Goal: Transaction & Acquisition: Purchase product/service

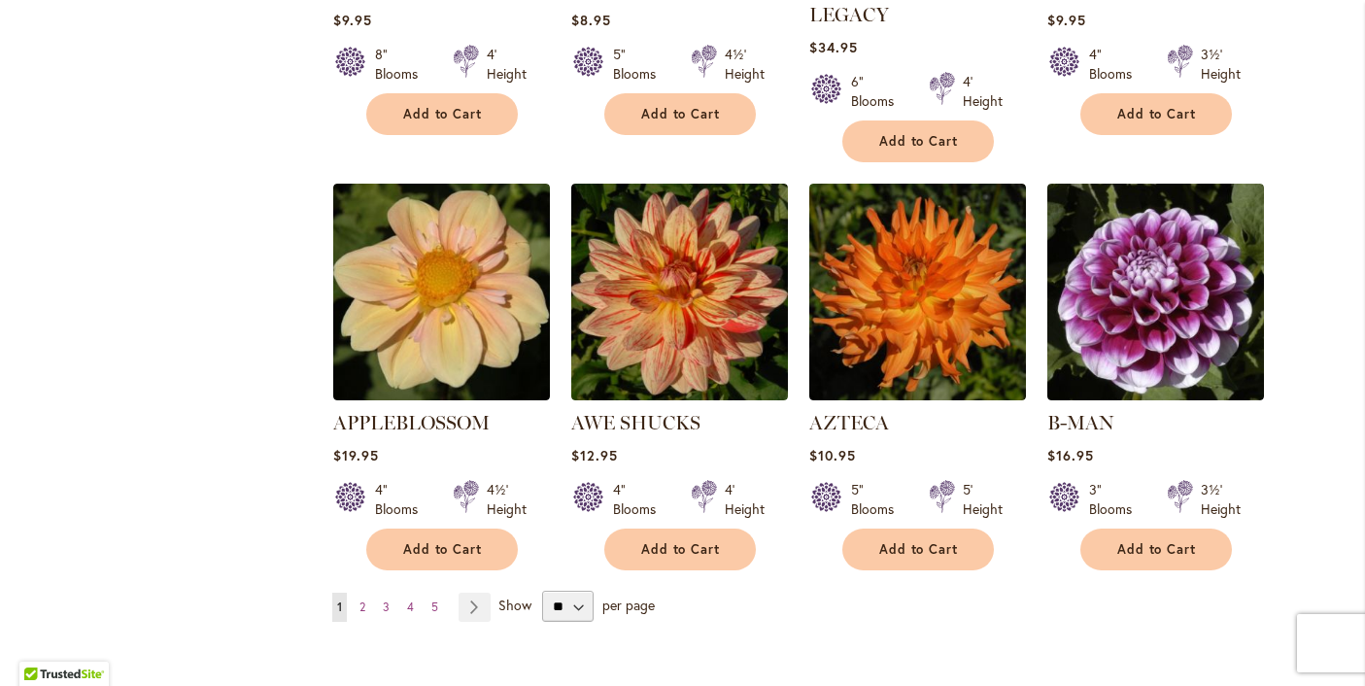
scroll to position [1513, 0]
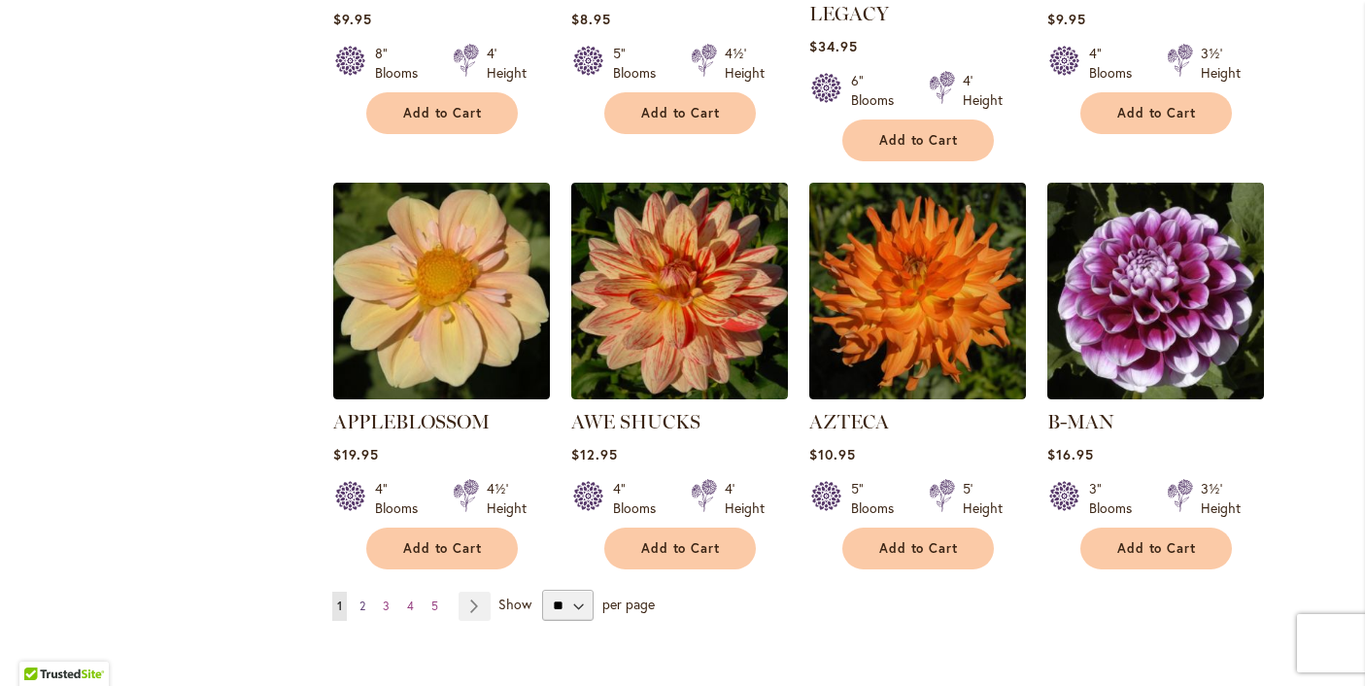
click at [364, 599] on span "2" at bounding box center [363, 606] width 6 height 15
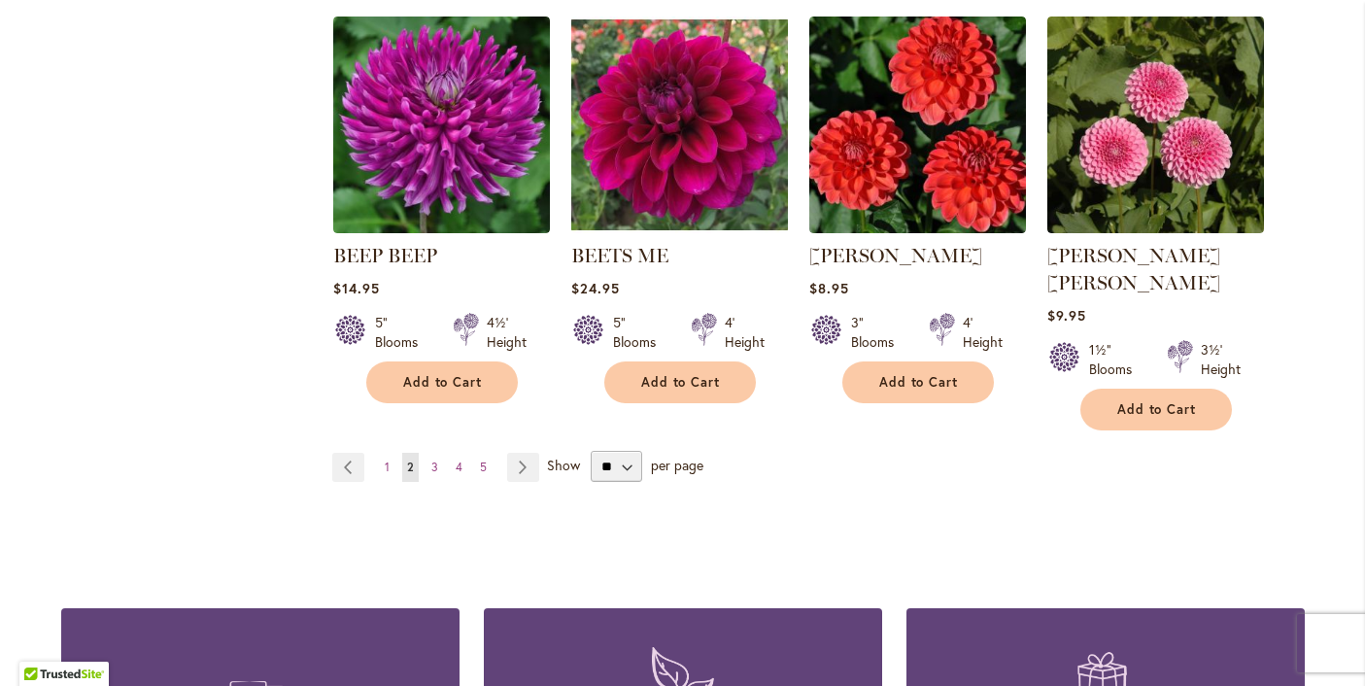
scroll to position [1654, 0]
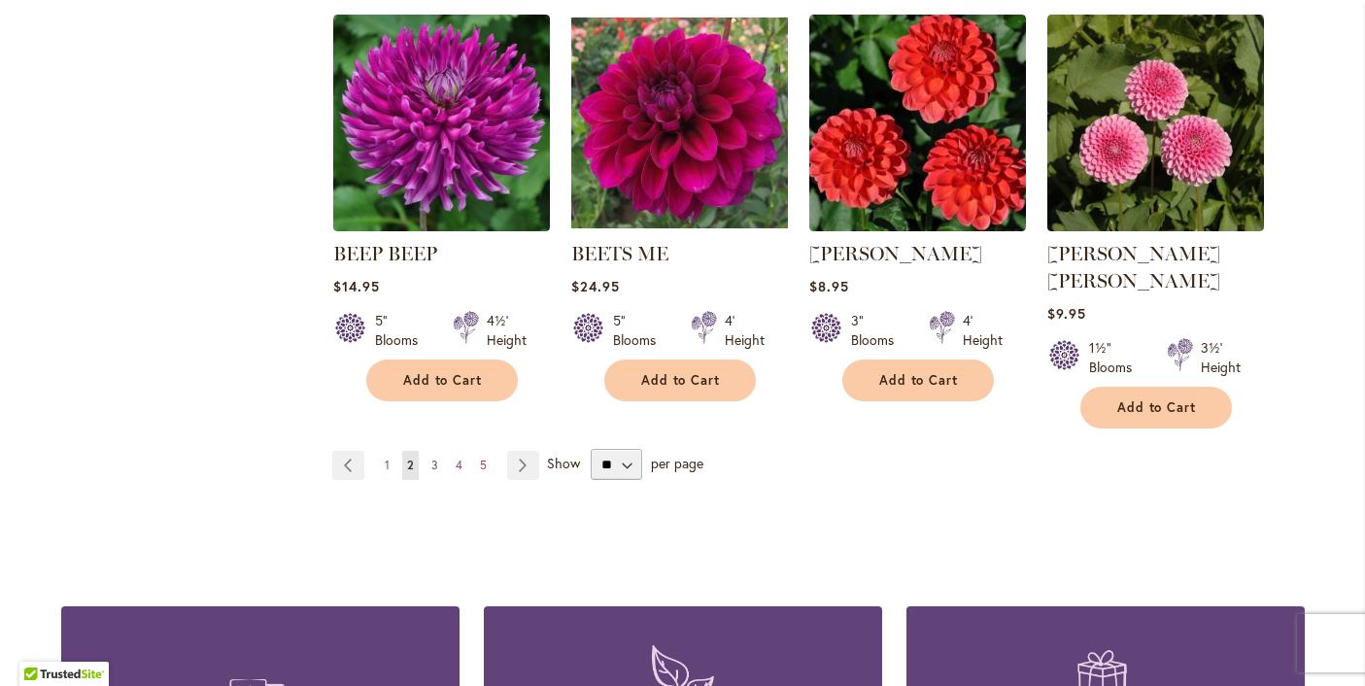
click at [434, 458] on span "3" at bounding box center [434, 465] width 7 height 15
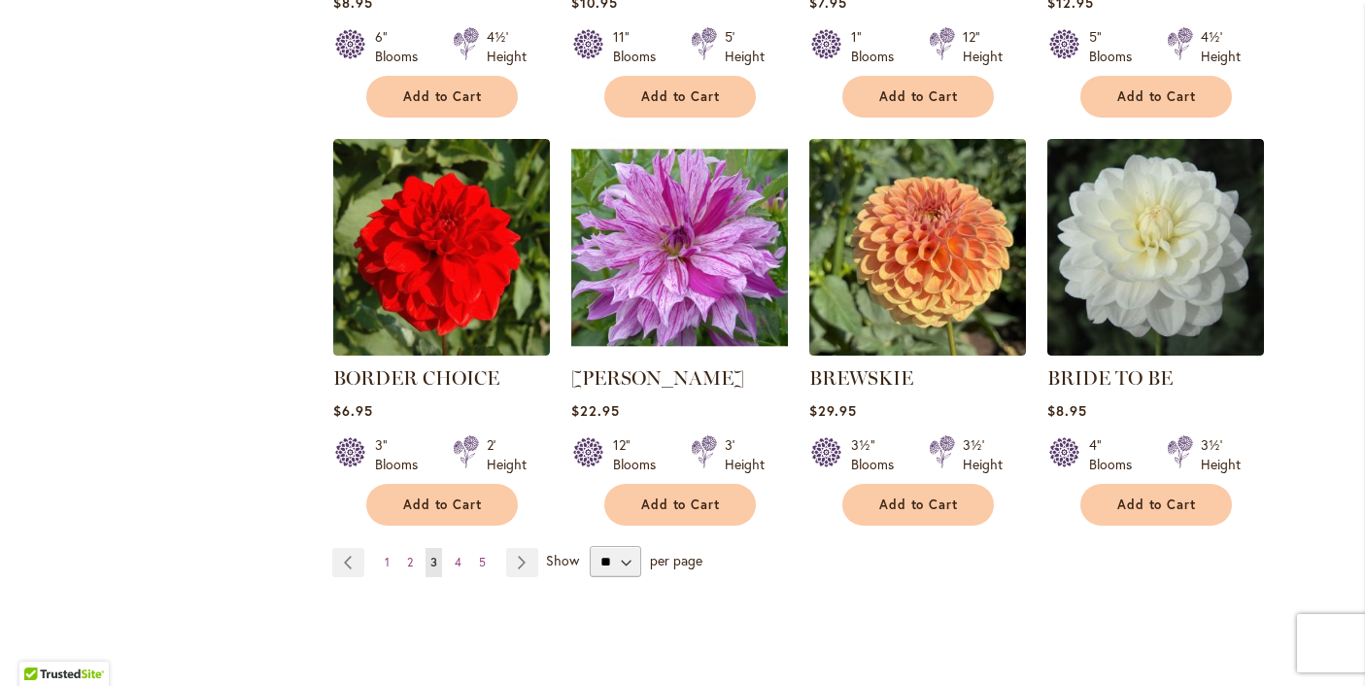
scroll to position [1556, 0]
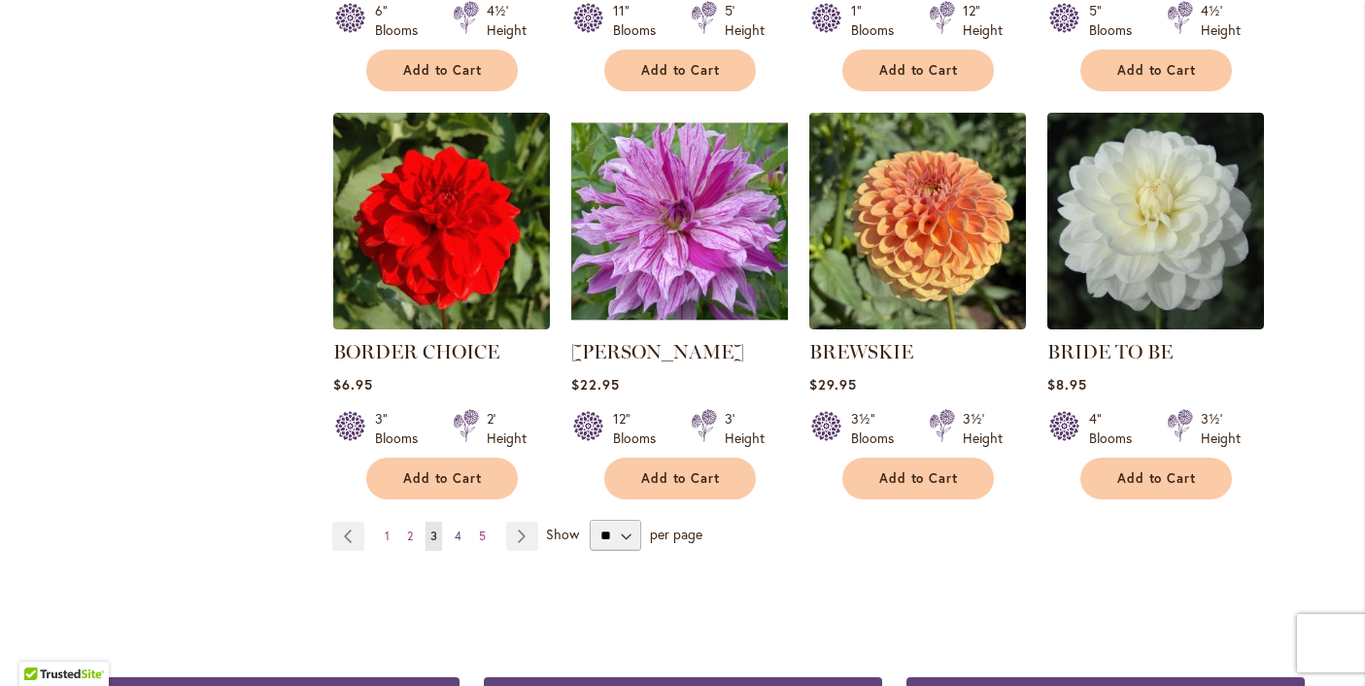
click at [460, 530] on span "4" at bounding box center [458, 536] width 7 height 15
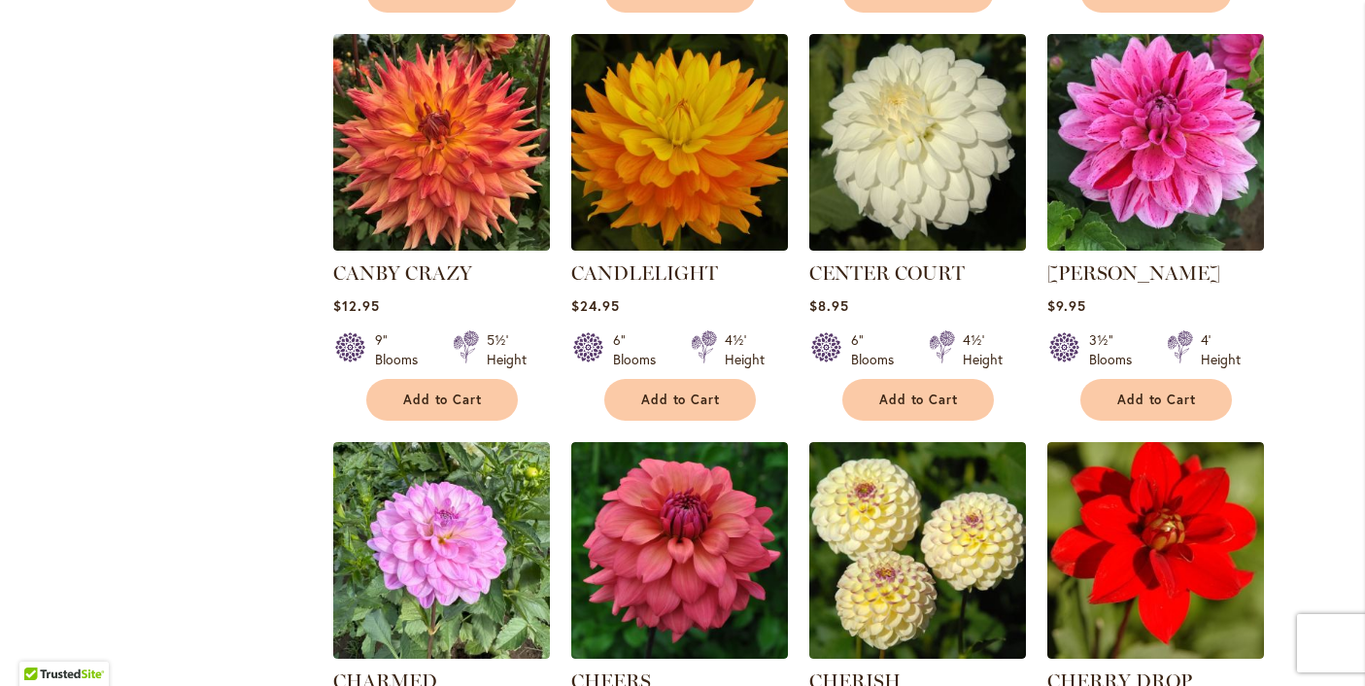
scroll to position [1259, 0]
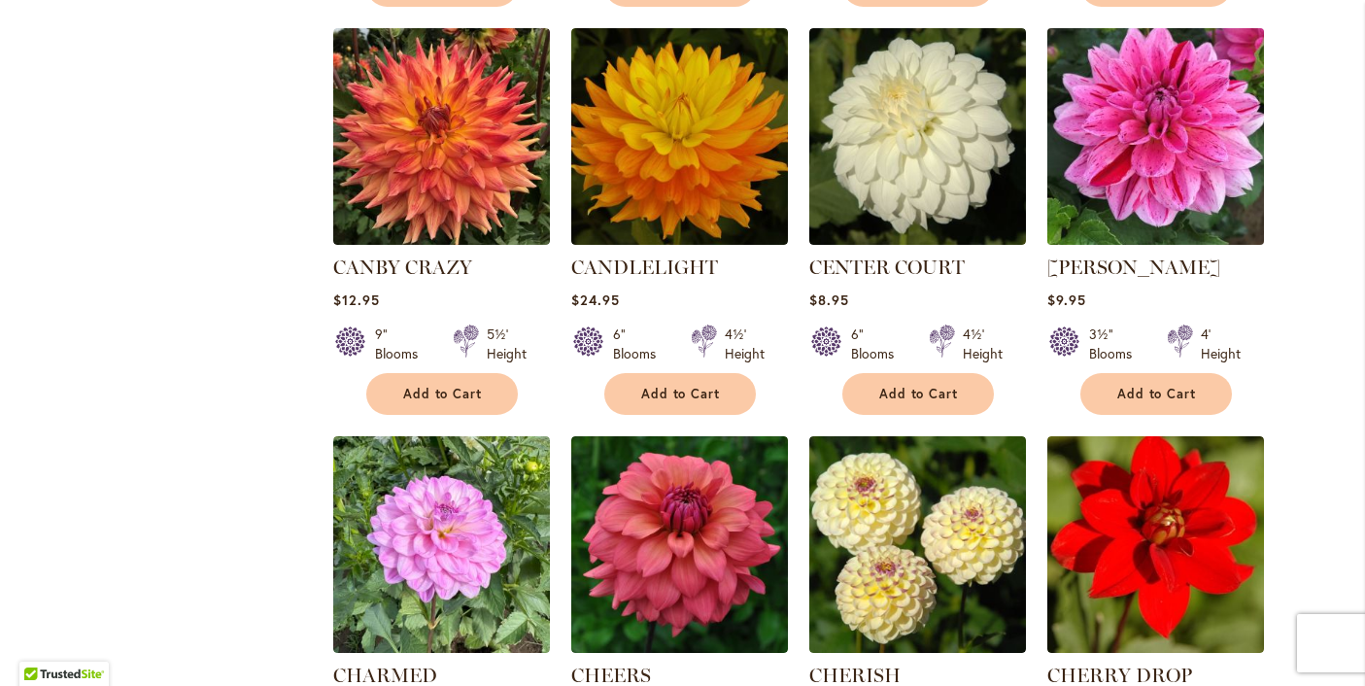
click at [1174, 125] on img at bounding box center [1155, 135] width 227 height 227
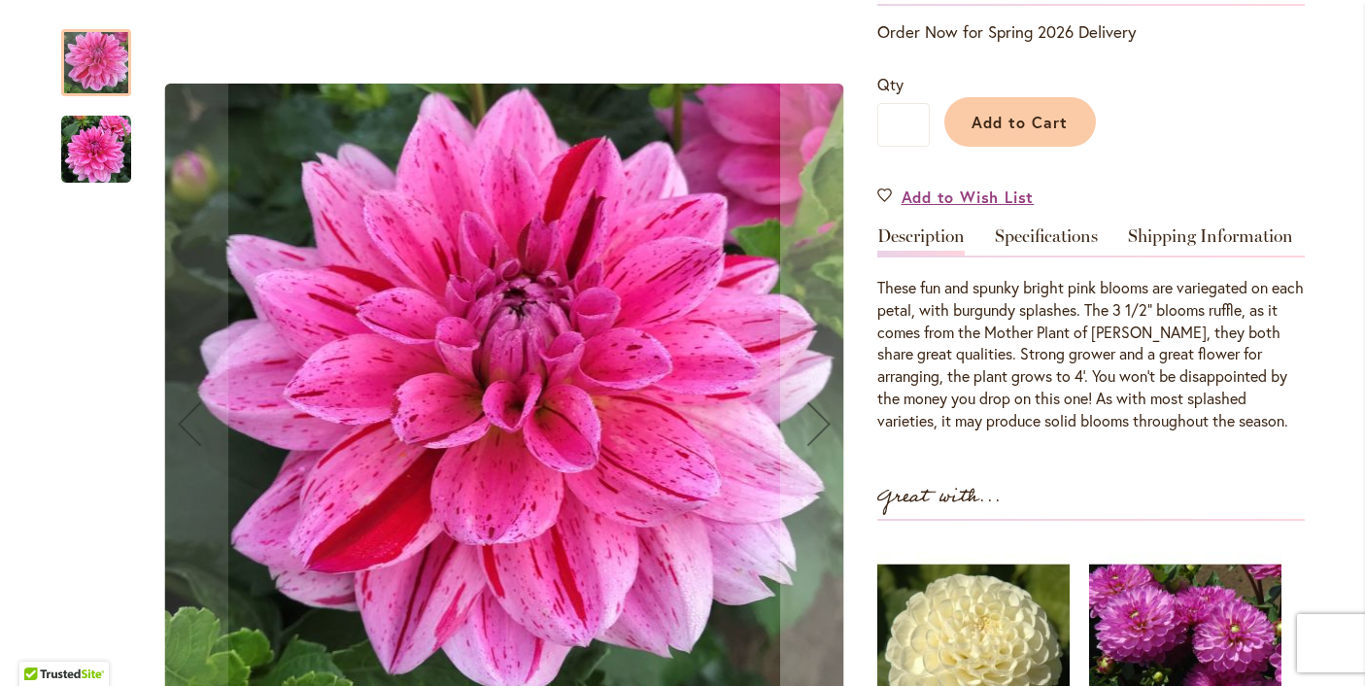
scroll to position [423, 0]
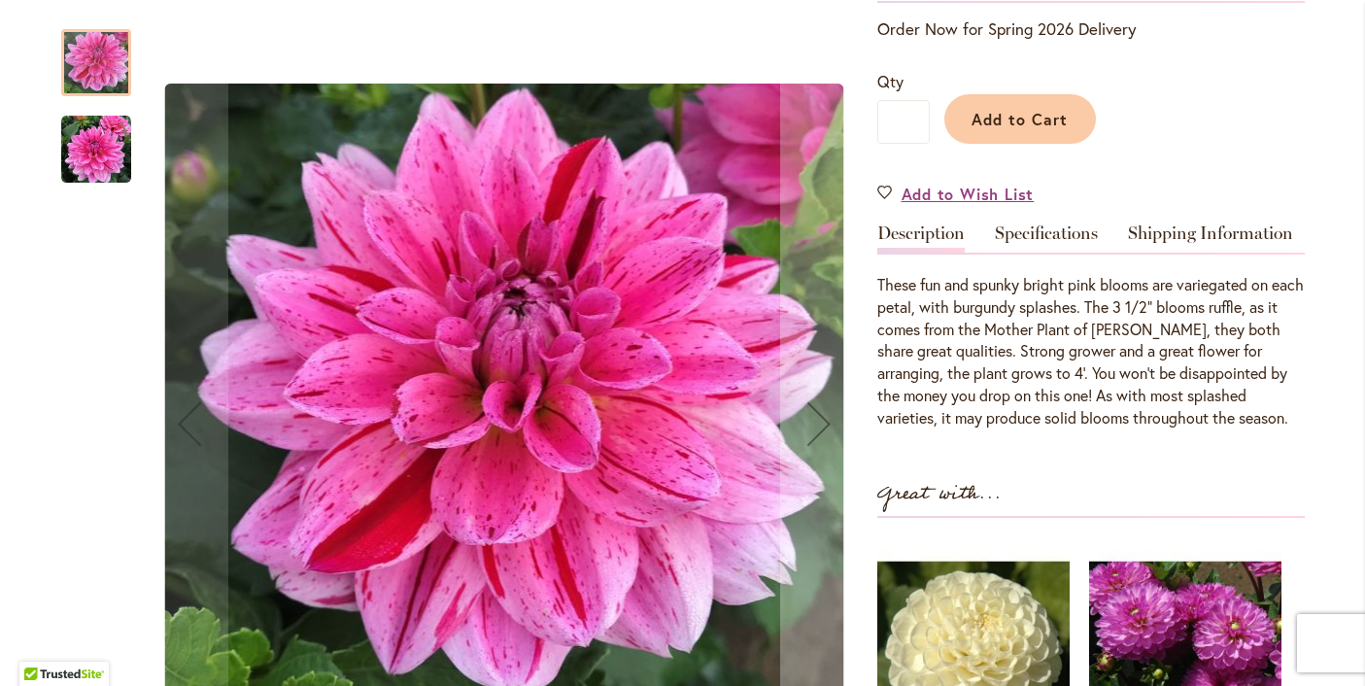
click at [103, 66] on div at bounding box center [96, 62] width 70 height 67
click at [103, 151] on img "CHA CHING" at bounding box center [96, 150] width 70 height 70
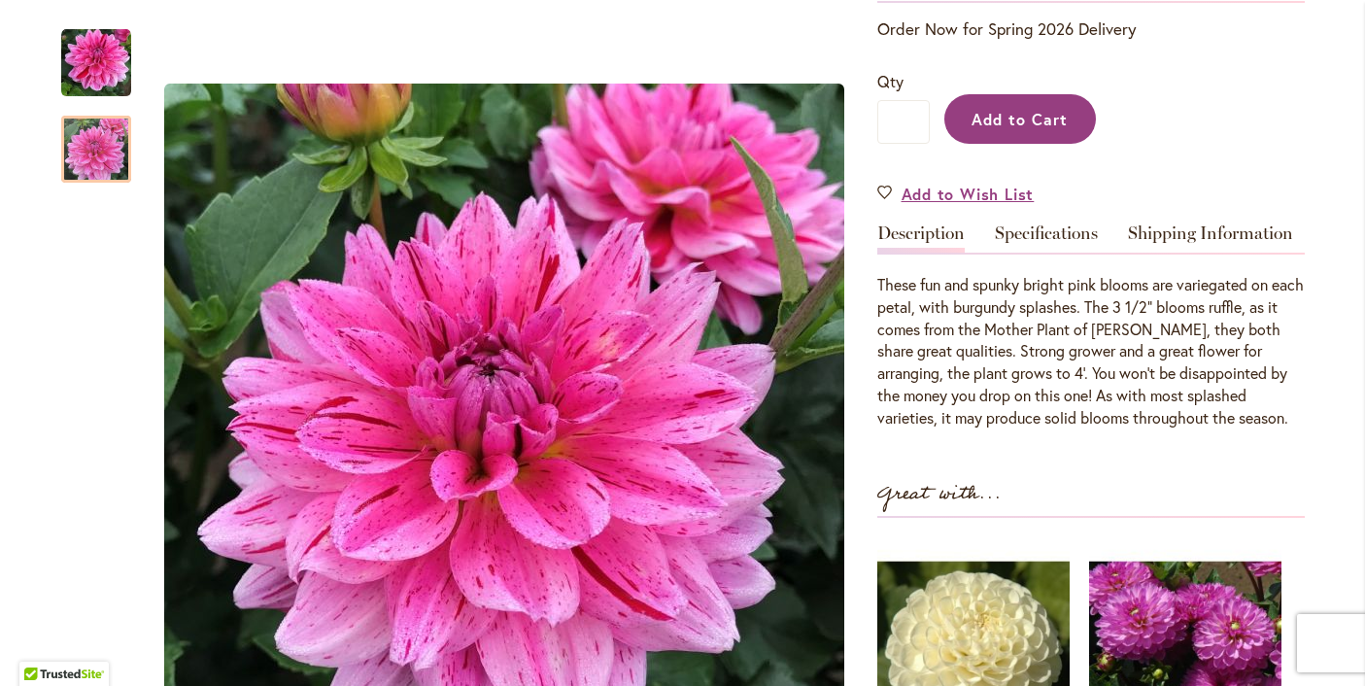
click at [1018, 115] on span "Add to Cart" at bounding box center [1020, 119] width 96 height 20
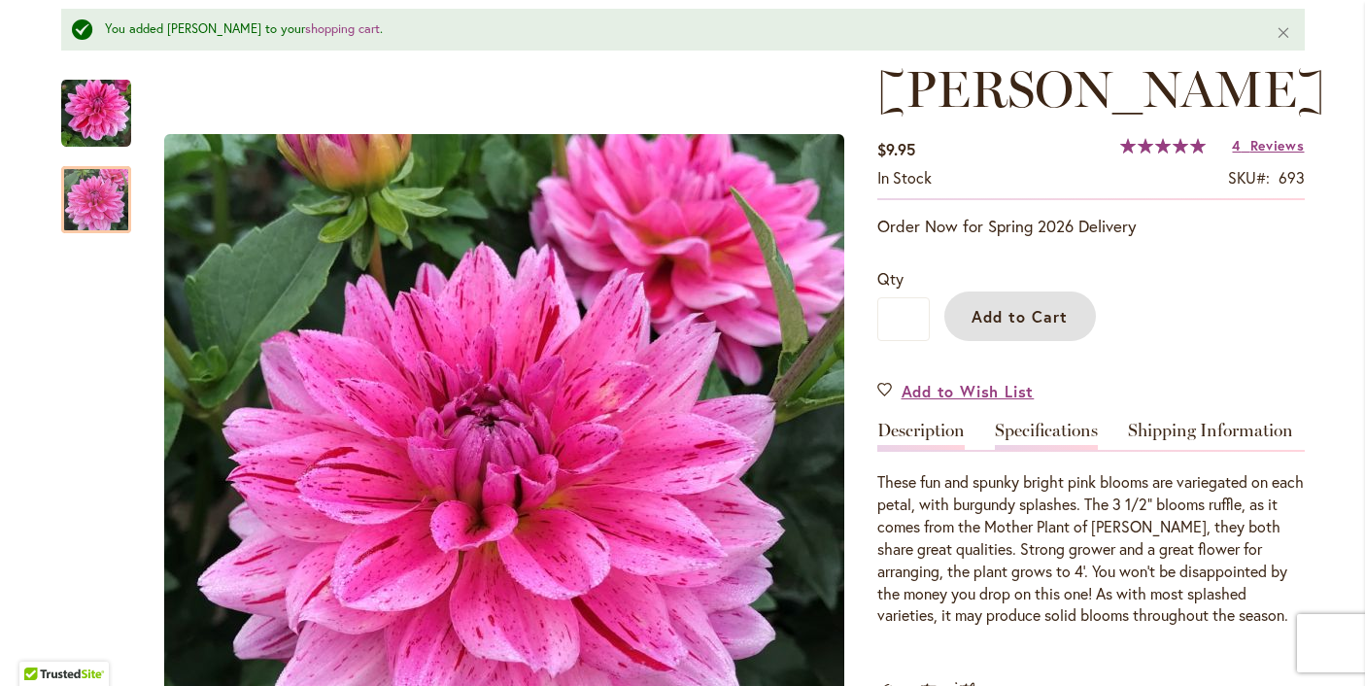
scroll to position [0, 0]
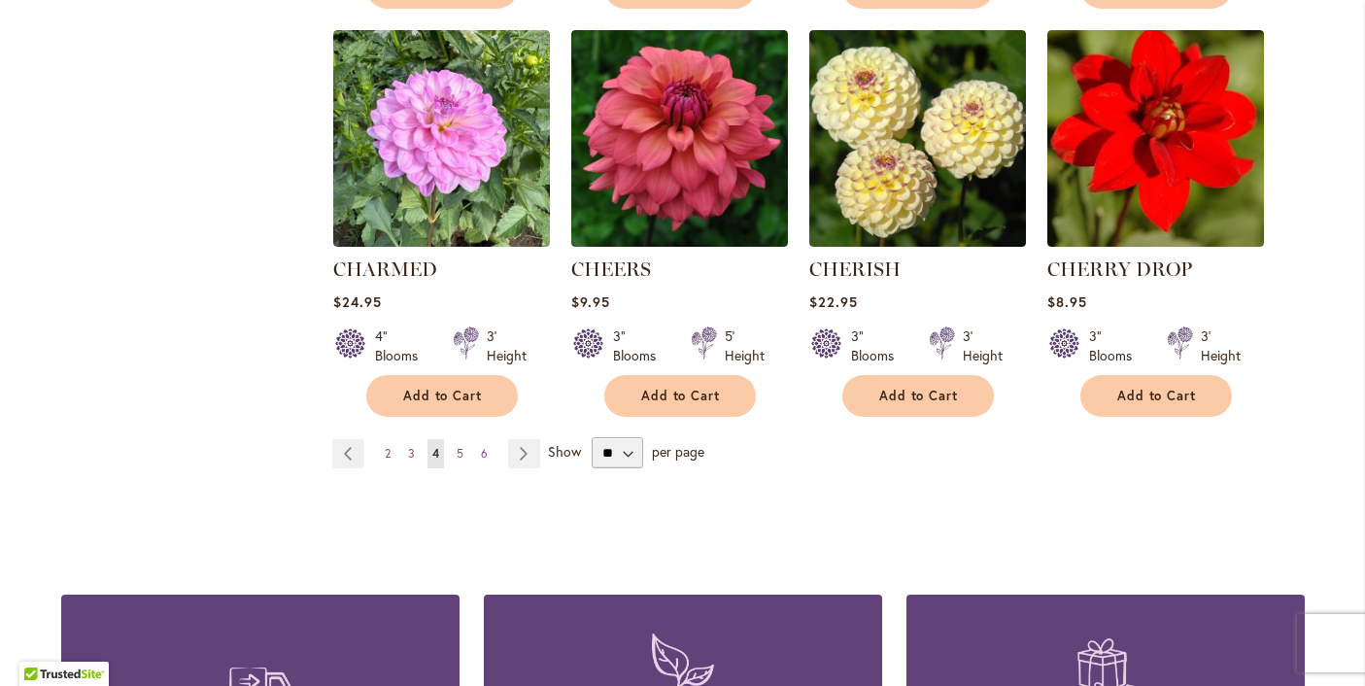
scroll to position [1670, 0]
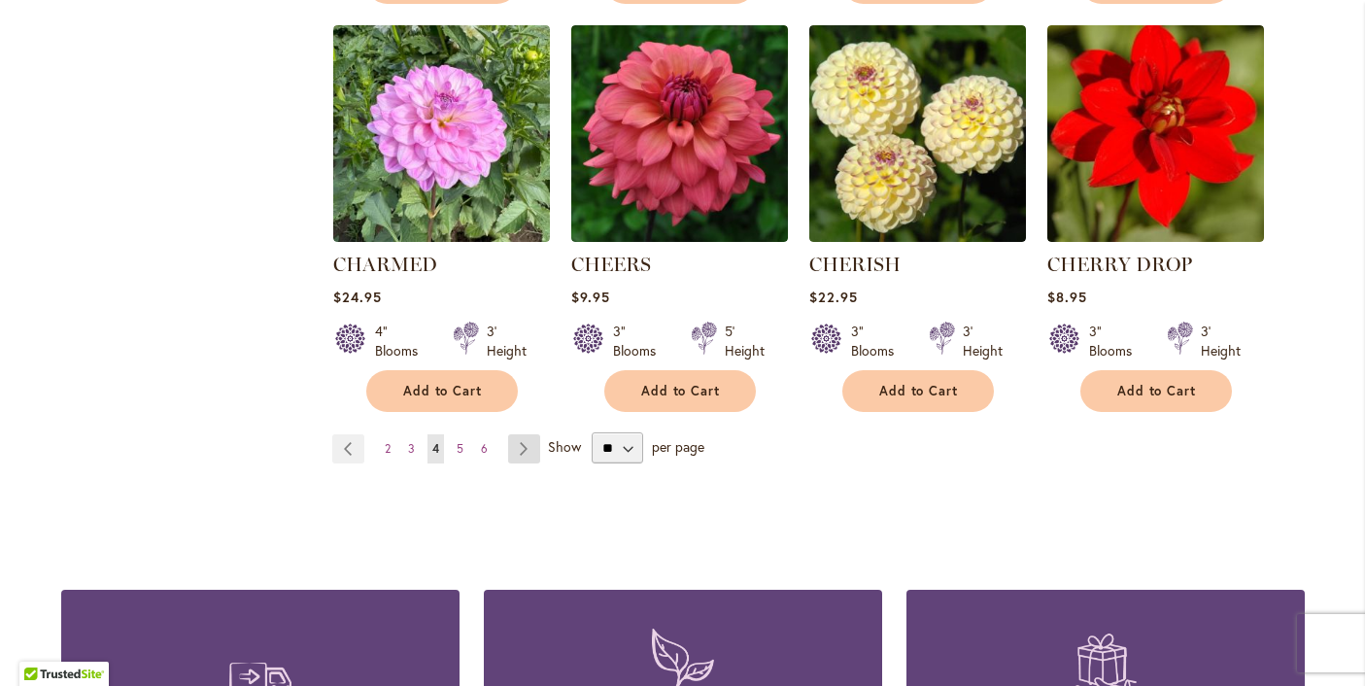
click at [524, 448] on link "Page Next" at bounding box center [524, 448] width 32 height 29
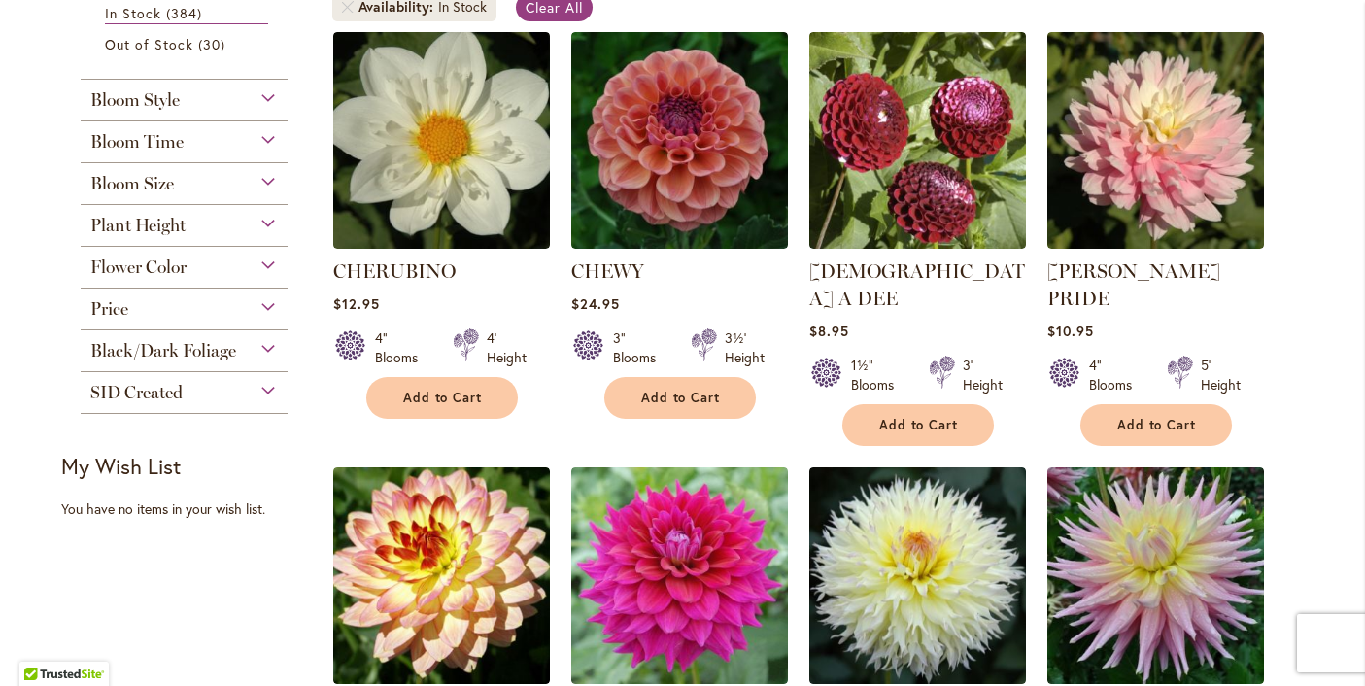
scroll to position [419, 0]
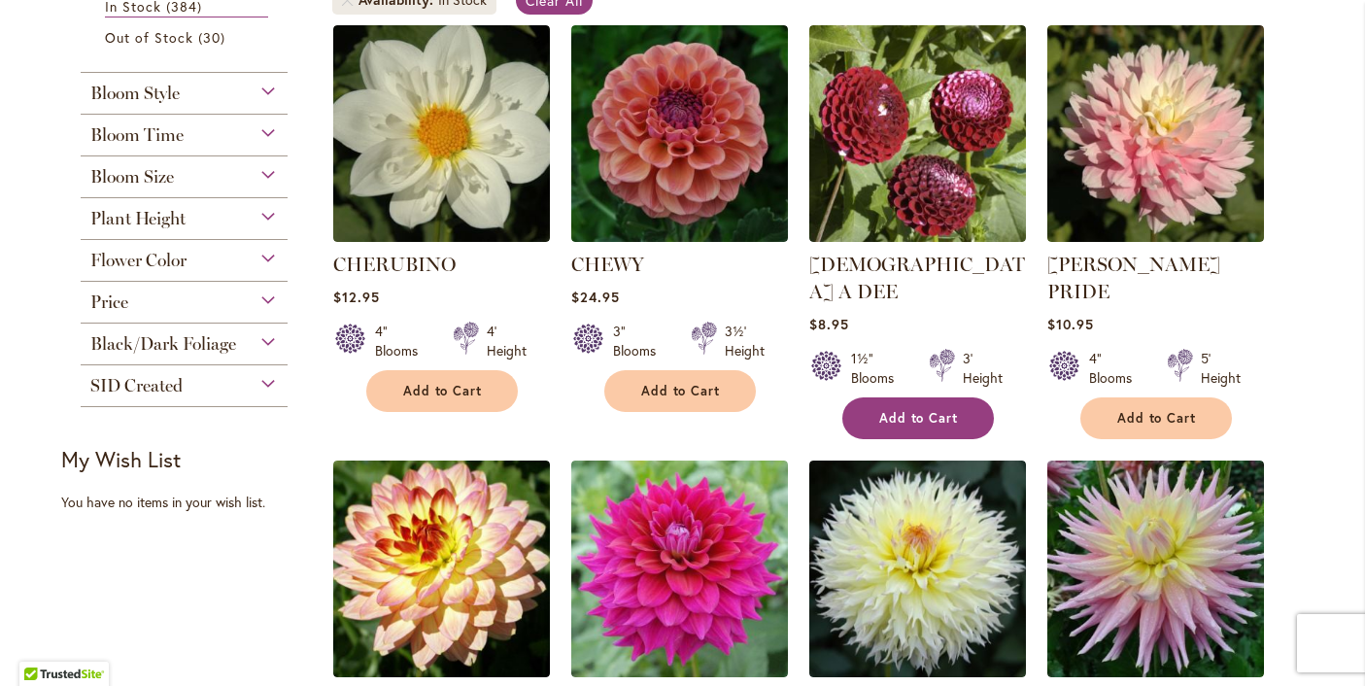
click at [945, 410] on span "Add to Cart" at bounding box center [919, 418] width 80 height 17
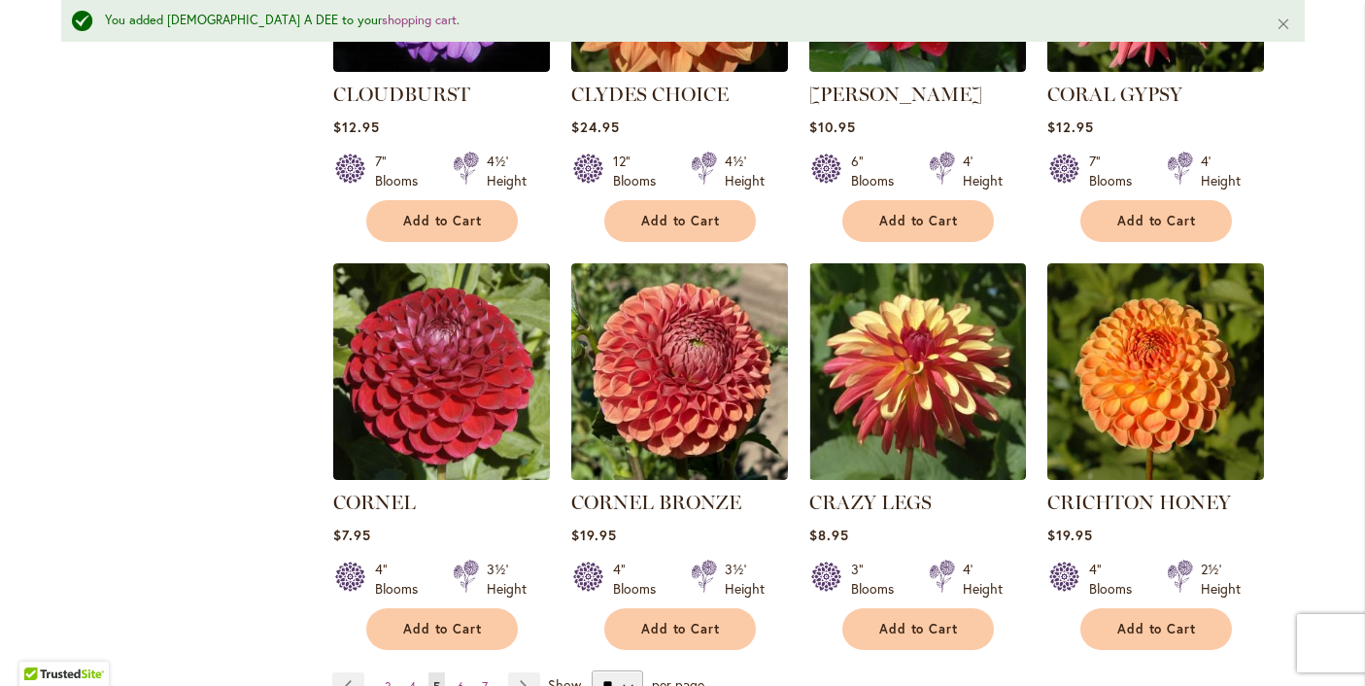
scroll to position [1525, 0]
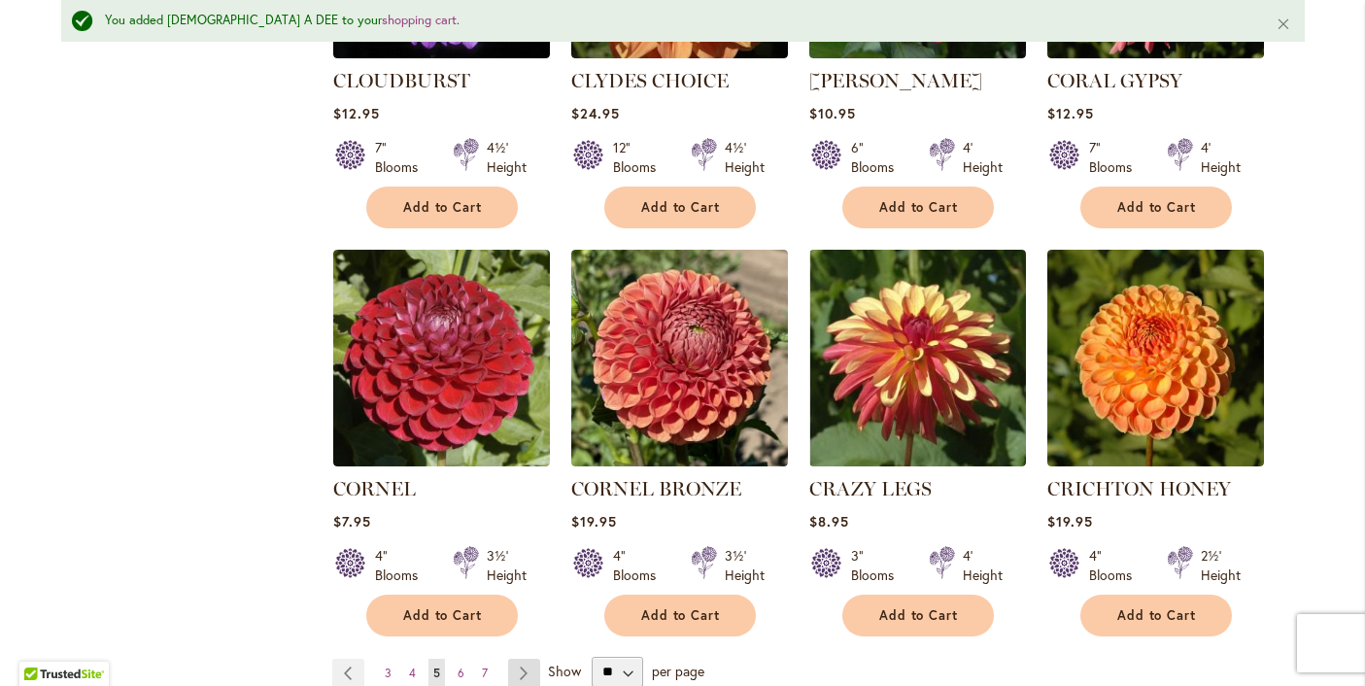
click at [523, 659] on link "Page Next" at bounding box center [524, 673] width 32 height 29
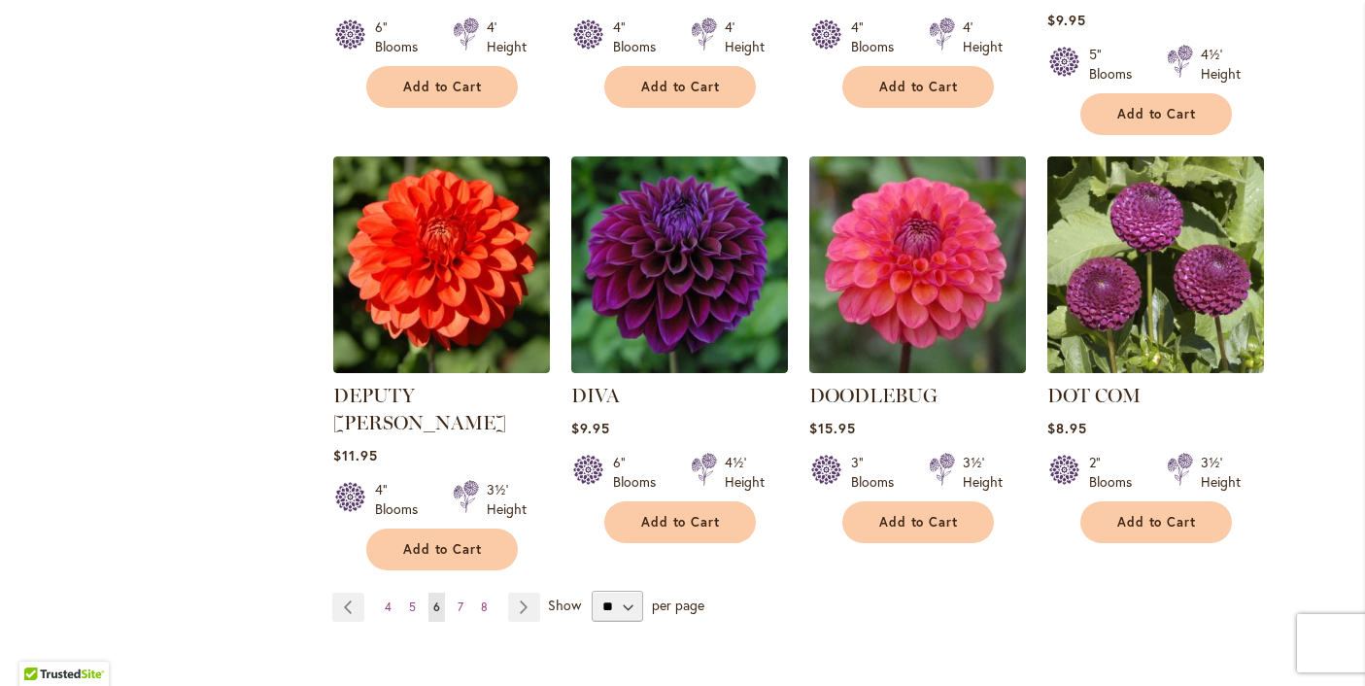
scroll to position [1568, 0]
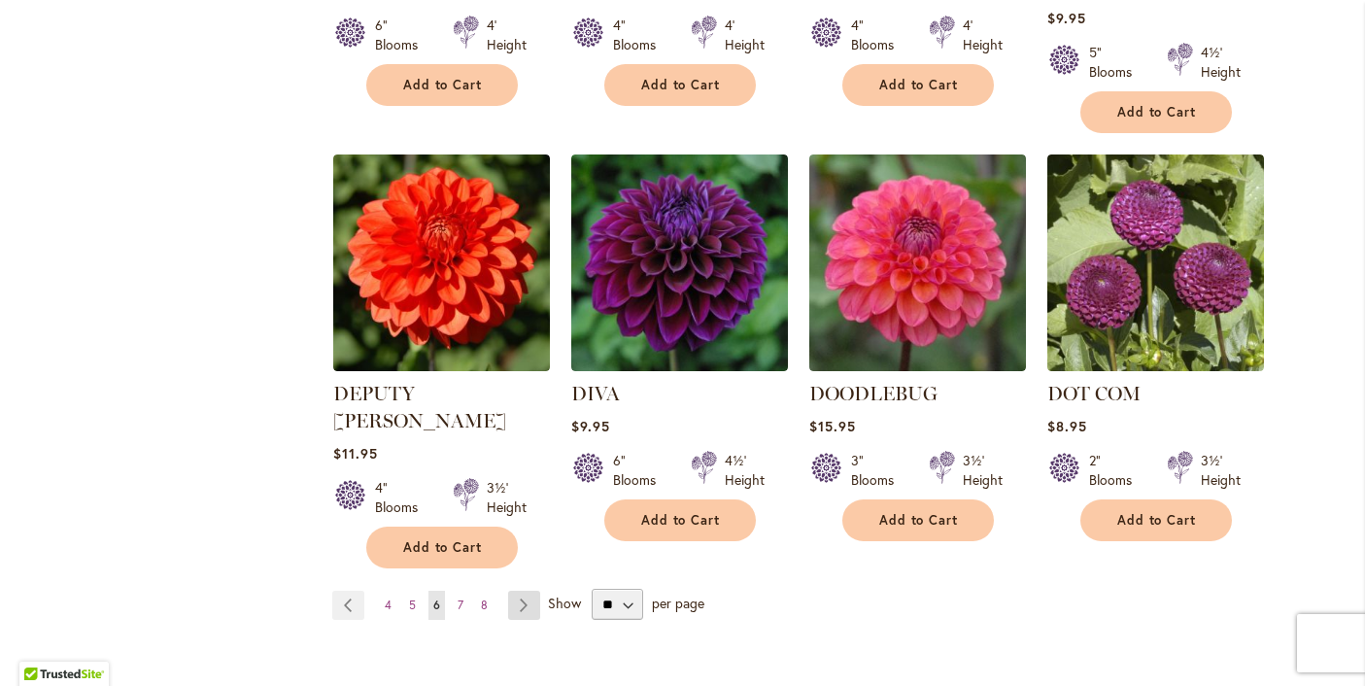
click at [528, 591] on link "Page Next" at bounding box center [524, 605] width 32 height 29
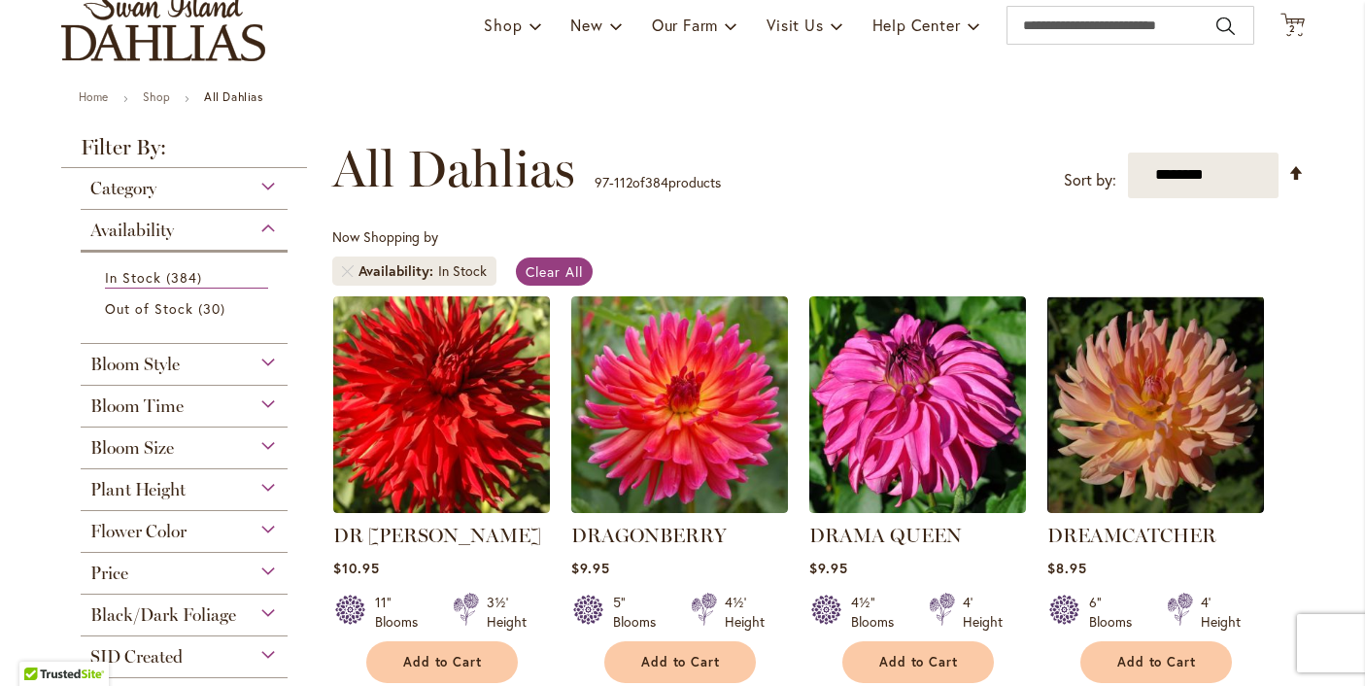
scroll to position [155, 0]
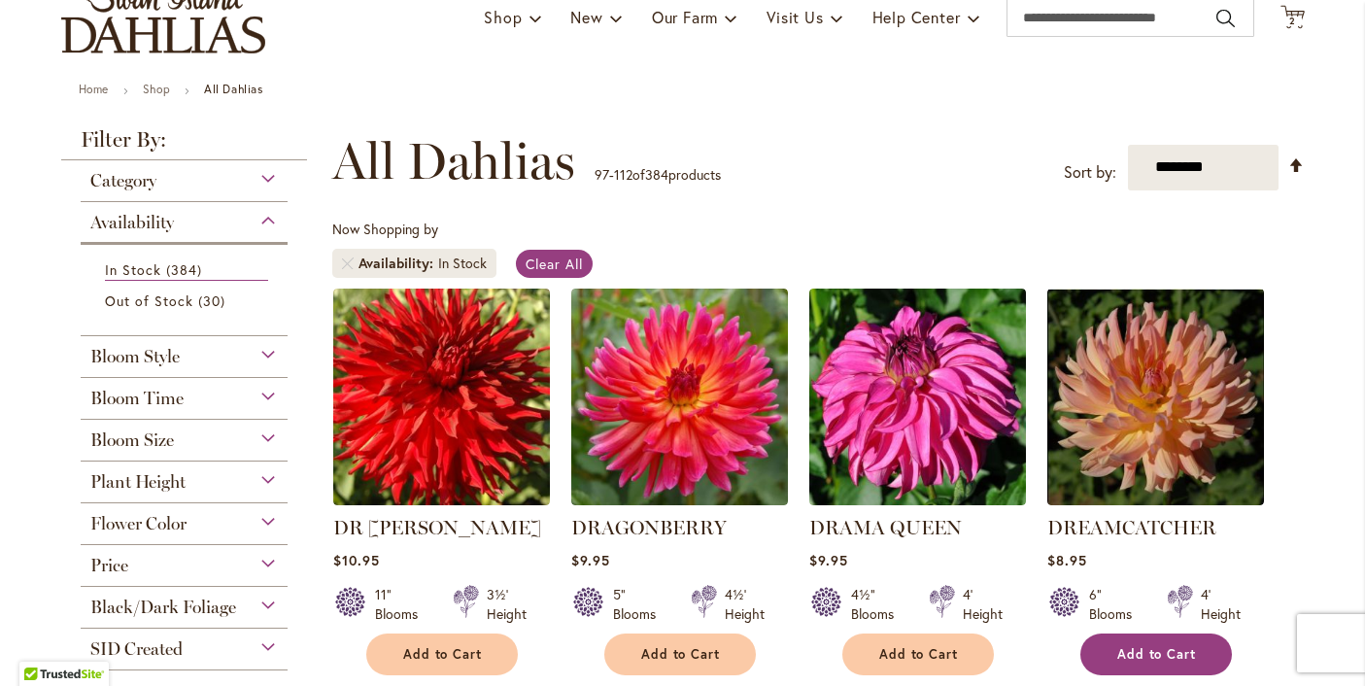
click at [1164, 647] on span "Add to Cart" at bounding box center [1157, 654] width 80 height 17
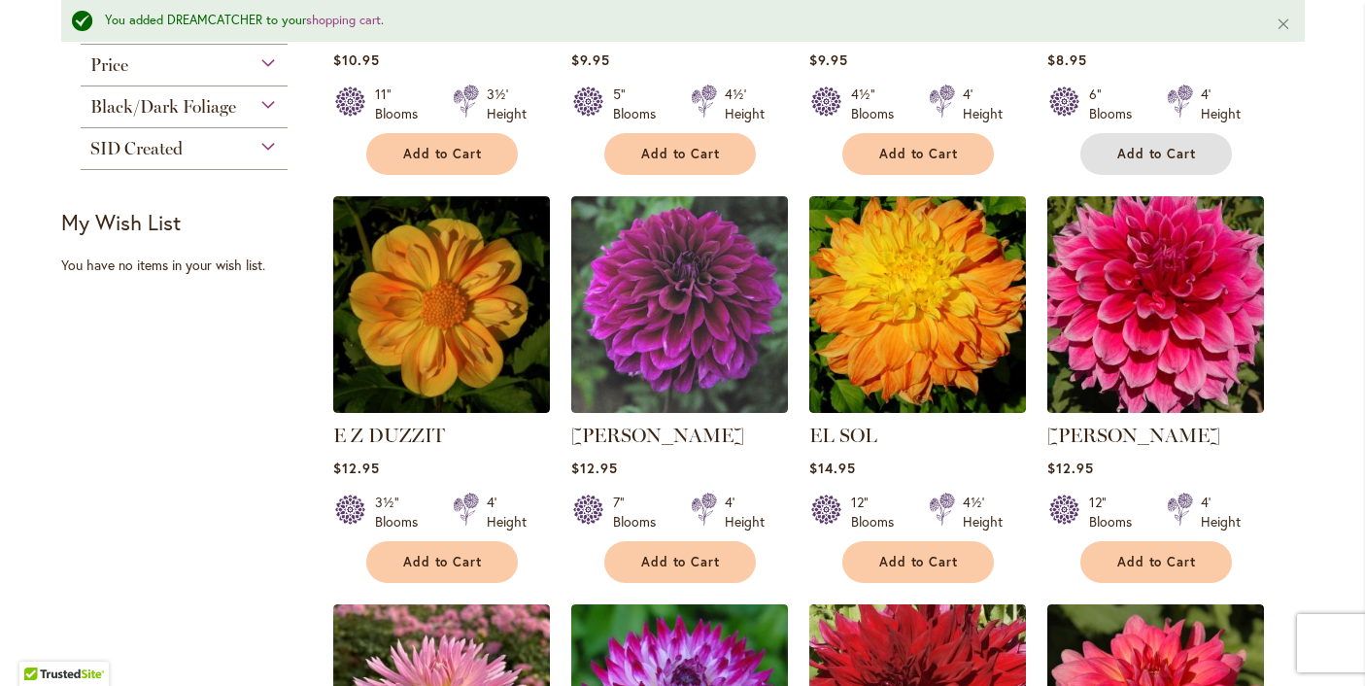
scroll to position [719, 0]
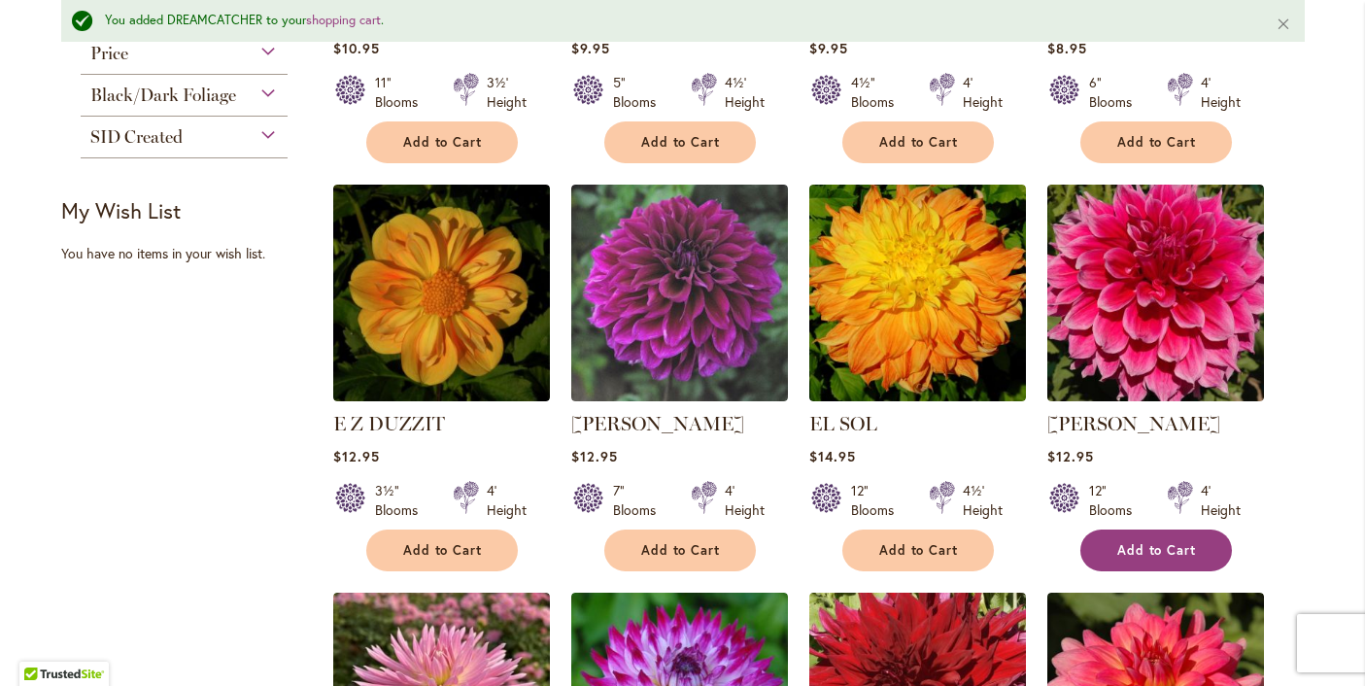
click at [1172, 551] on span "Add to Cart" at bounding box center [1157, 550] width 80 height 17
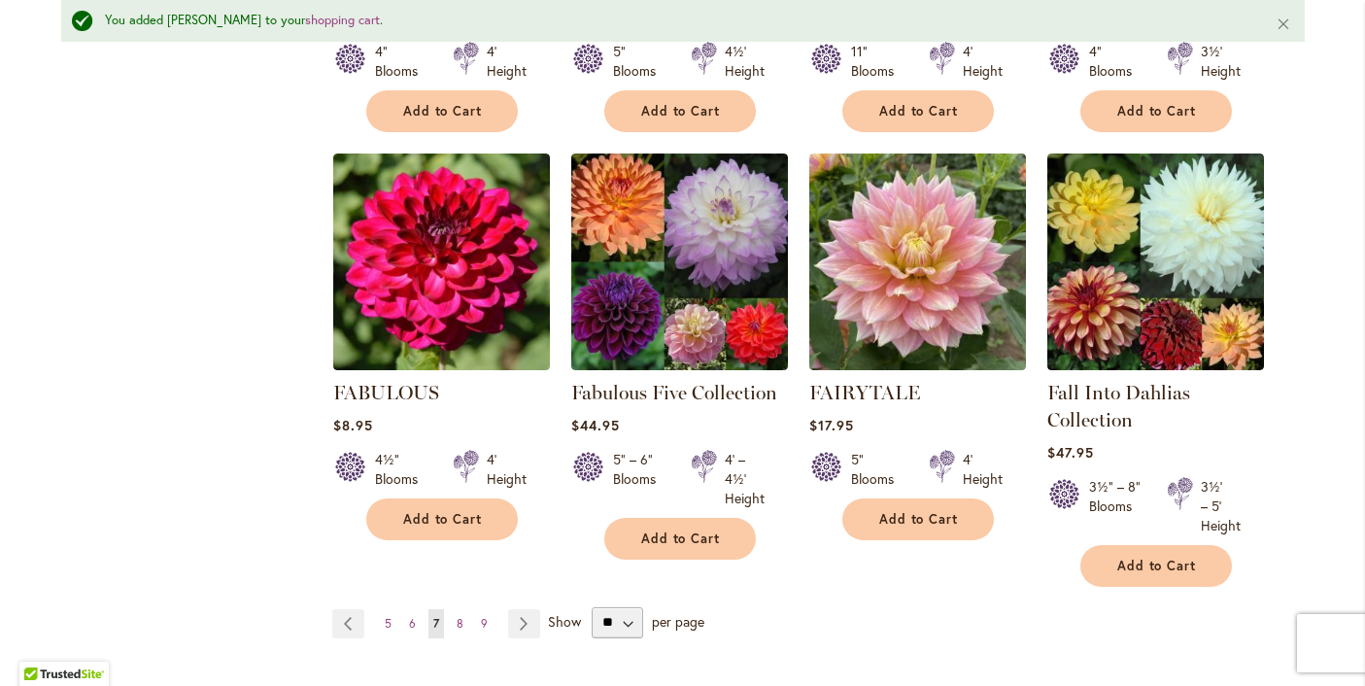
scroll to position [1596, 0]
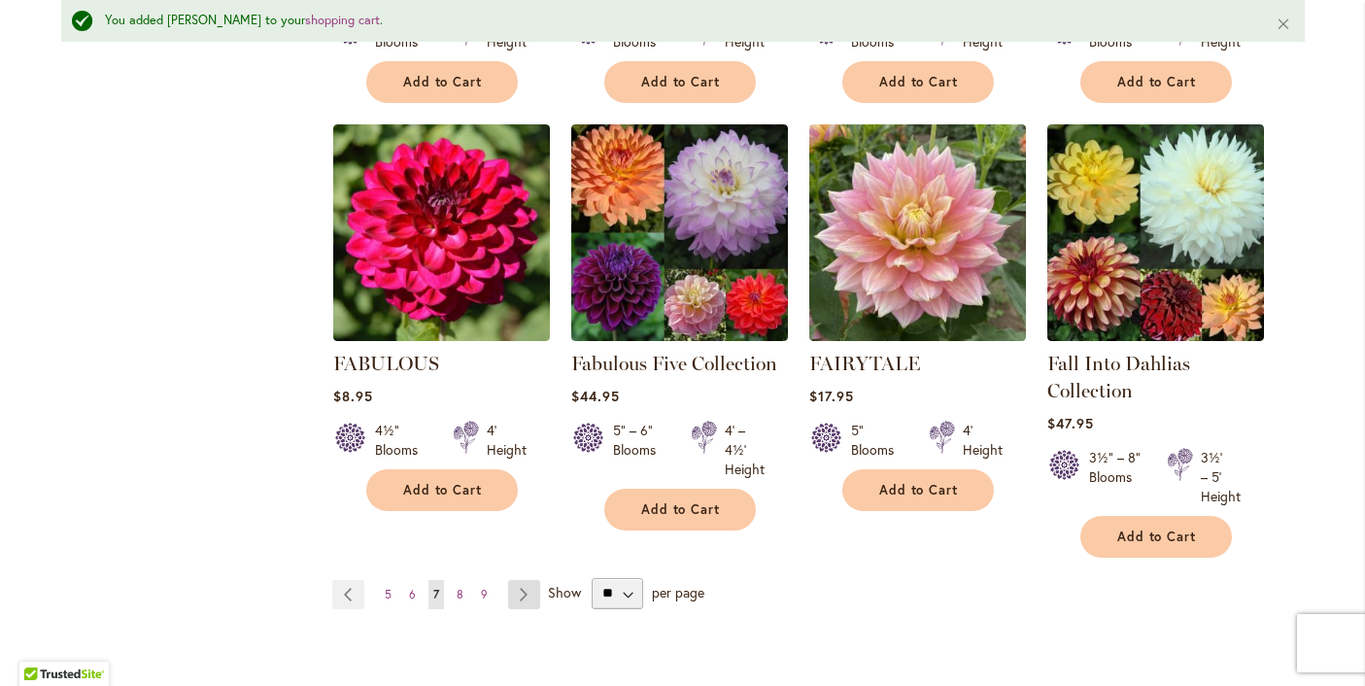
click at [522, 588] on link "Page Next" at bounding box center [524, 594] width 32 height 29
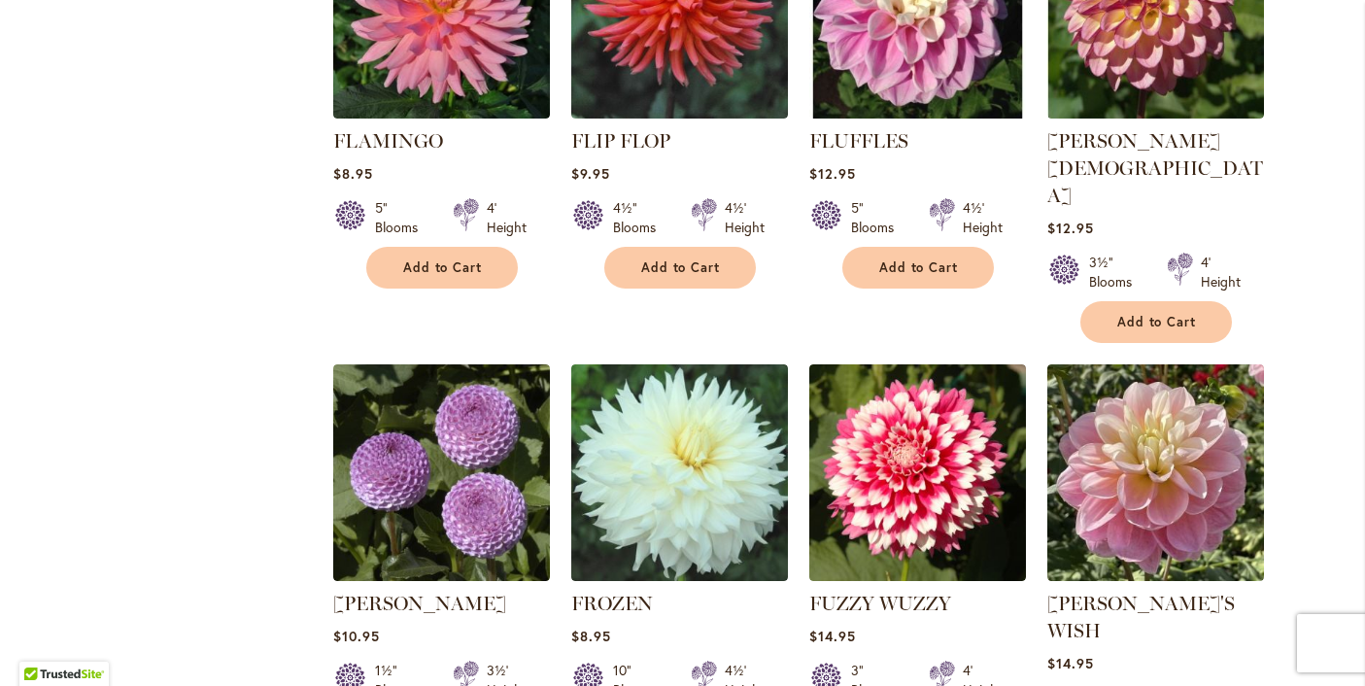
scroll to position [1387, 0]
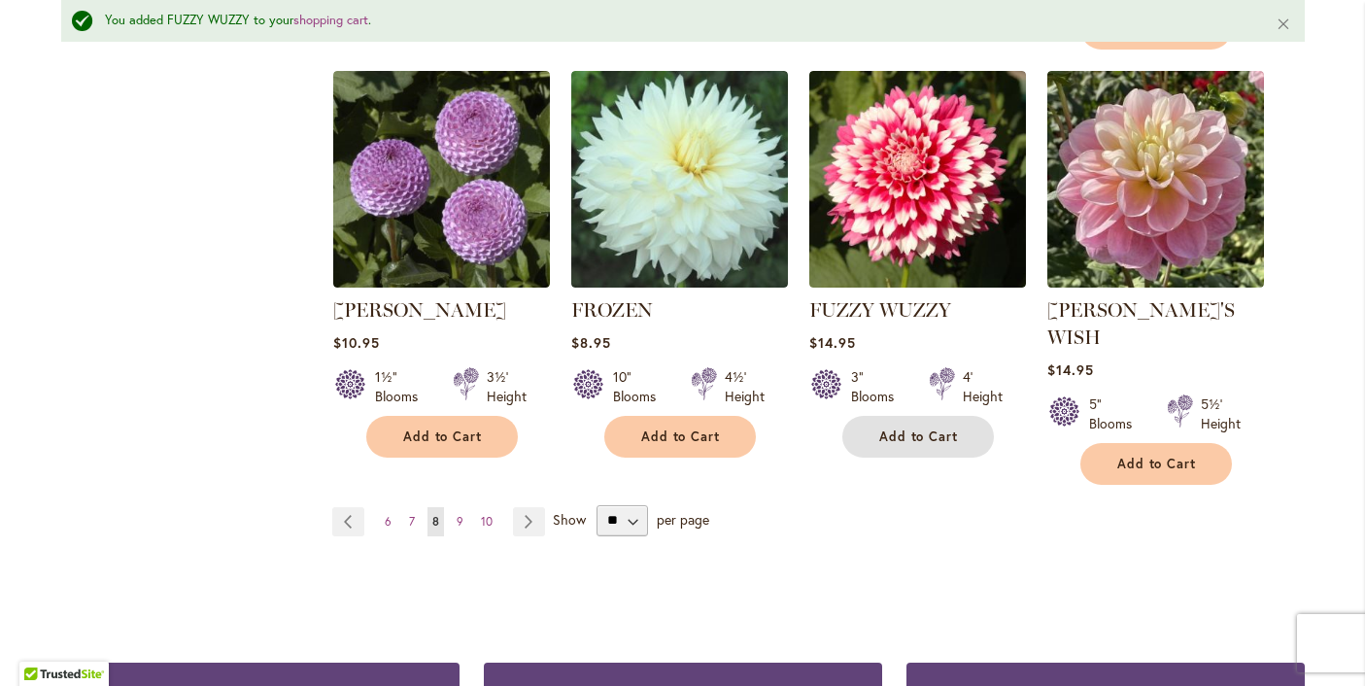
scroll to position [1732, 0]
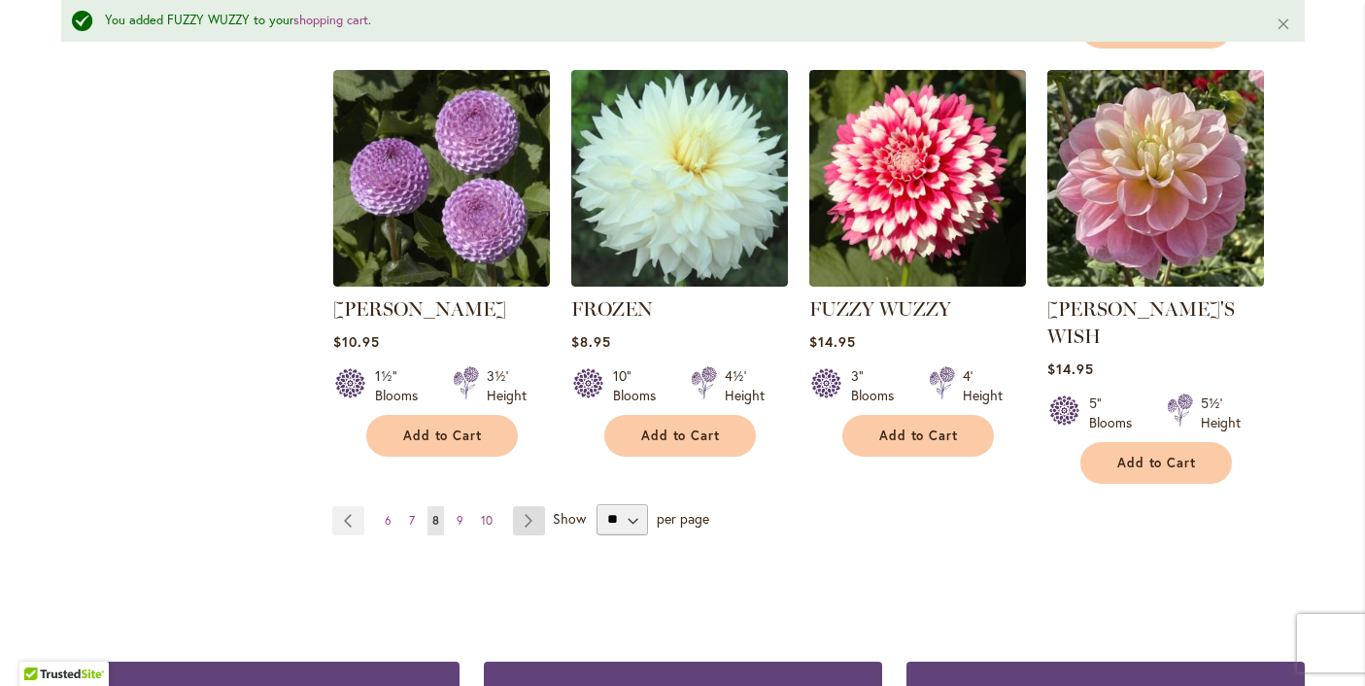
click at [532, 506] on link "Page Next" at bounding box center [529, 520] width 32 height 29
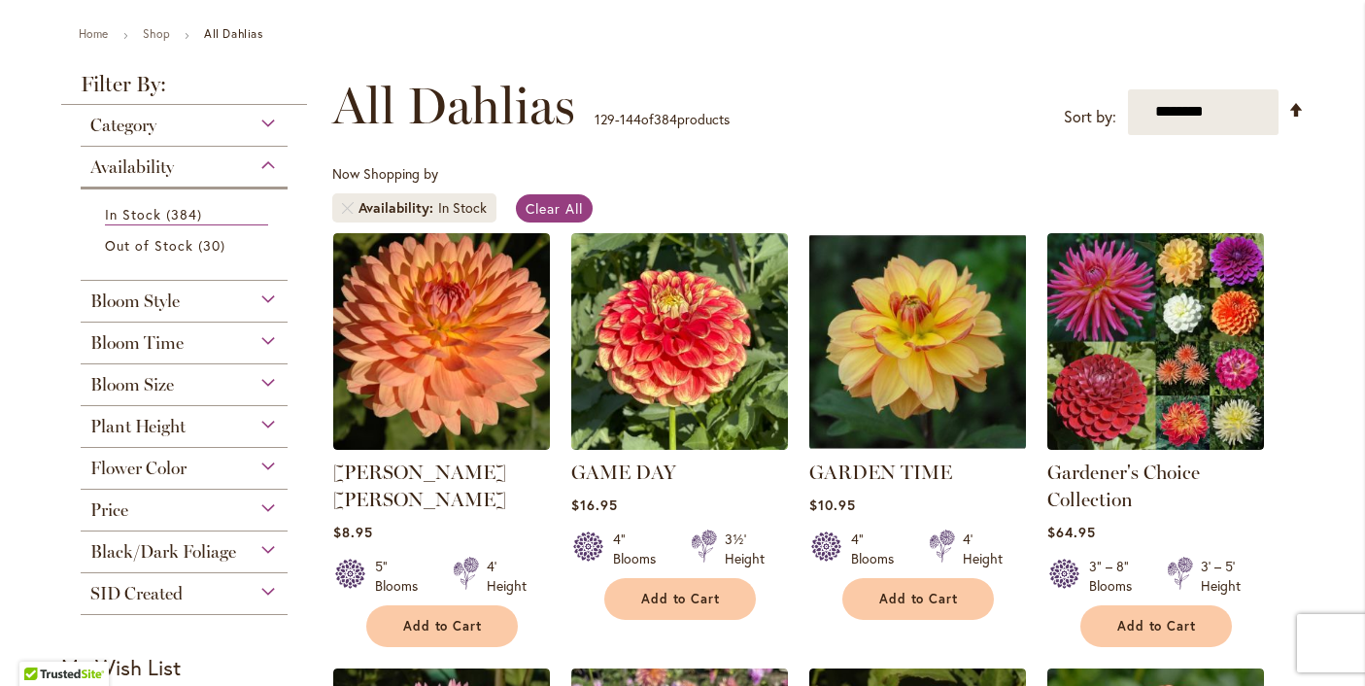
scroll to position [220, 0]
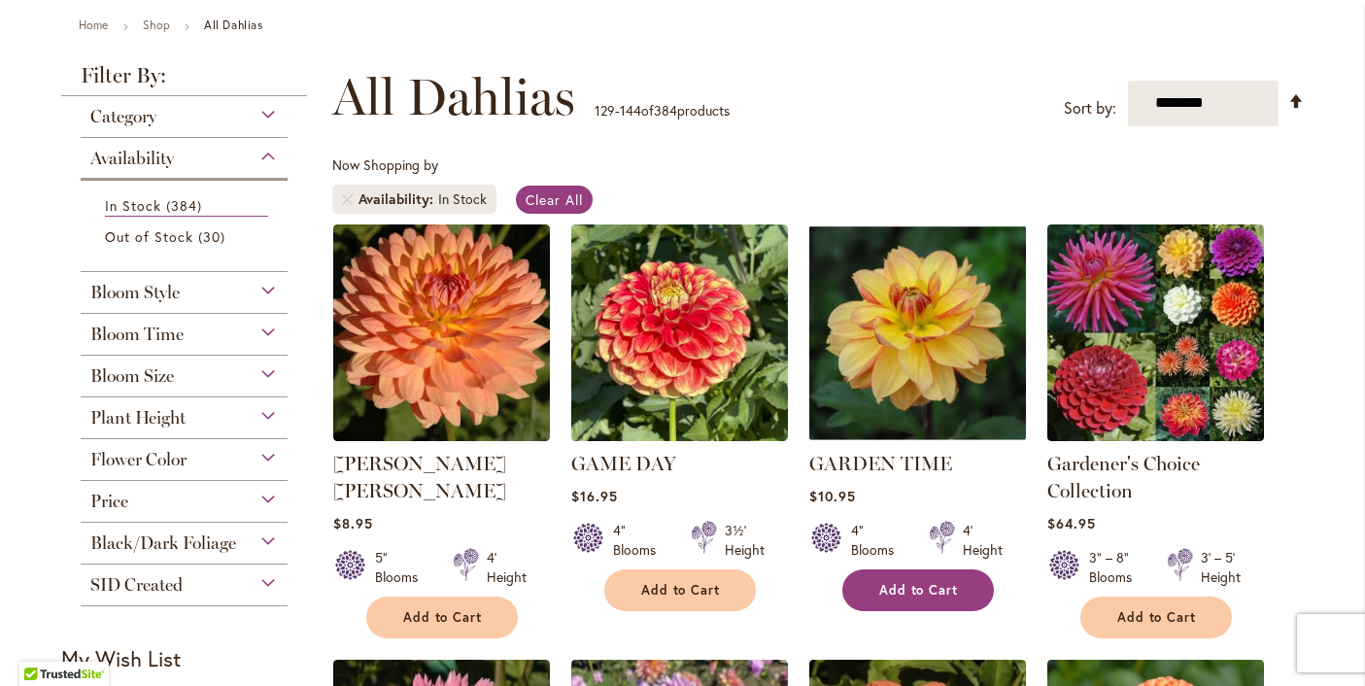
click at [909, 587] on span "Add to Cart" at bounding box center [919, 590] width 80 height 17
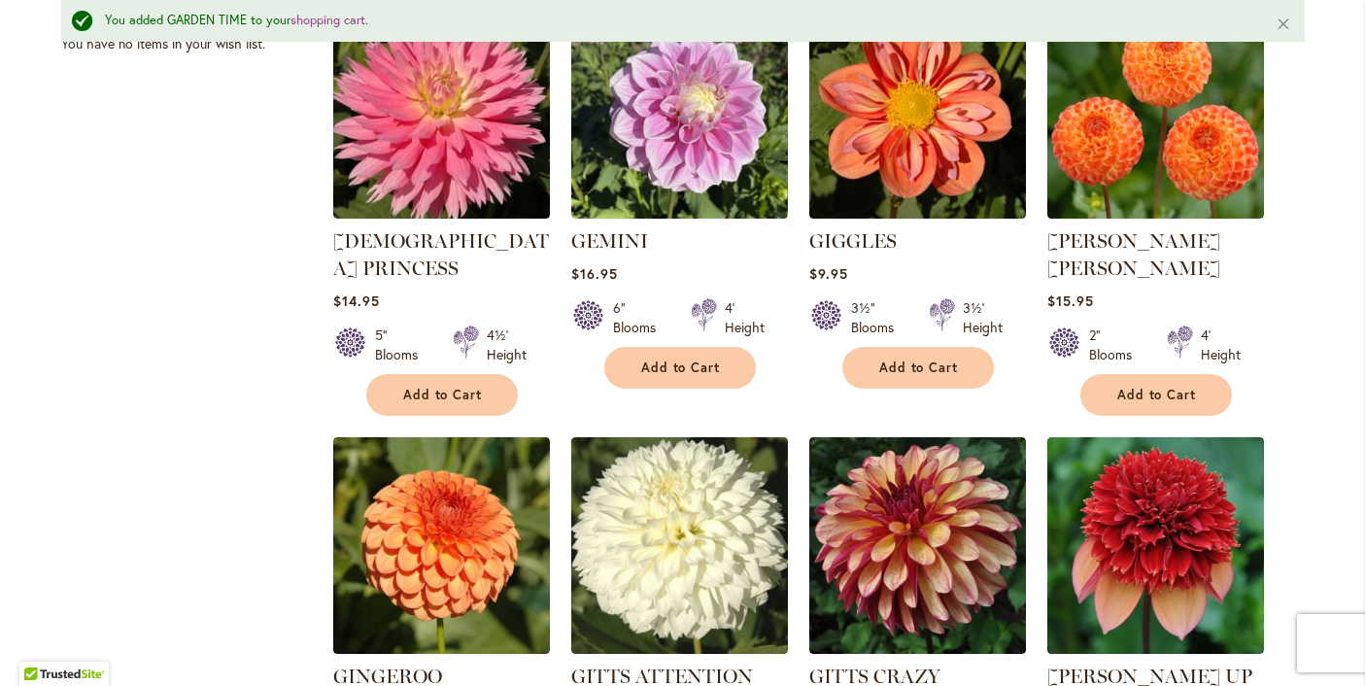
scroll to position [930, 0]
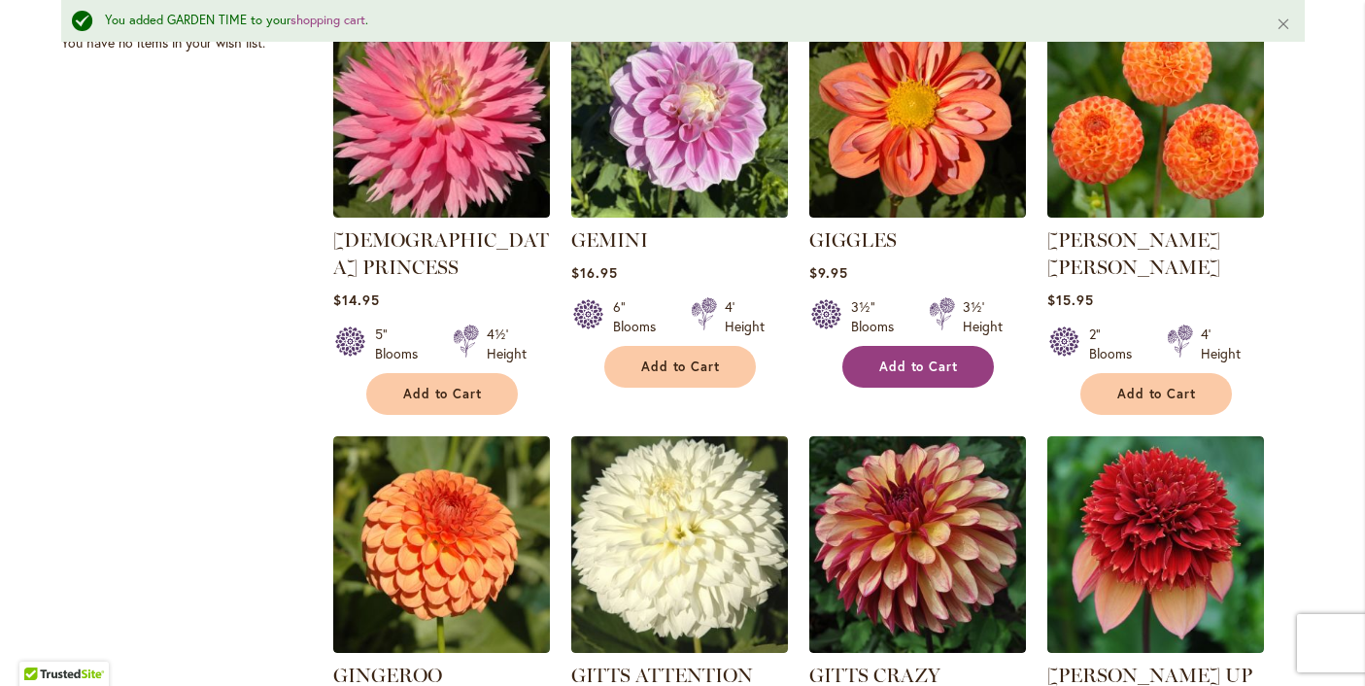
click at [918, 361] on span "Add to Cart" at bounding box center [919, 367] width 80 height 17
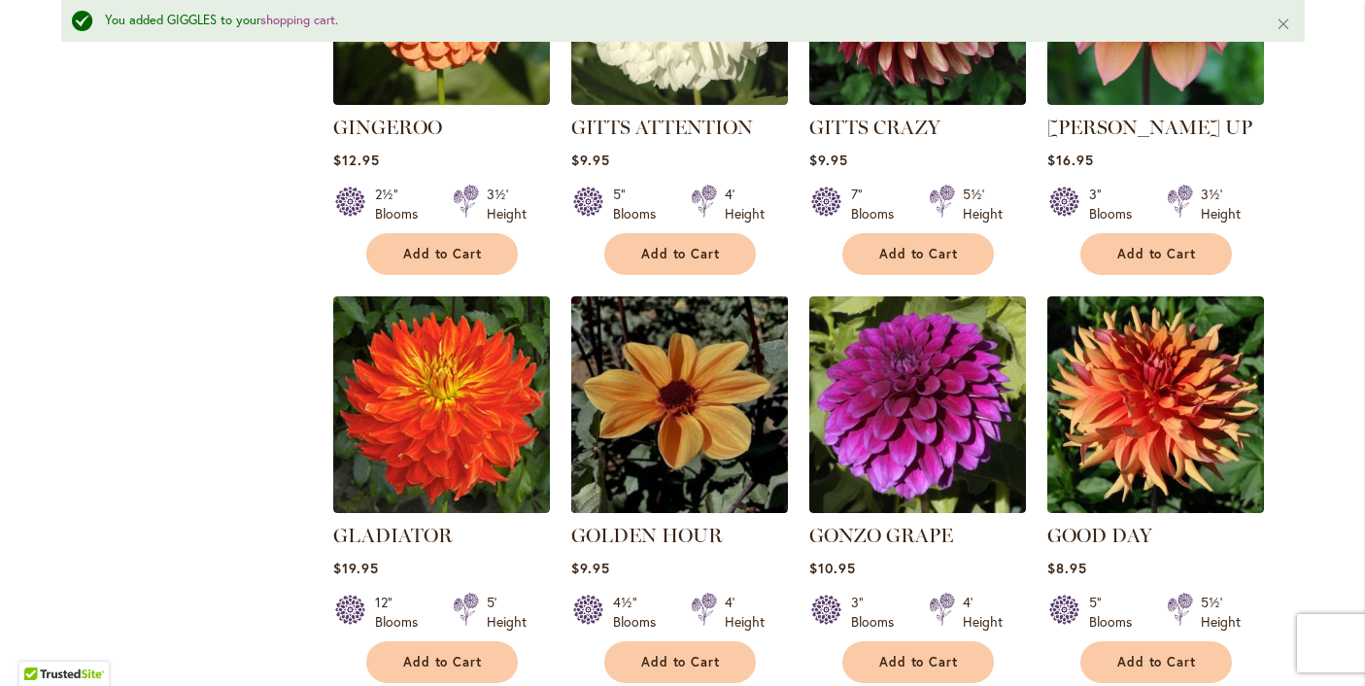
scroll to position [1487, 0]
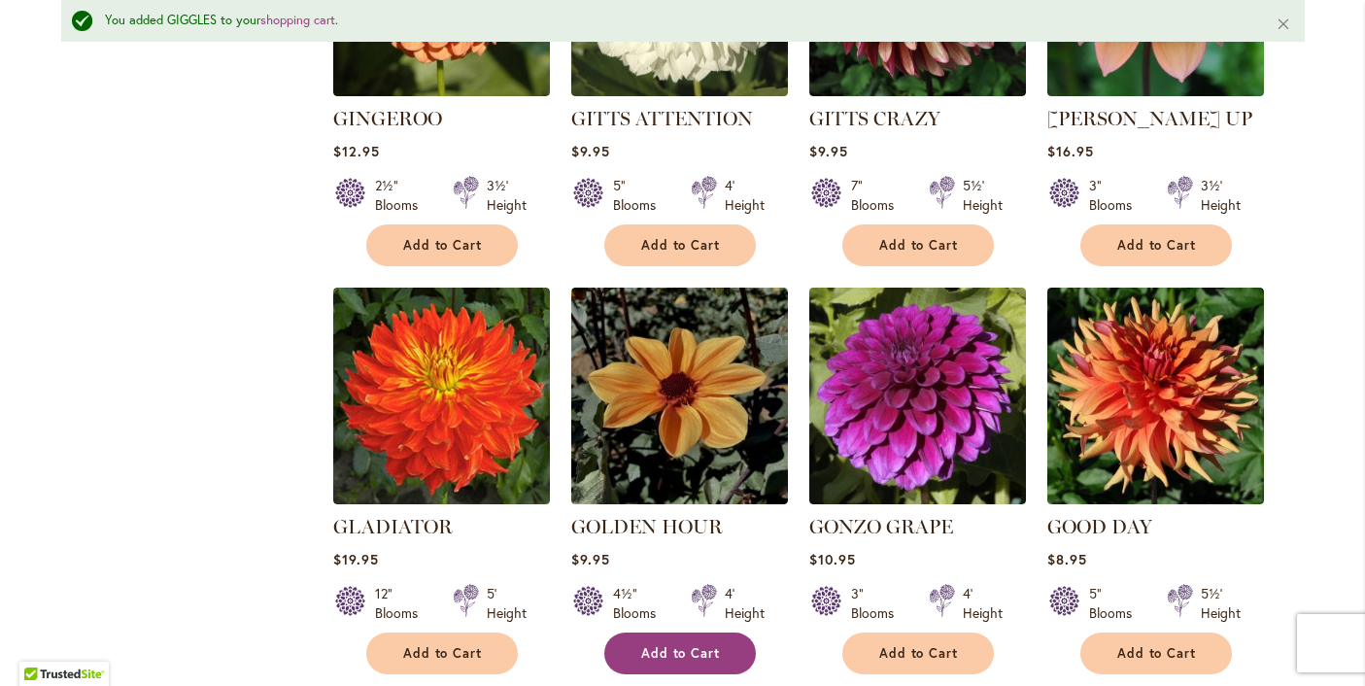
click at [686, 645] on span "Add to Cart" at bounding box center [681, 653] width 80 height 17
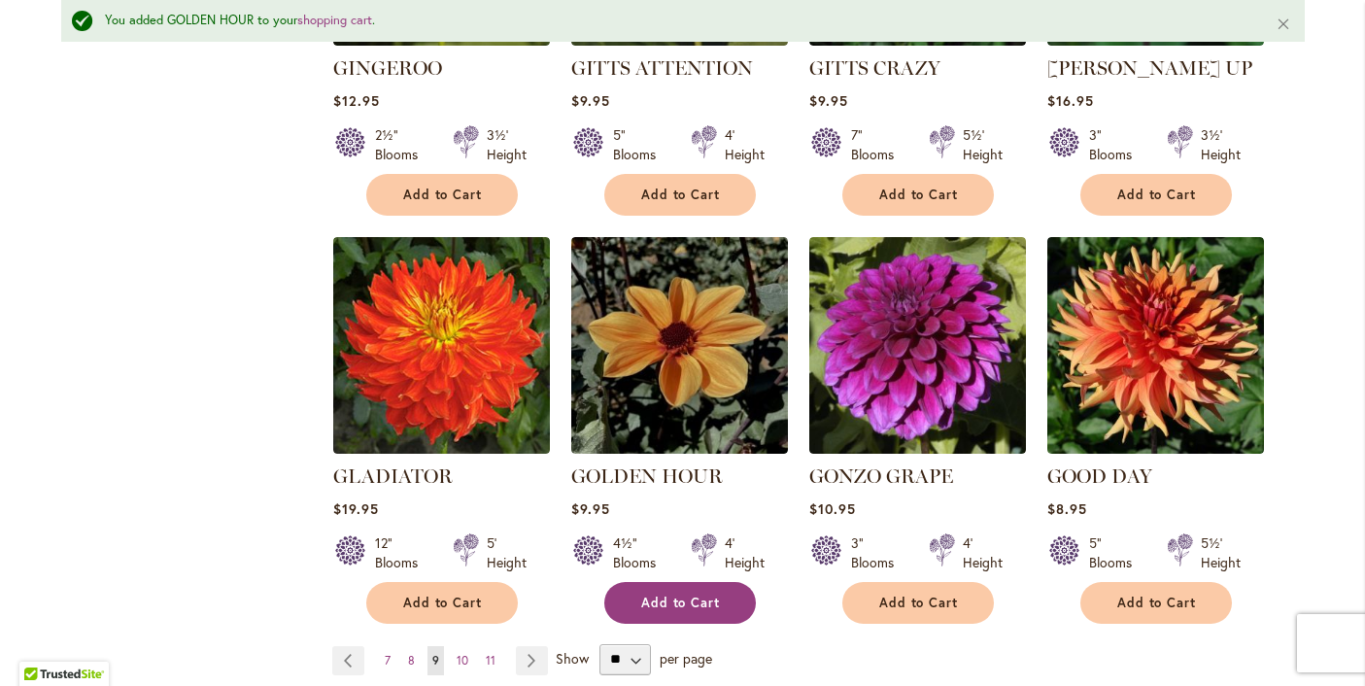
scroll to position [1562, 0]
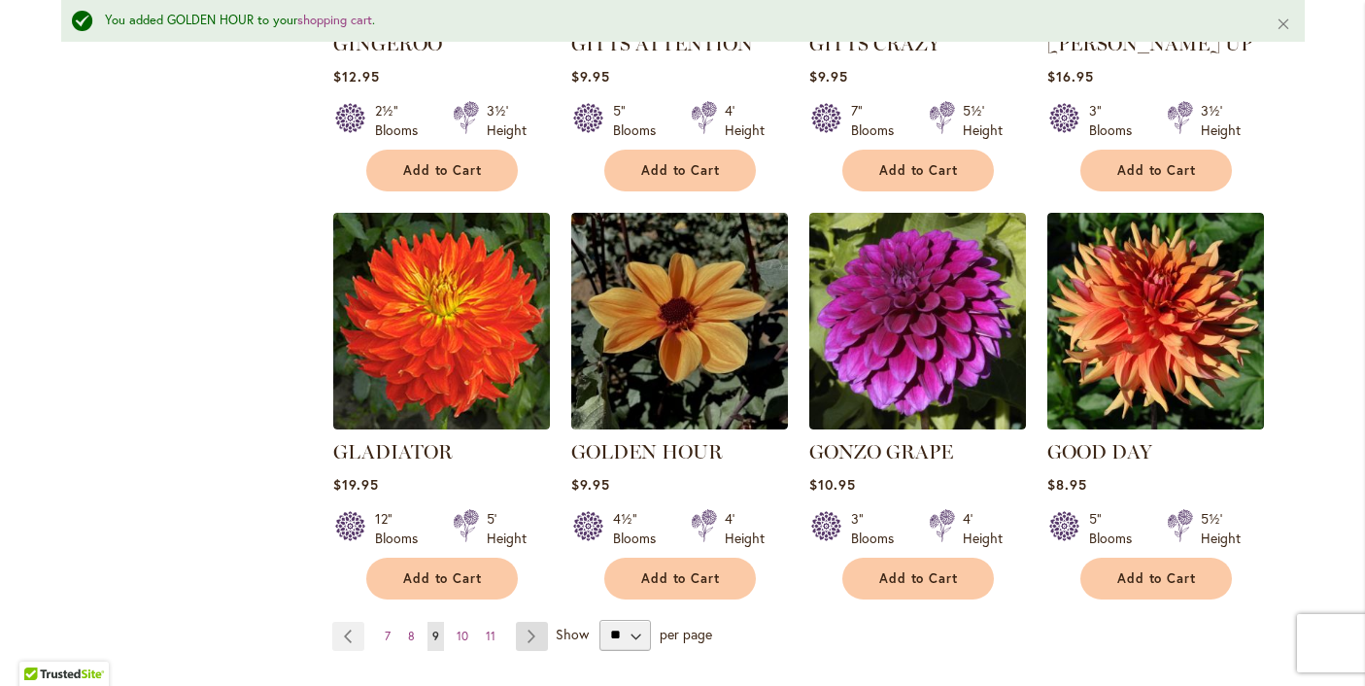
click at [531, 622] on link "Page Next" at bounding box center [532, 636] width 32 height 29
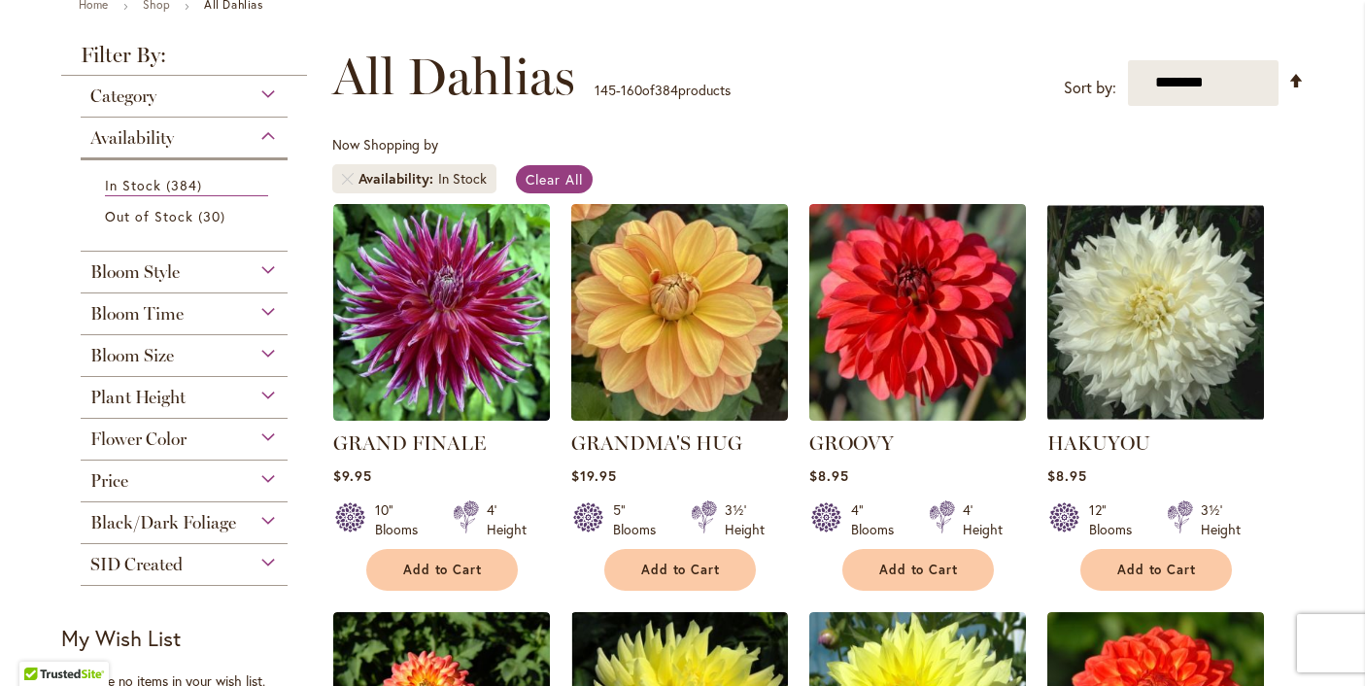
scroll to position [254, 0]
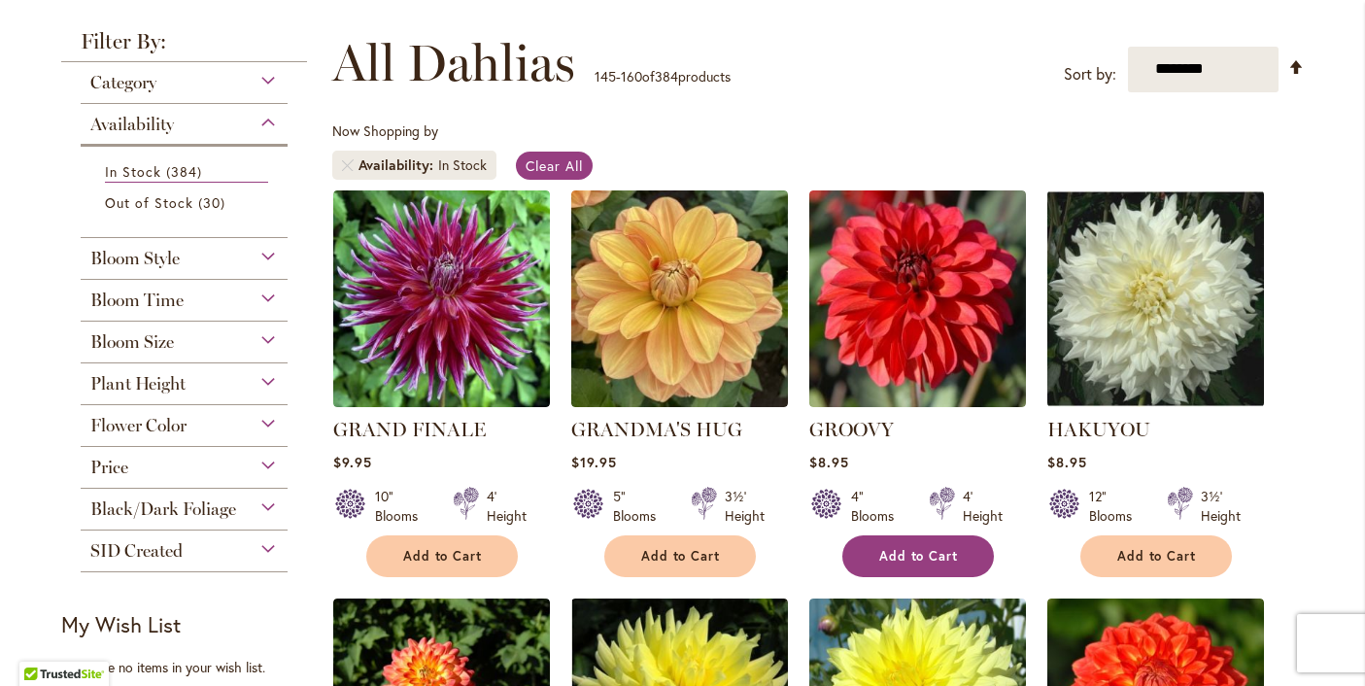
click at [910, 557] on span "Add to Cart" at bounding box center [919, 556] width 80 height 17
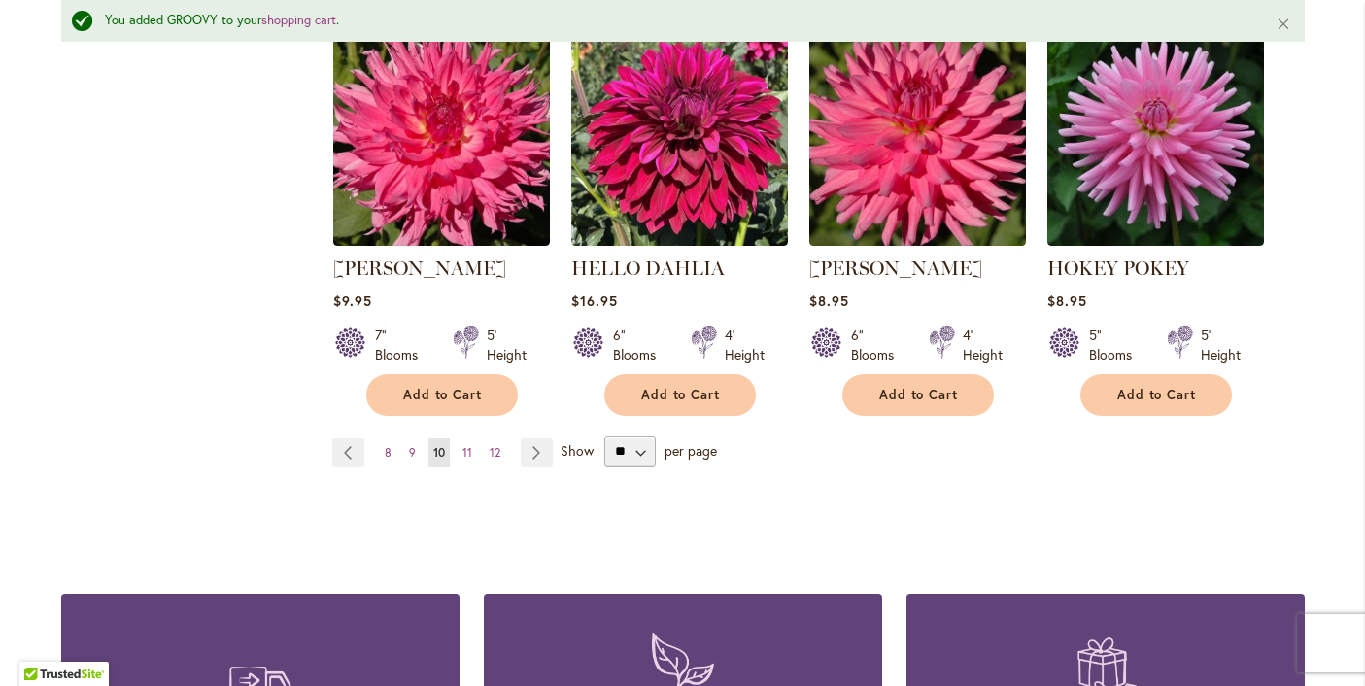
scroll to position [1778, 0]
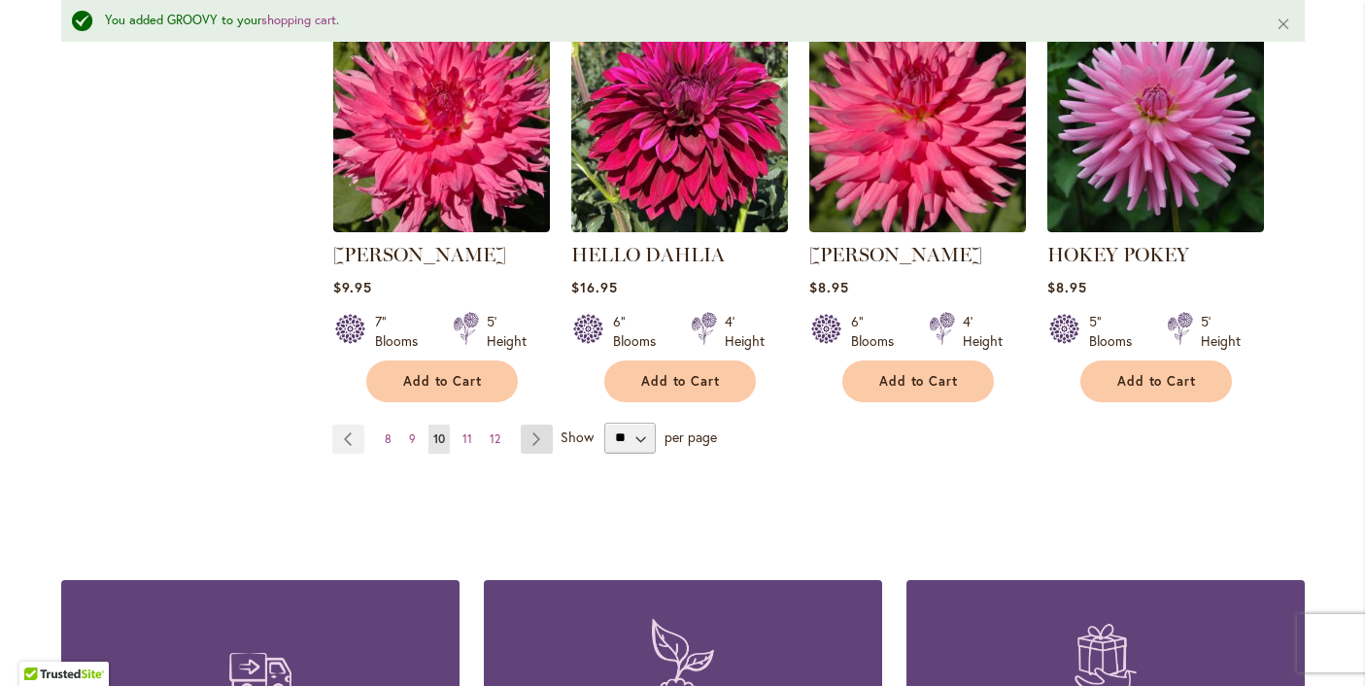
click at [539, 434] on link "Page Next" at bounding box center [537, 439] width 32 height 29
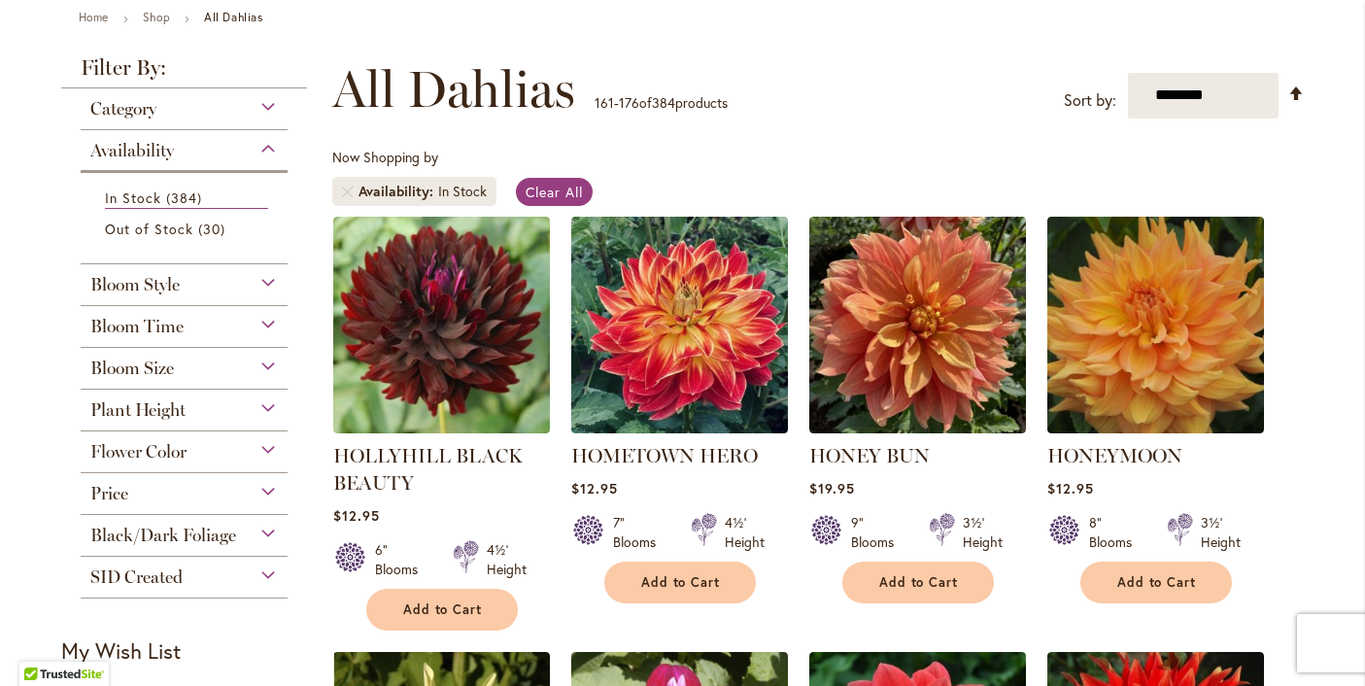
scroll to position [229, 0]
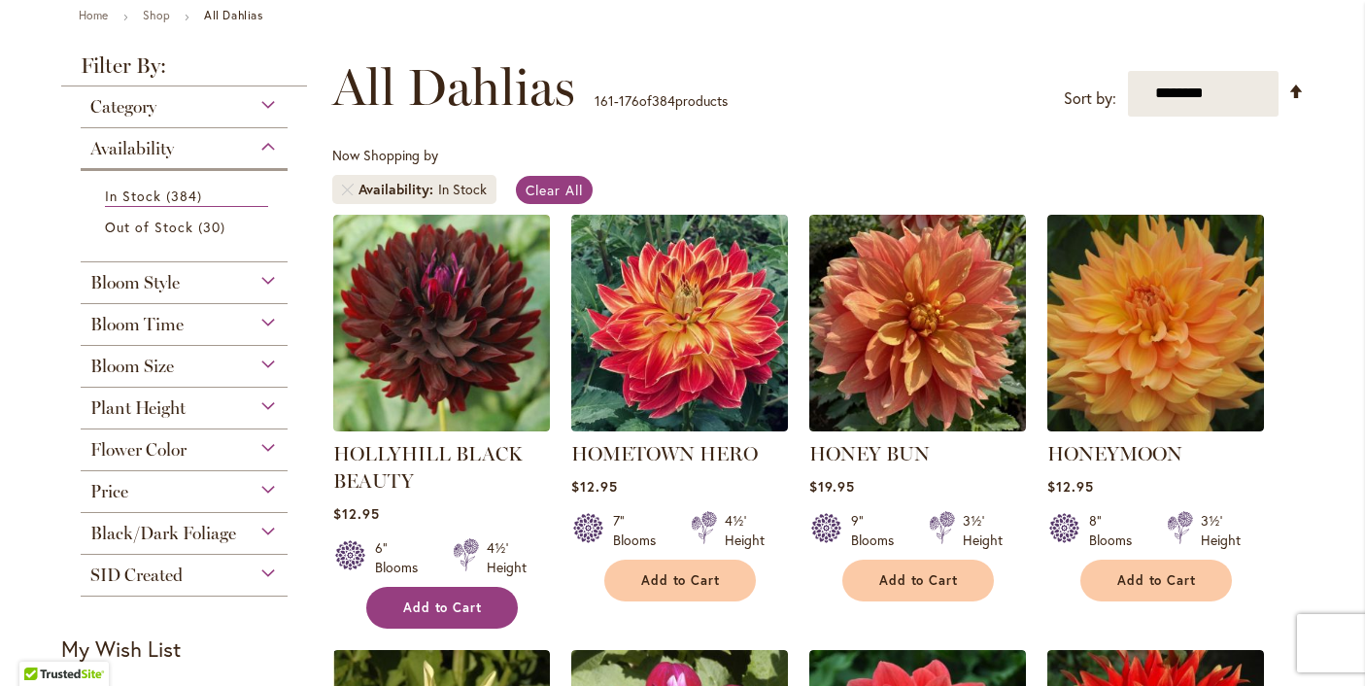
click at [448, 604] on span "Add to Cart" at bounding box center [443, 608] width 80 height 17
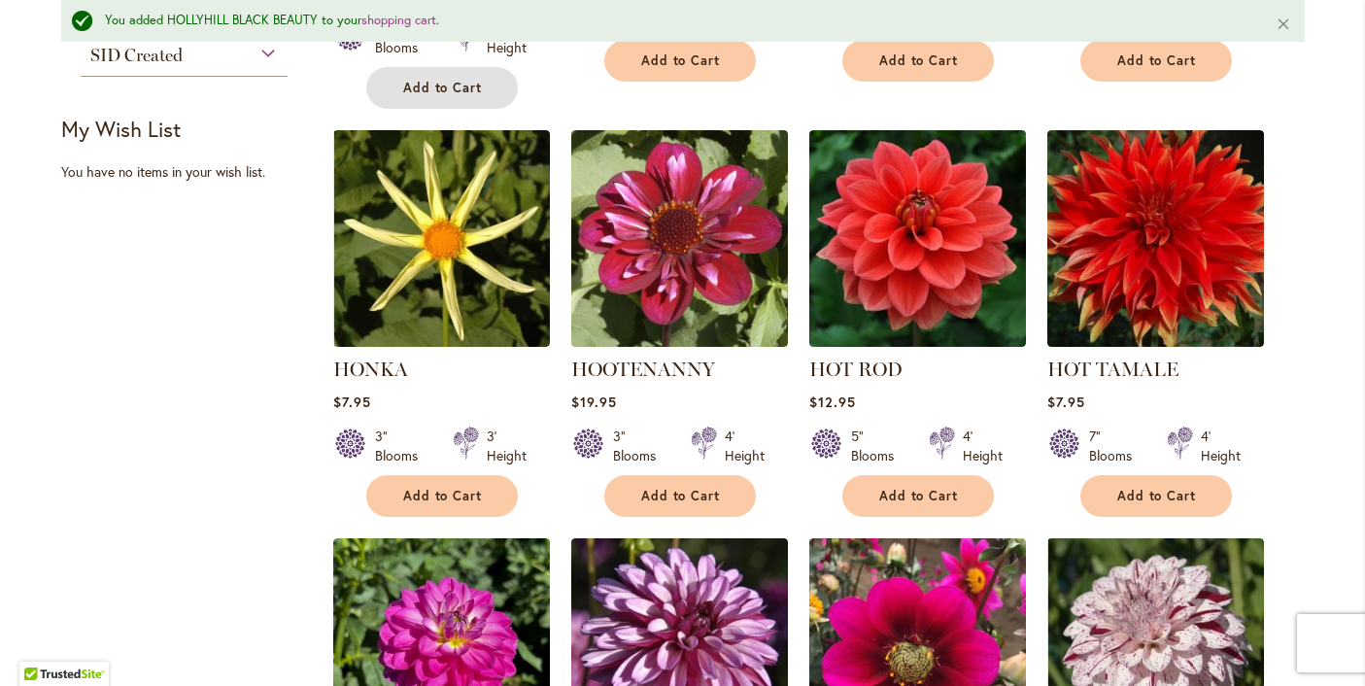
scroll to position [820, 0]
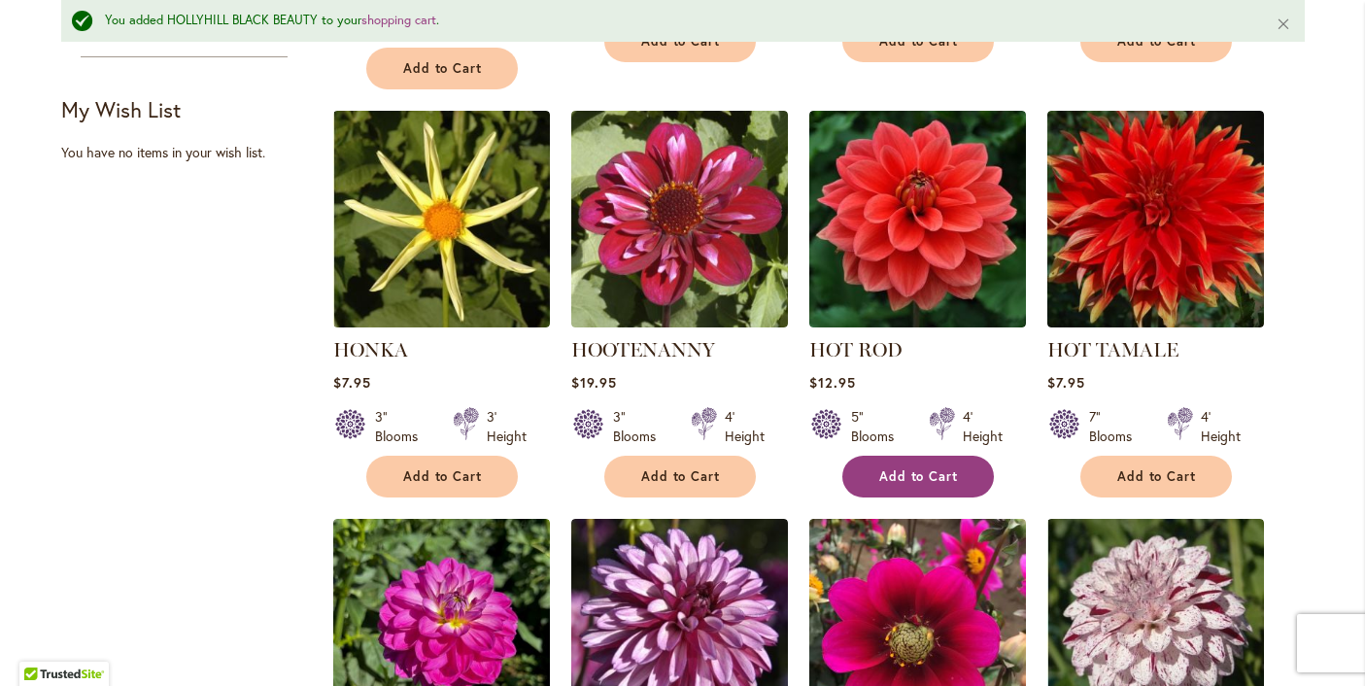
click at [921, 471] on span "Add to Cart" at bounding box center [919, 476] width 80 height 17
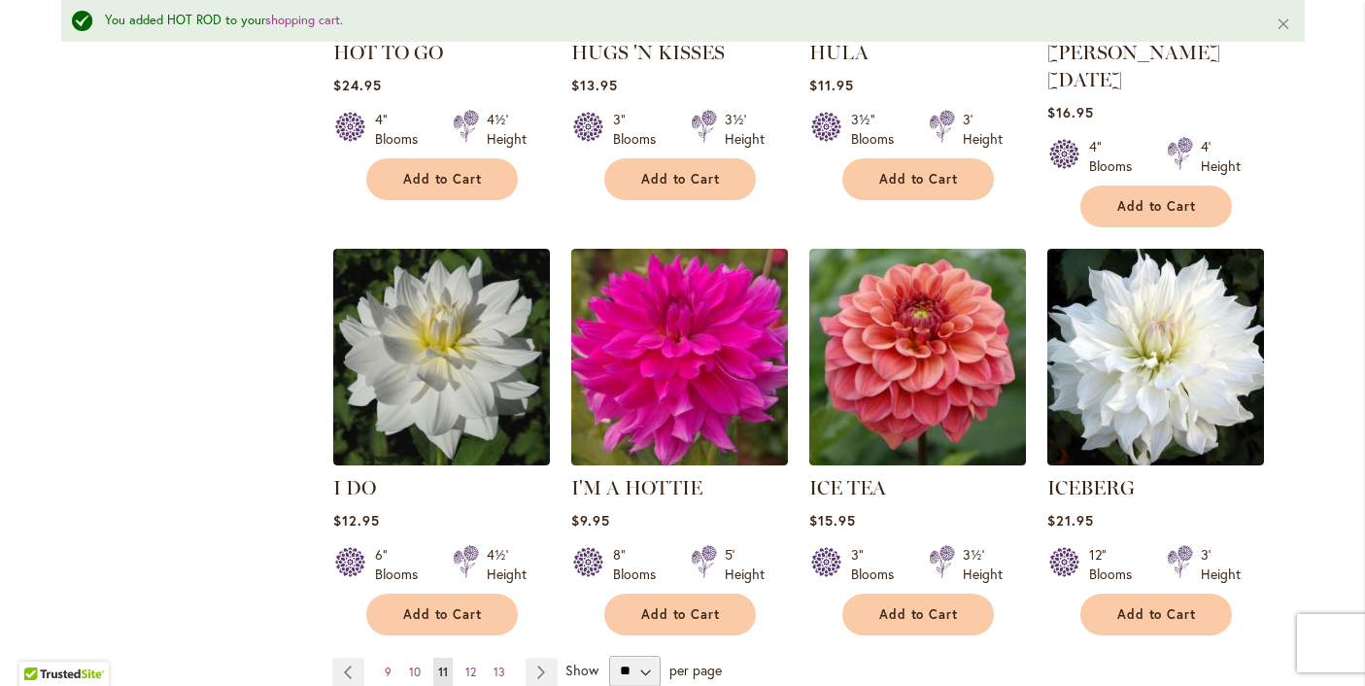
scroll to position [1527, 0]
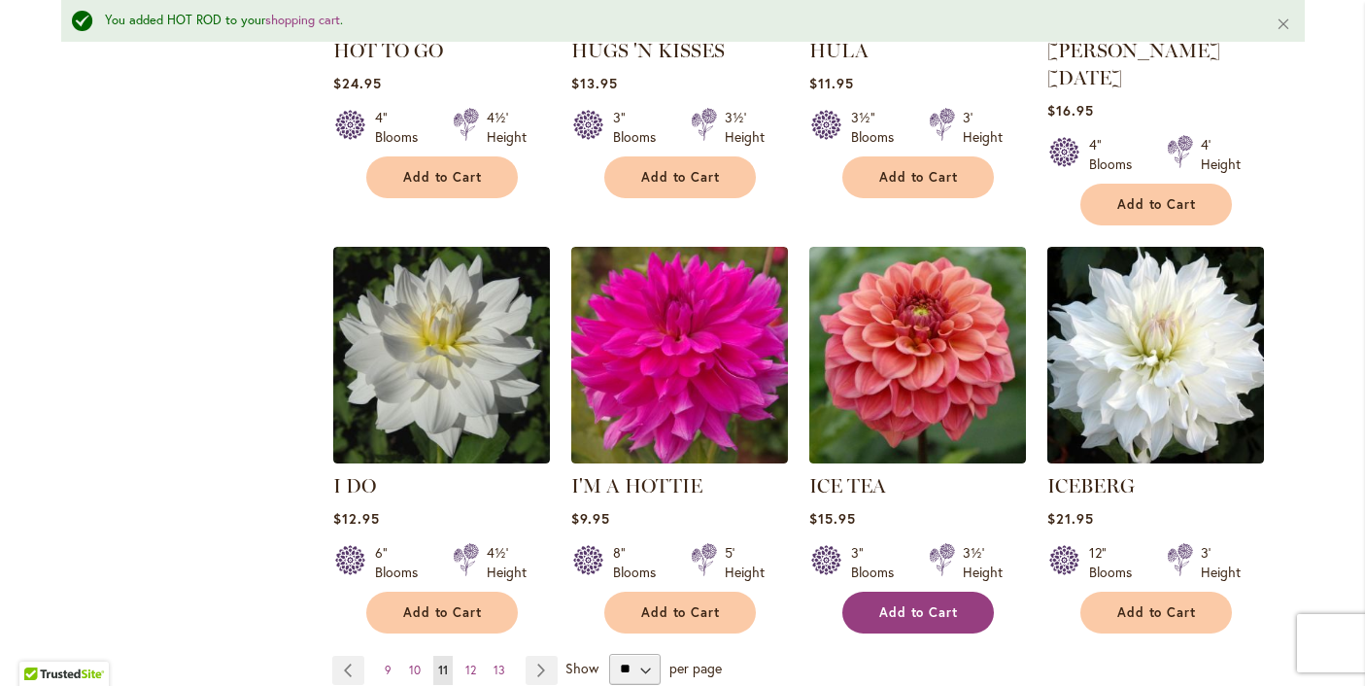
click at [906, 604] on span "Add to Cart" at bounding box center [919, 612] width 80 height 17
click at [543, 656] on link "Page Next" at bounding box center [542, 670] width 32 height 29
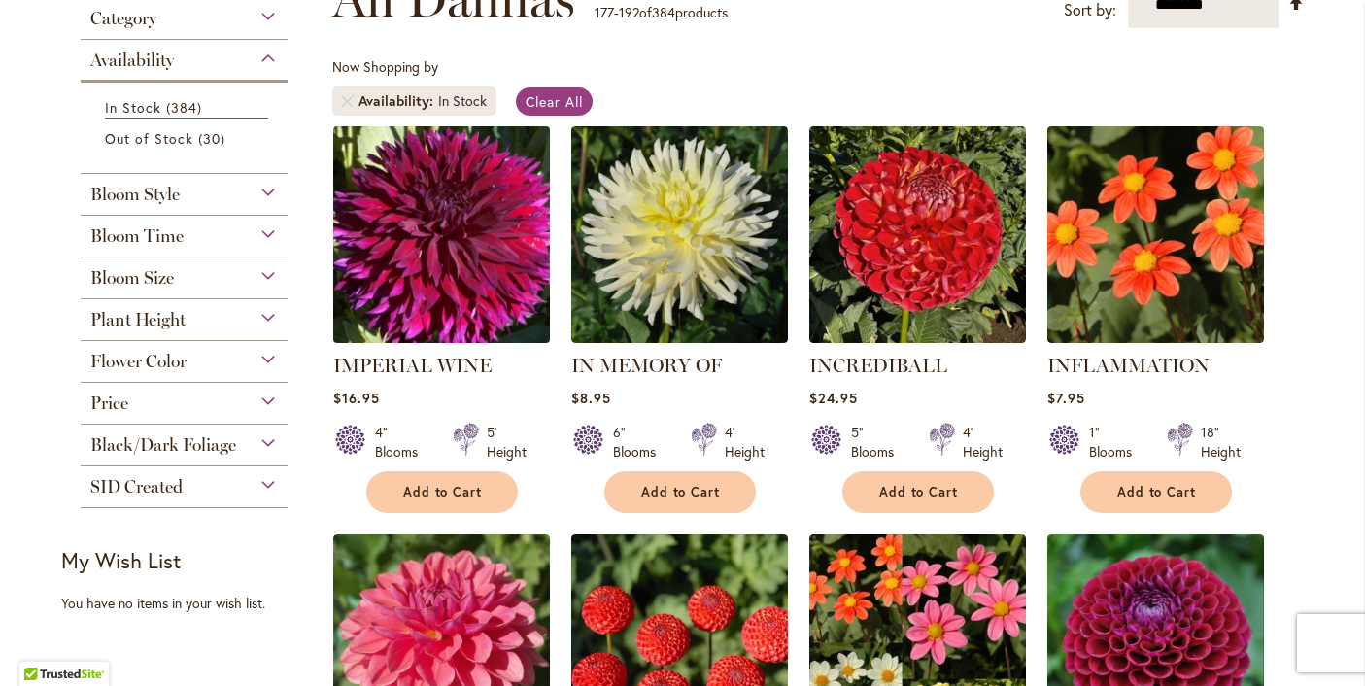
scroll to position [320, 0]
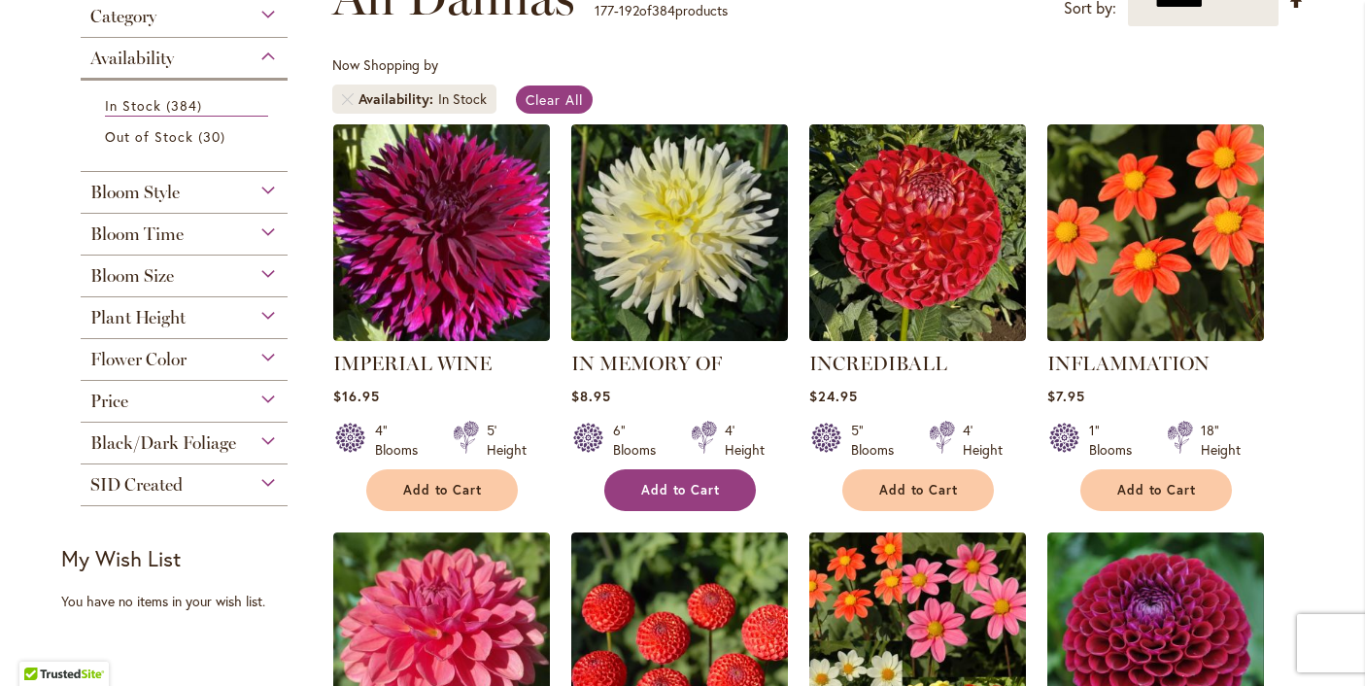
click at [677, 489] on span "Add to Cart" at bounding box center [681, 490] width 80 height 17
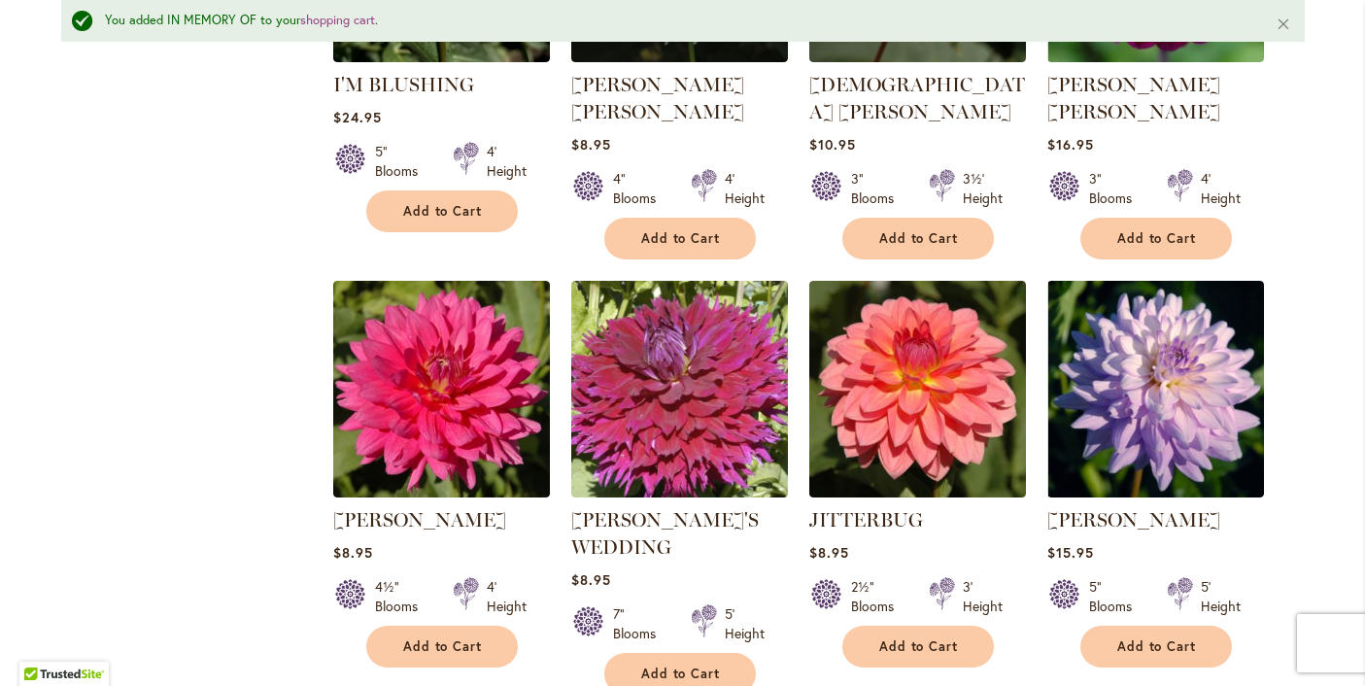
scroll to position [1492, 0]
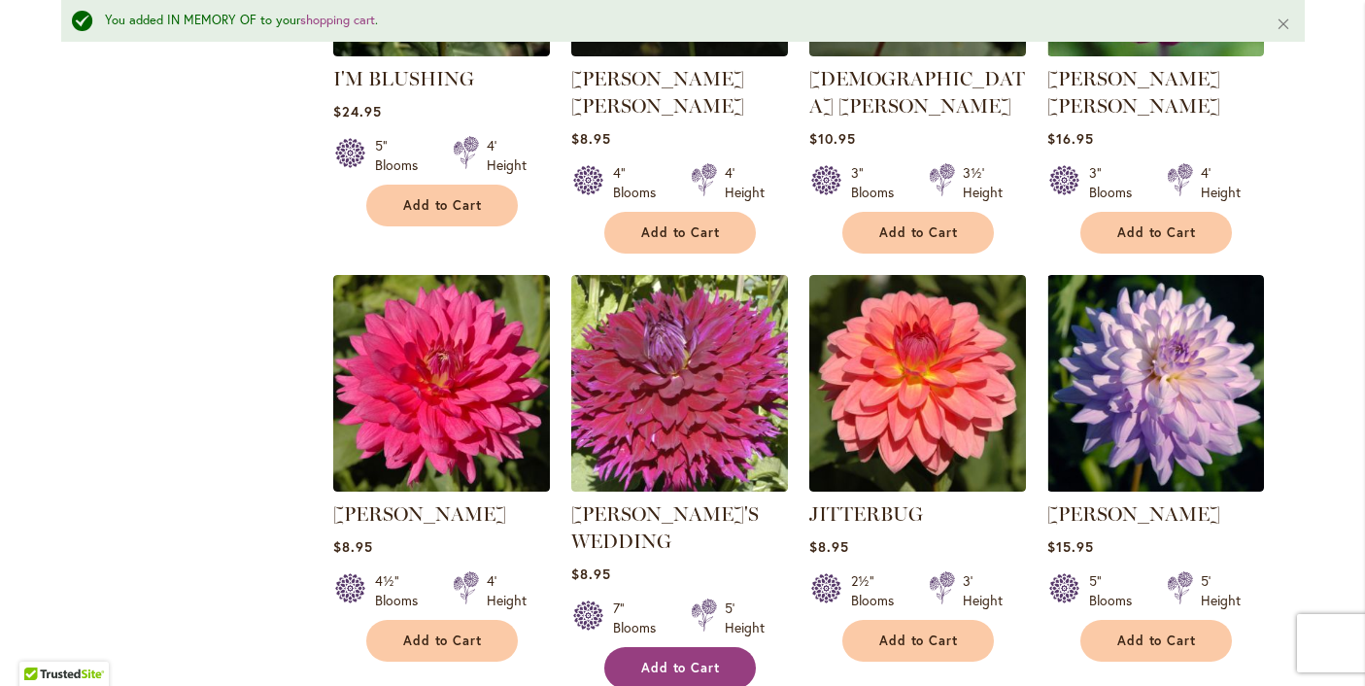
click at [697, 660] on span "Add to Cart" at bounding box center [681, 668] width 80 height 17
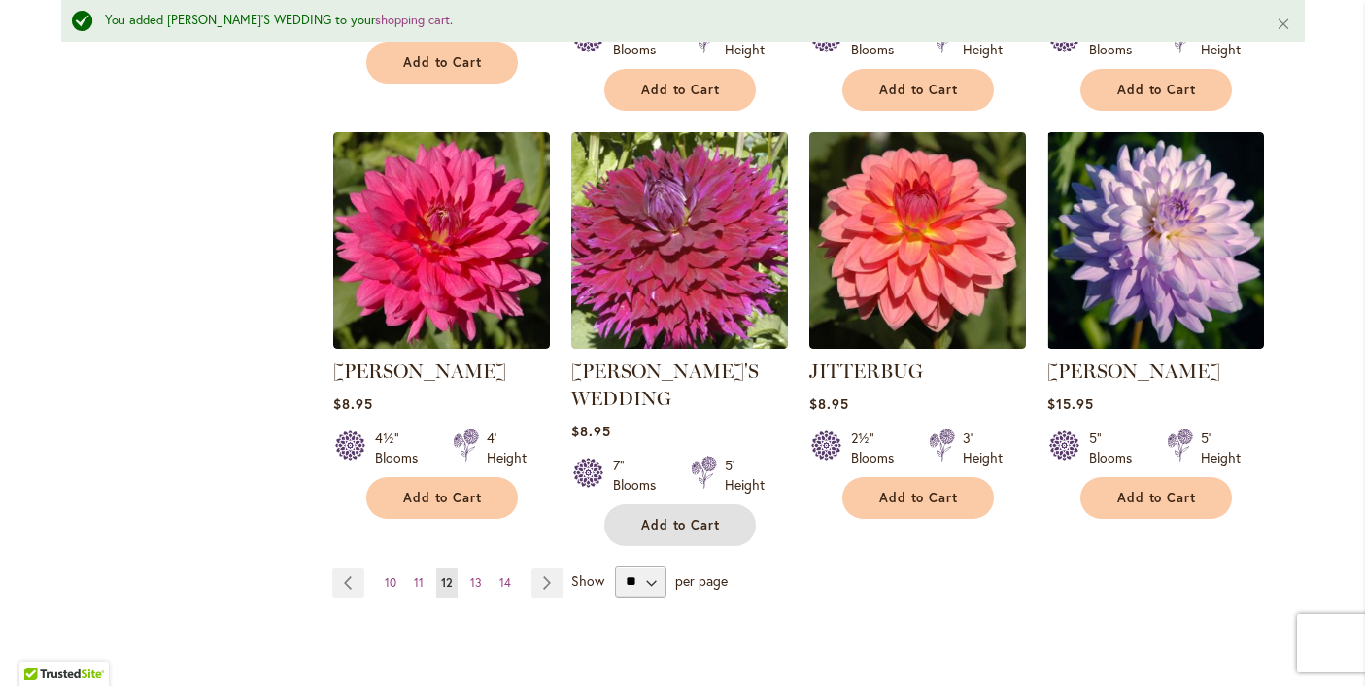
scroll to position [1652, 0]
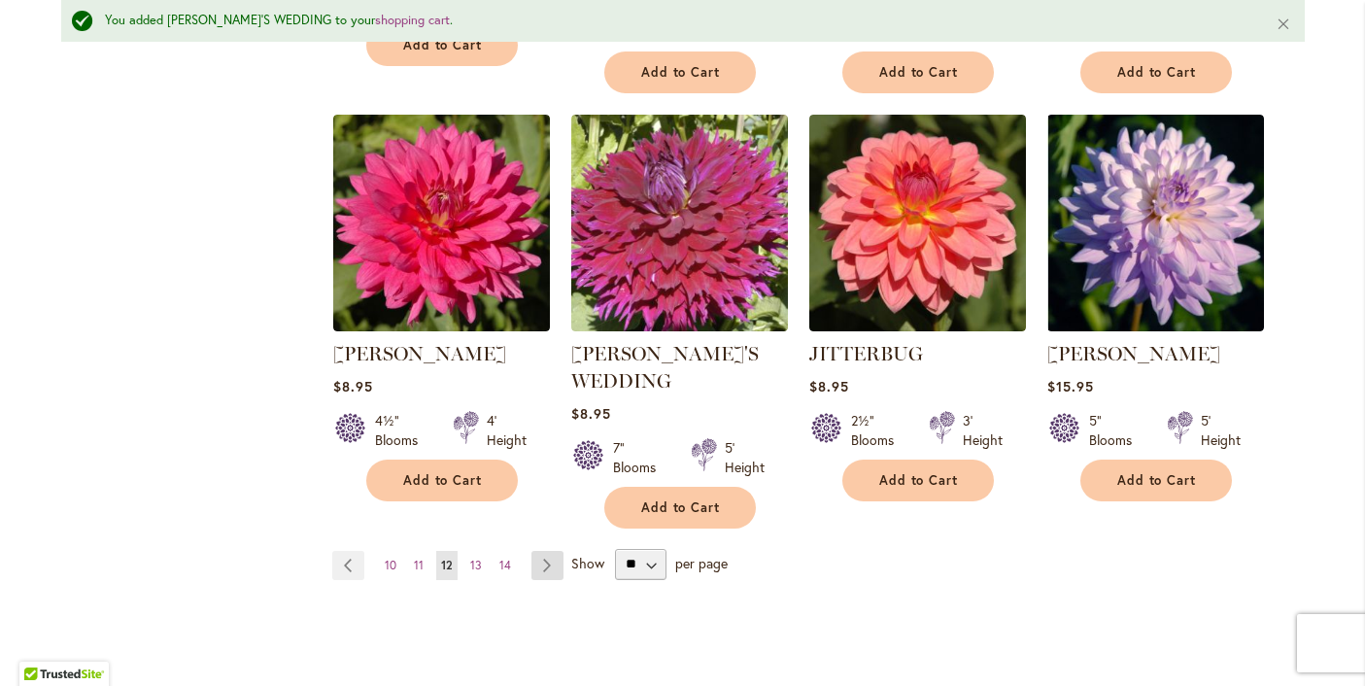
click at [547, 551] on link "Page Next" at bounding box center [548, 565] width 32 height 29
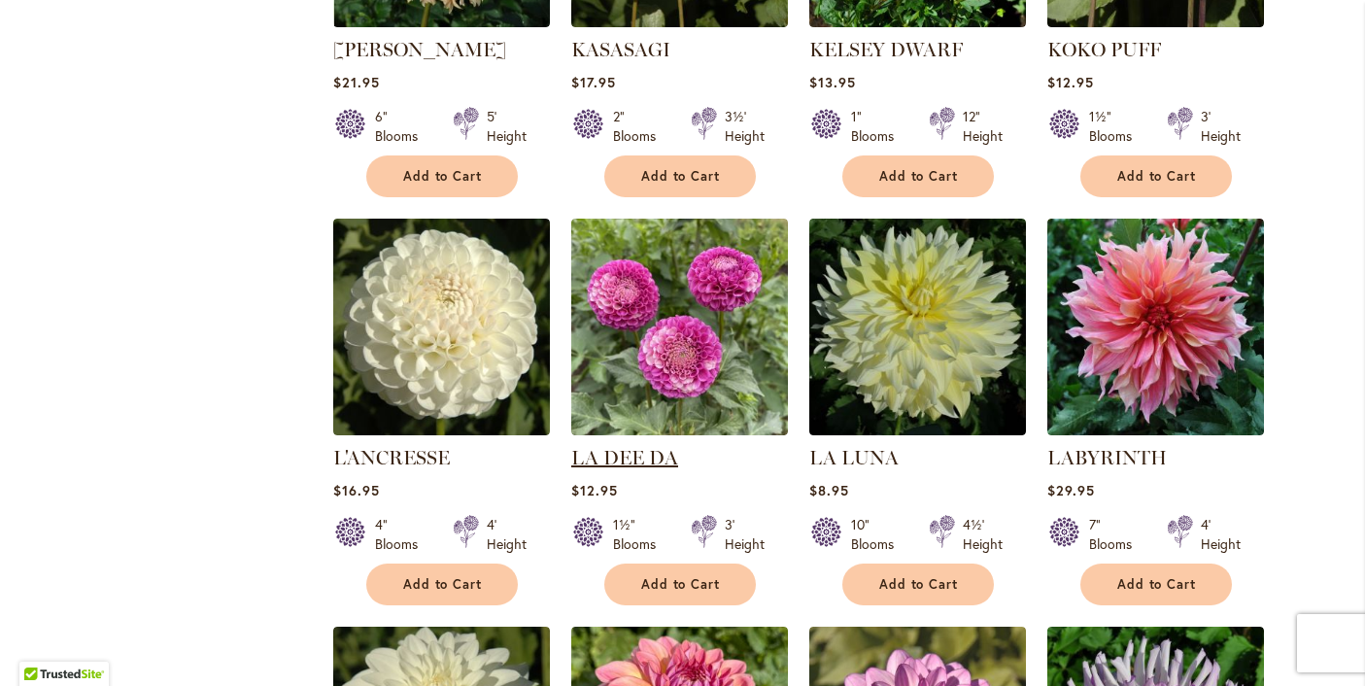
scroll to position [1044, 0]
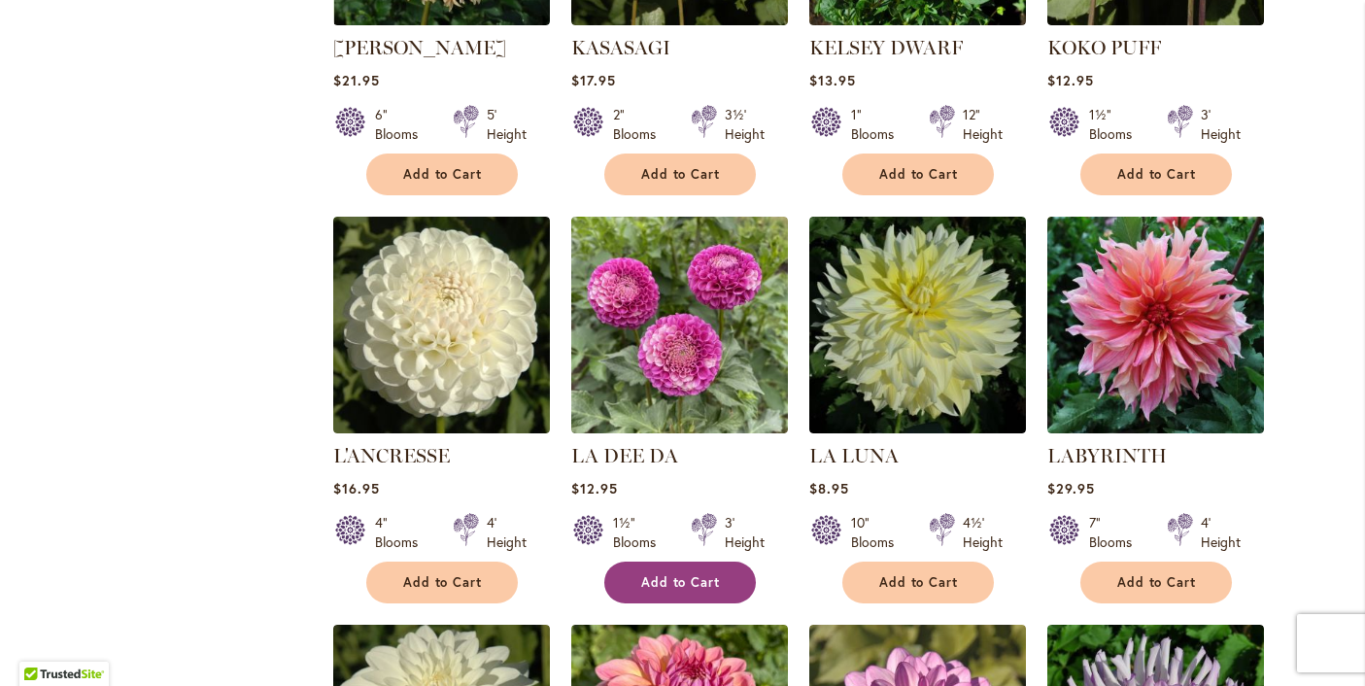
click at [683, 582] on span "Add to Cart" at bounding box center [681, 582] width 80 height 17
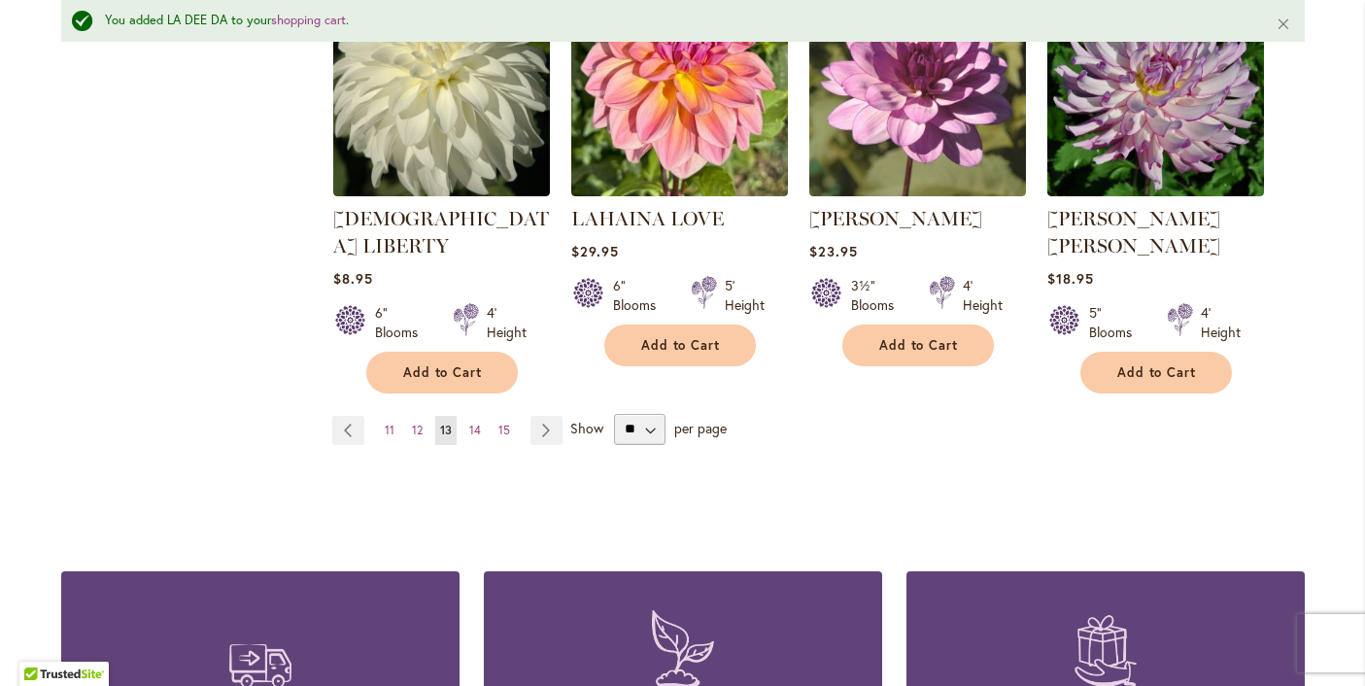
scroll to position [1747, 0]
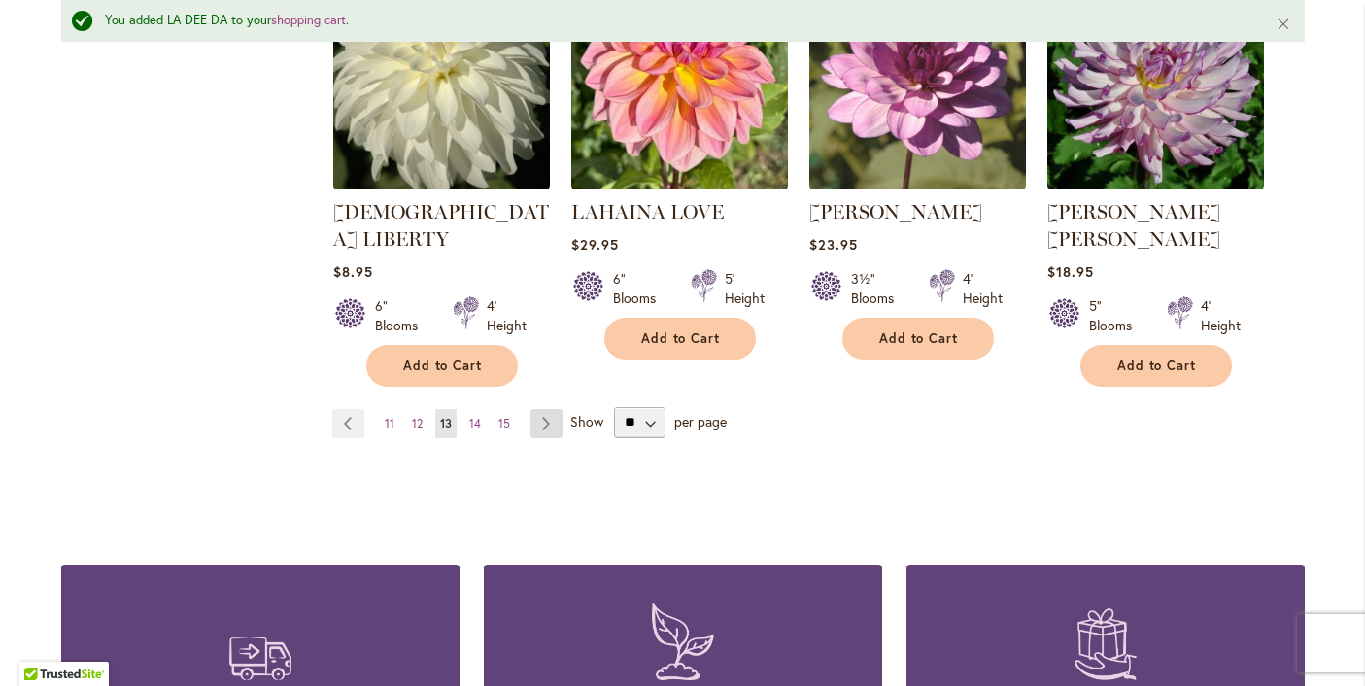
click at [548, 409] on link "Page Next" at bounding box center [547, 423] width 32 height 29
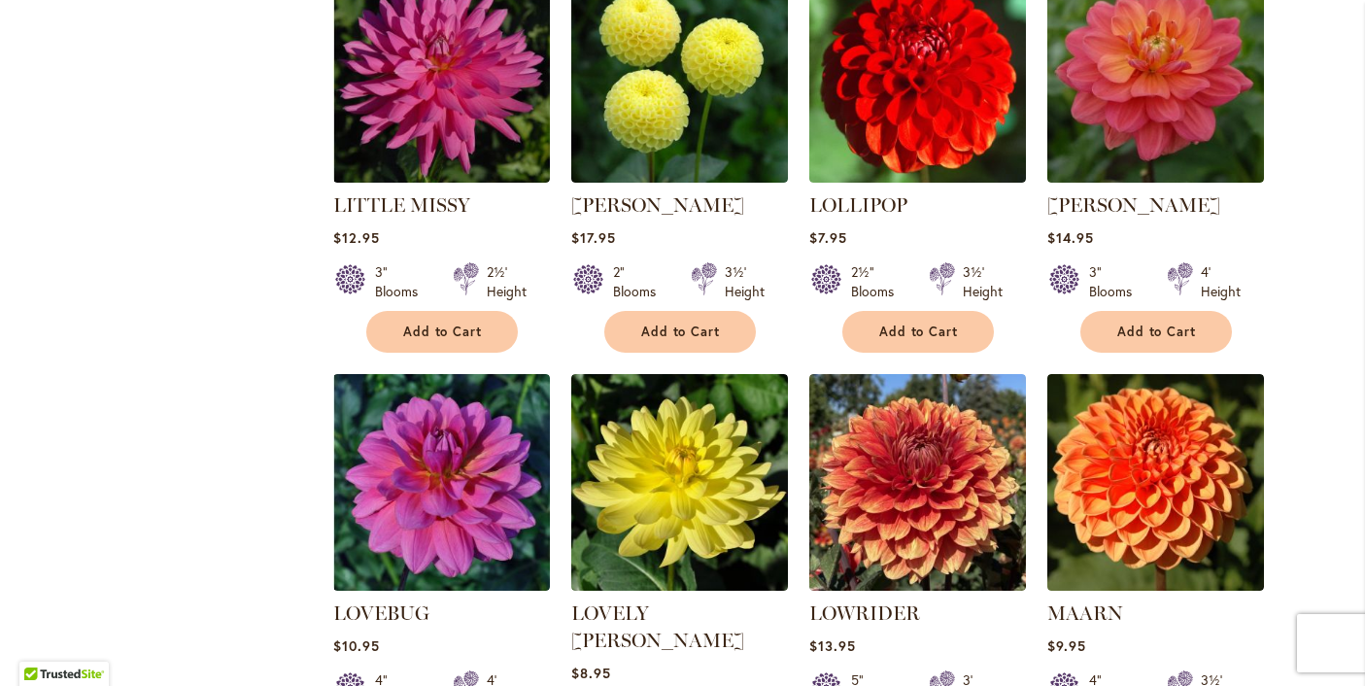
scroll to position [1326, 0]
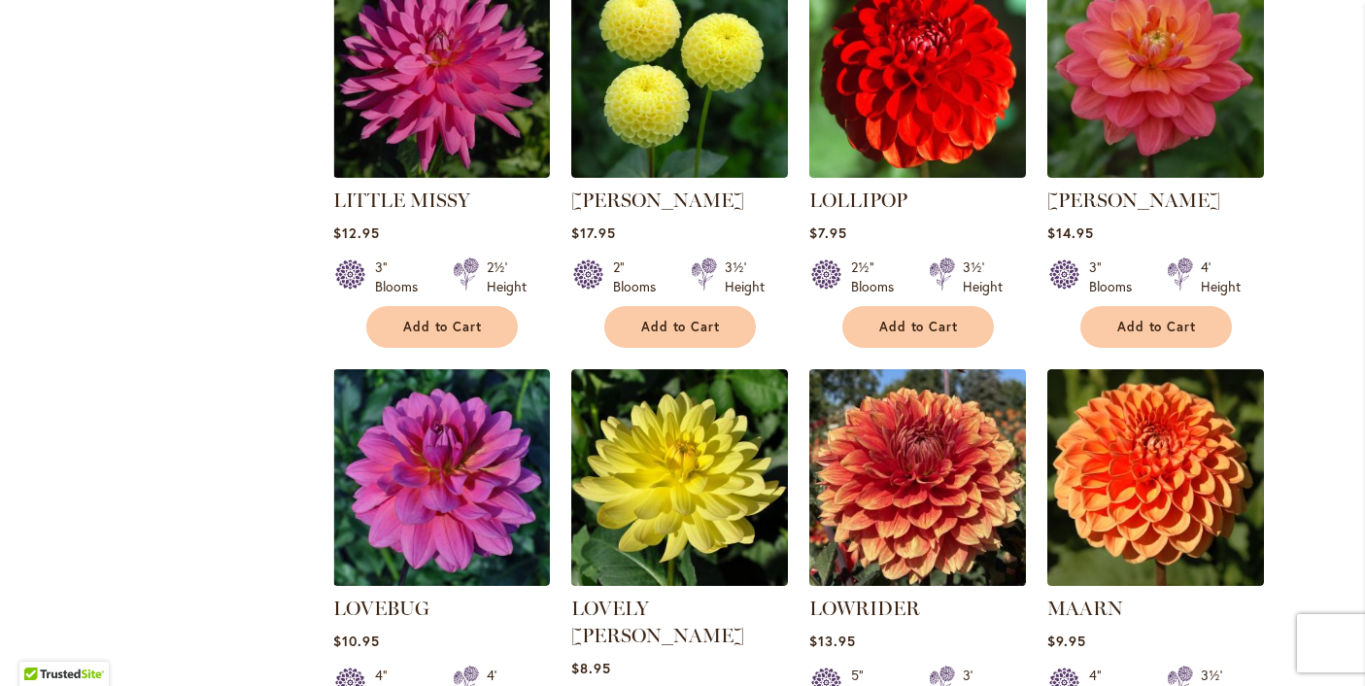
click at [959, 446] on img at bounding box center [917, 476] width 227 height 227
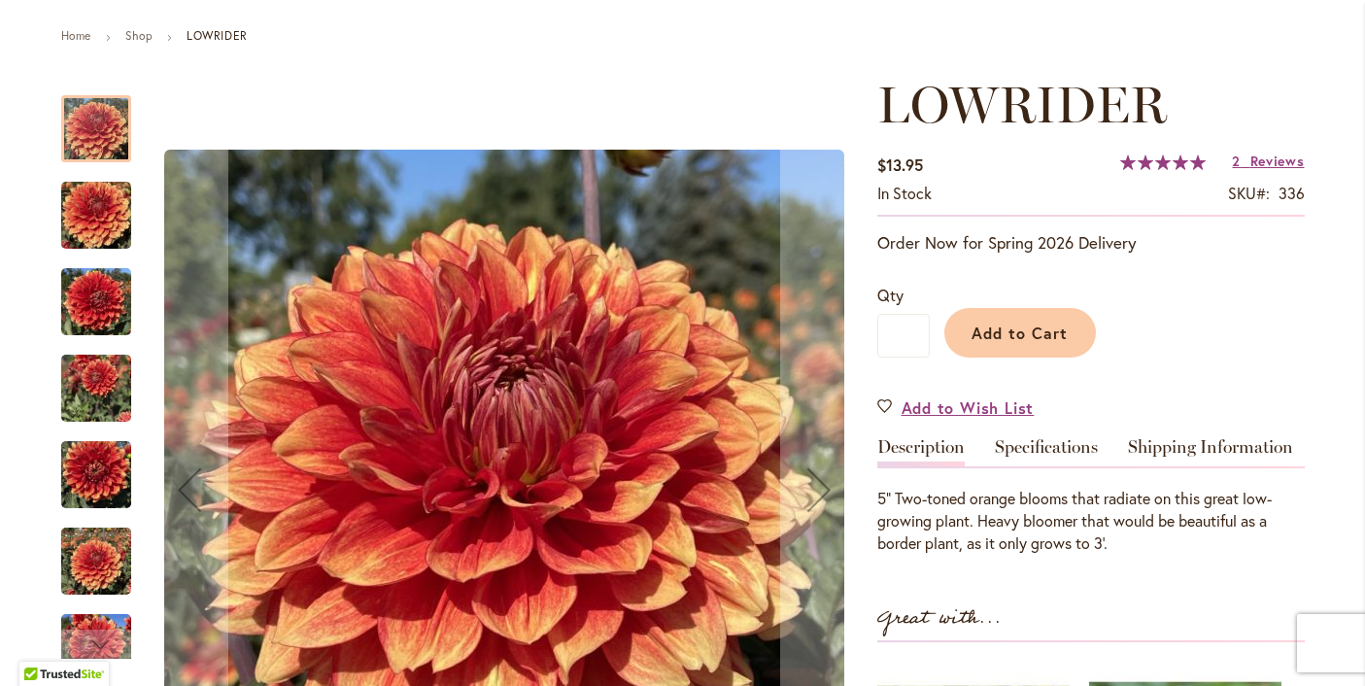
scroll to position [210, 0]
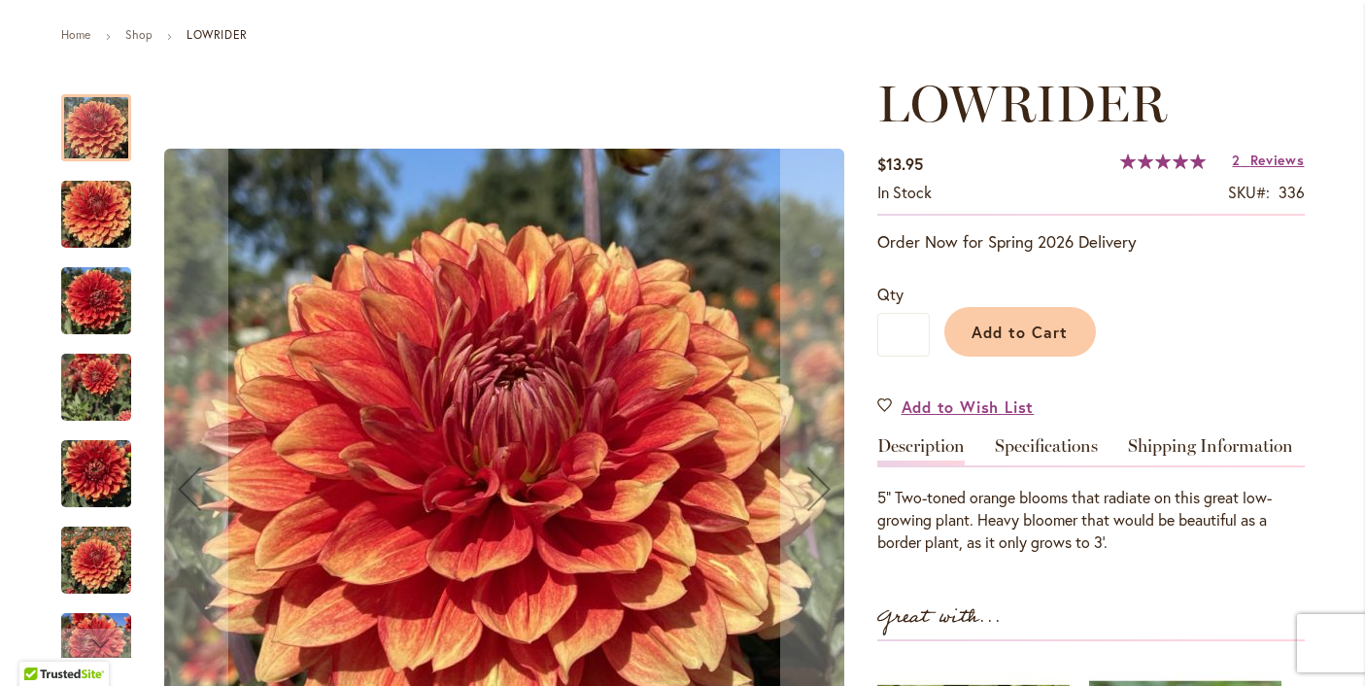
click at [102, 221] on img "Lowrider" at bounding box center [96, 214] width 70 height 93
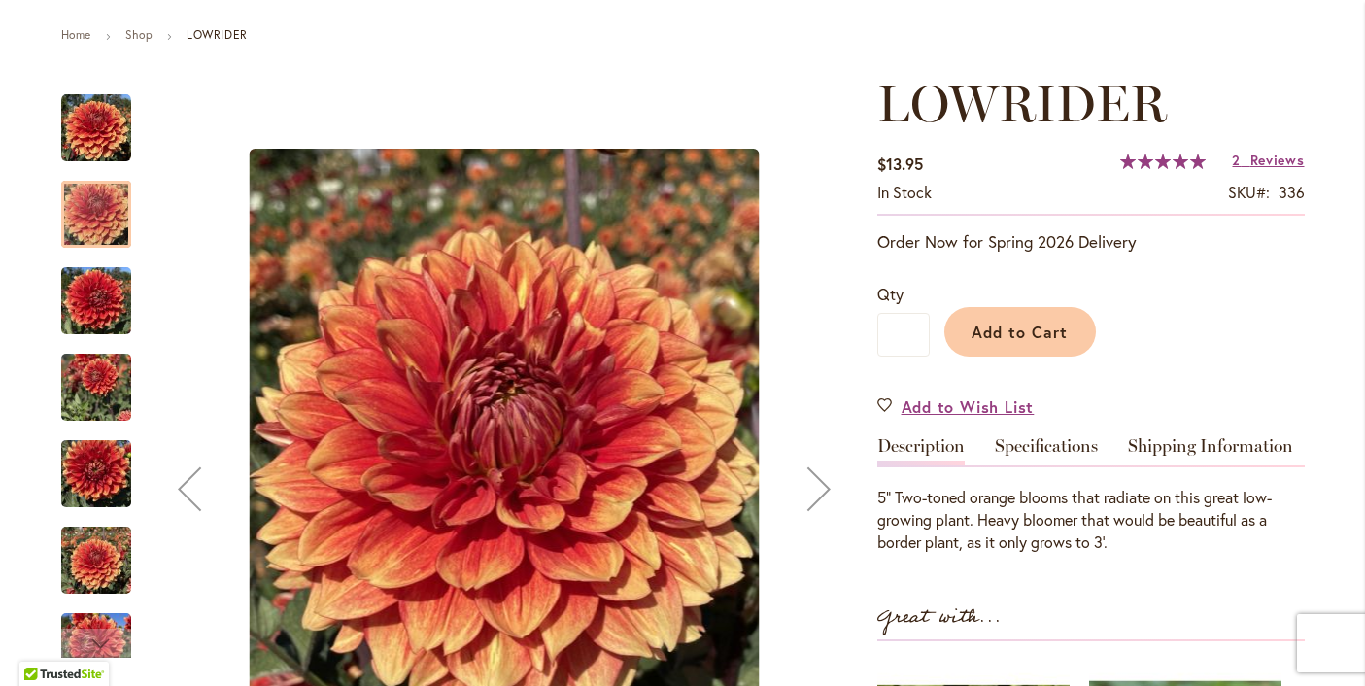
click at [105, 311] on img "Lowrider" at bounding box center [96, 301] width 70 height 93
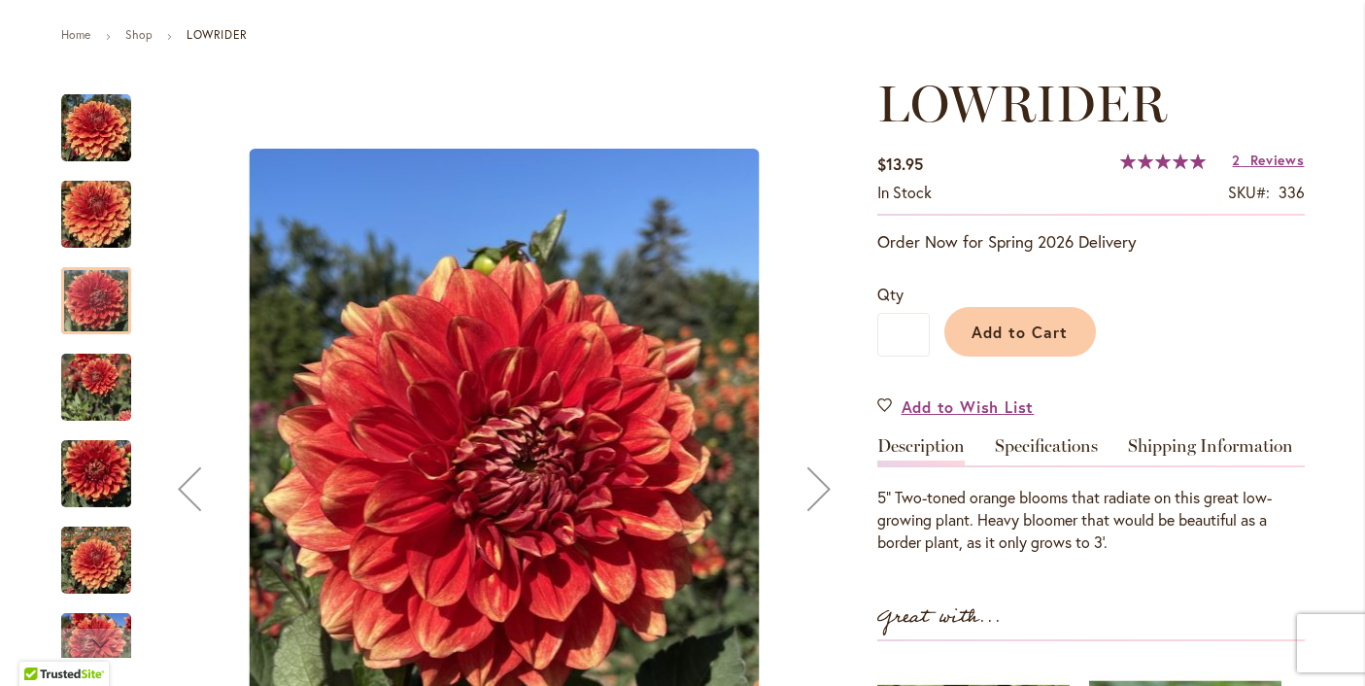
click at [98, 387] on img "Lowrider" at bounding box center [96, 387] width 70 height 93
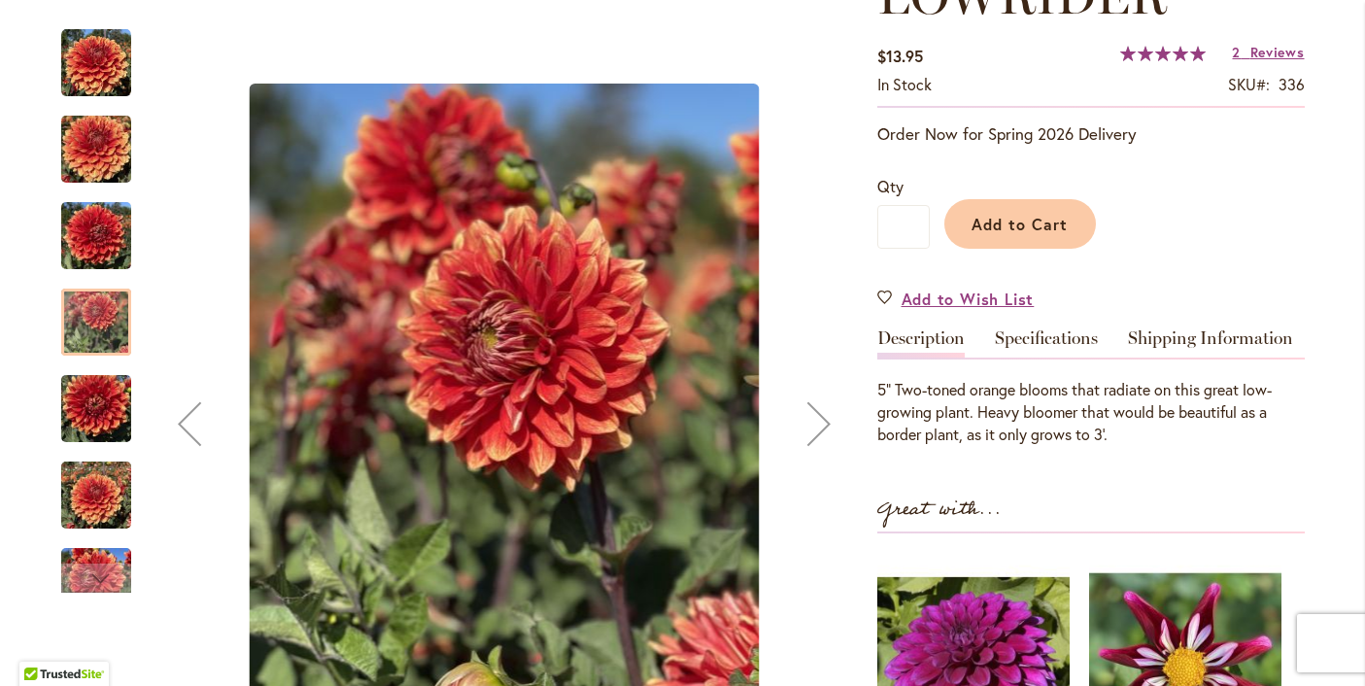
scroll to position [320, 0]
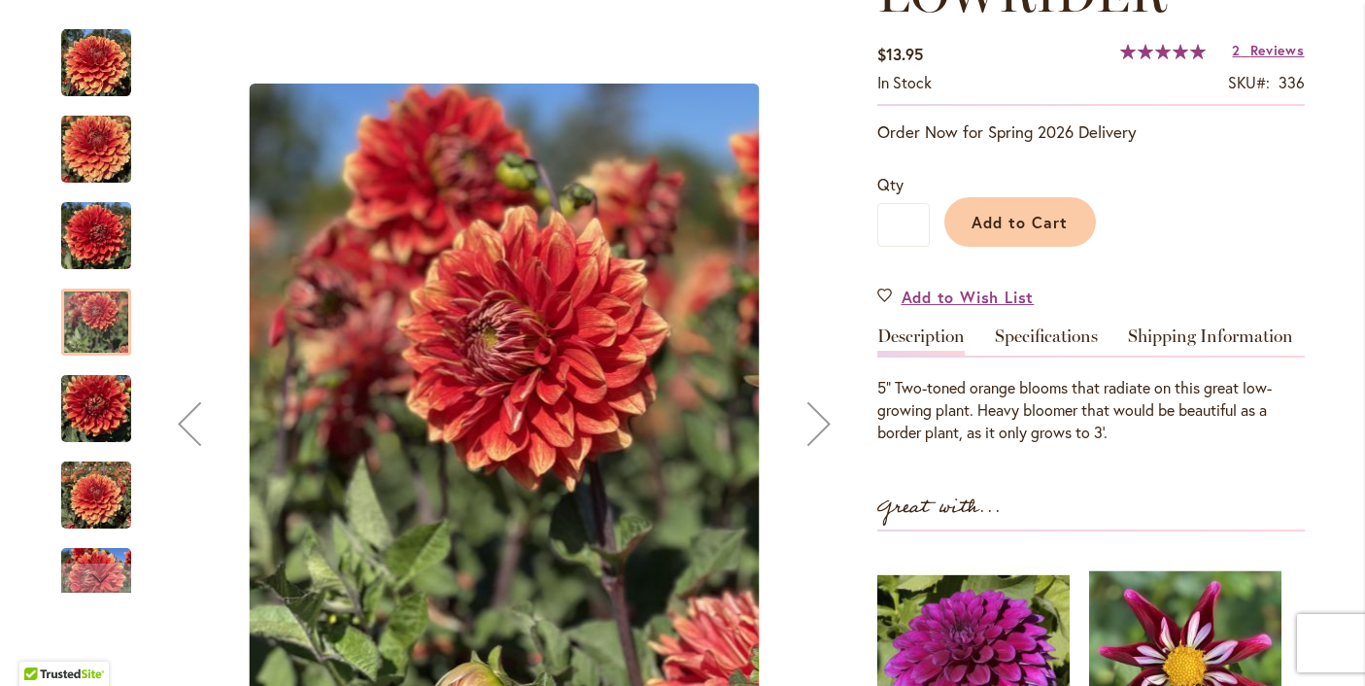
click at [99, 403] on img "Lowrider" at bounding box center [96, 408] width 70 height 93
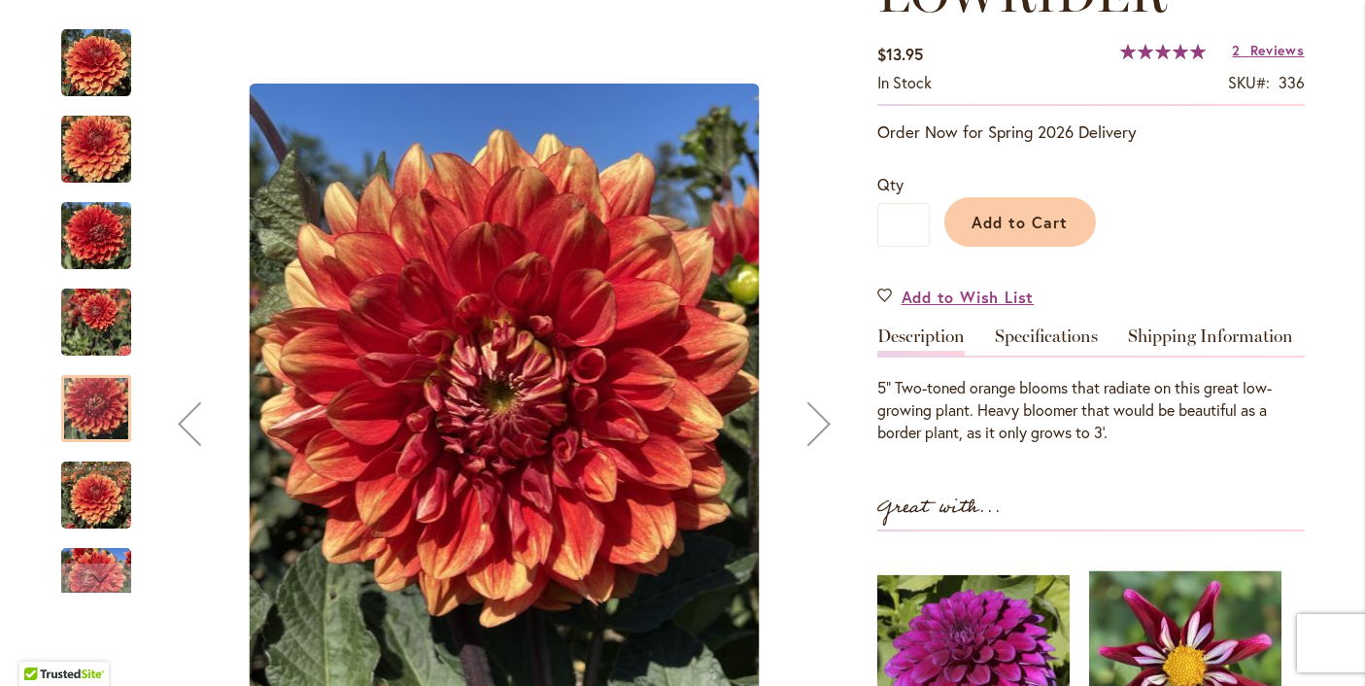
click at [104, 503] on img "Lowrider" at bounding box center [96, 495] width 70 height 93
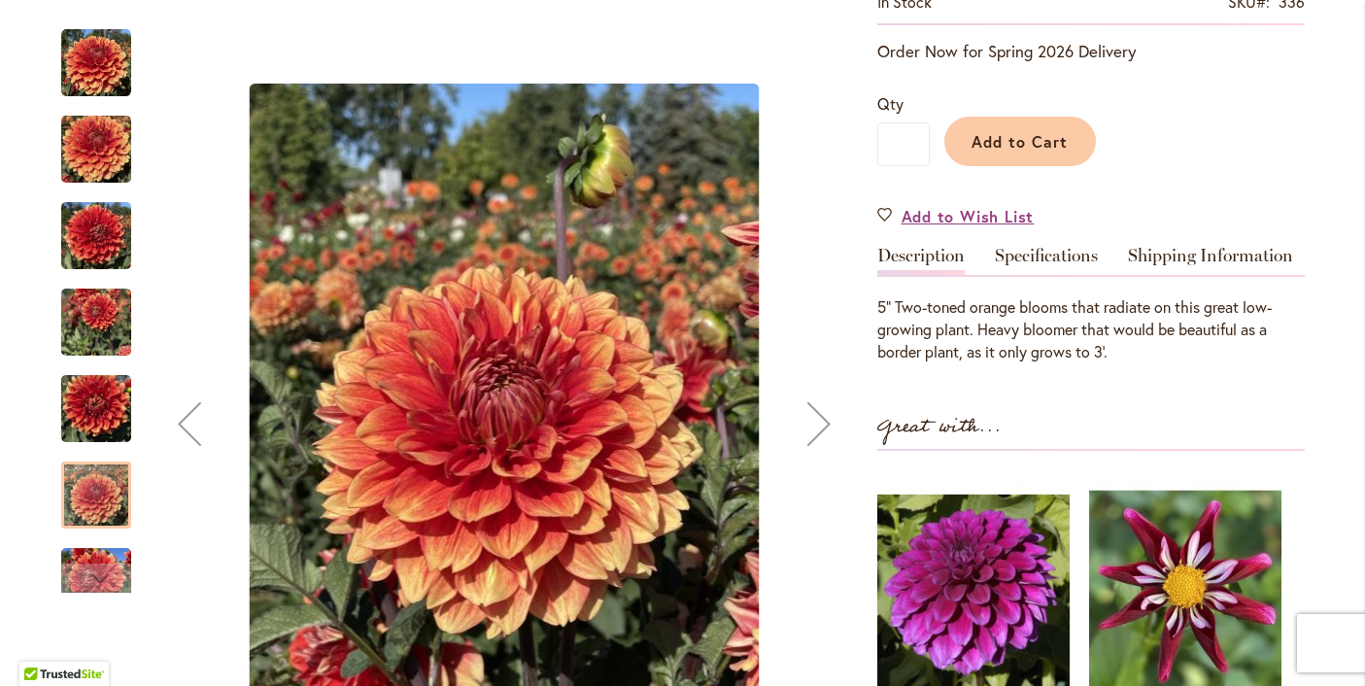
scroll to position [407, 0]
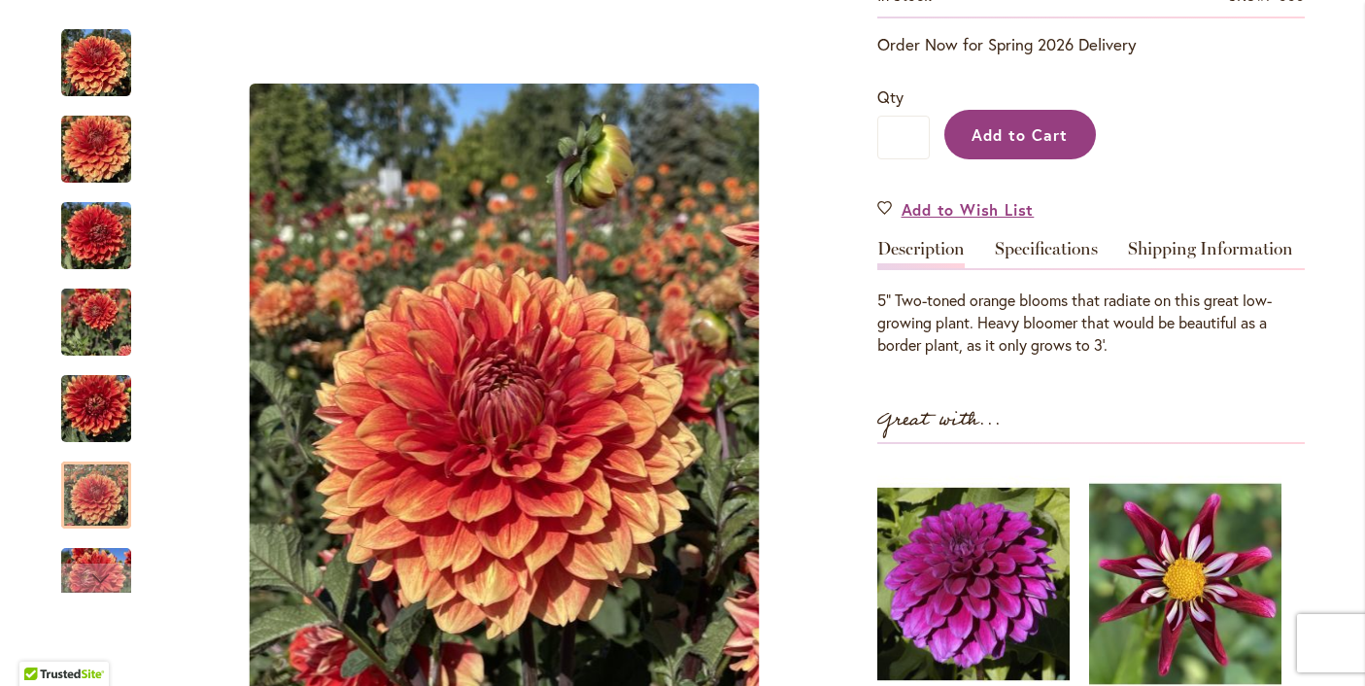
click at [1033, 134] on span "Add to Cart" at bounding box center [1020, 134] width 96 height 20
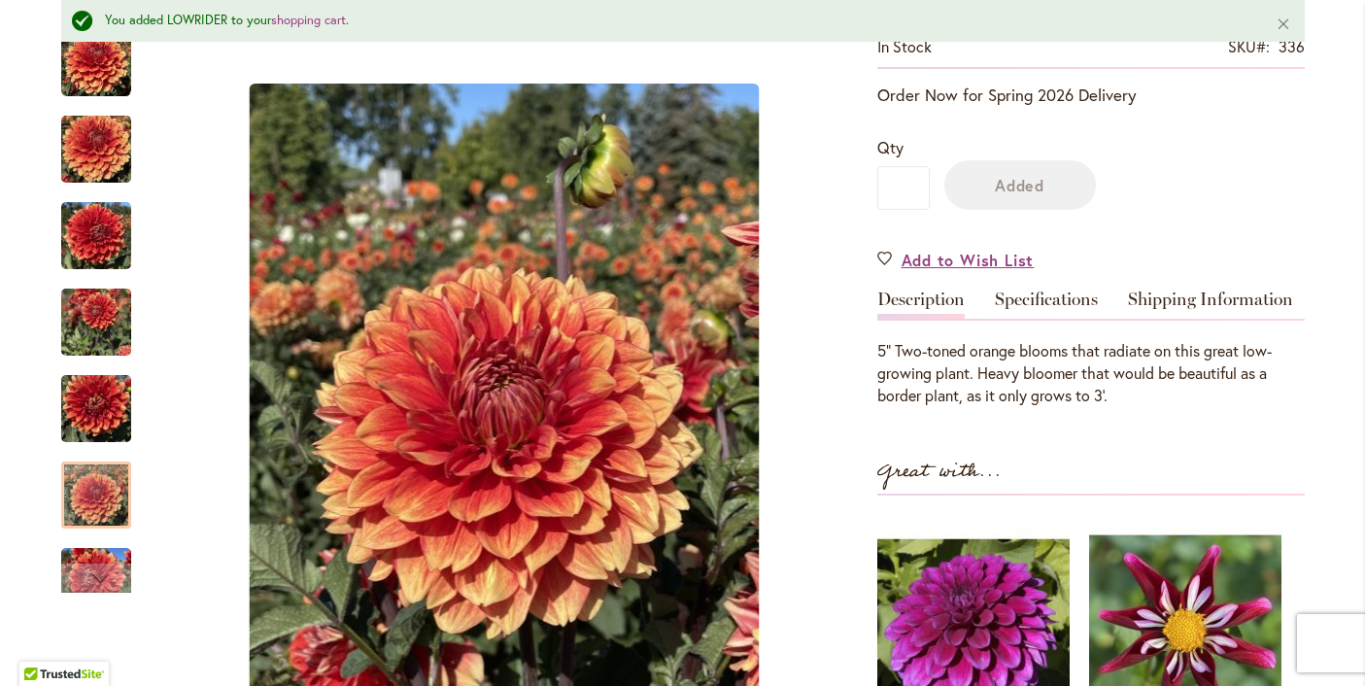
scroll to position [458, 0]
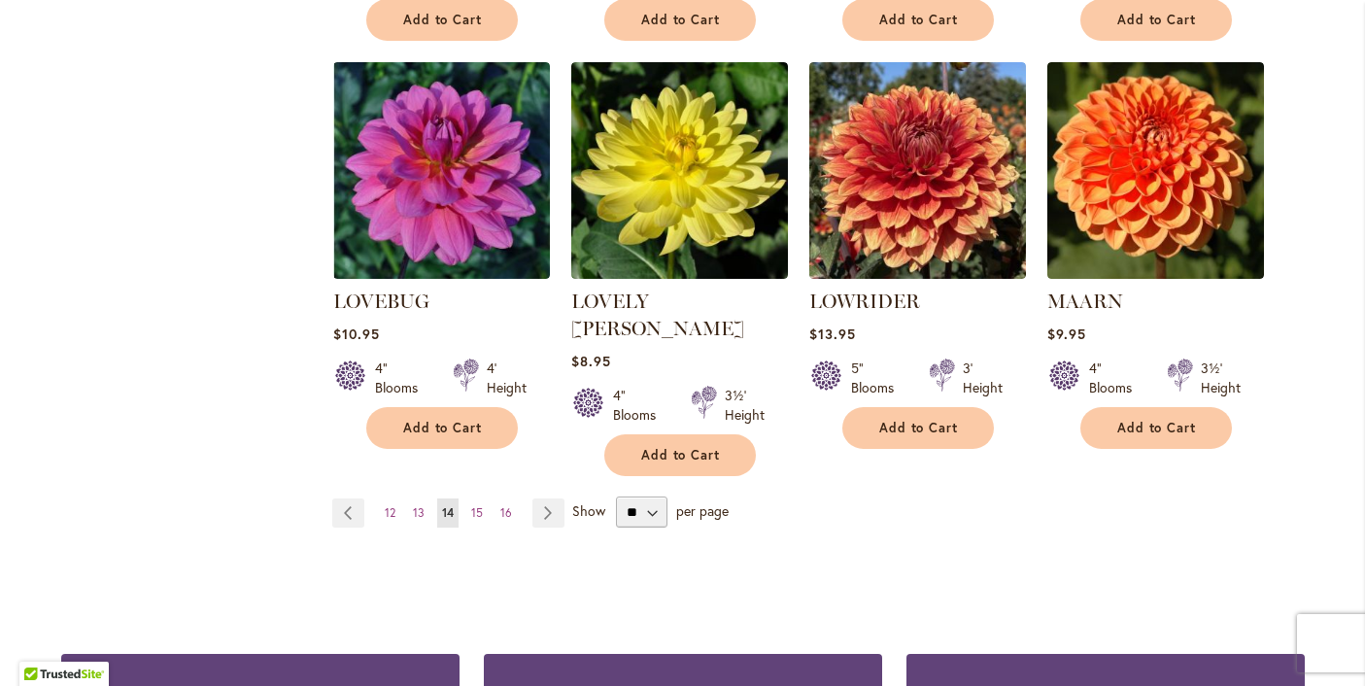
scroll to position [1642, 0]
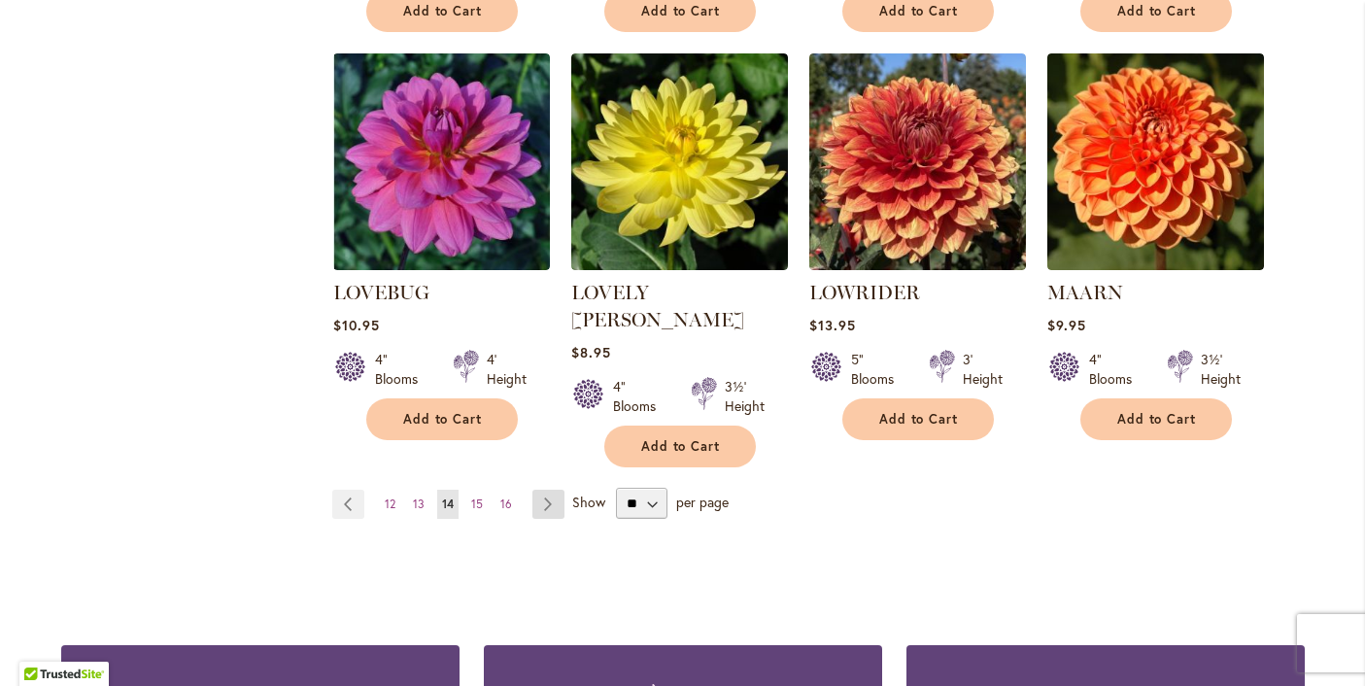
click at [547, 490] on link "Page Next" at bounding box center [548, 504] width 32 height 29
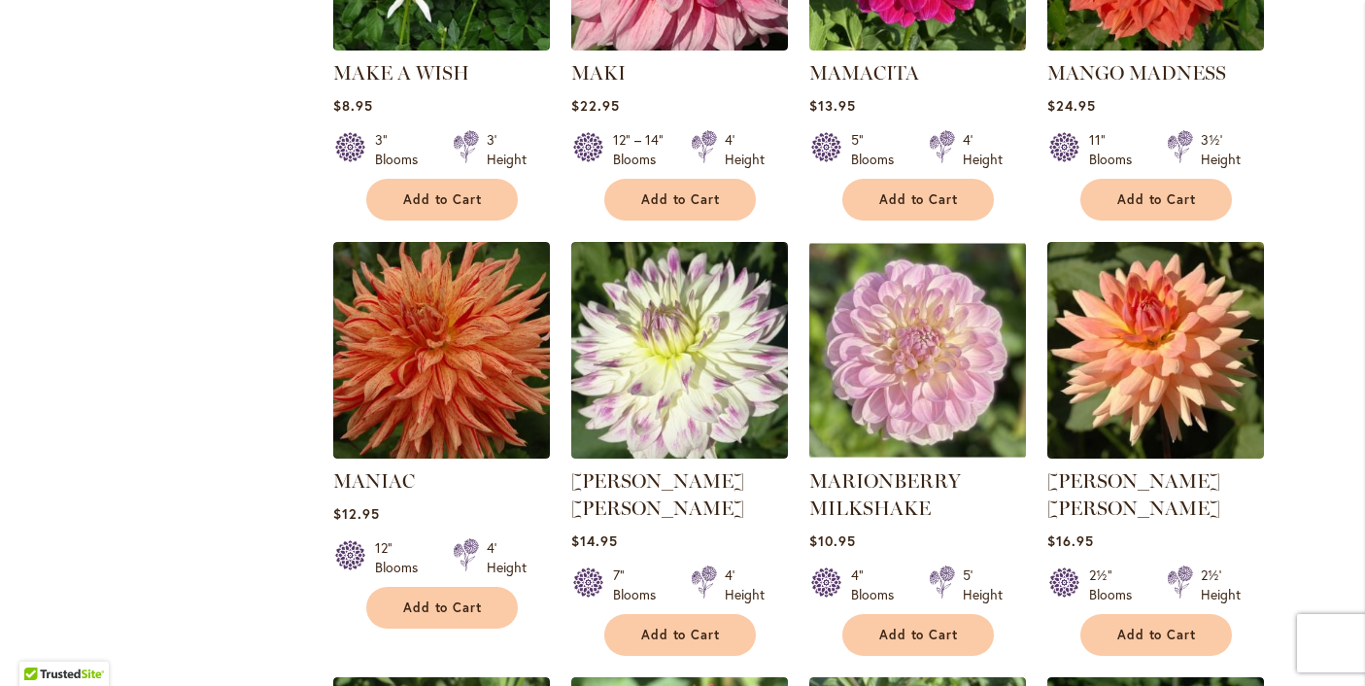
scroll to position [1036, 0]
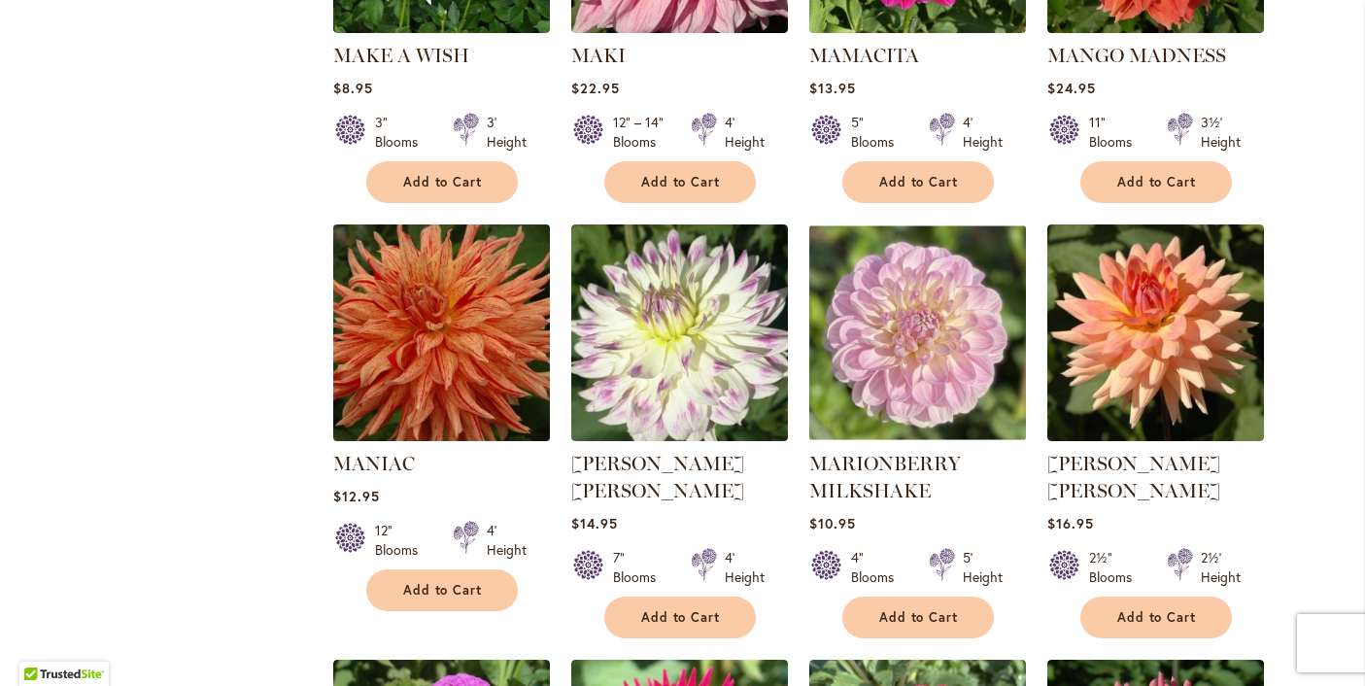
click at [412, 312] on img at bounding box center [440, 332] width 227 height 227
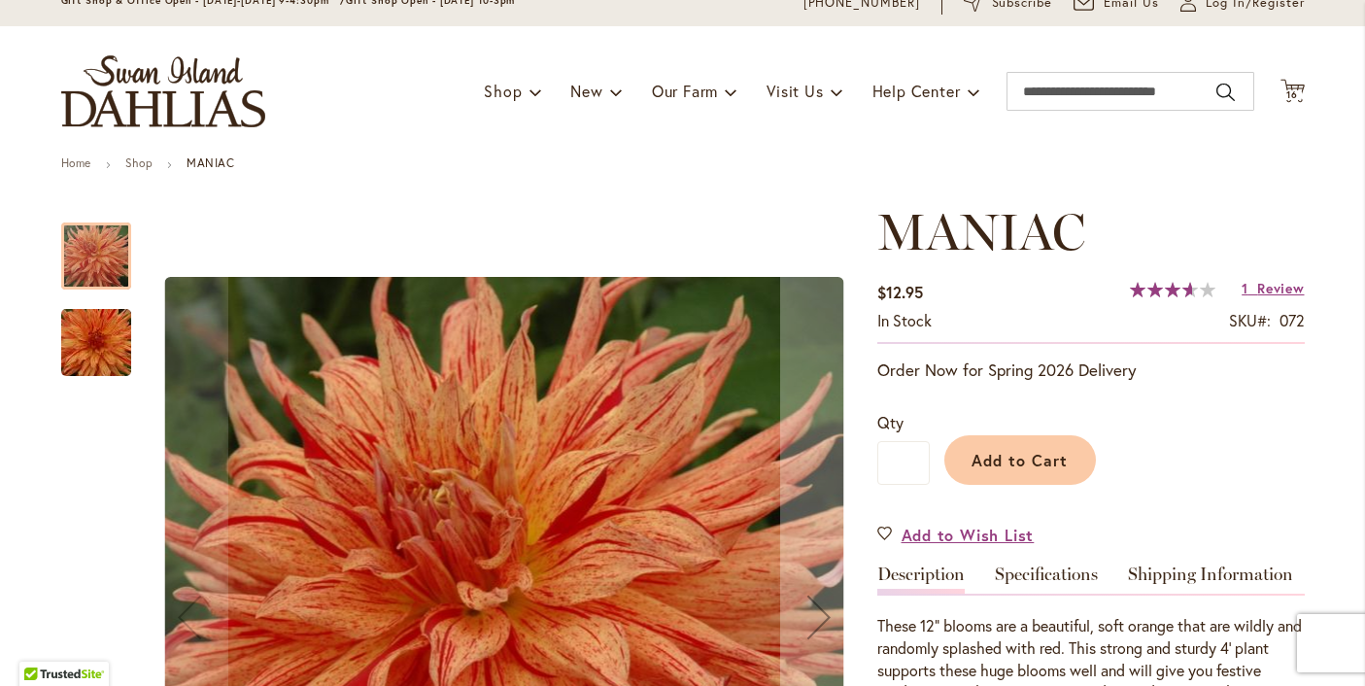
scroll to position [84, 0]
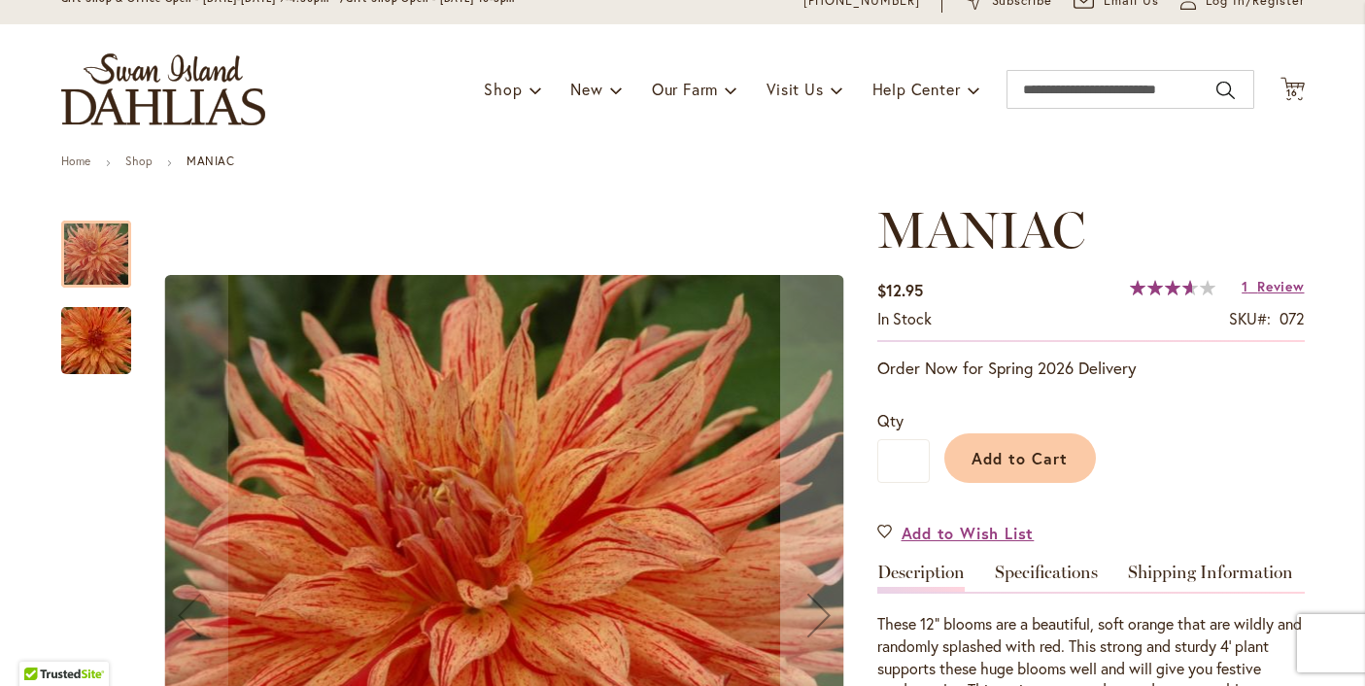
click at [110, 345] on img "Maniac" at bounding box center [96, 340] width 140 height 93
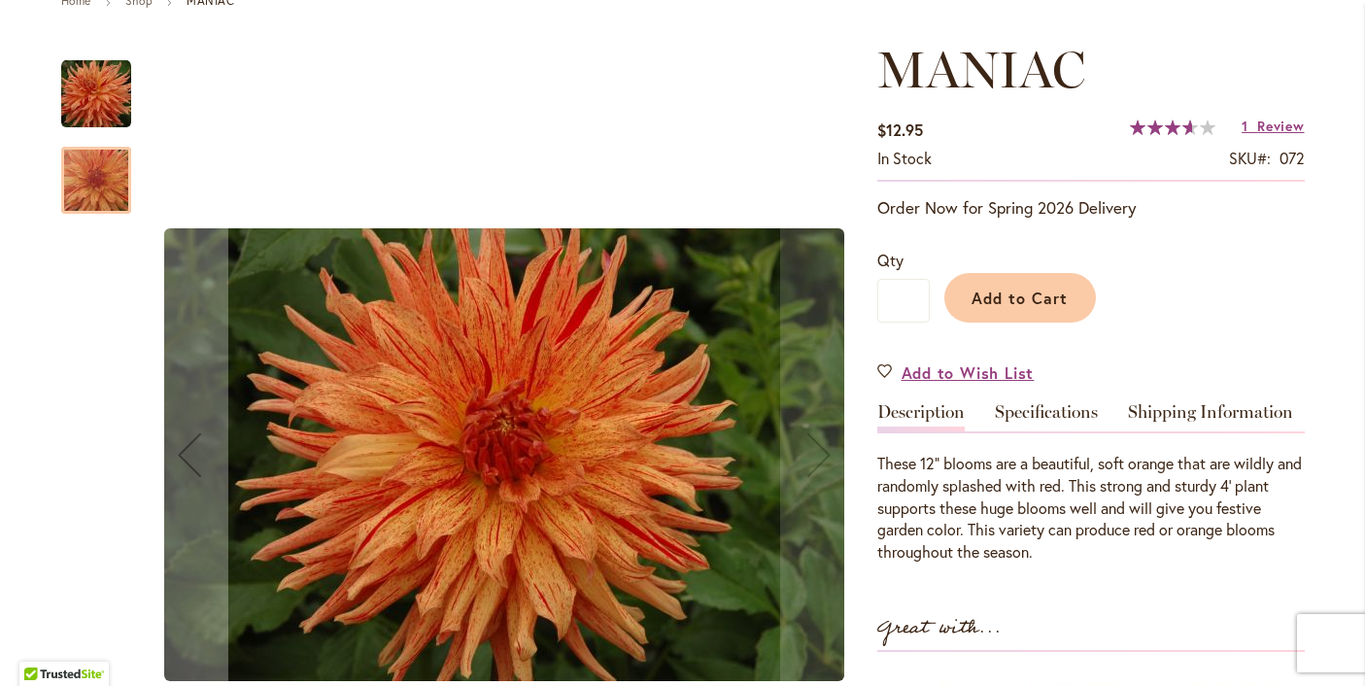
scroll to position [251, 0]
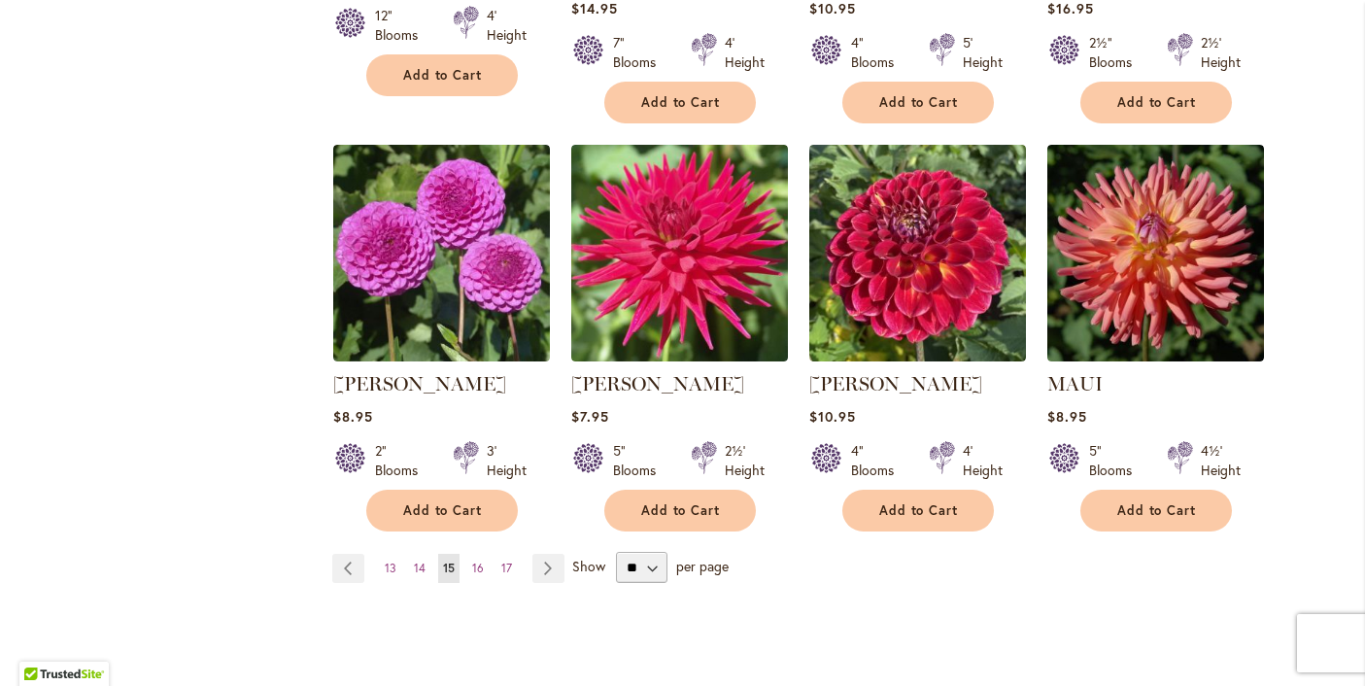
scroll to position [1567, 0]
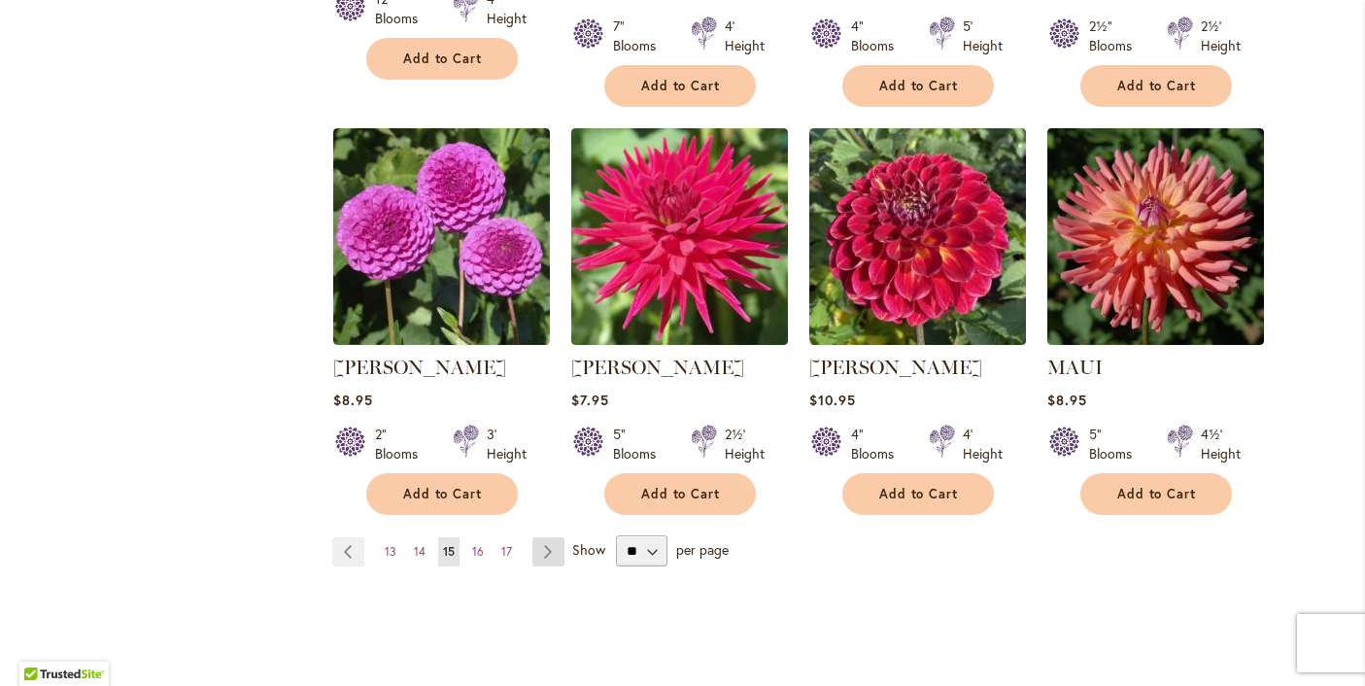
click at [551, 548] on link "Page Next" at bounding box center [548, 551] width 32 height 29
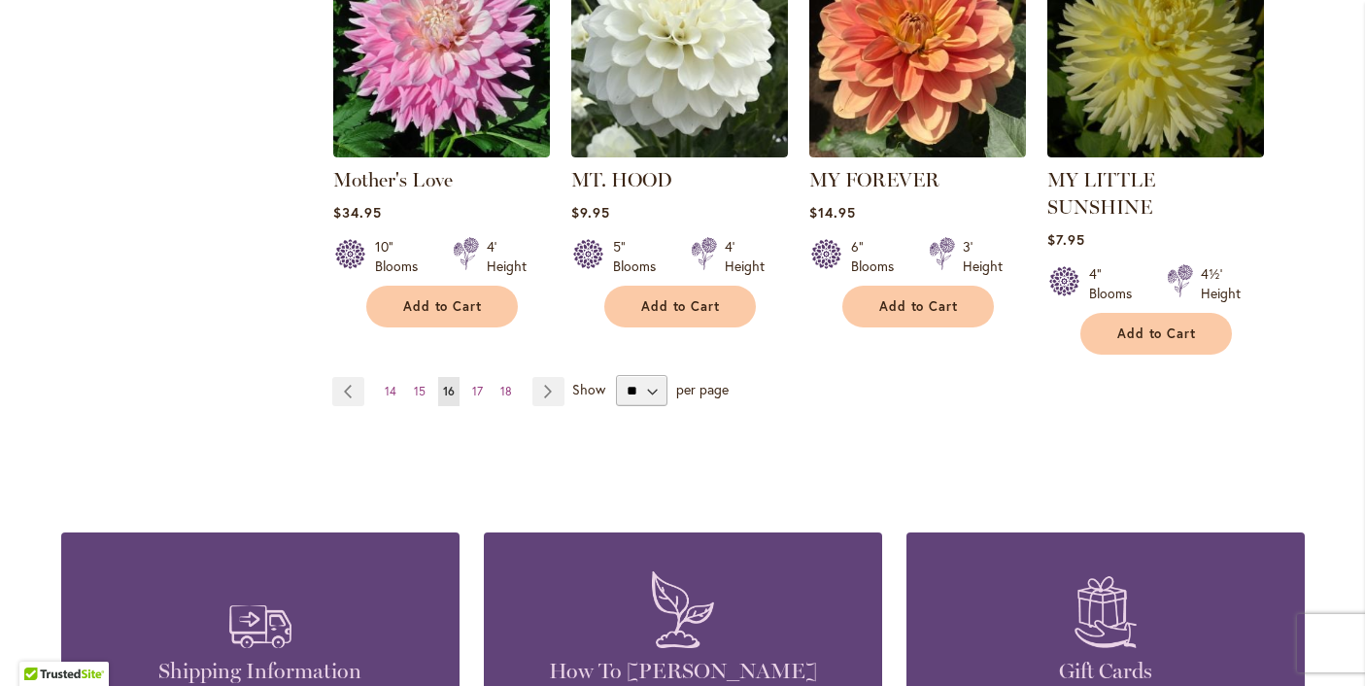
scroll to position [1783, 0]
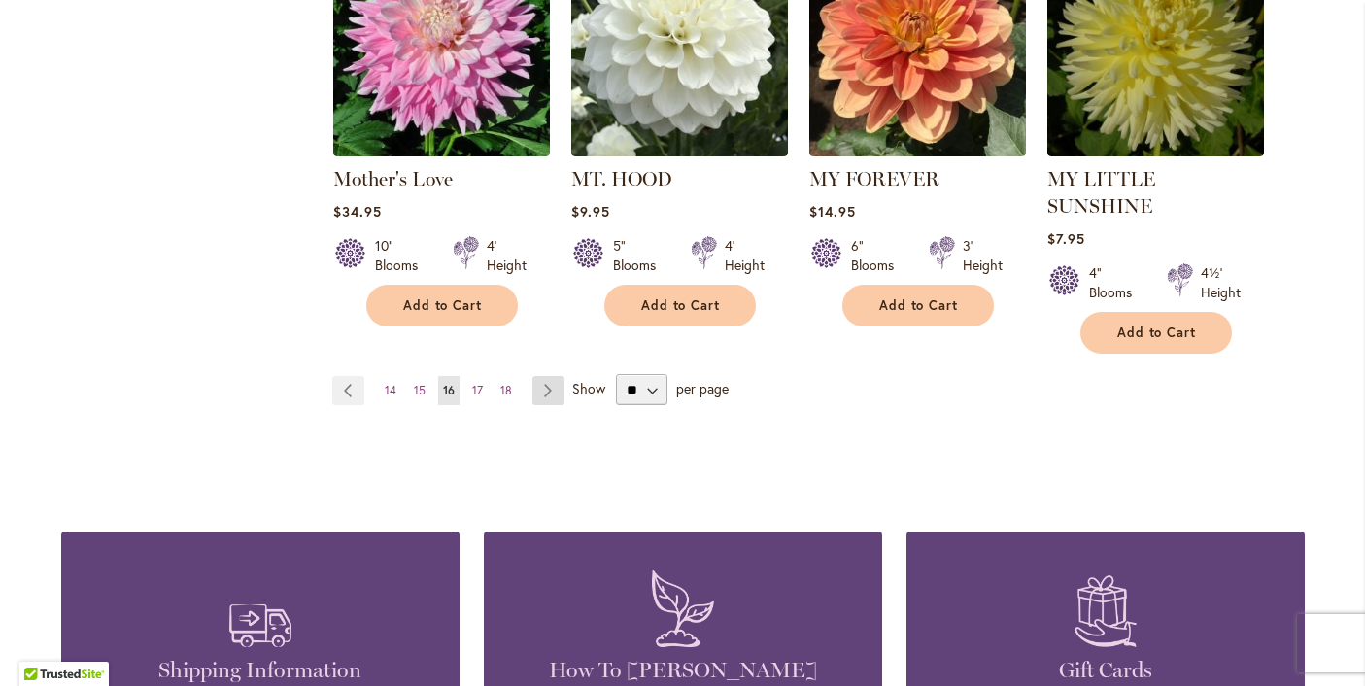
click at [548, 376] on link "Page Next" at bounding box center [548, 390] width 32 height 29
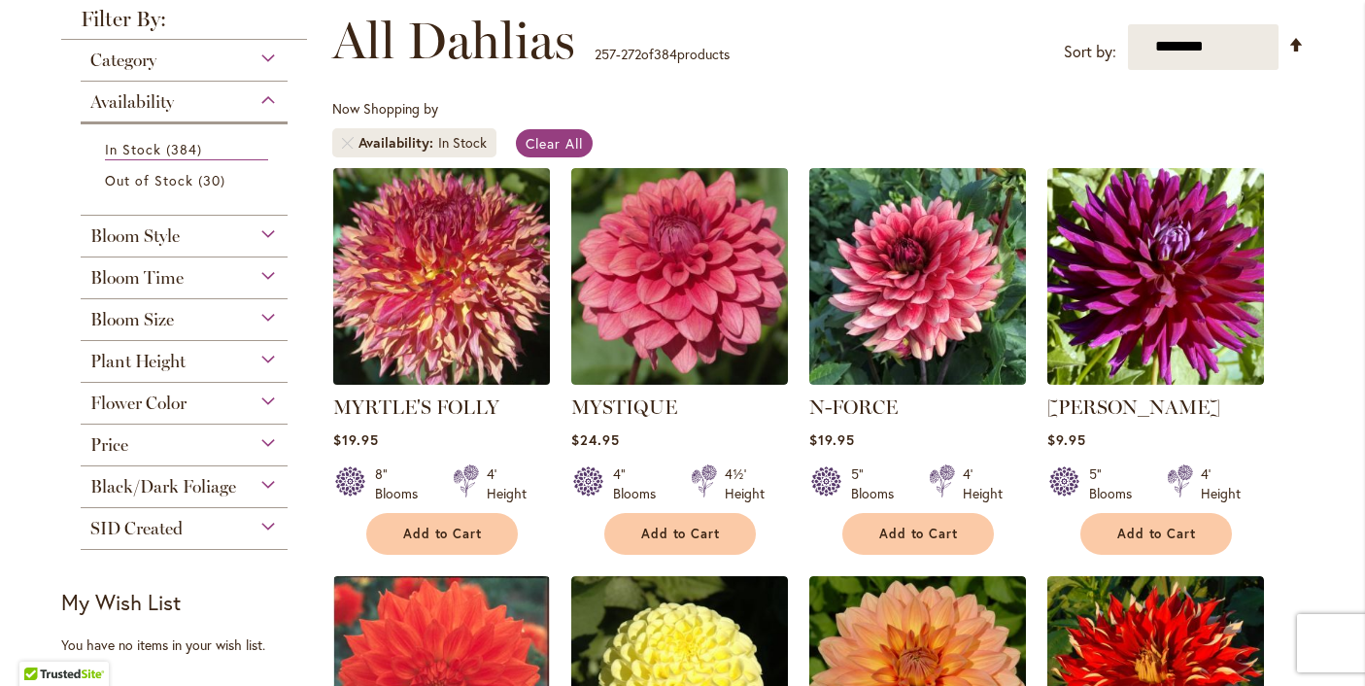
scroll to position [279, 0]
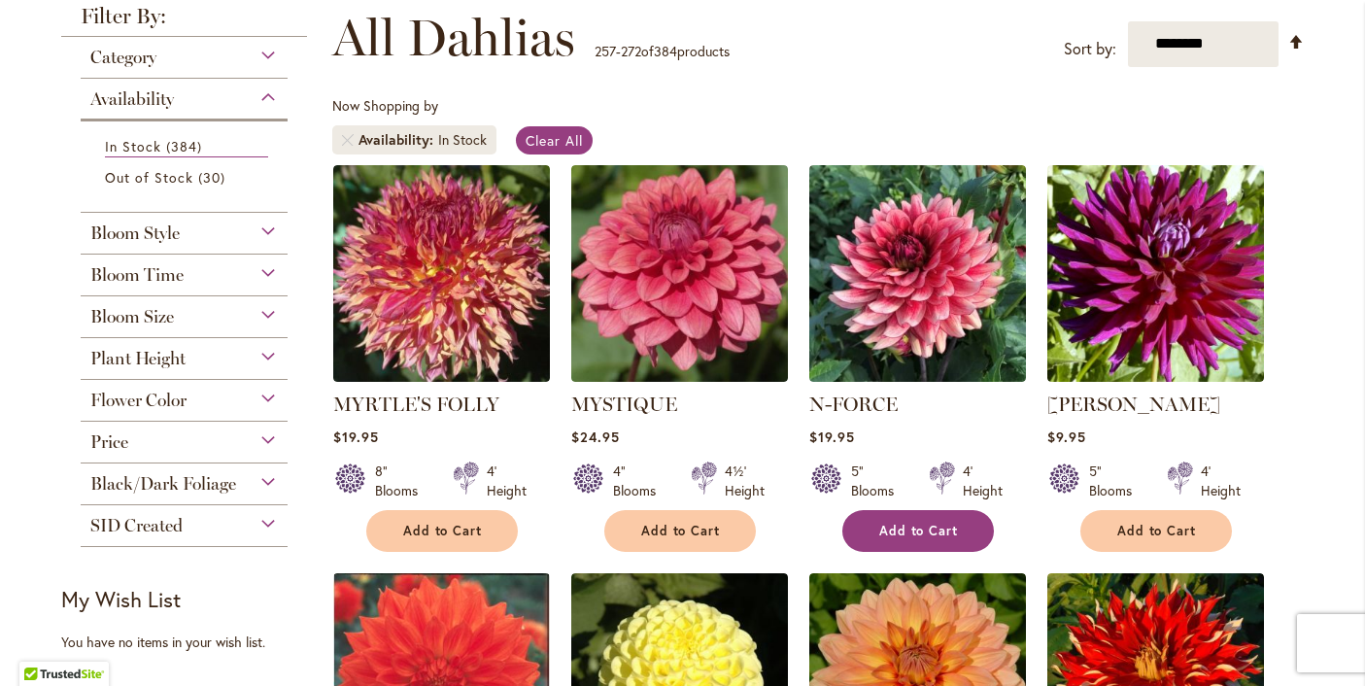
click at [934, 535] on span "Add to Cart" at bounding box center [919, 531] width 80 height 17
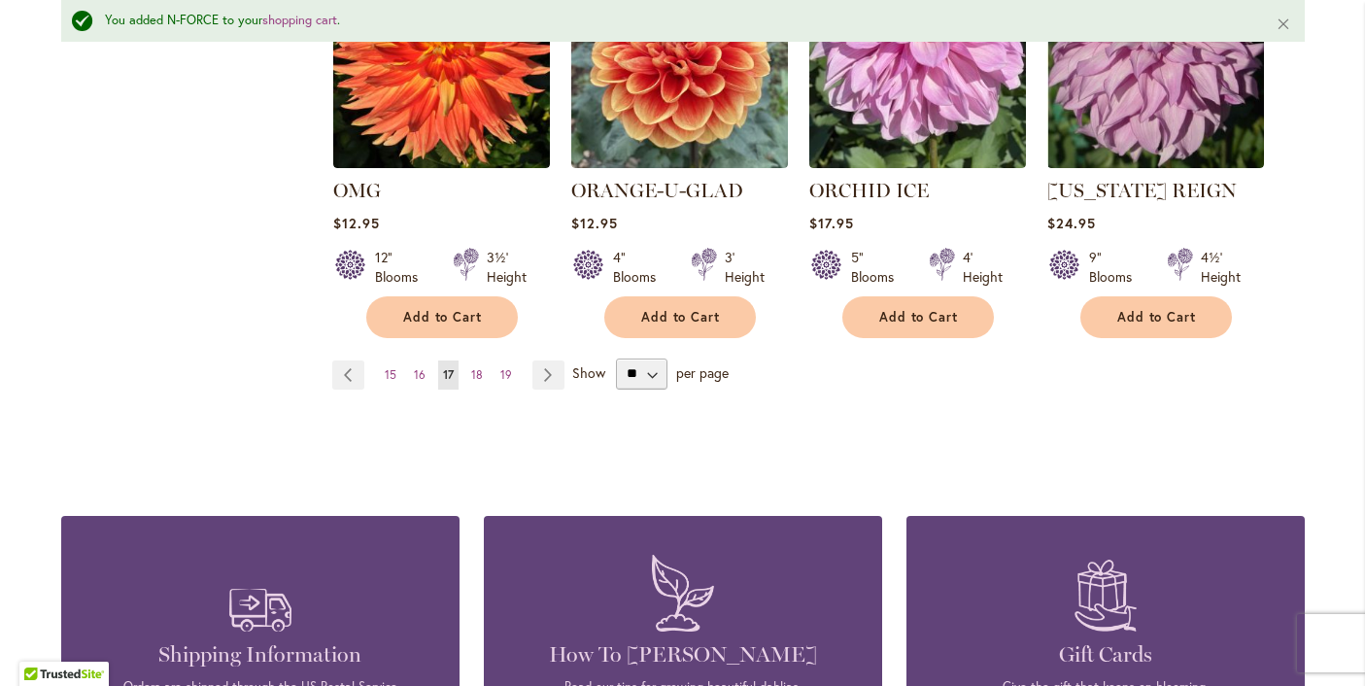
scroll to position [1773, 0]
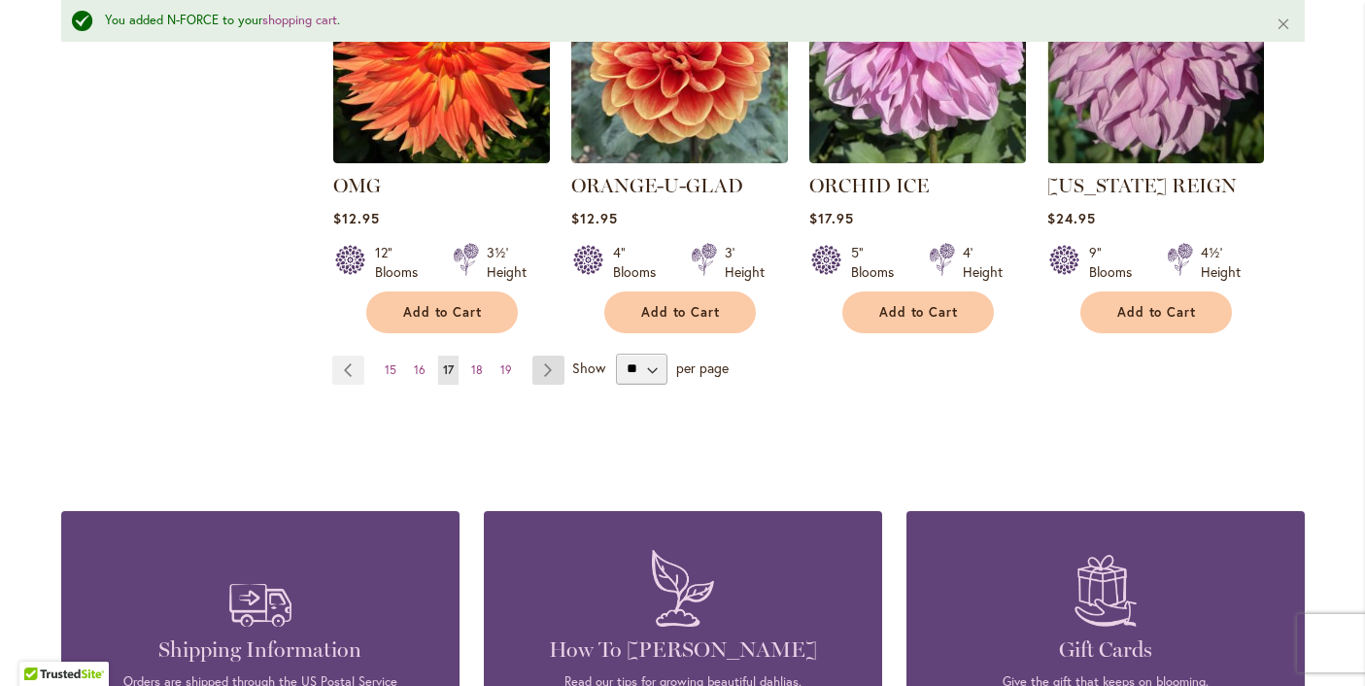
click at [549, 365] on link "Page Next" at bounding box center [548, 370] width 32 height 29
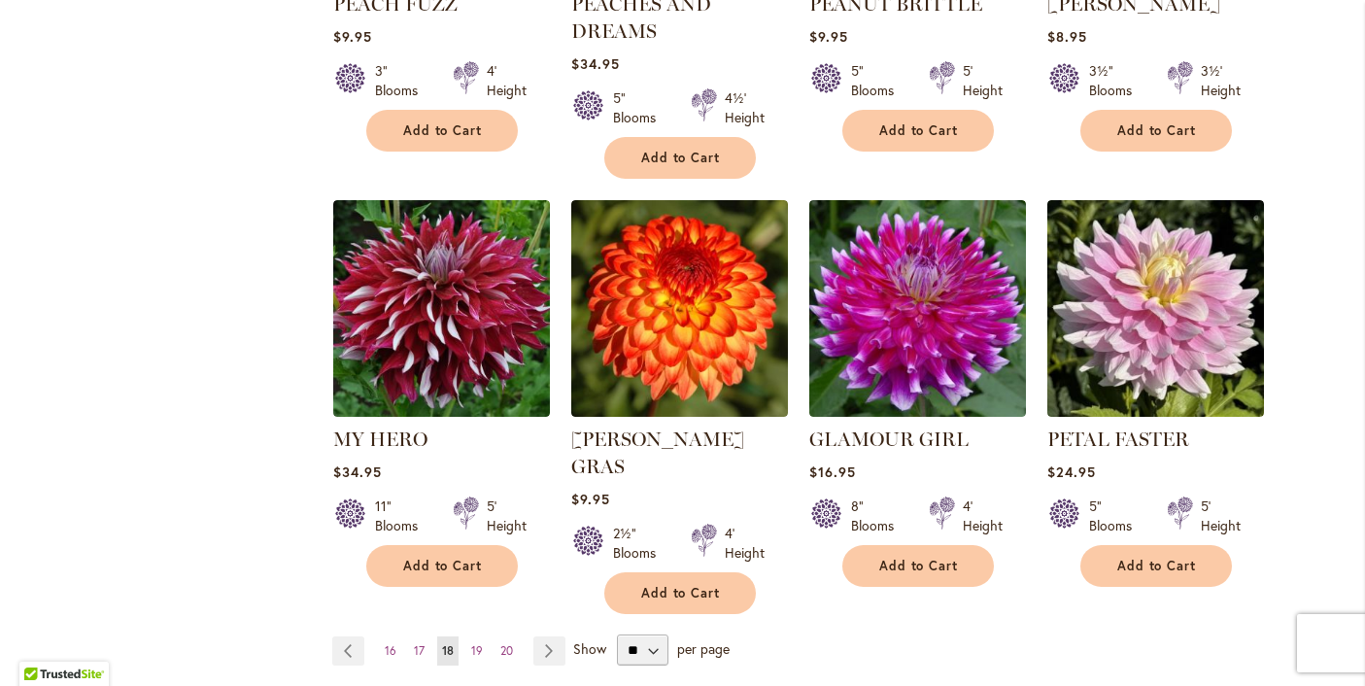
scroll to position [1534, 0]
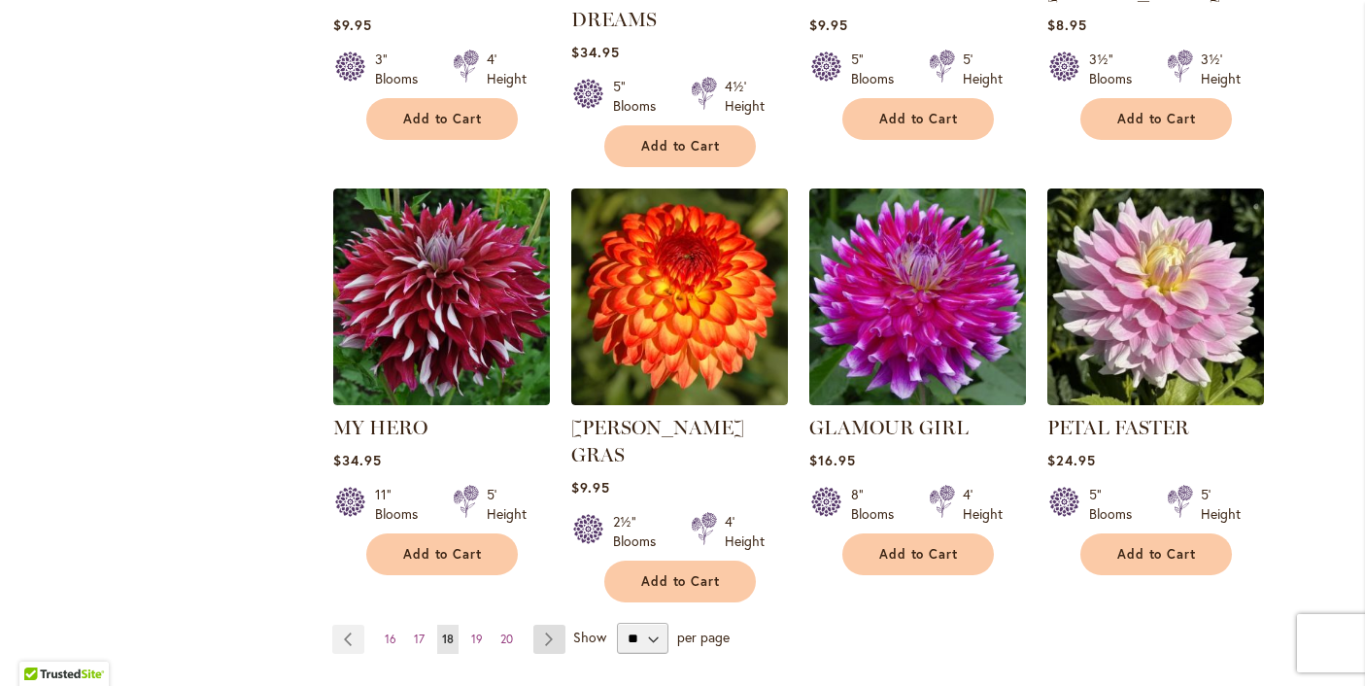
click at [556, 625] on link "Page Next" at bounding box center [549, 639] width 32 height 29
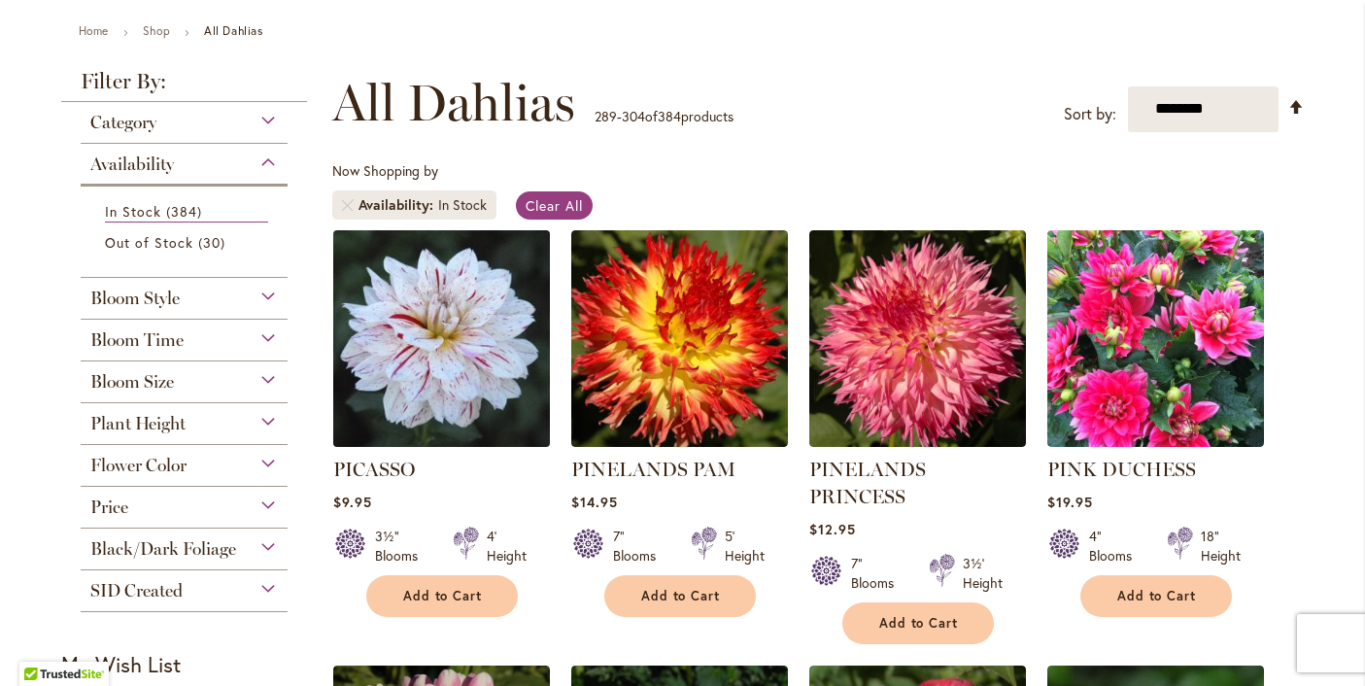
scroll to position [219, 0]
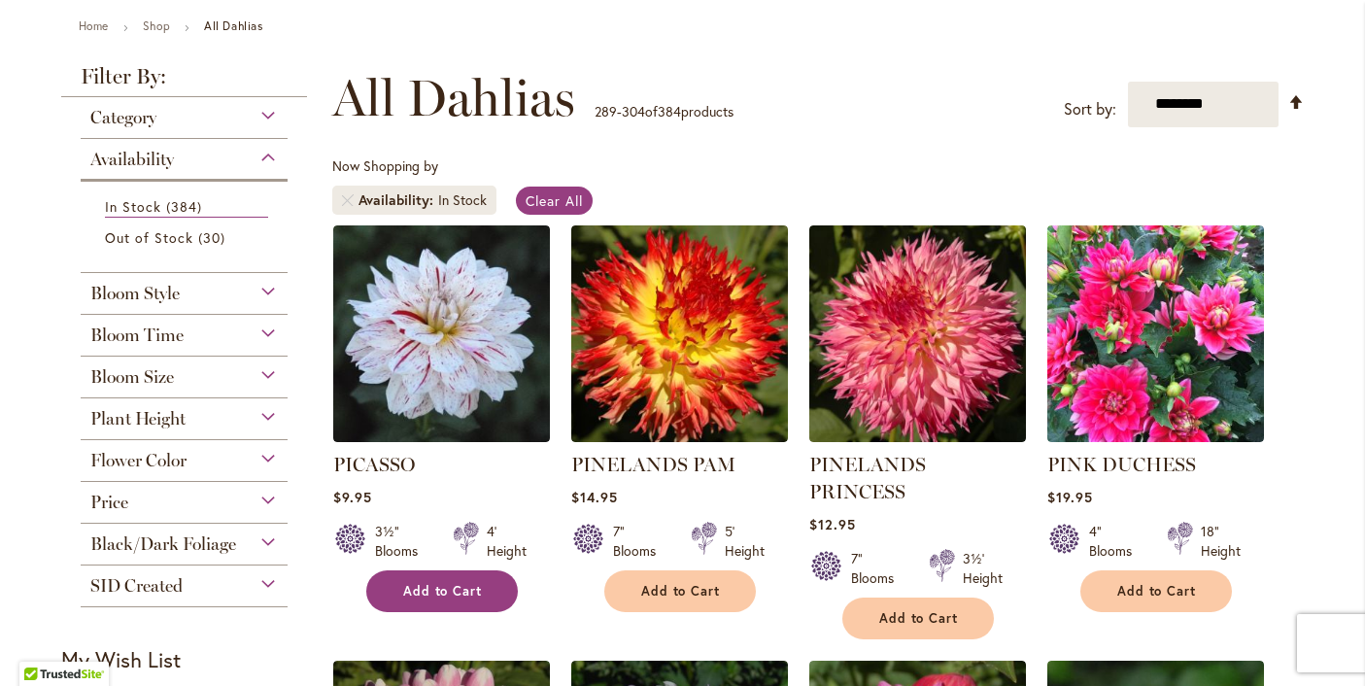
click at [437, 591] on span "Add to Cart" at bounding box center [443, 591] width 80 height 17
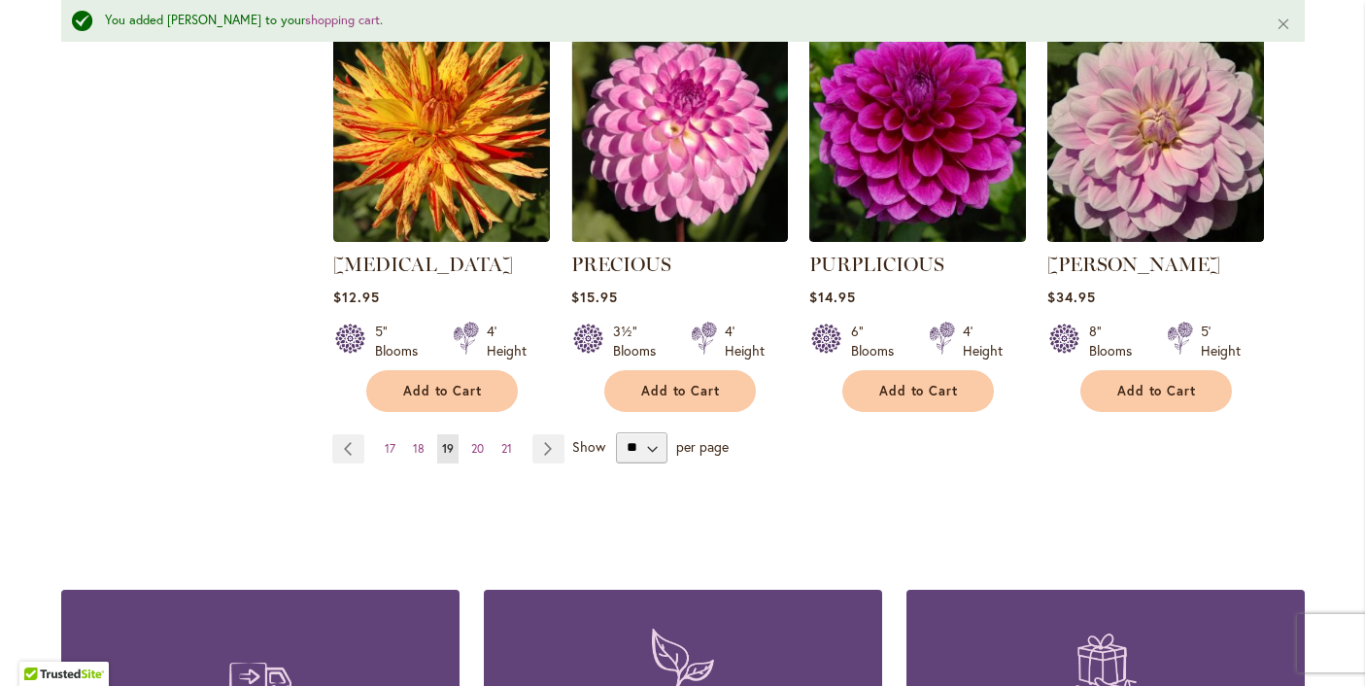
scroll to position [1750, 0]
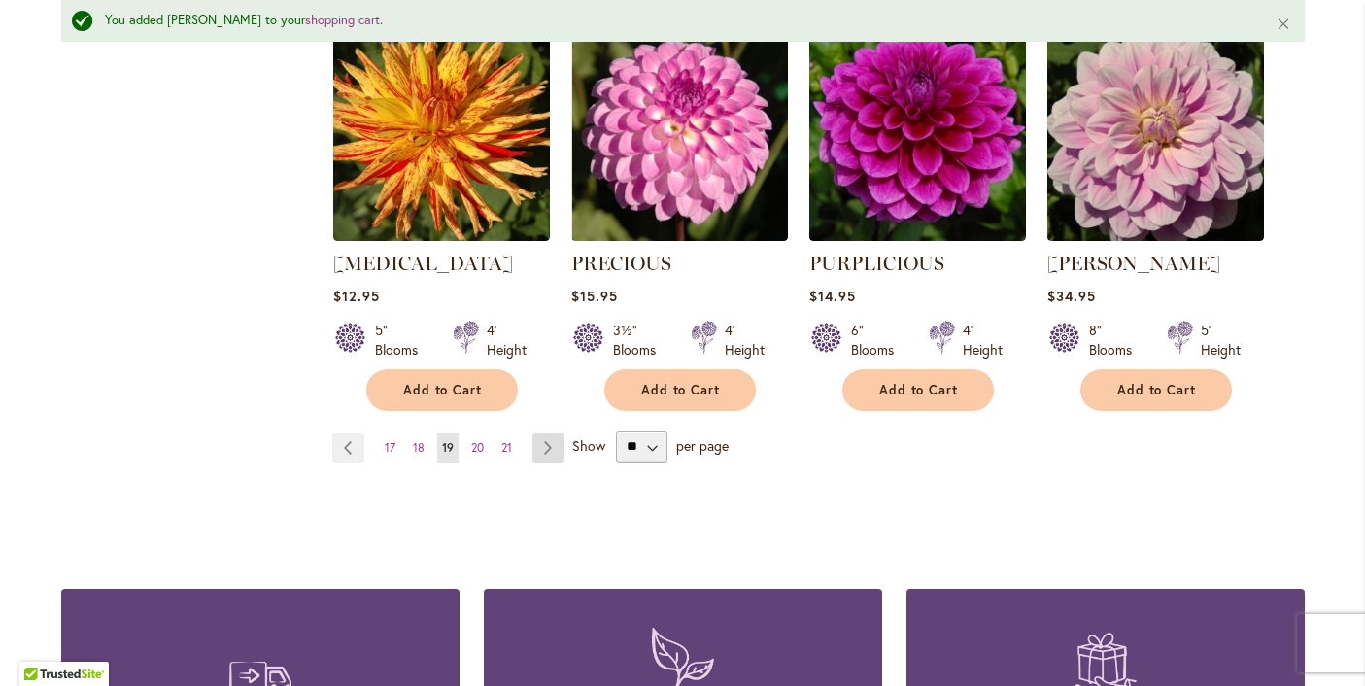
click at [549, 433] on link "Page Next" at bounding box center [548, 447] width 32 height 29
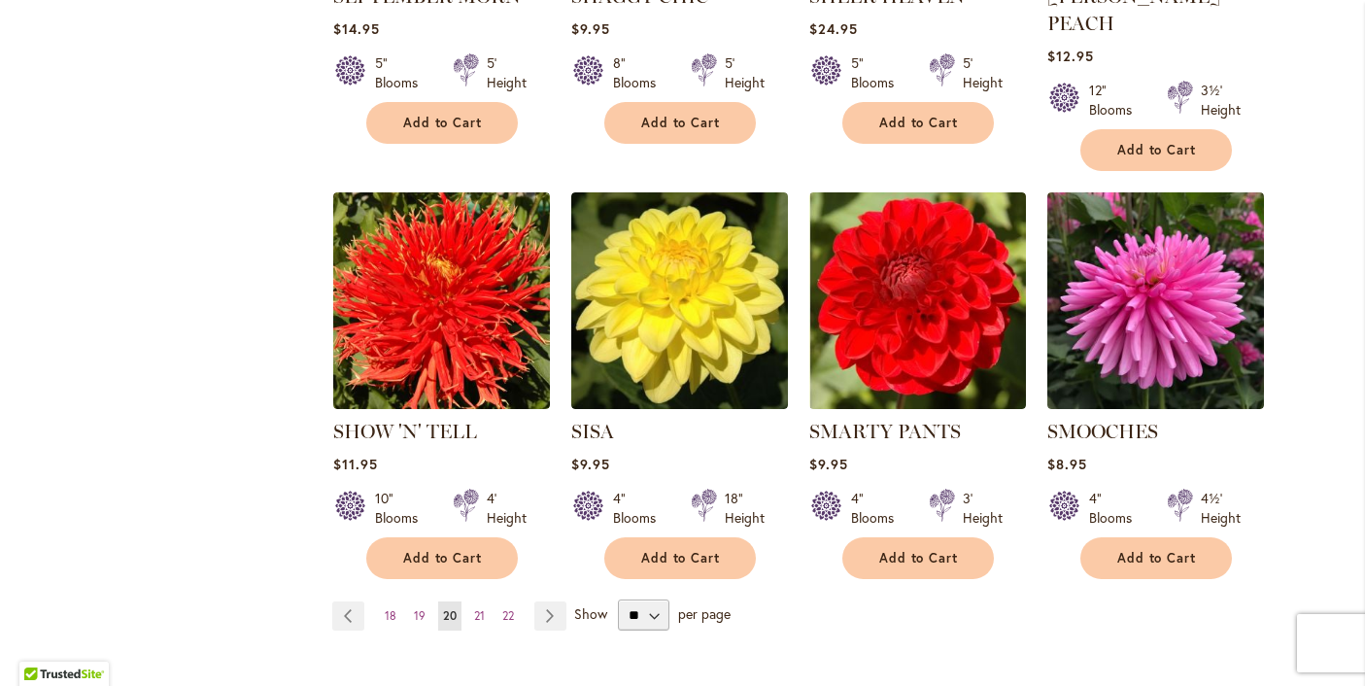
scroll to position [1506, 0]
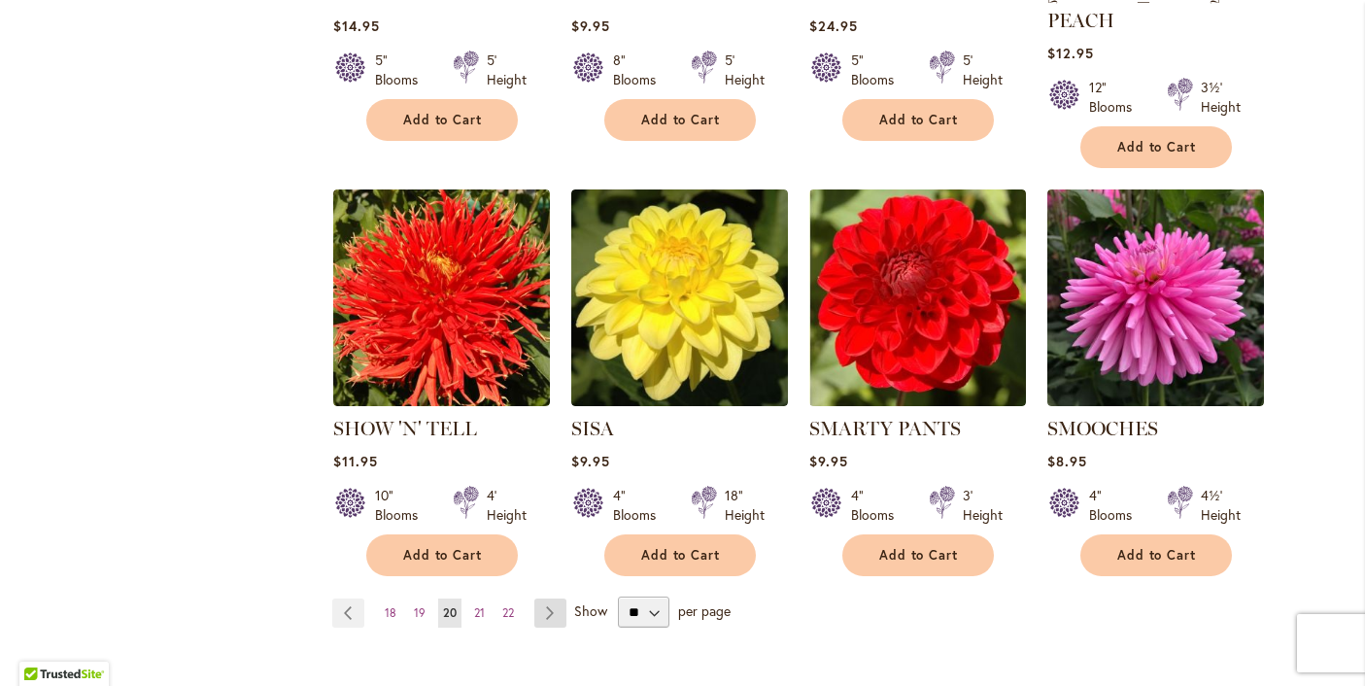
click at [550, 599] on link "Page Next" at bounding box center [550, 613] width 32 height 29
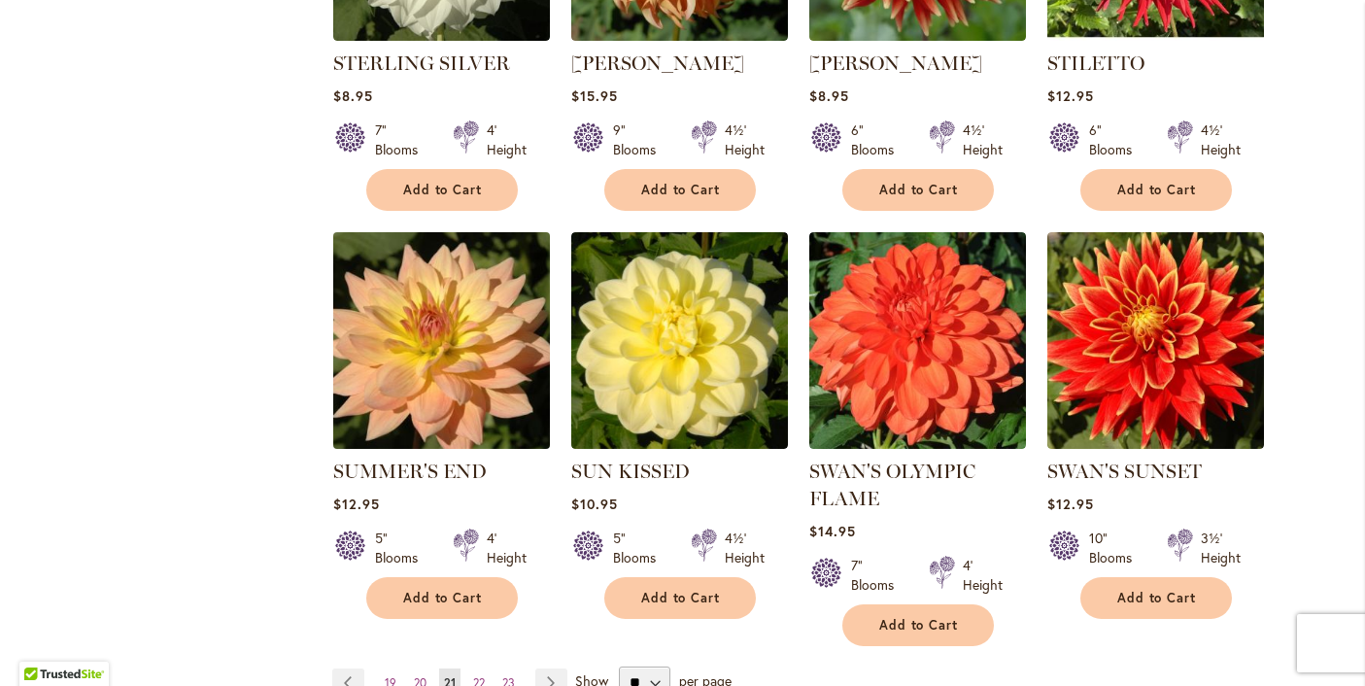
scroll to position [1444, 0]
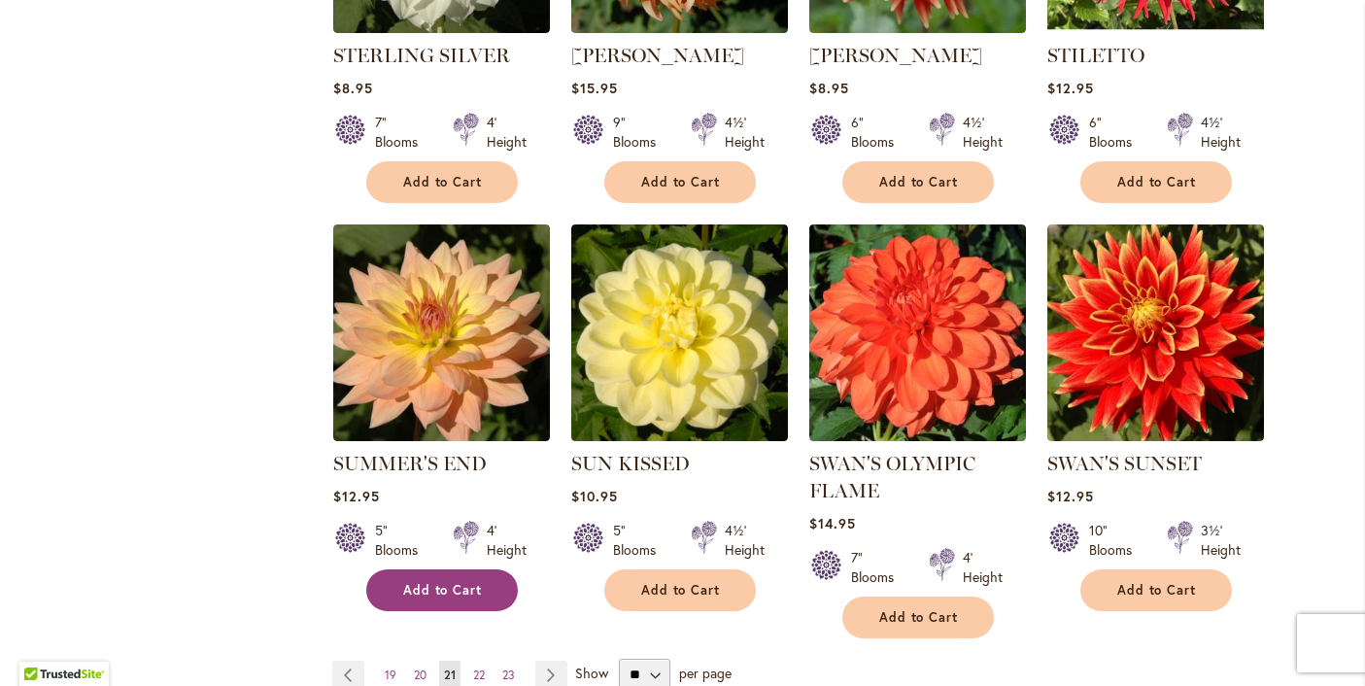
click at [408, 585] on span "Add to Cart" at bounding box center [443, 590] width 80 height 17
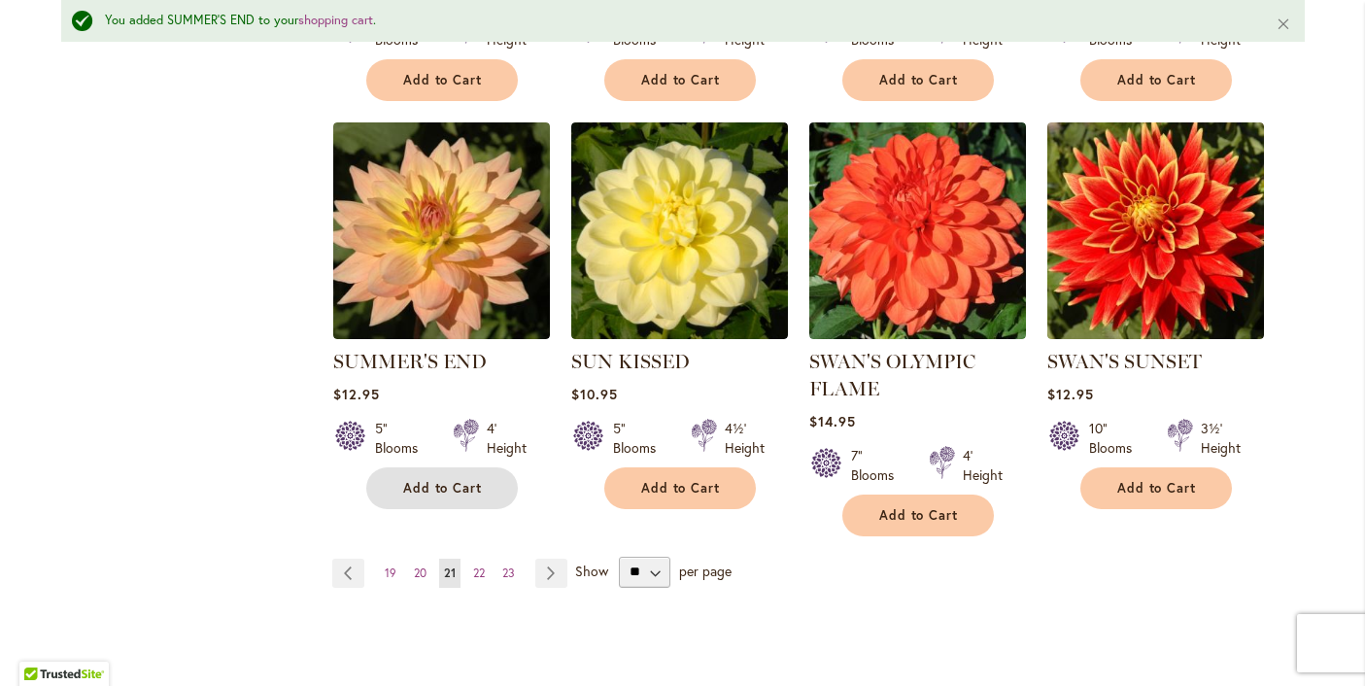
scroll to position [1600, 0]
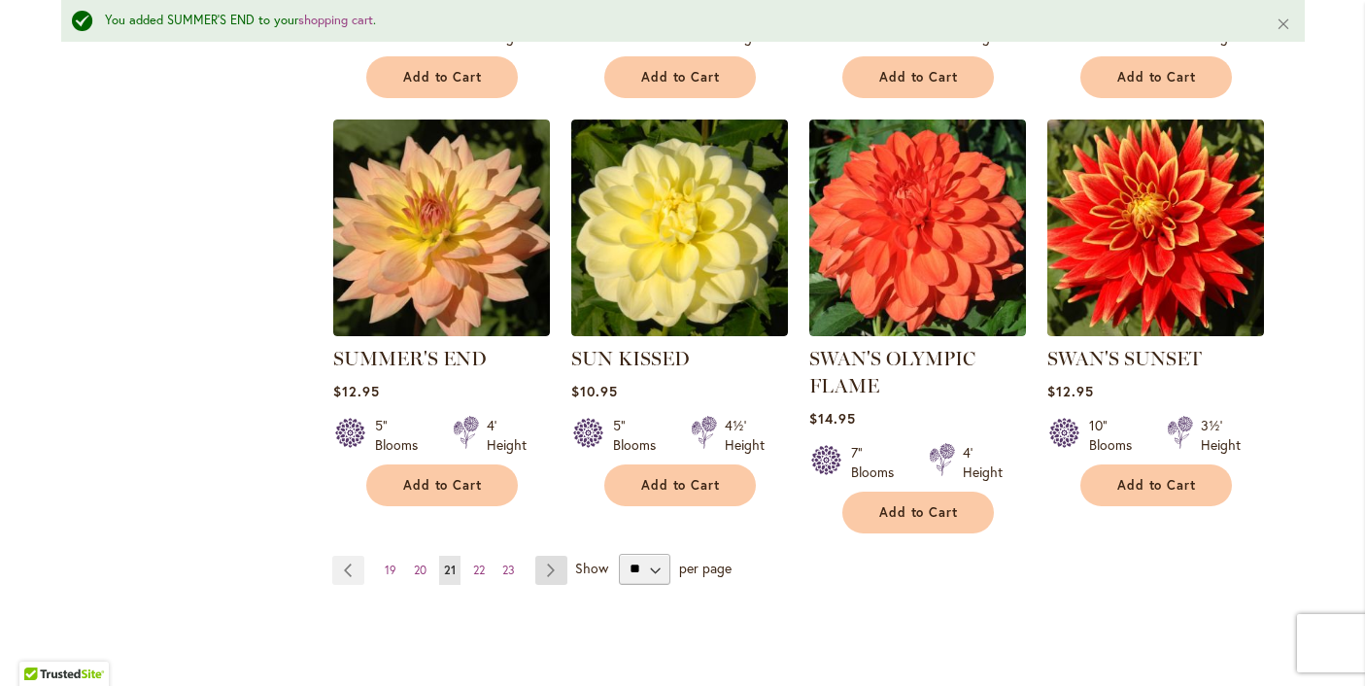
click at [555, 568] on link "Page Next" at bounding box center [551, 570] width 32 height 29
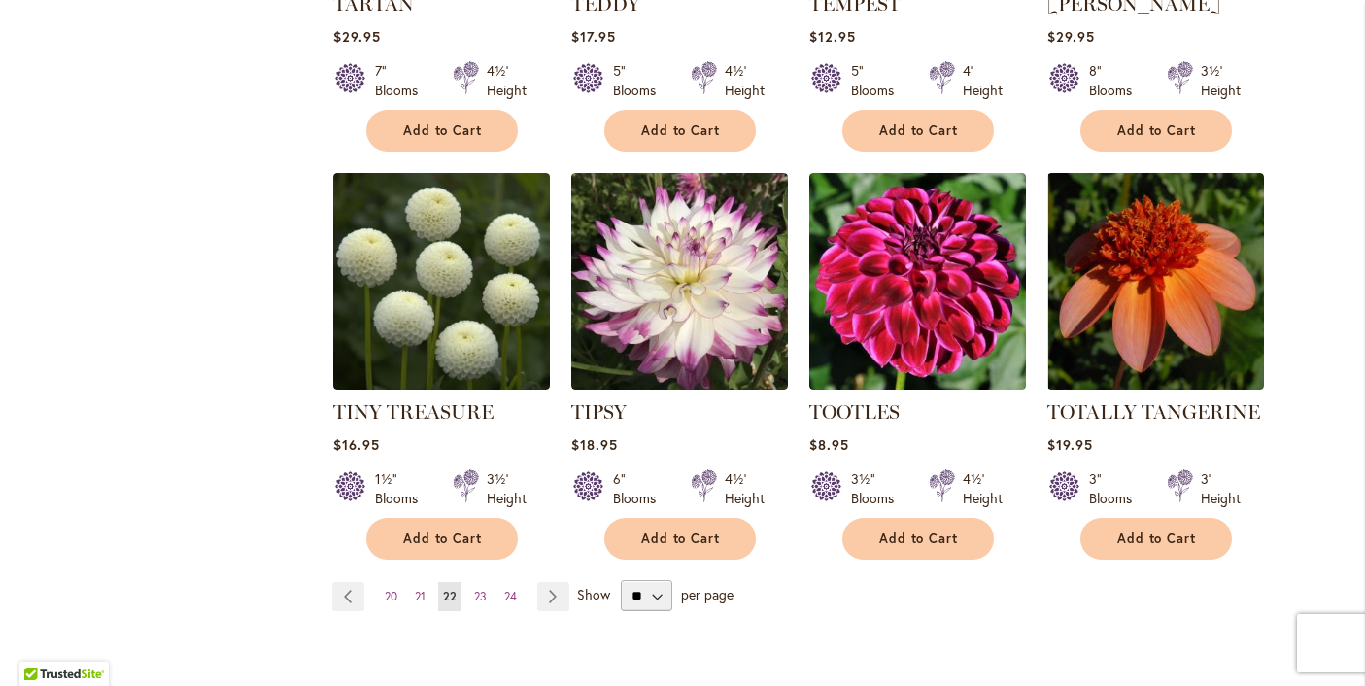
scroll to position [1500, 0]
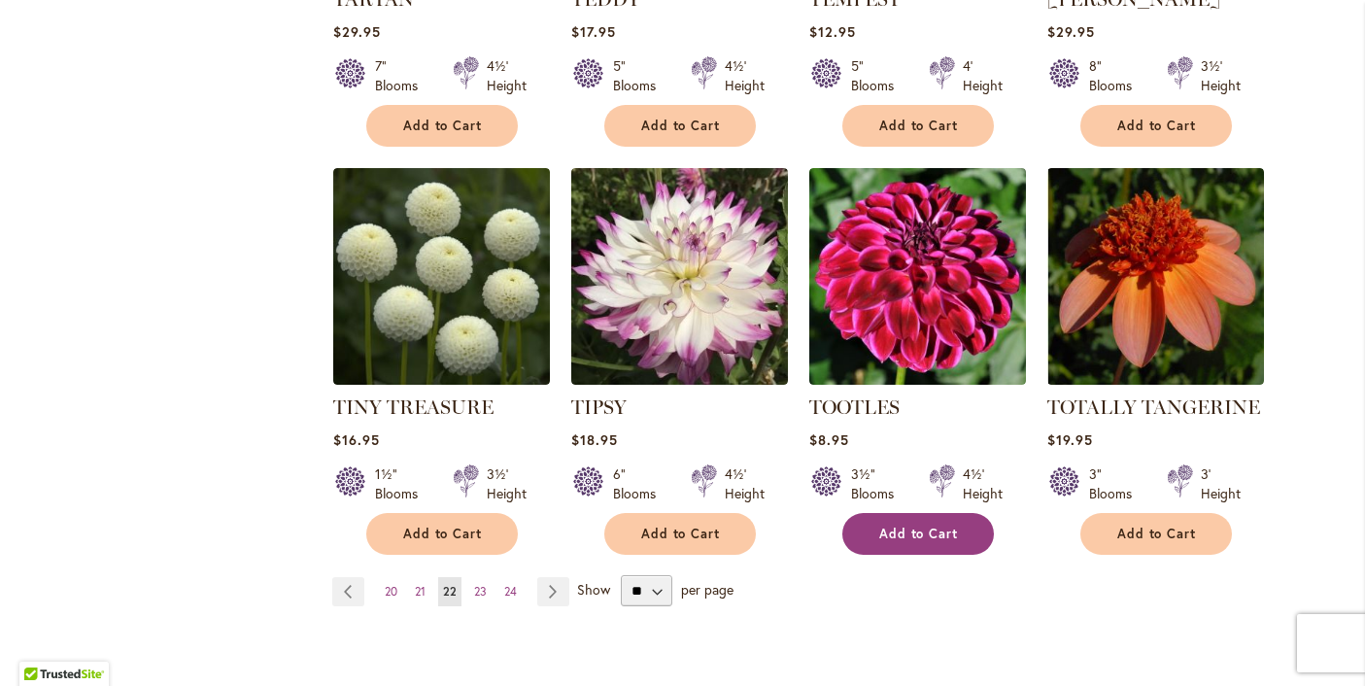
click at [937, 526] on span "Add to Cart" at bounding box center [919, 534] width 80 height 17
click at [554, 582] on link "Page Next" at bounding box center [553, 591] width 32 height 29
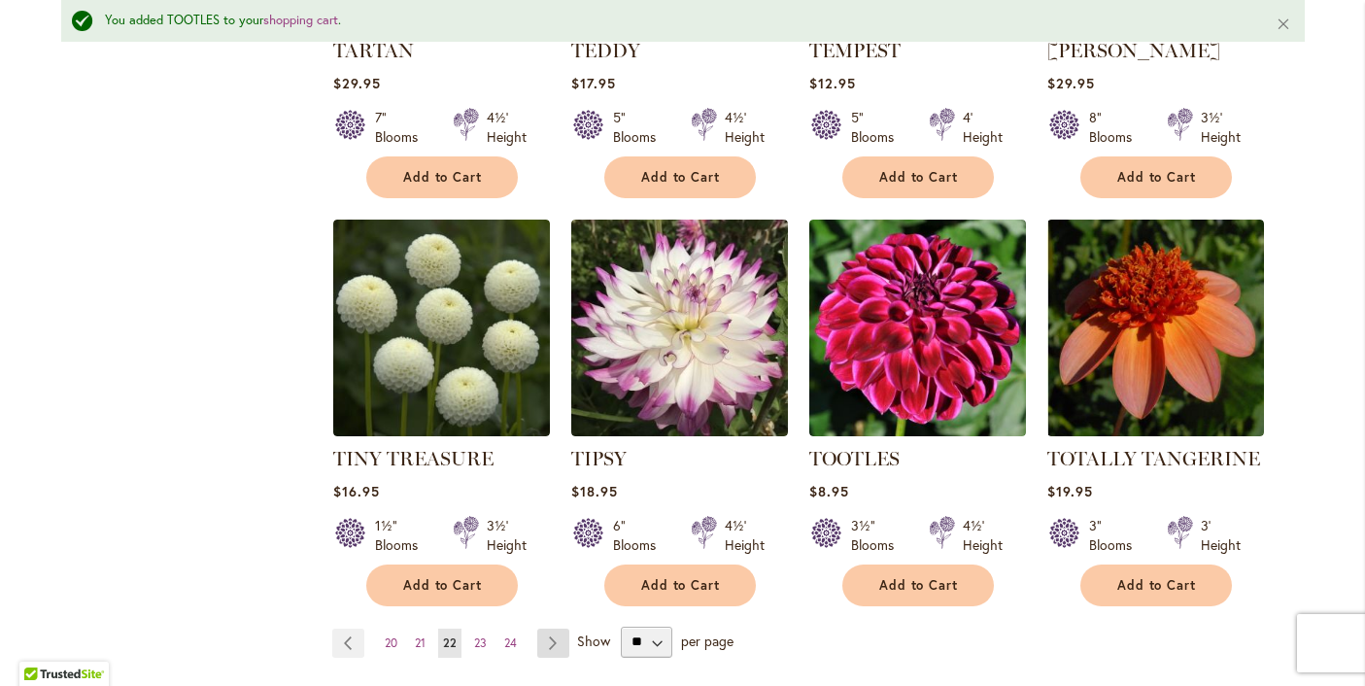
scroll to position [1551, 0]
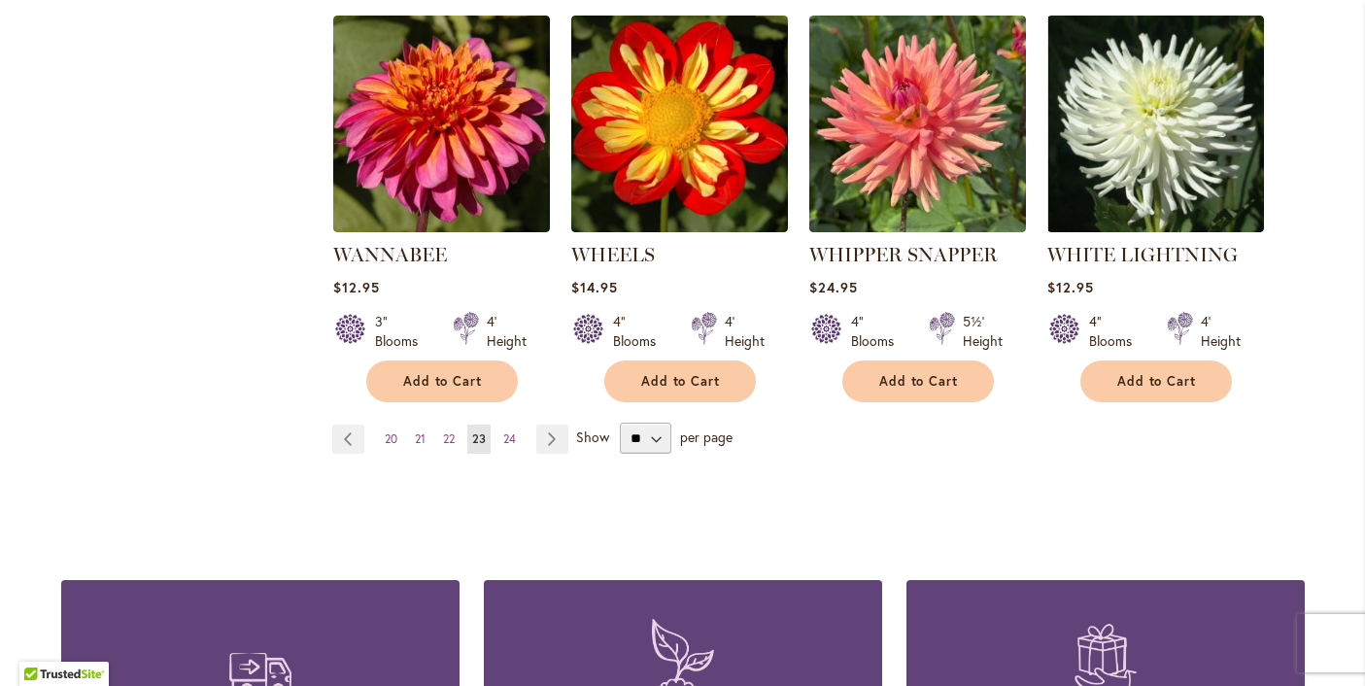
scroll to position [1687, 0]
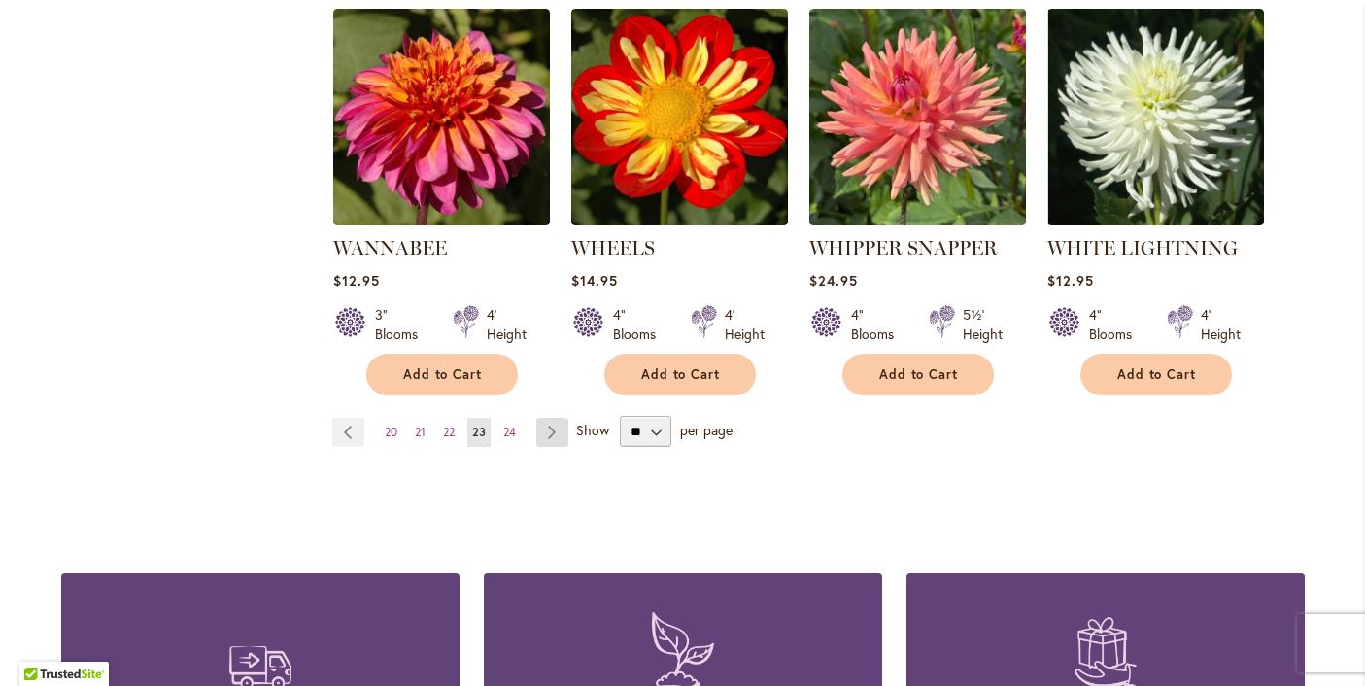
click at [550, 418] on link "Page Next" at bounding box center [552, 432] width 32 height 29
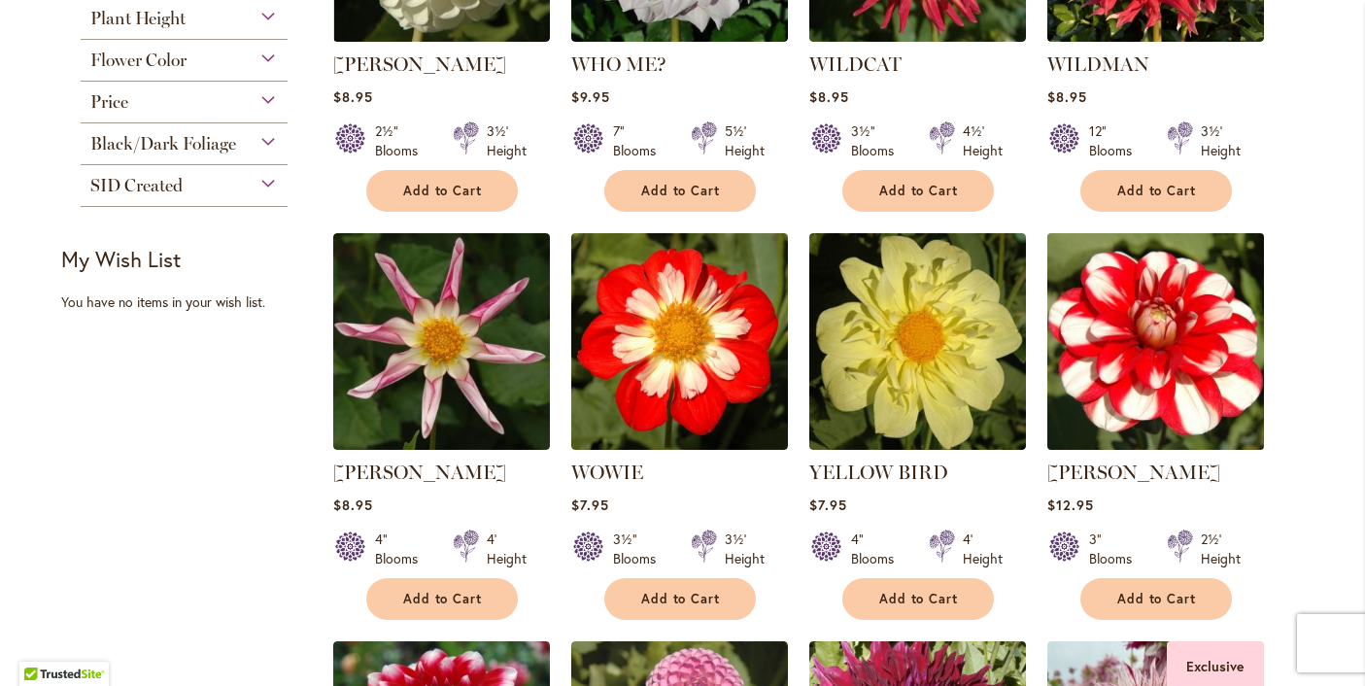
scroll to position [623, 0]
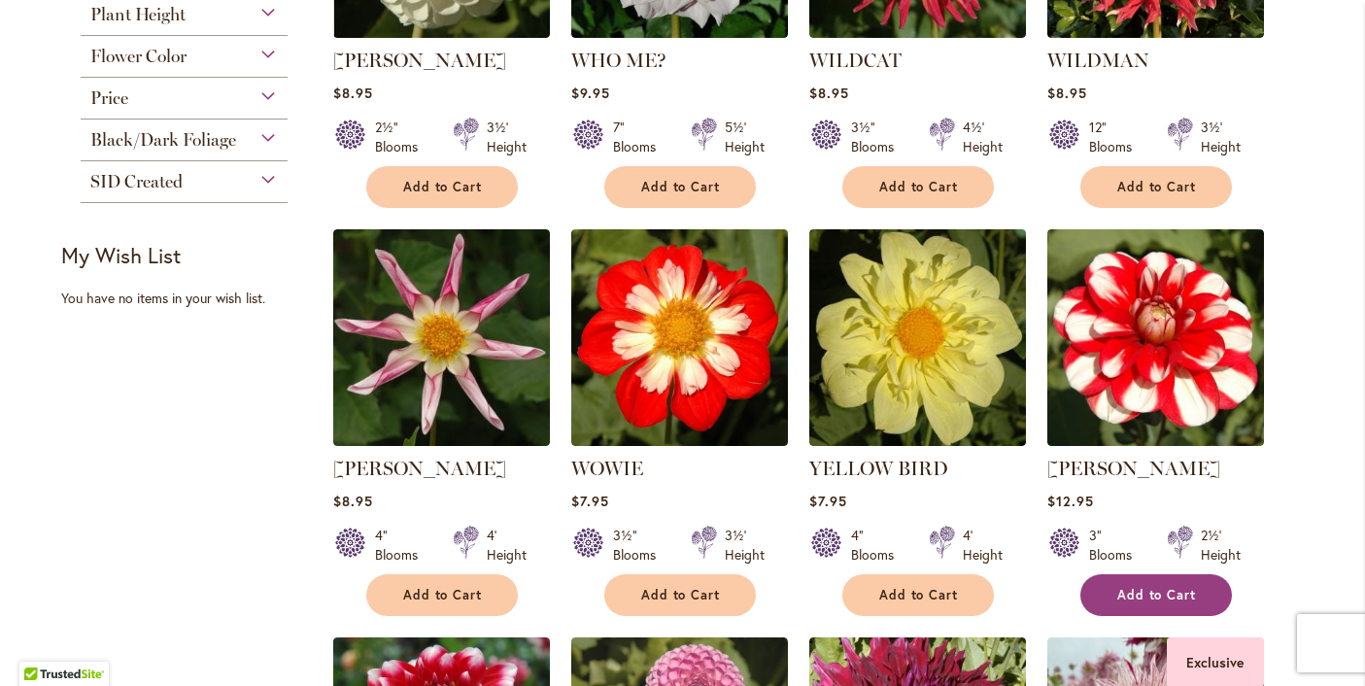
click at [1146, 594] on span "Add to Cart" at bounding box center [1157, 595] width 80 height 17
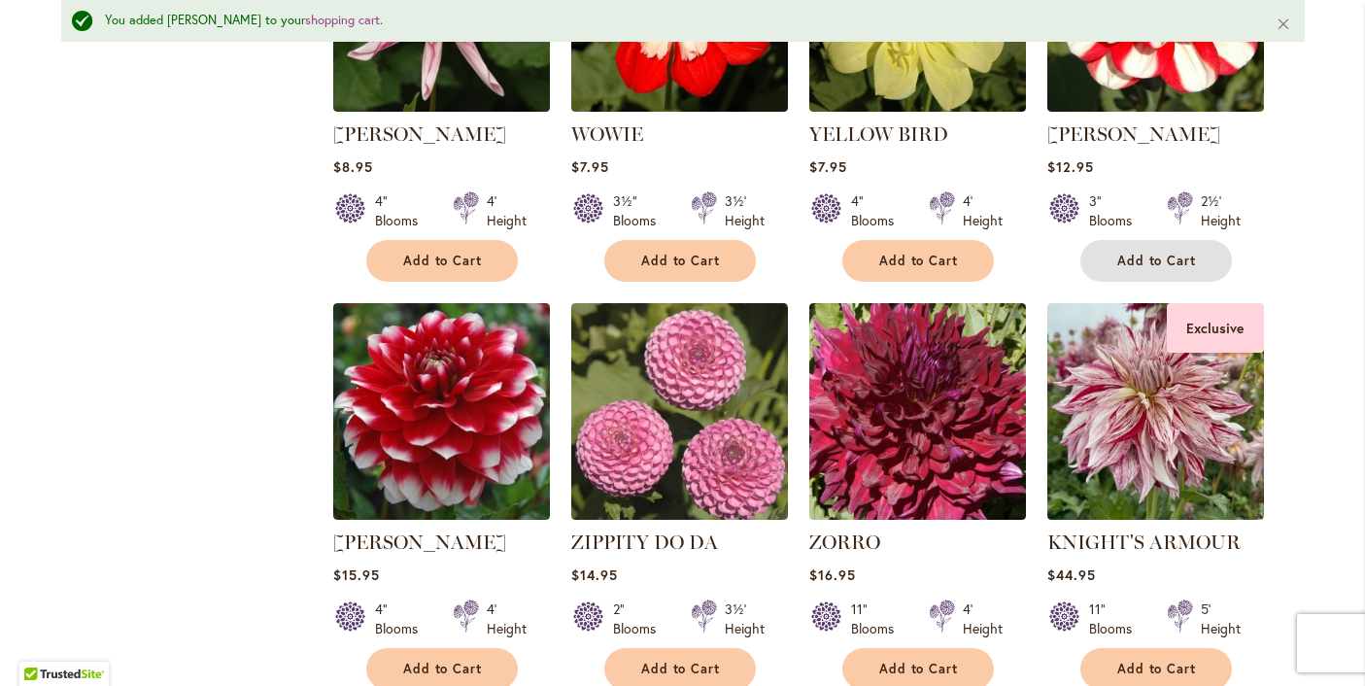
scroll to position [1012, 0]
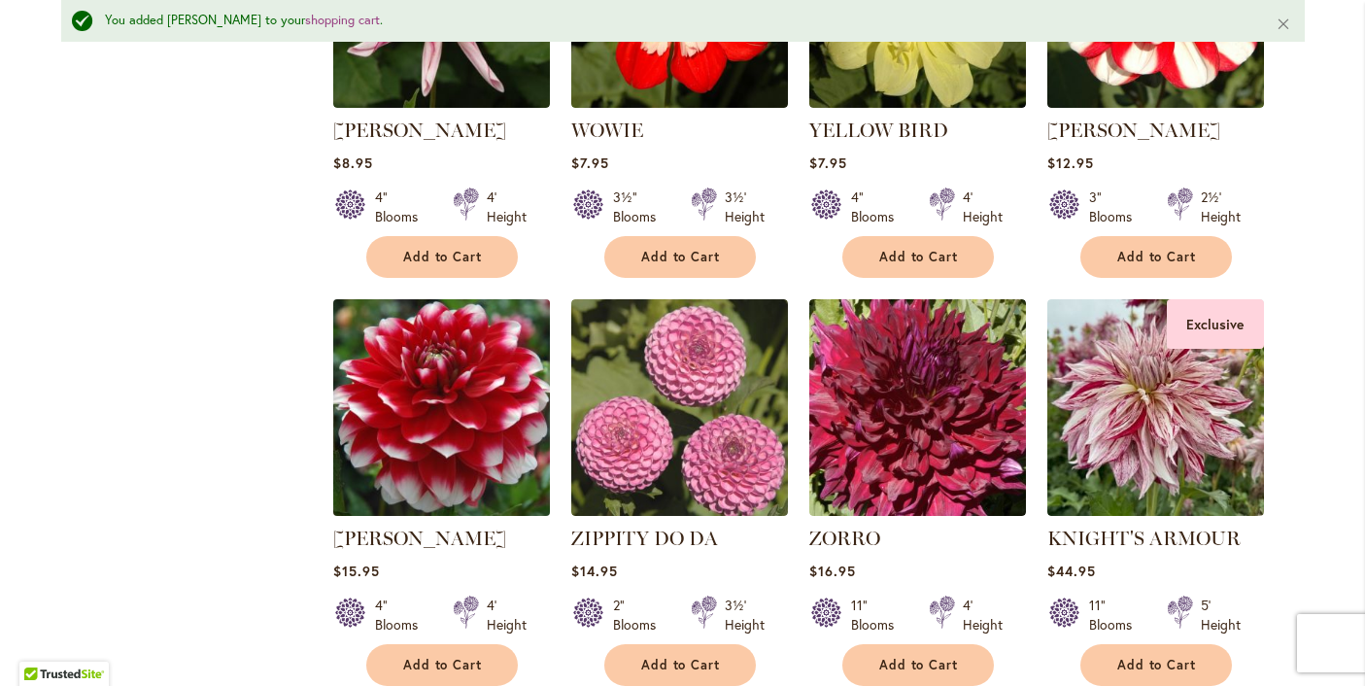
click at [428, 430] on img at bounding box center [440, 406] width 227 height 227
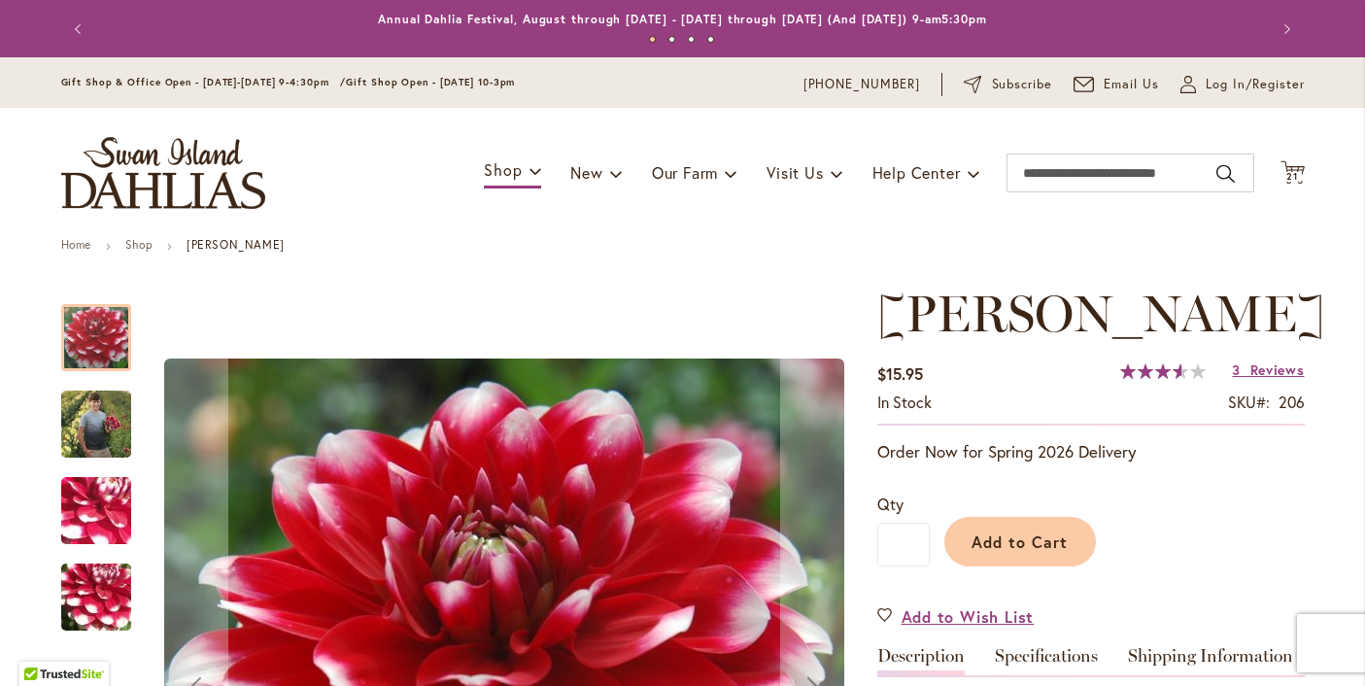
click at [113, 434] on img "ZAKARY ROBERT" at bounding box center [96, 423] width 70 height 87
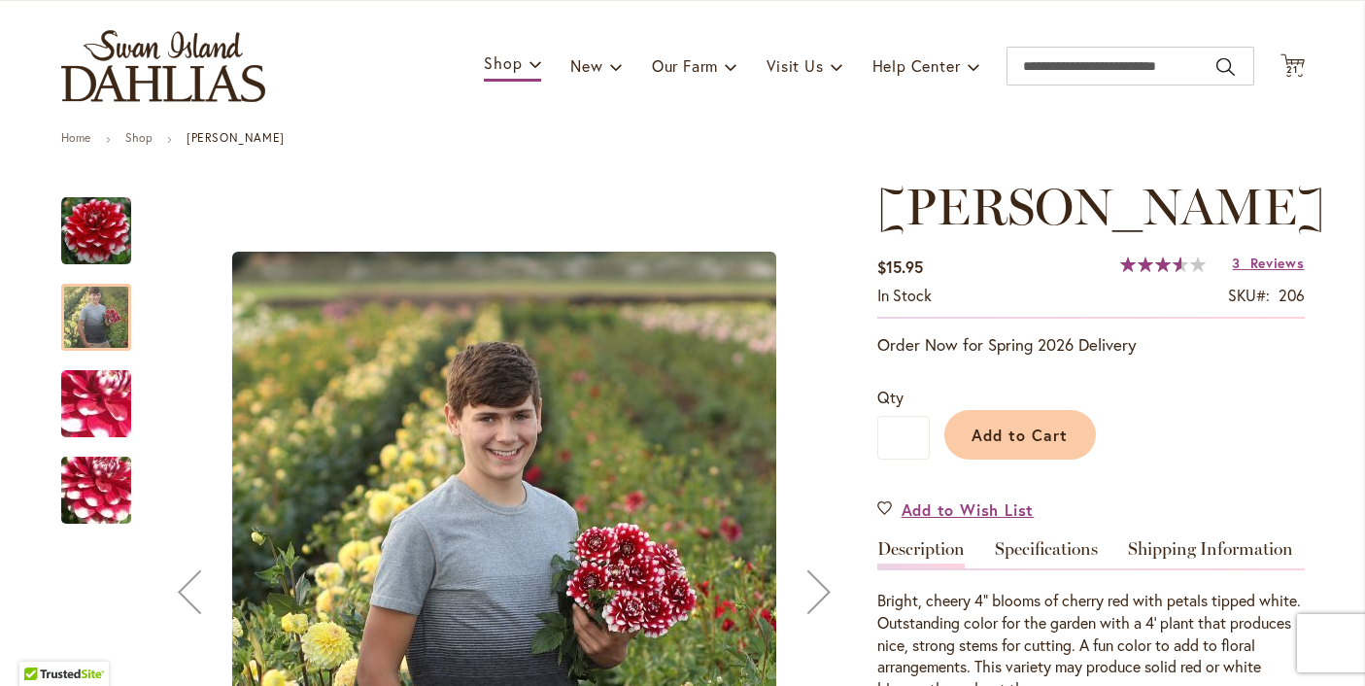
scroll to position [113, 0]
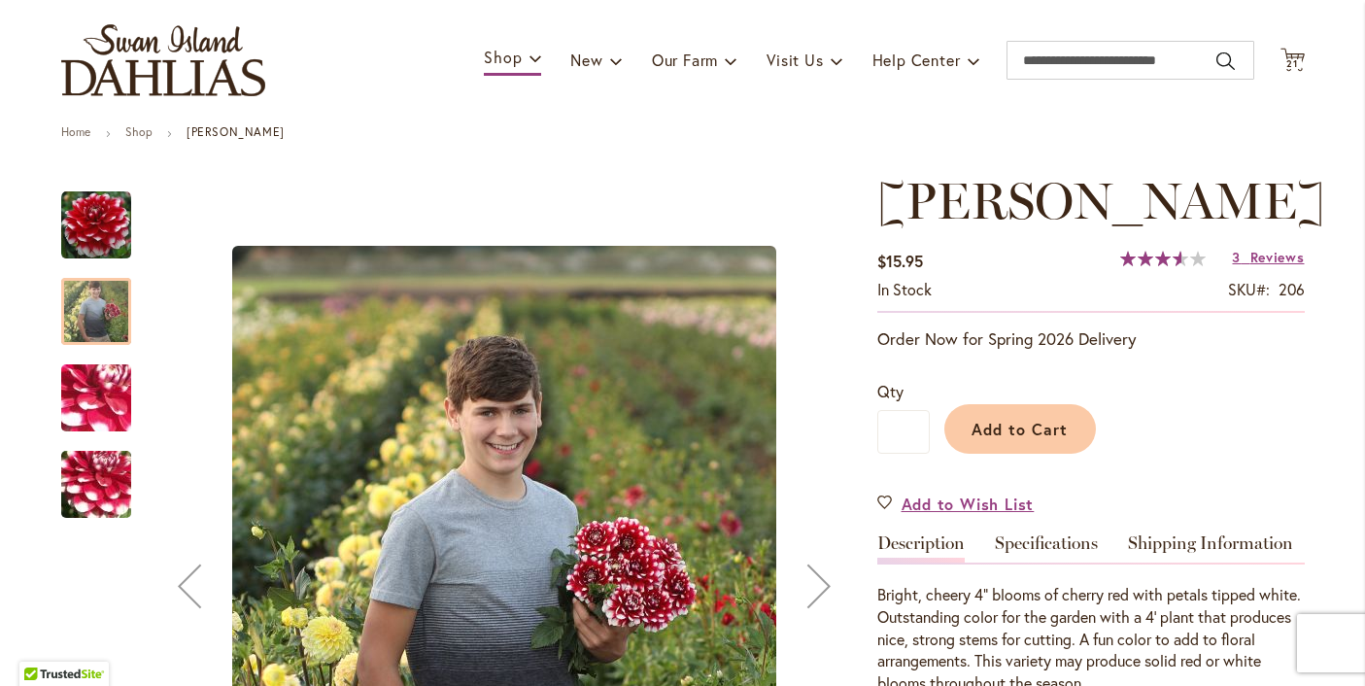
click at [106, 395] on img "ZAKARY ROBERT" at bounding box center [96, 398] width 140 height 105
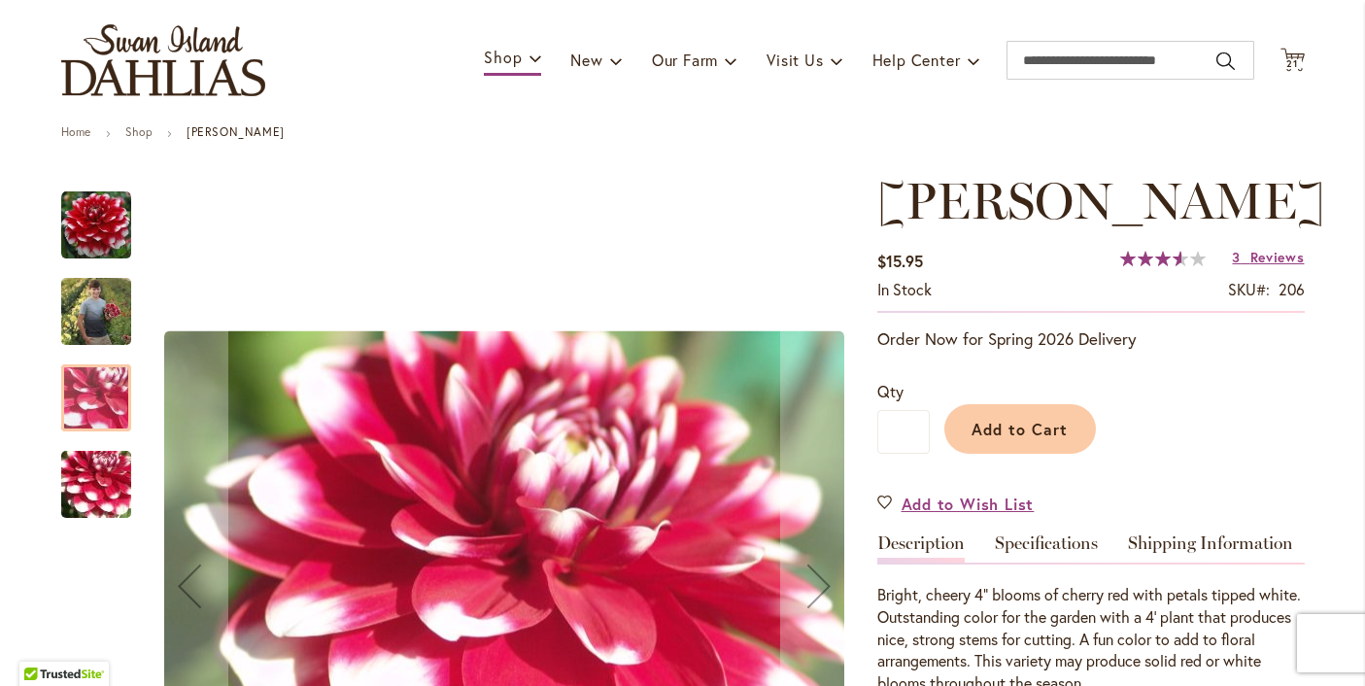
click at [96, 483] on img "ZAKARY ROBERT" at bounding box center [96, 484] width 140 height 105
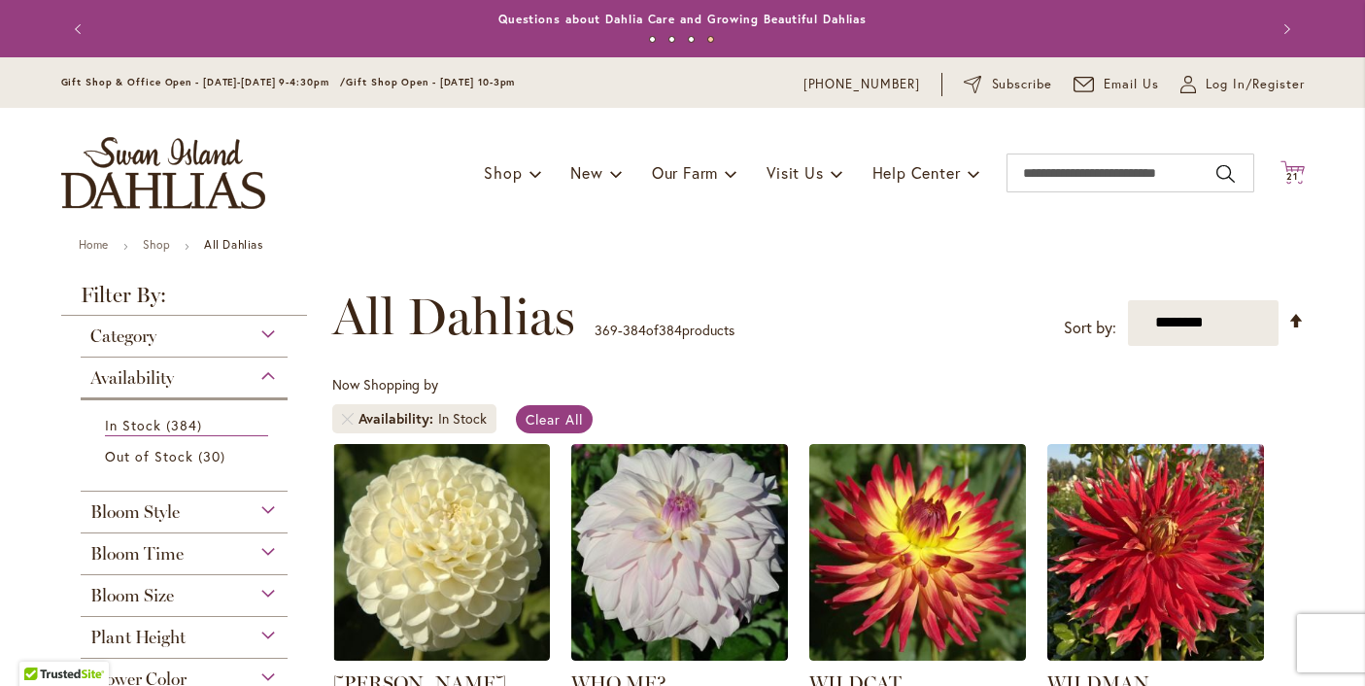
click at [1295, 168] on icon at bounding box center [1293, 171] width 24 height 23
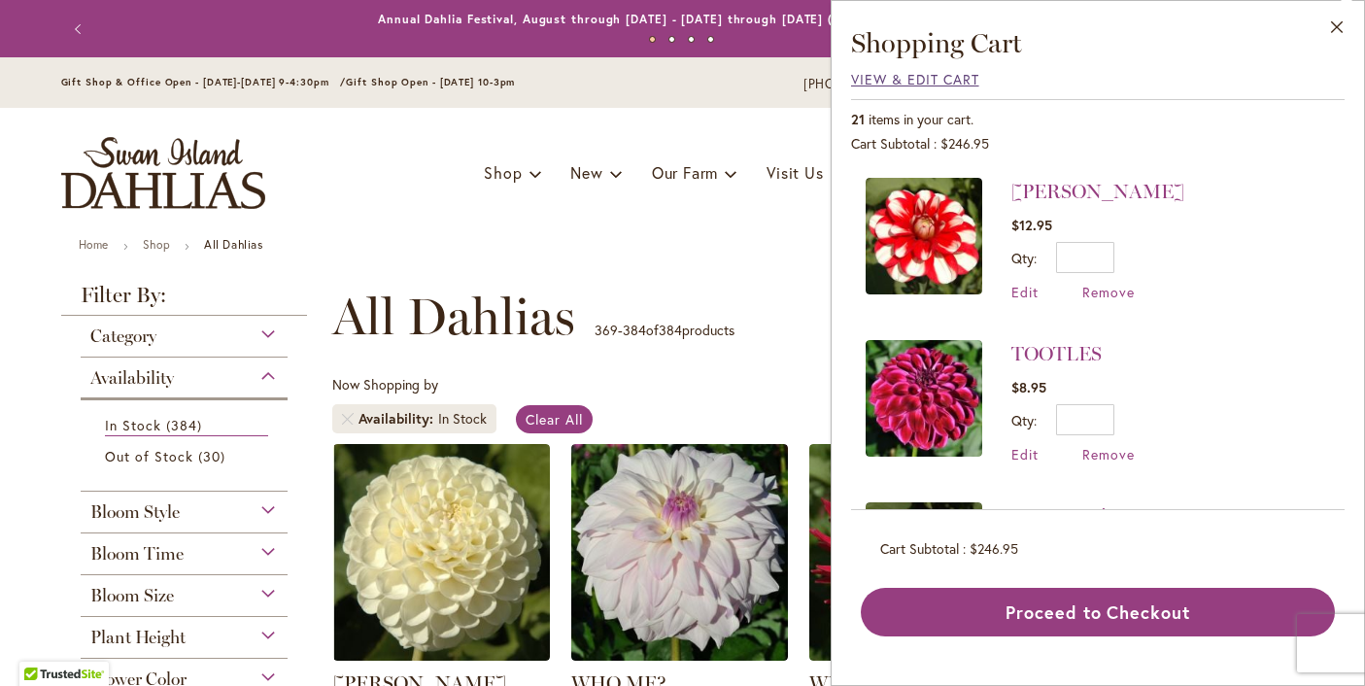
click at [927, 82] on span "View & Edit Cart" at bounding box center [915, 79] width 128 height 18
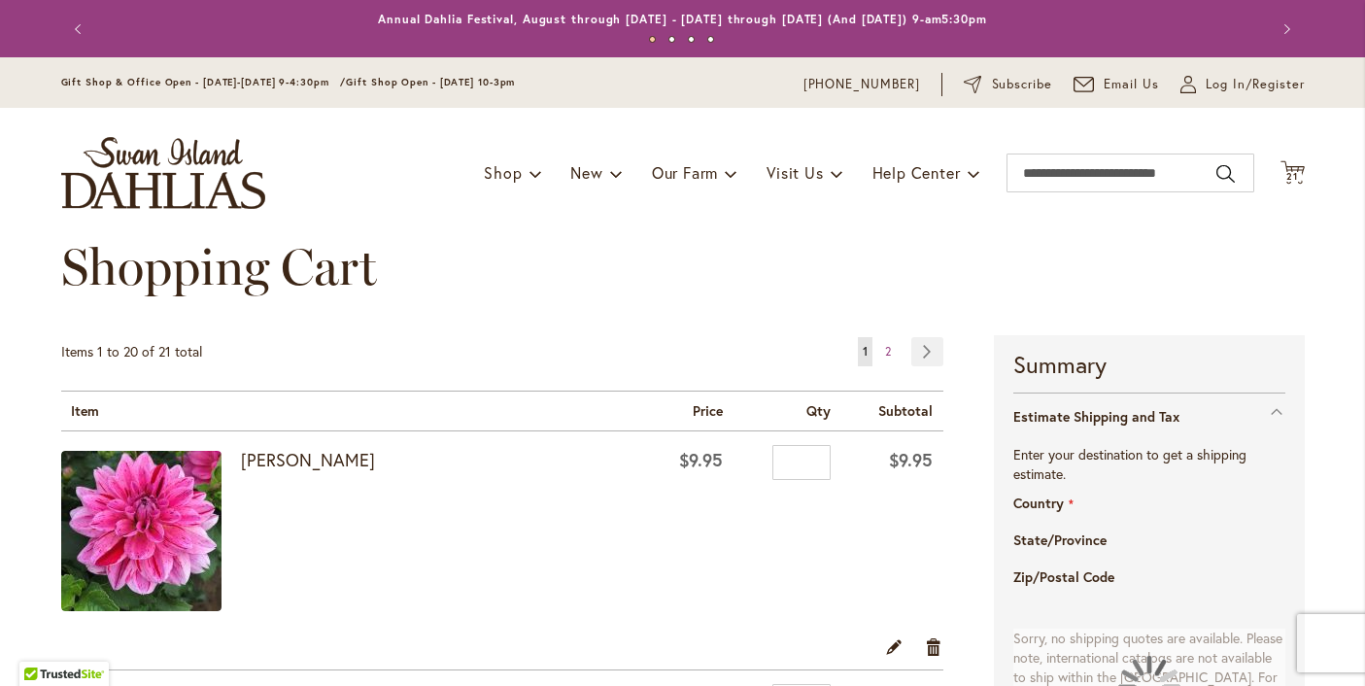
select select "**"
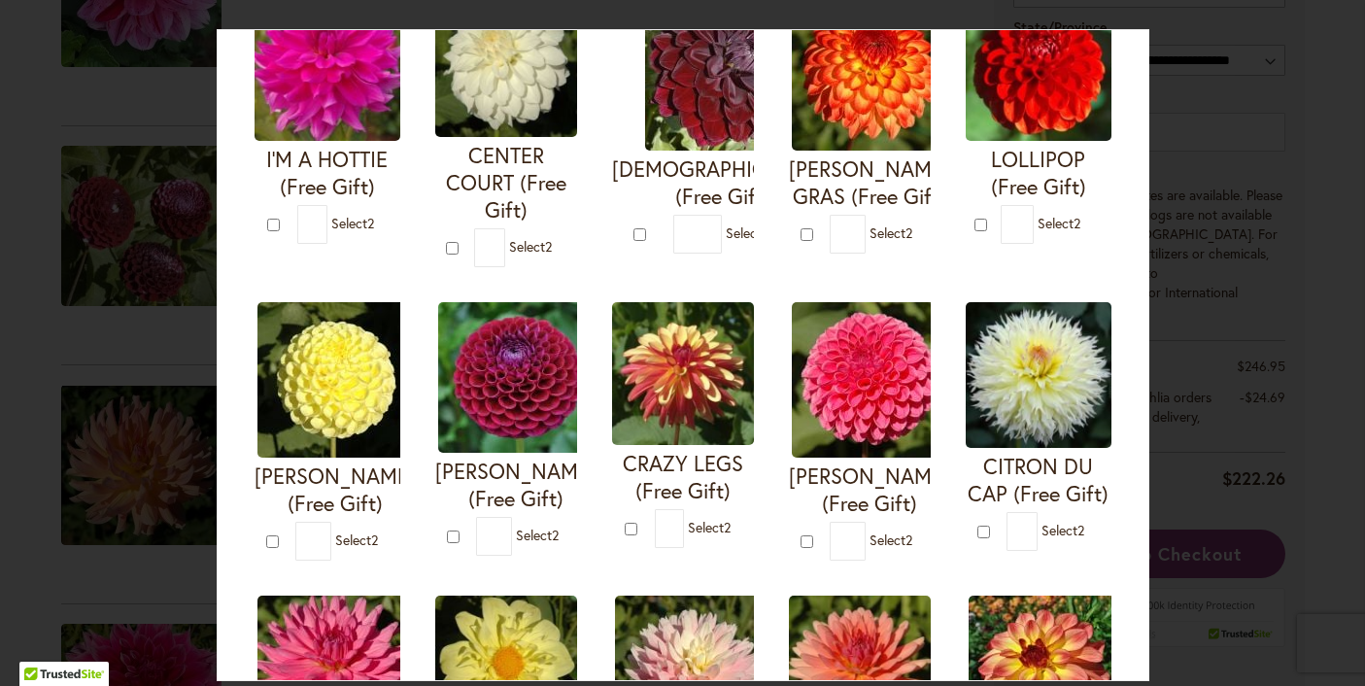
scroll to position [261, 0]
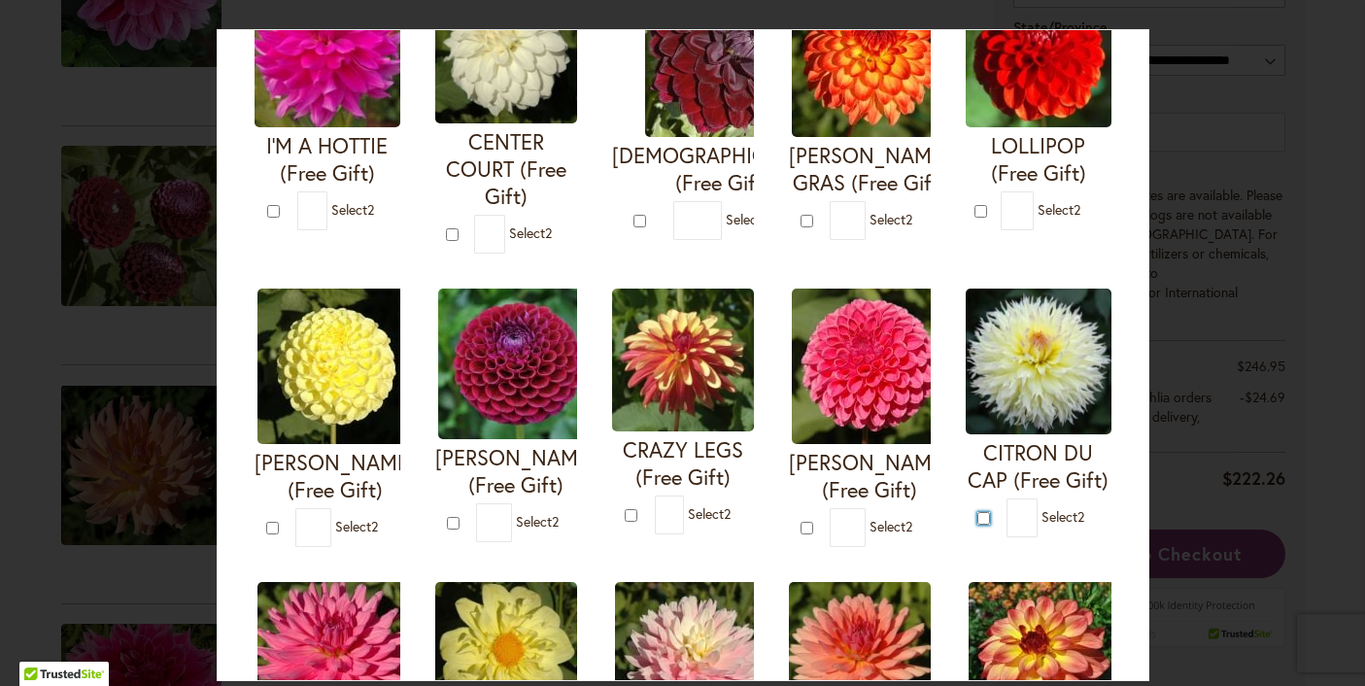
type input "*"
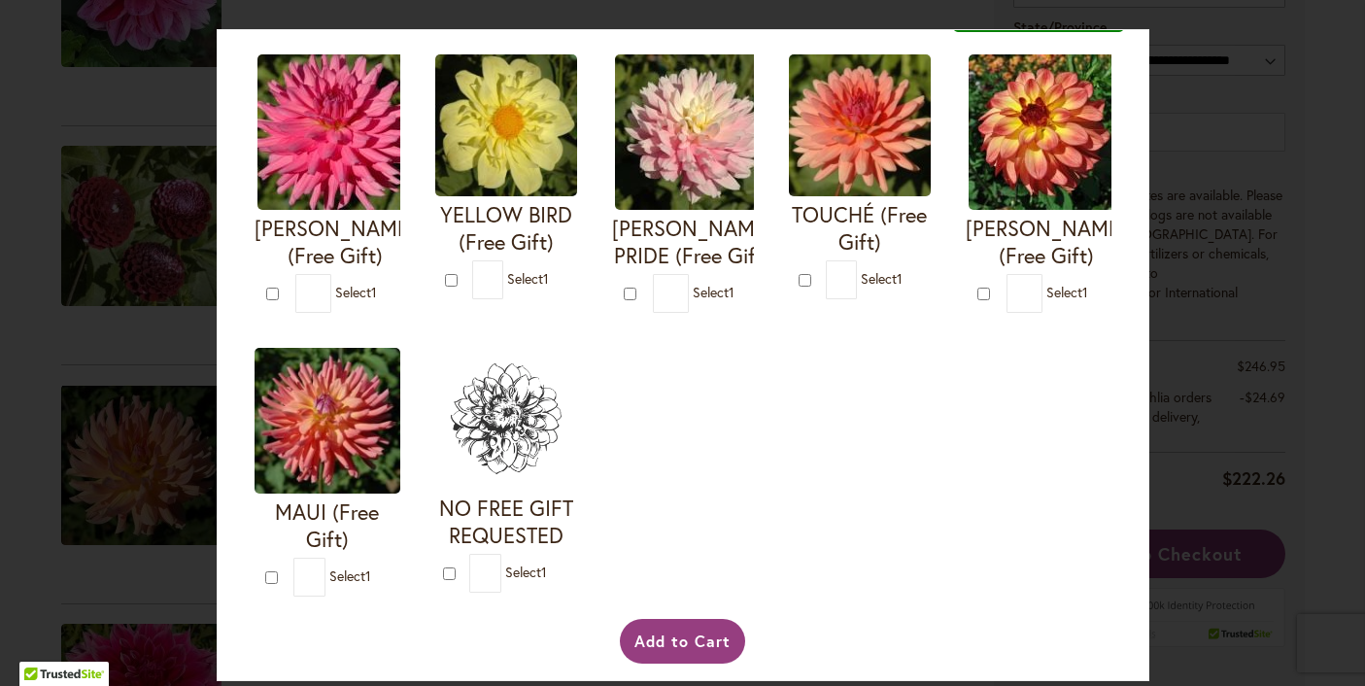
scroll to position [797, 0]
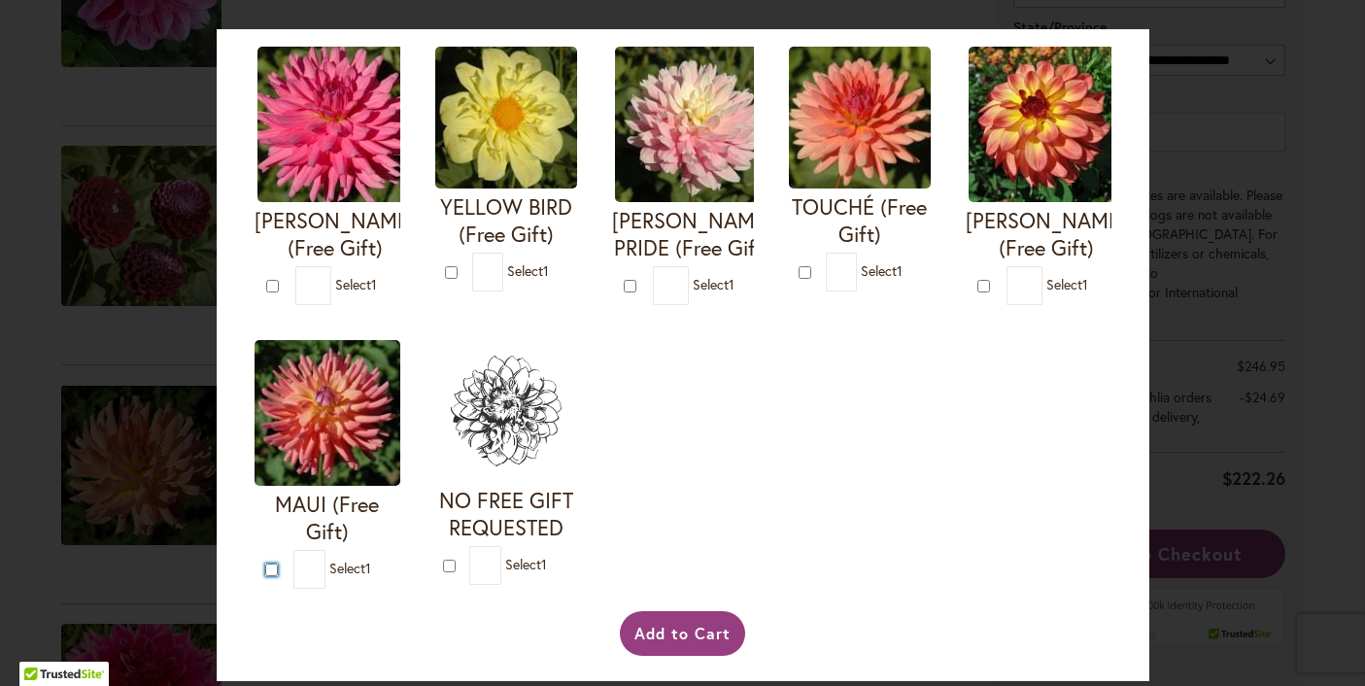
type input "*"
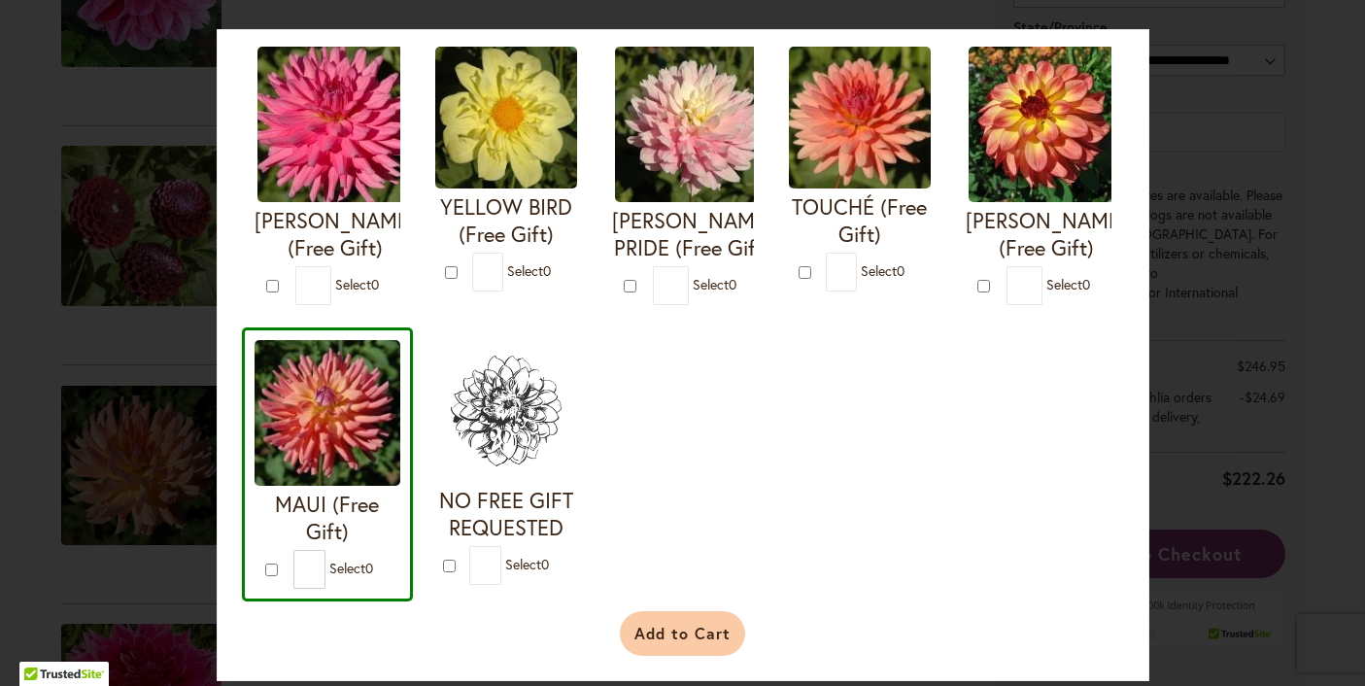
click at [682, 656] on button "Add to Cart" at bounding box center [682, 633] width 125 height 45
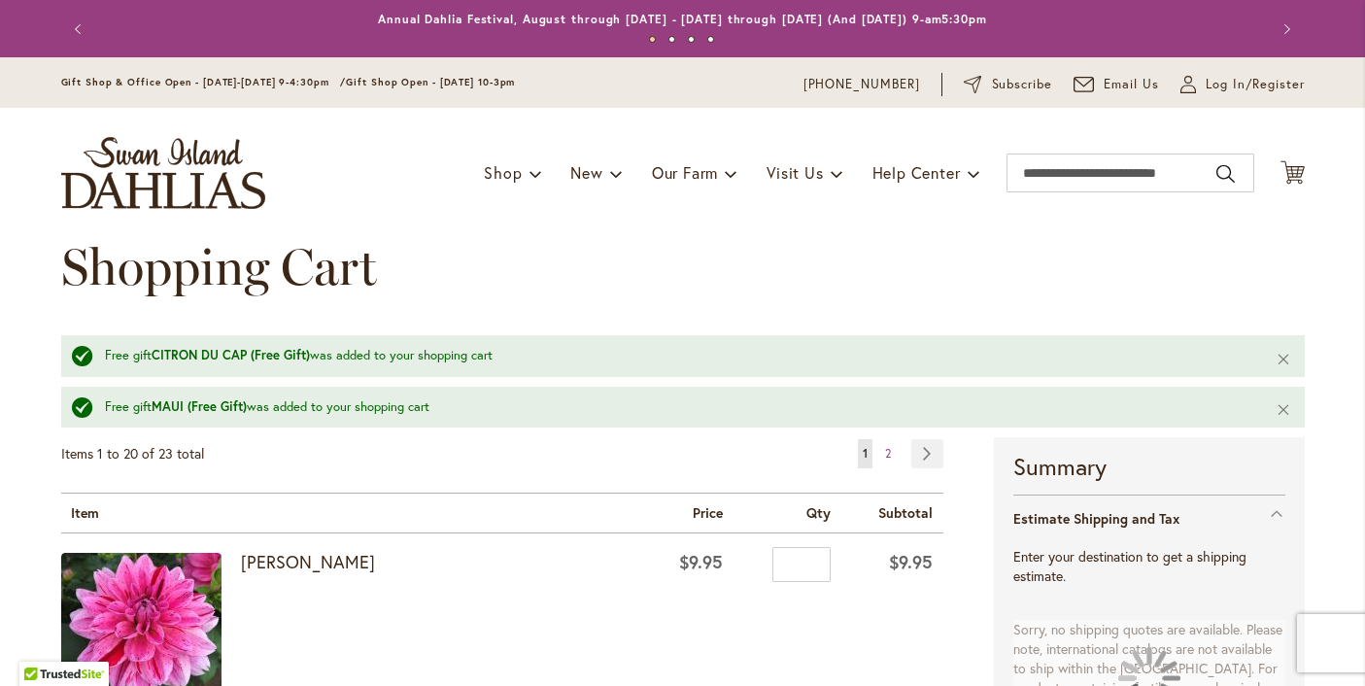
select select "**"
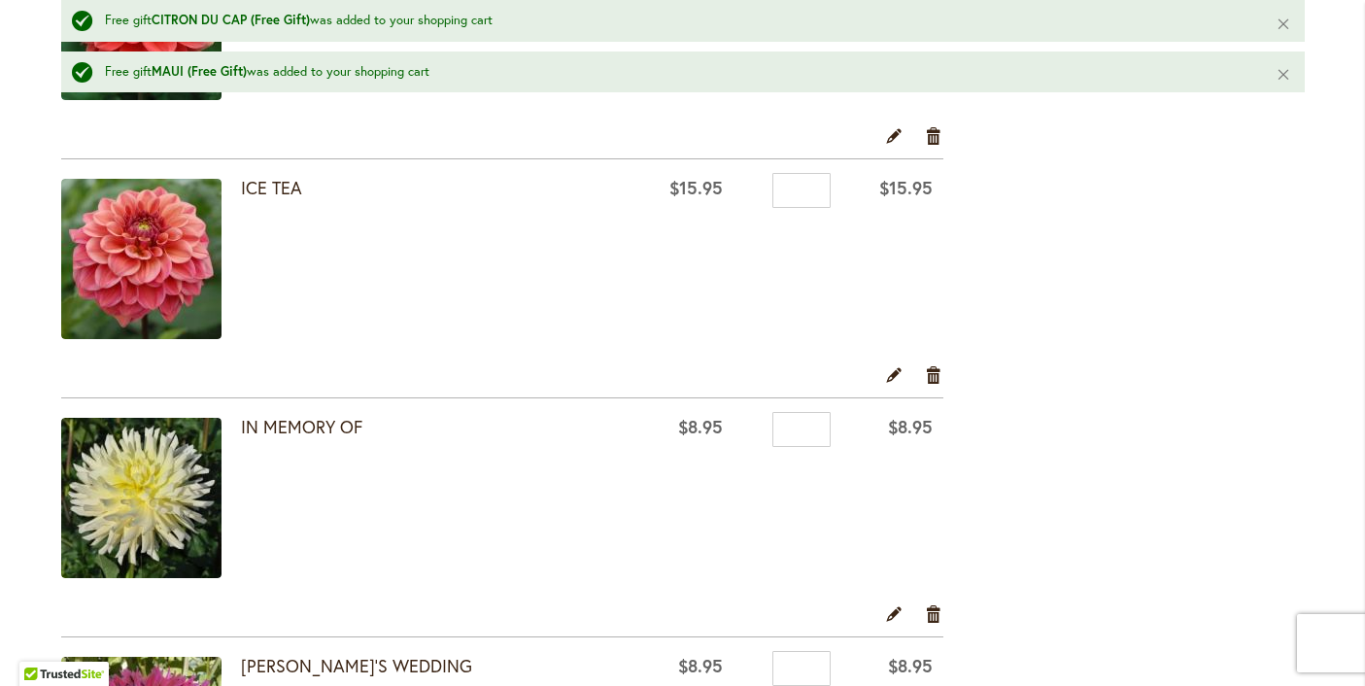
scroll to position [3000, 0]
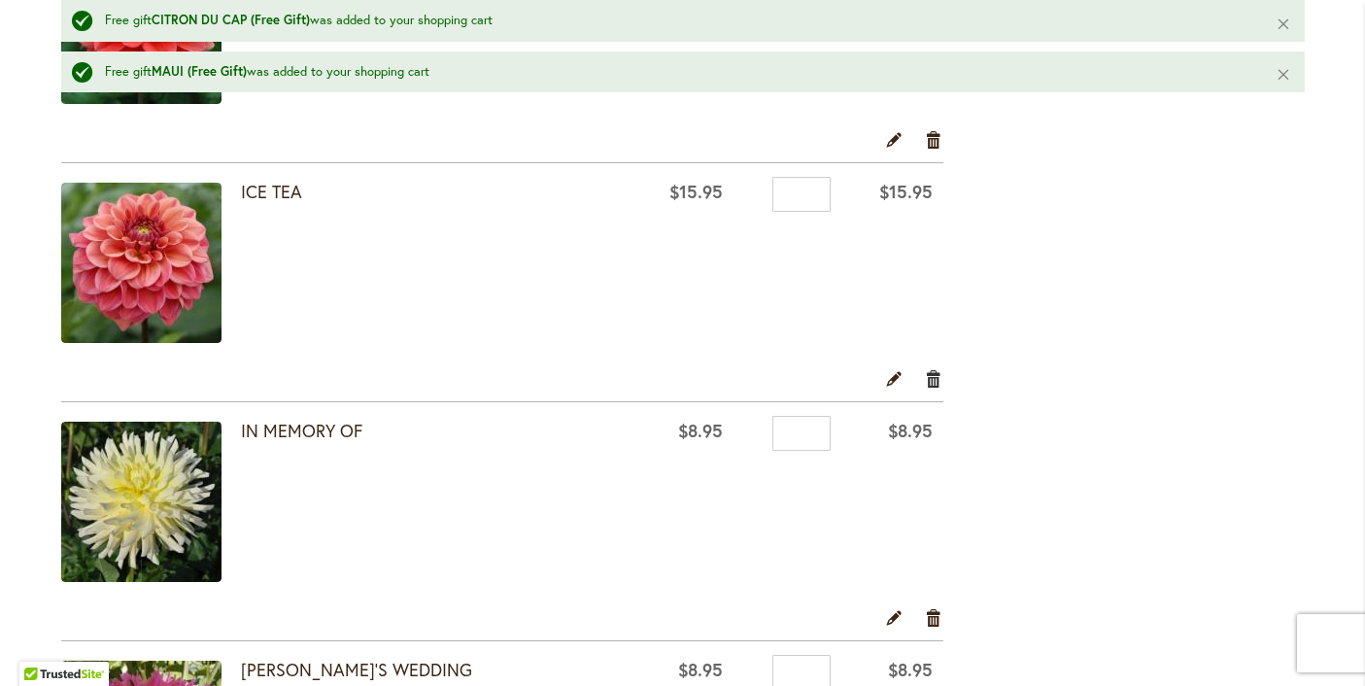
click at [935, 381] on link "Remove item" at bounding box center [934, 377] width 18 height 21
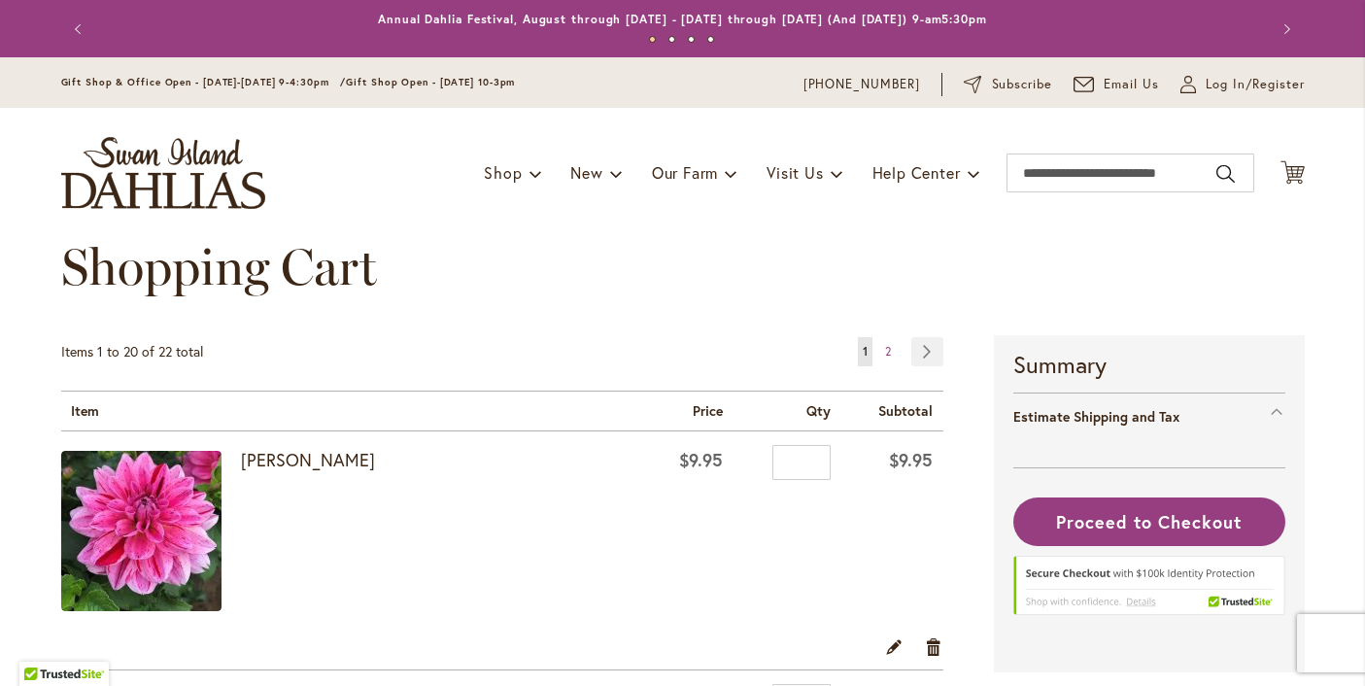
select select "**"
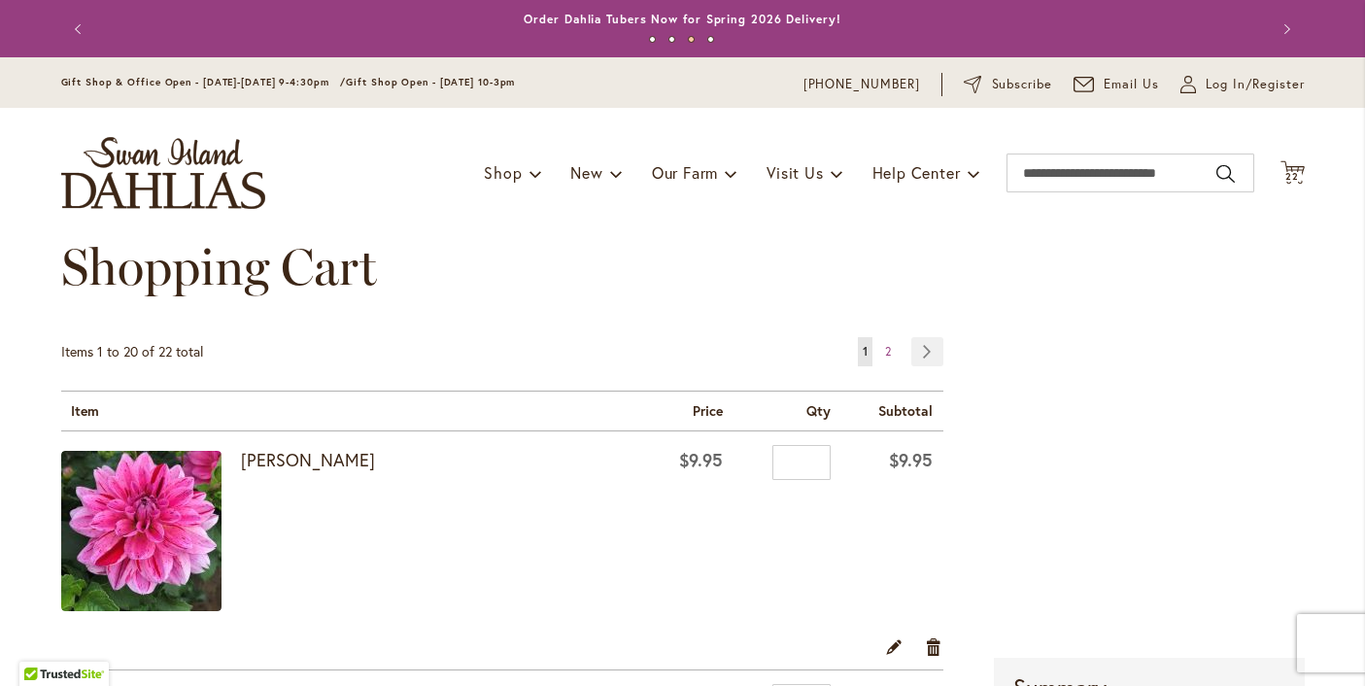
click at [1288, 28] on button "Next" at bounding box center [1285, 29] width 39 height 39
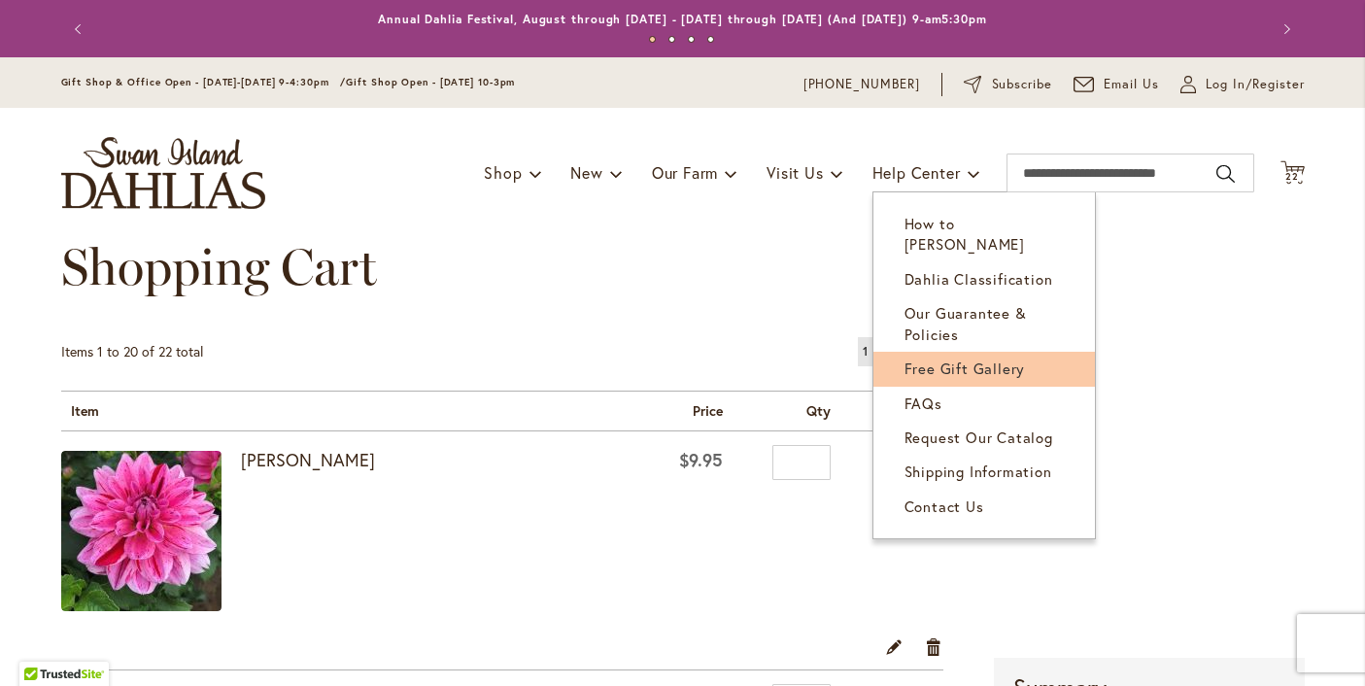
click at [941, 359] on span "Free Gift Gallery" at bounding box center [965, 368] width 121 height 19
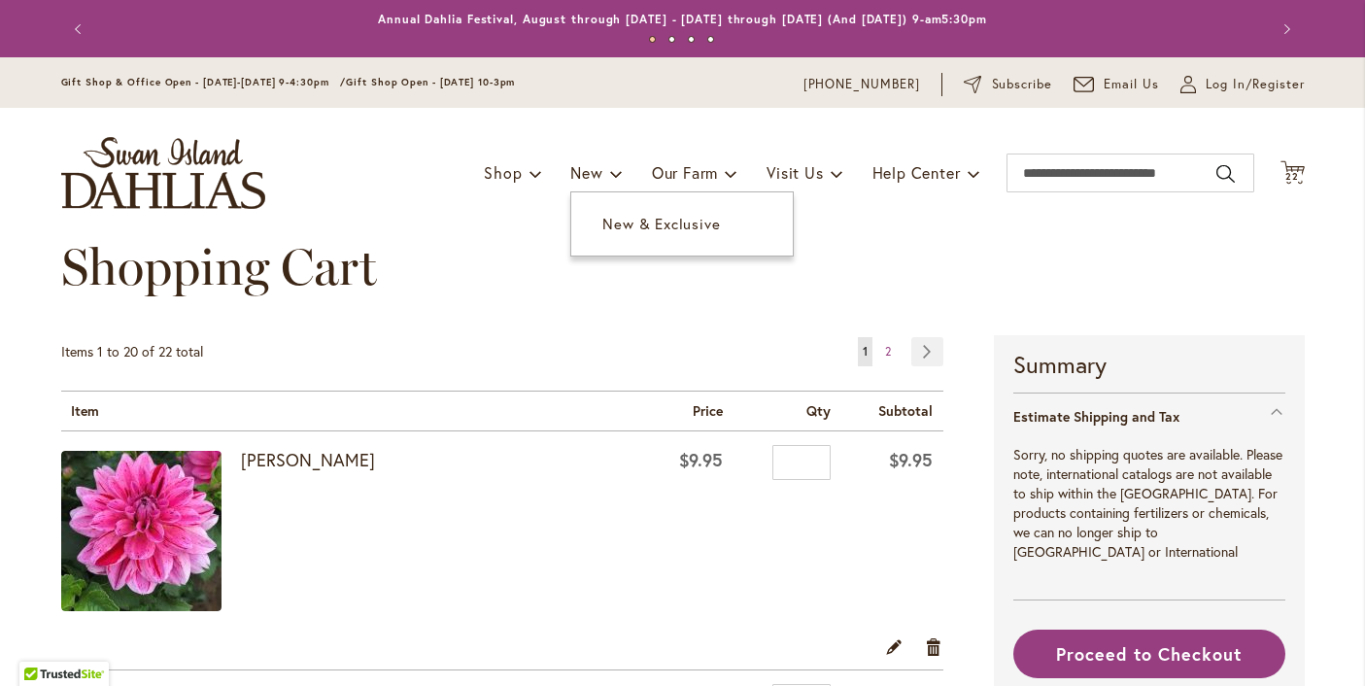
select select "**"
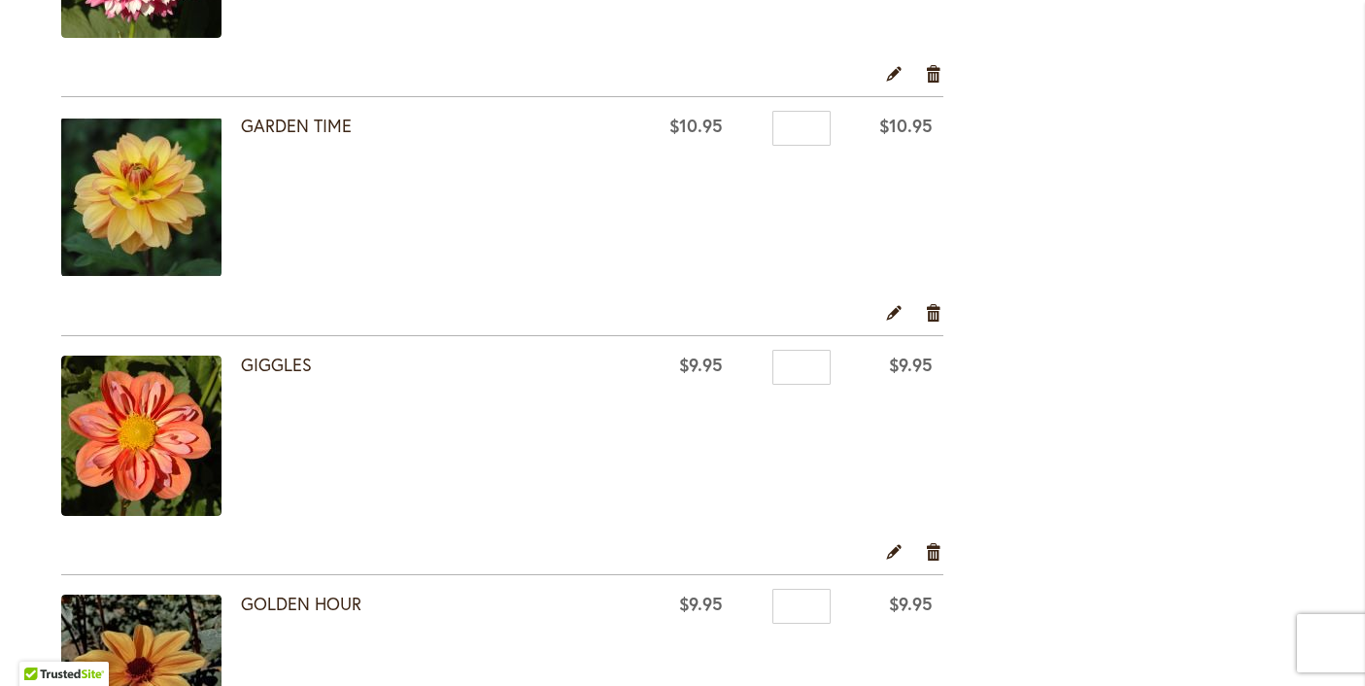
scroll to position [1530, 0]
click at [936, 314] on link "Remove item" at bounding box center [934, 310] width 18 height 21
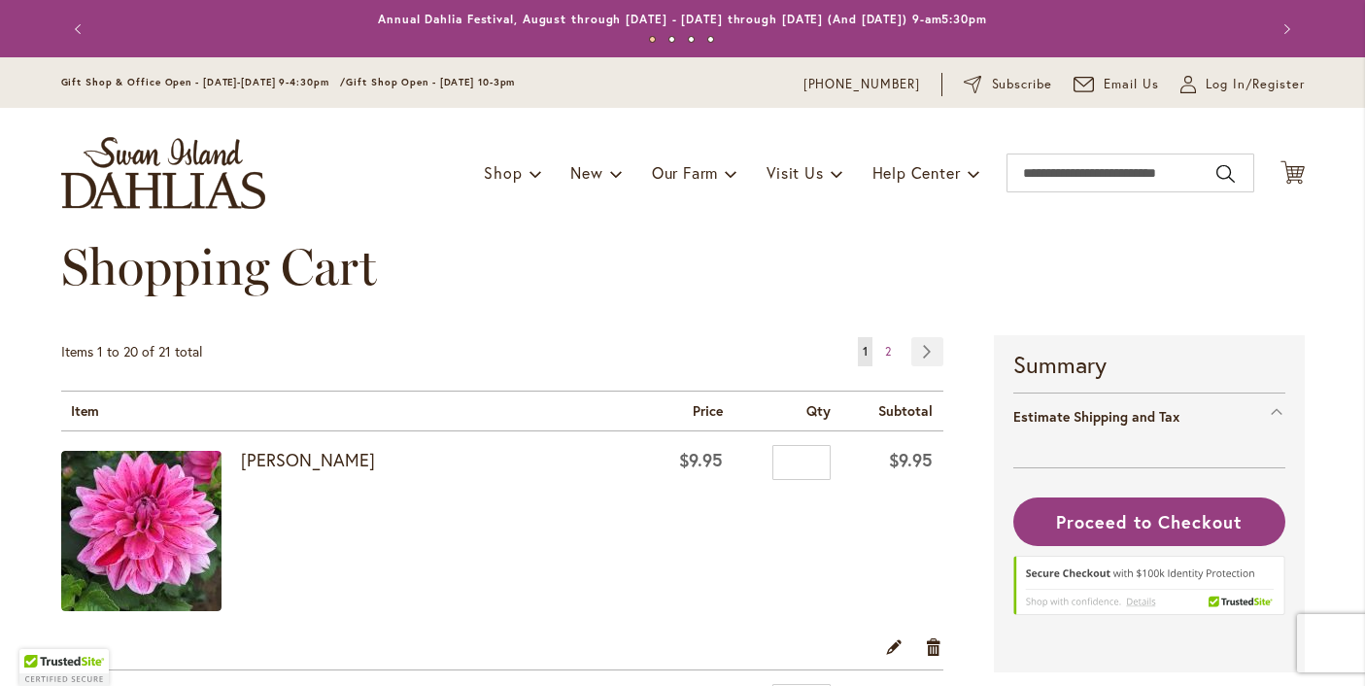
select select "**"
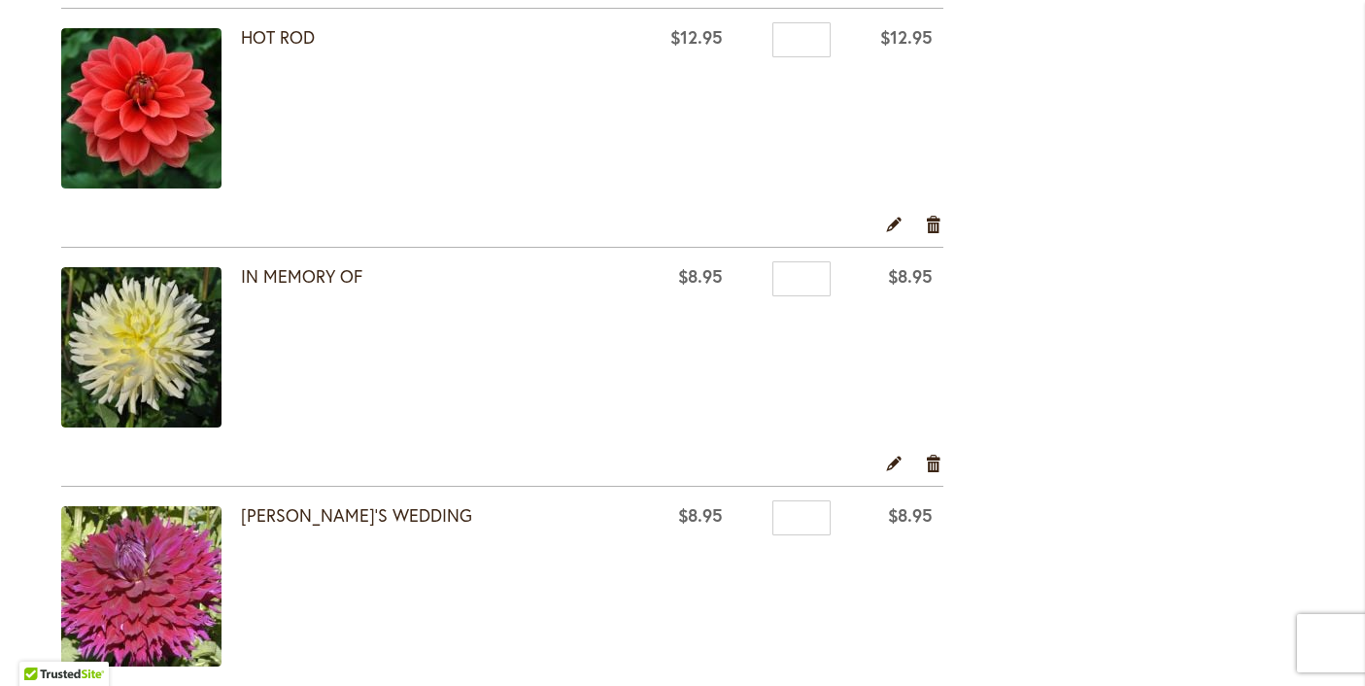
scroll to position [2579, 0]
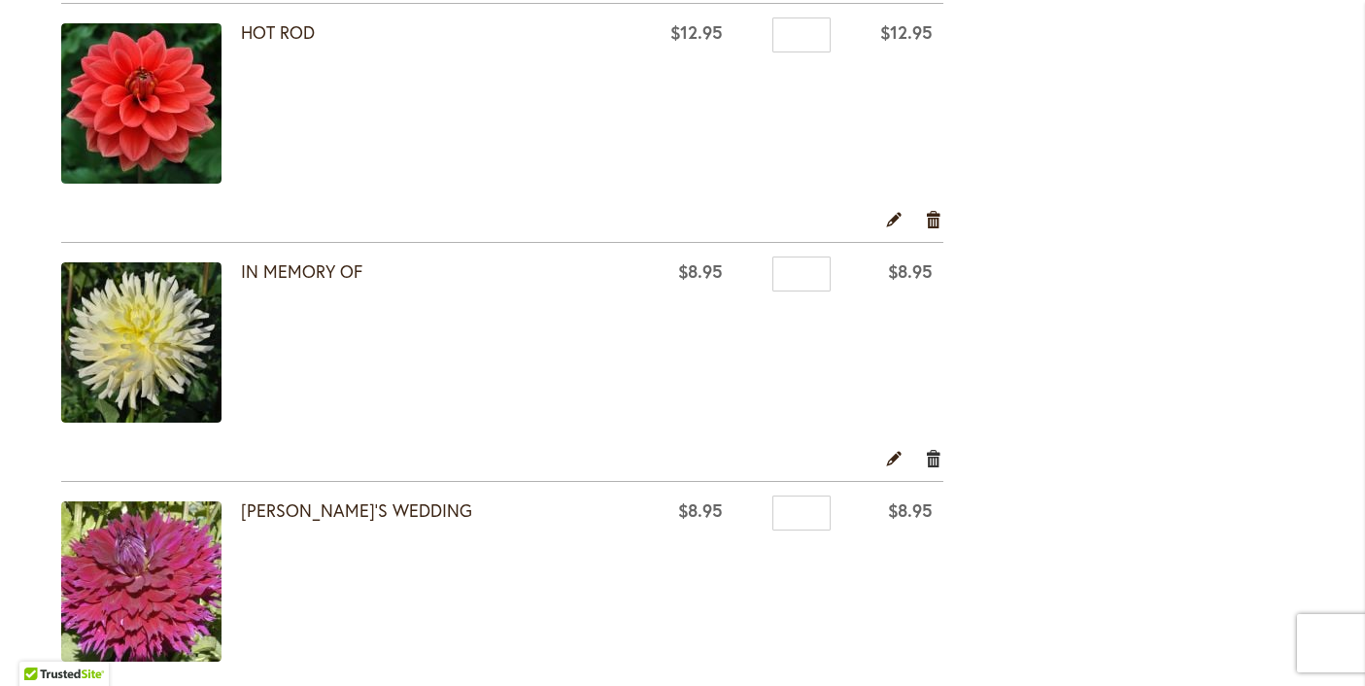
click at [935, 463] on link "Remove item" at bounding box center [934, 457] width 18 height 21
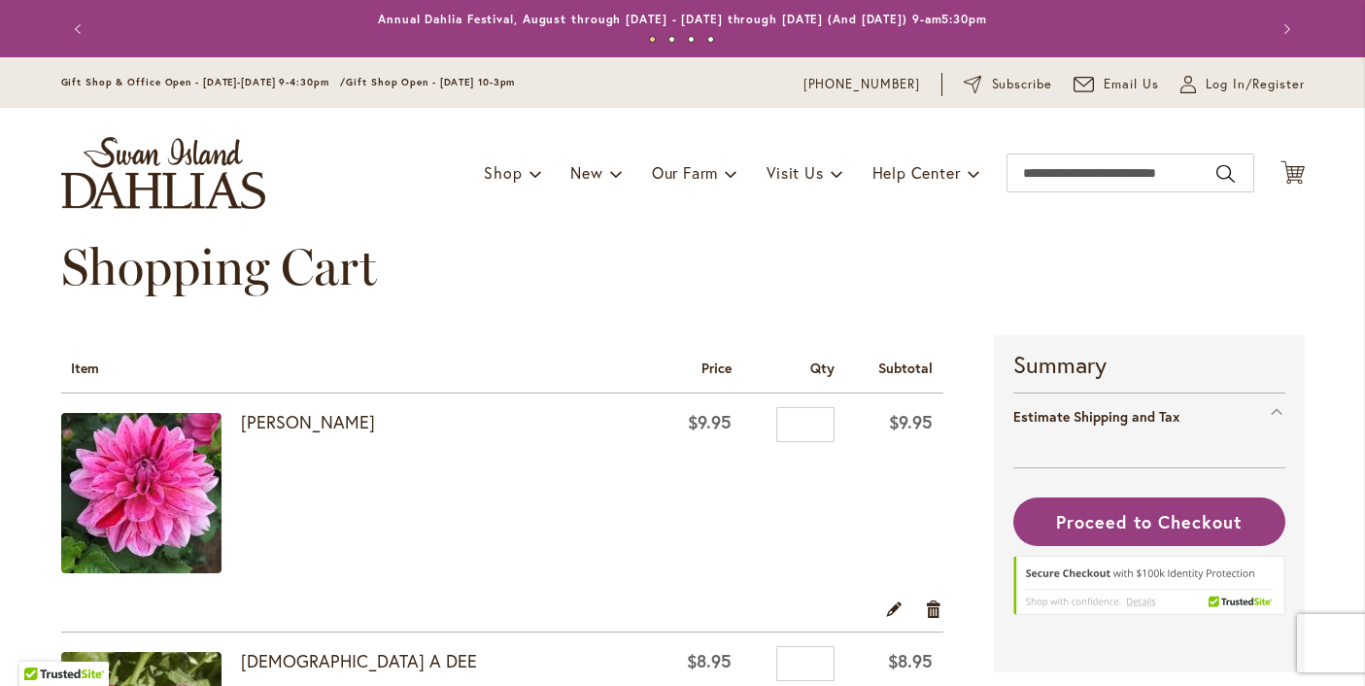
select select "**"
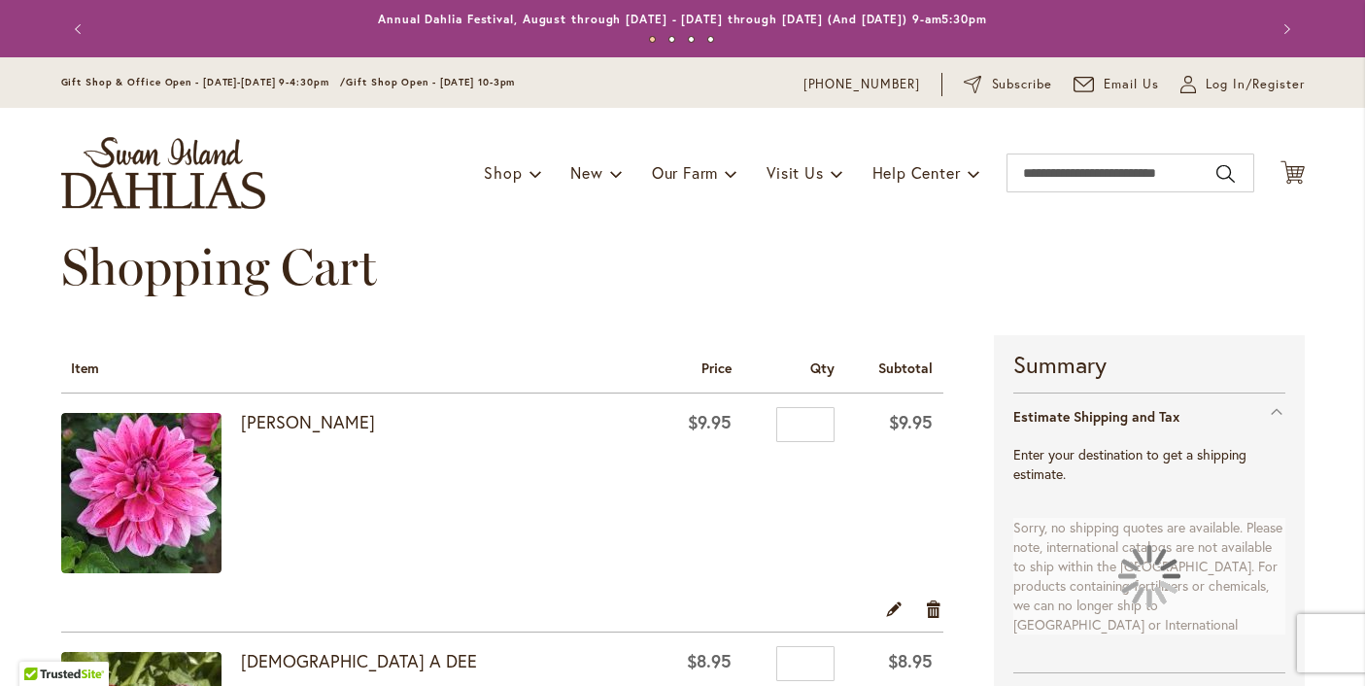
select select "**"
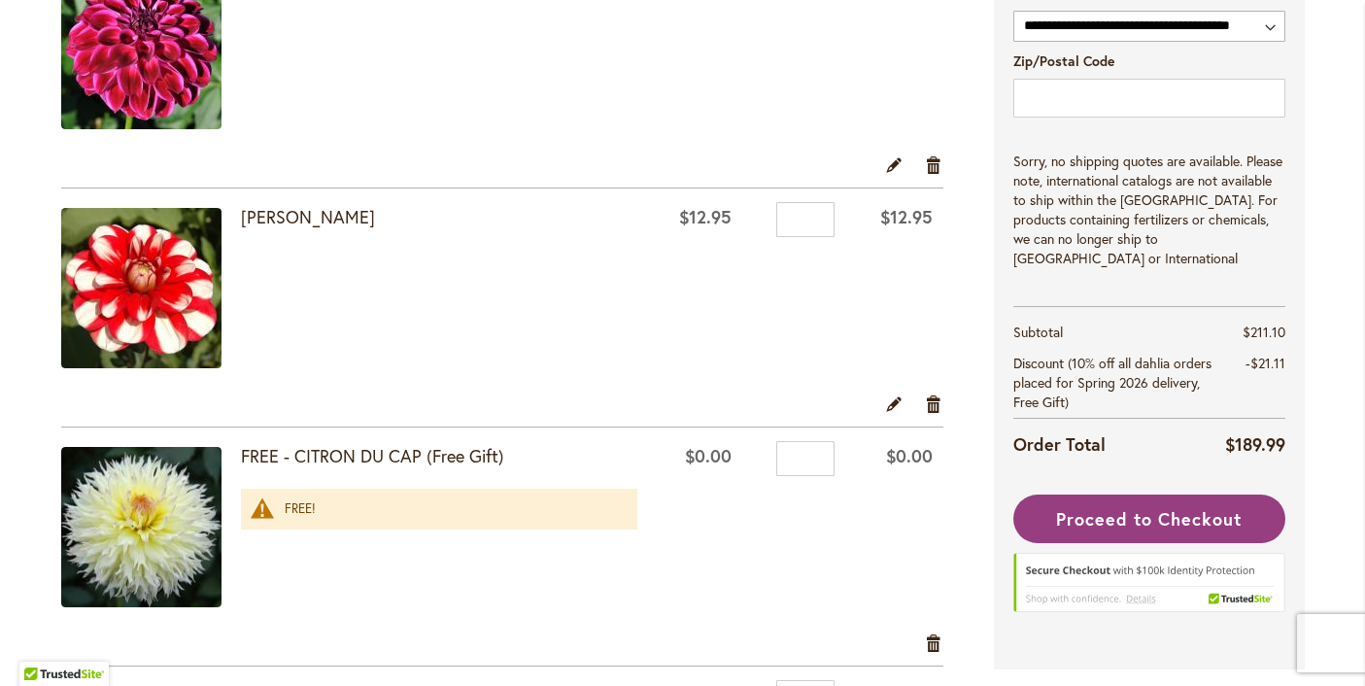
scroll to position [4275, 0]
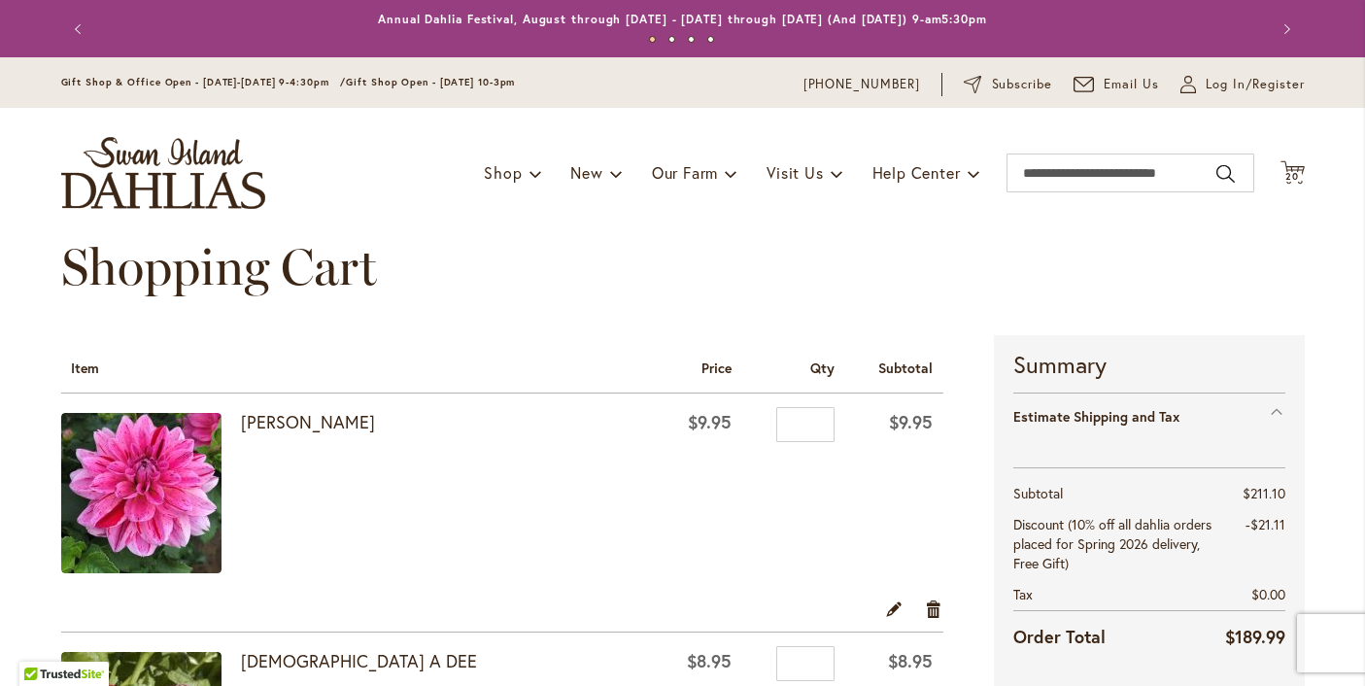
select select "**"
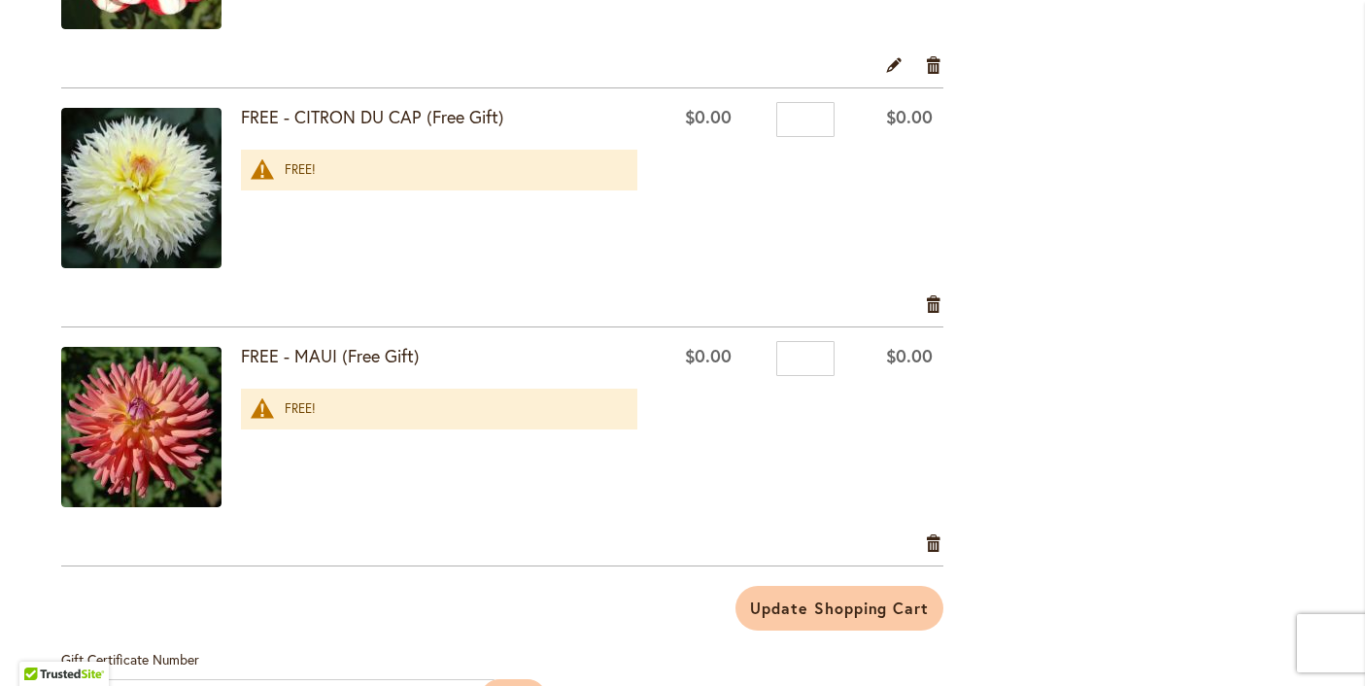
scroll to position [4619, 0]
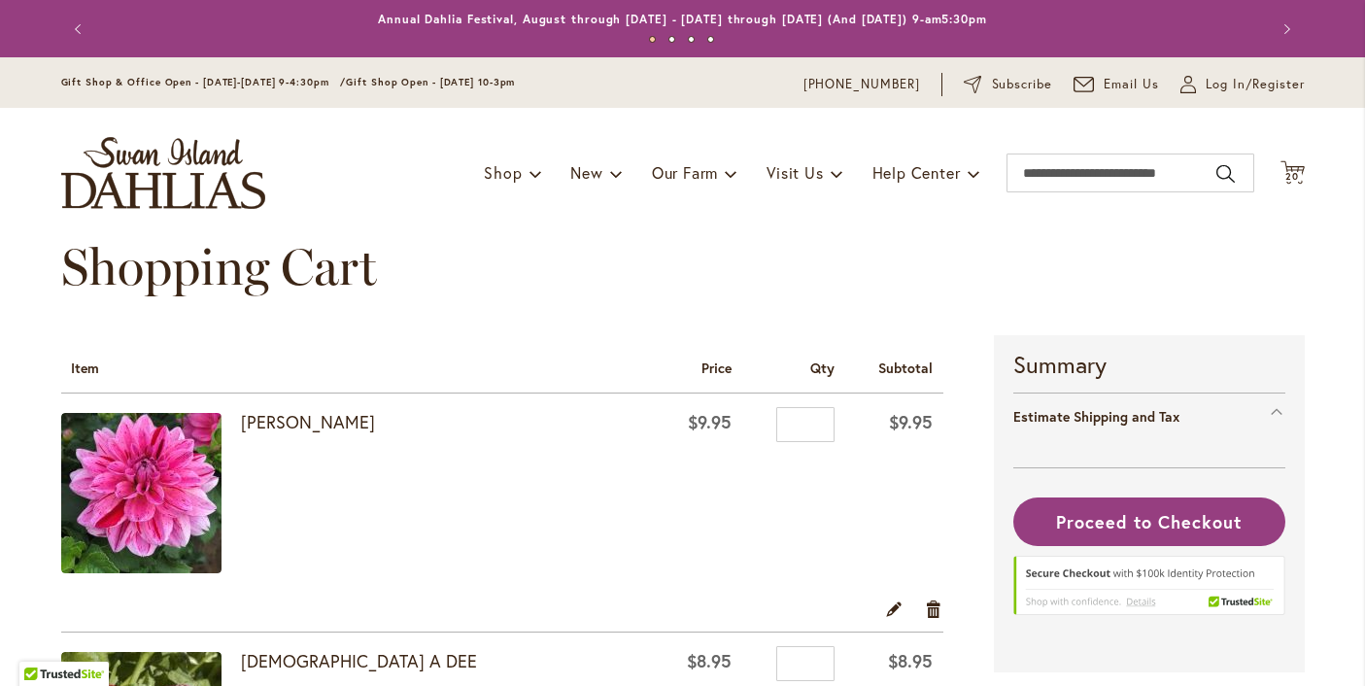
select select "**"
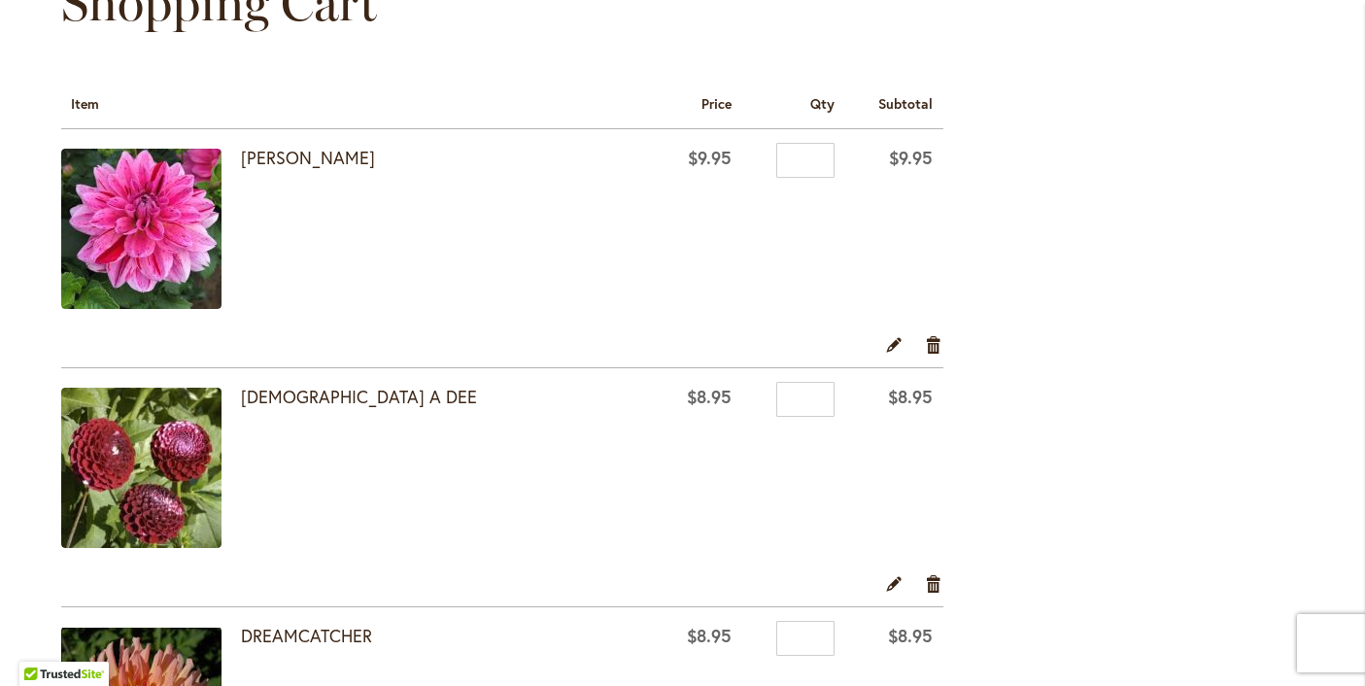
scroll to position [258, 0]
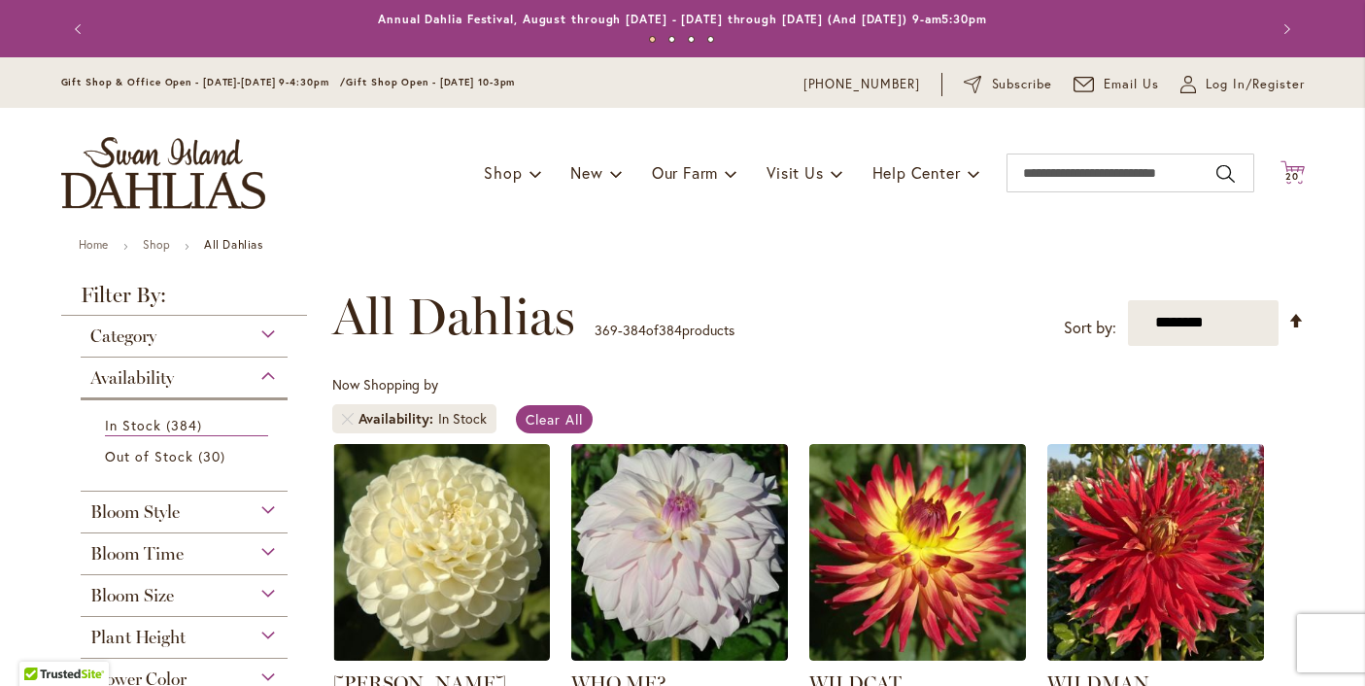
click at [1293, 167] on icon "Cart .cls-1 { fill: #231f20; }" at bounding box center [1293, 172] width 24 height 24
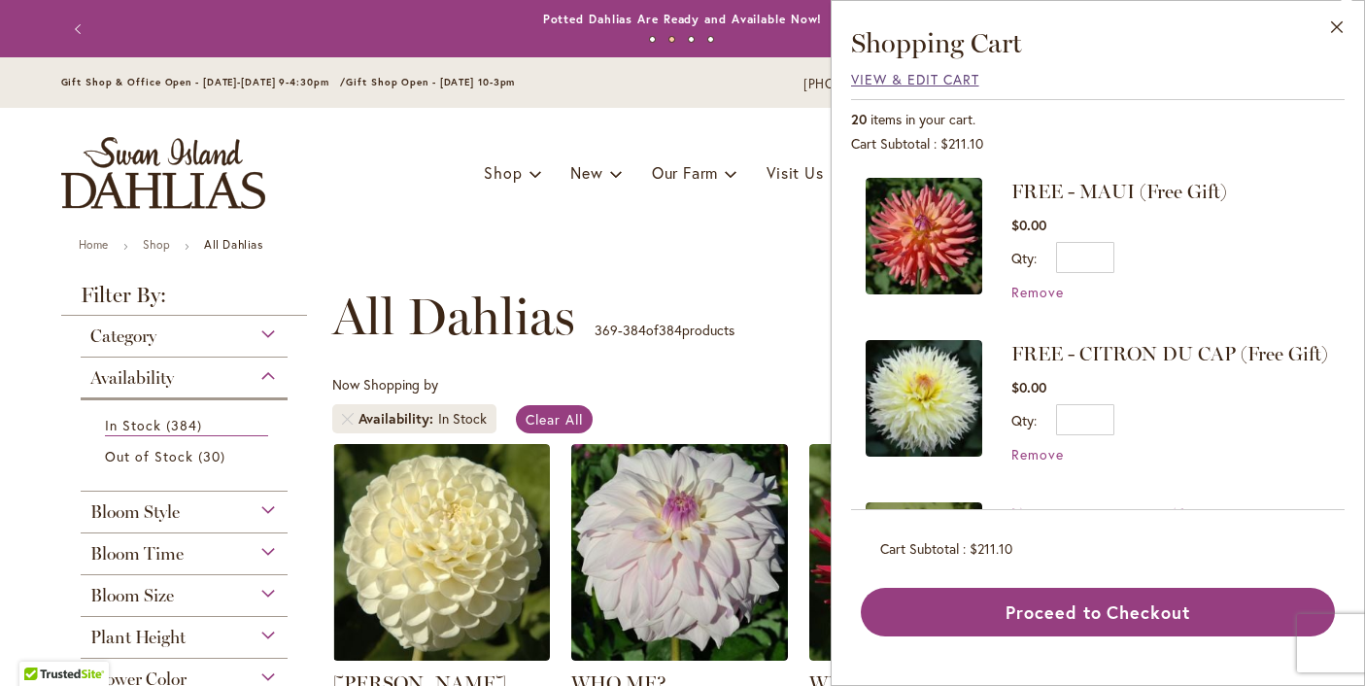
click at [926, 76] on span "View & Edit Cart" at bounding box center [915, 79] width 128 height 18
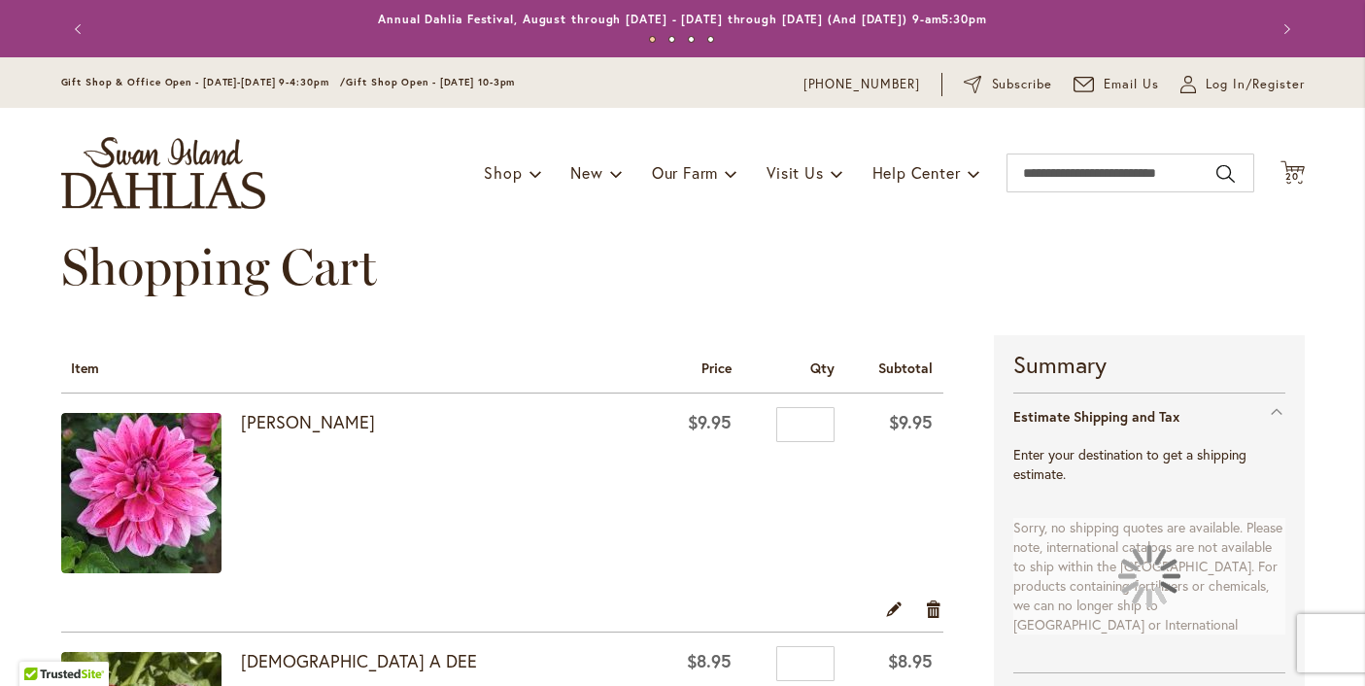
select select "**"
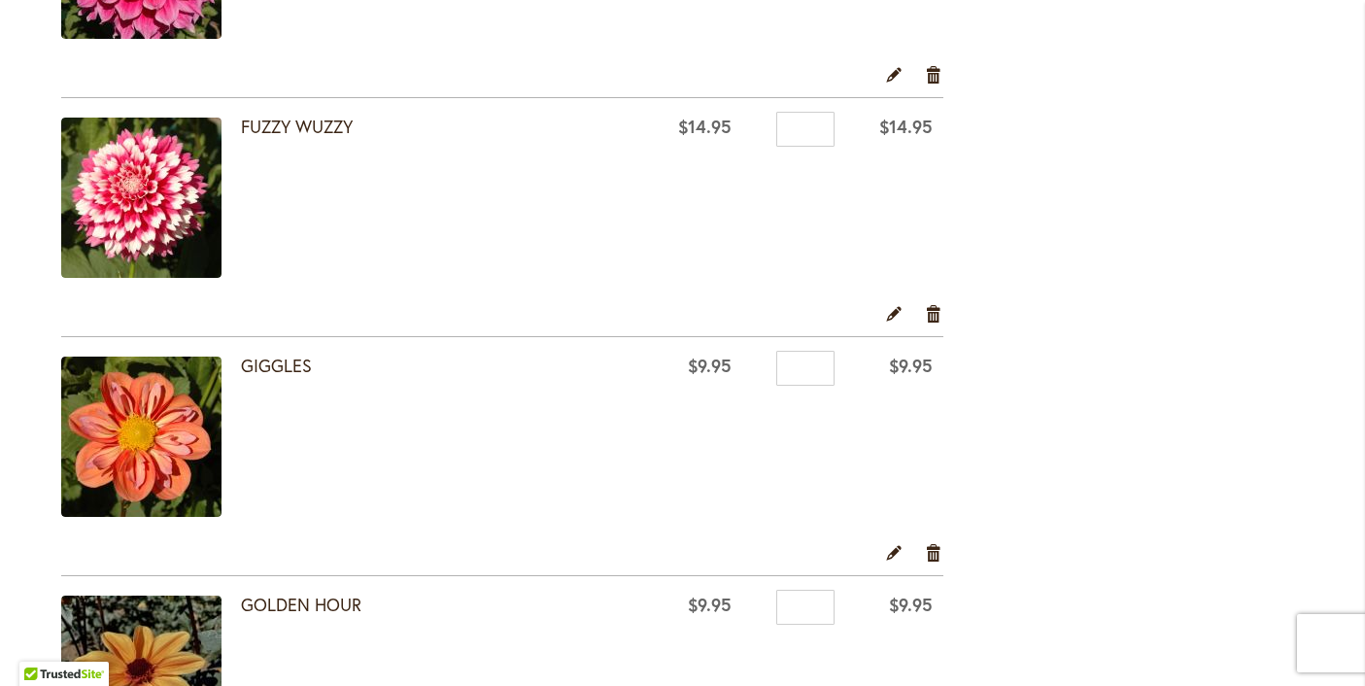
scroll to position [1265, 0]
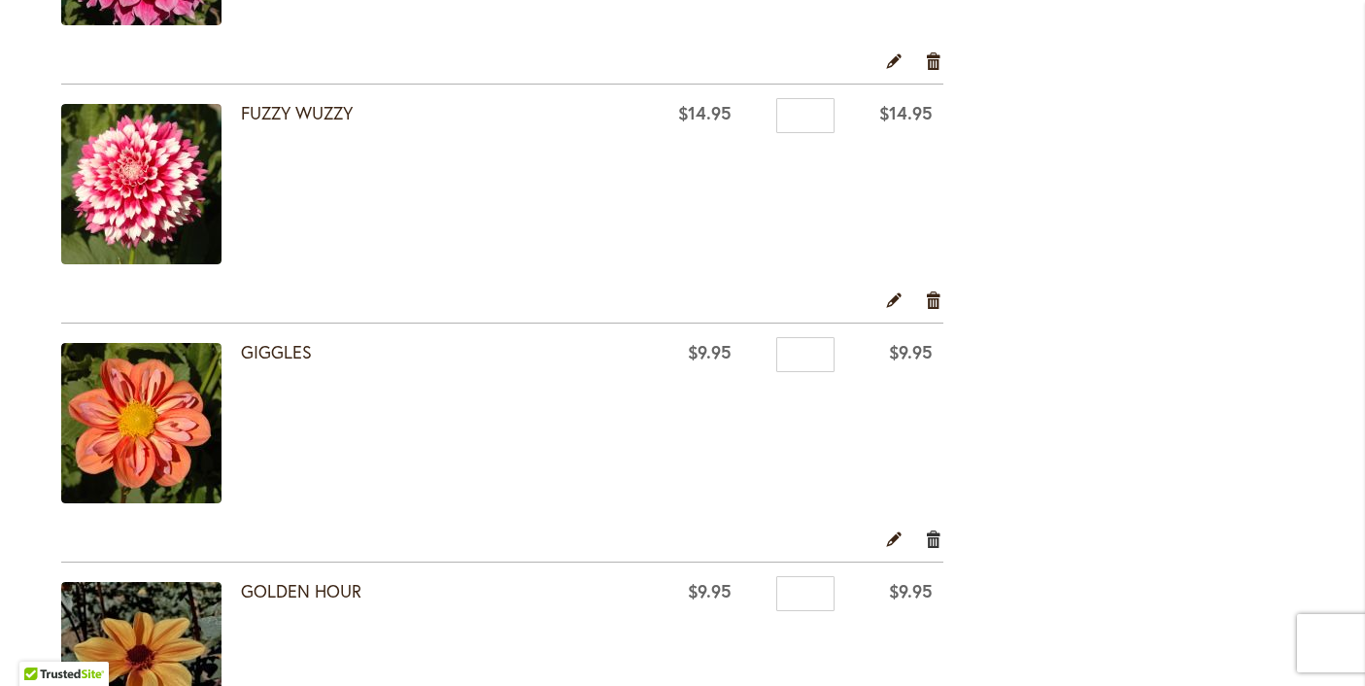
click at [933, 544] on link "Remove item" at bounding box center [934, 538] width 18 height 21
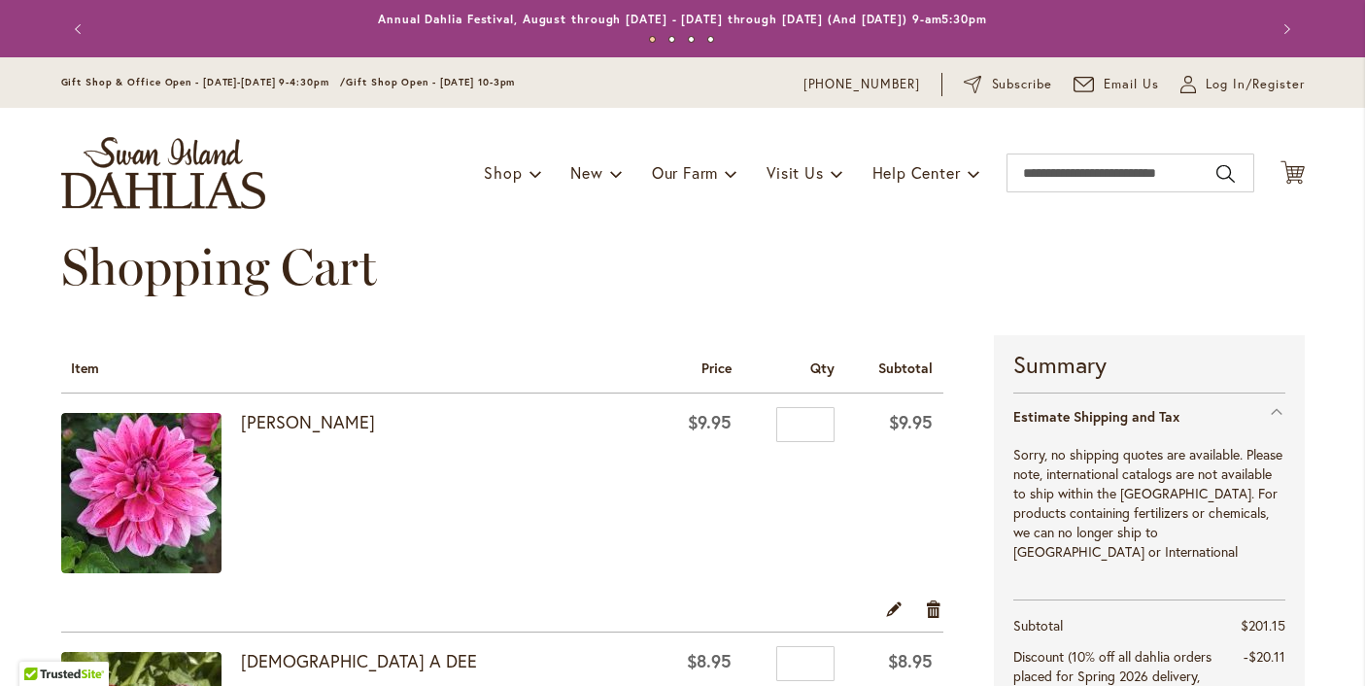
select select "**"
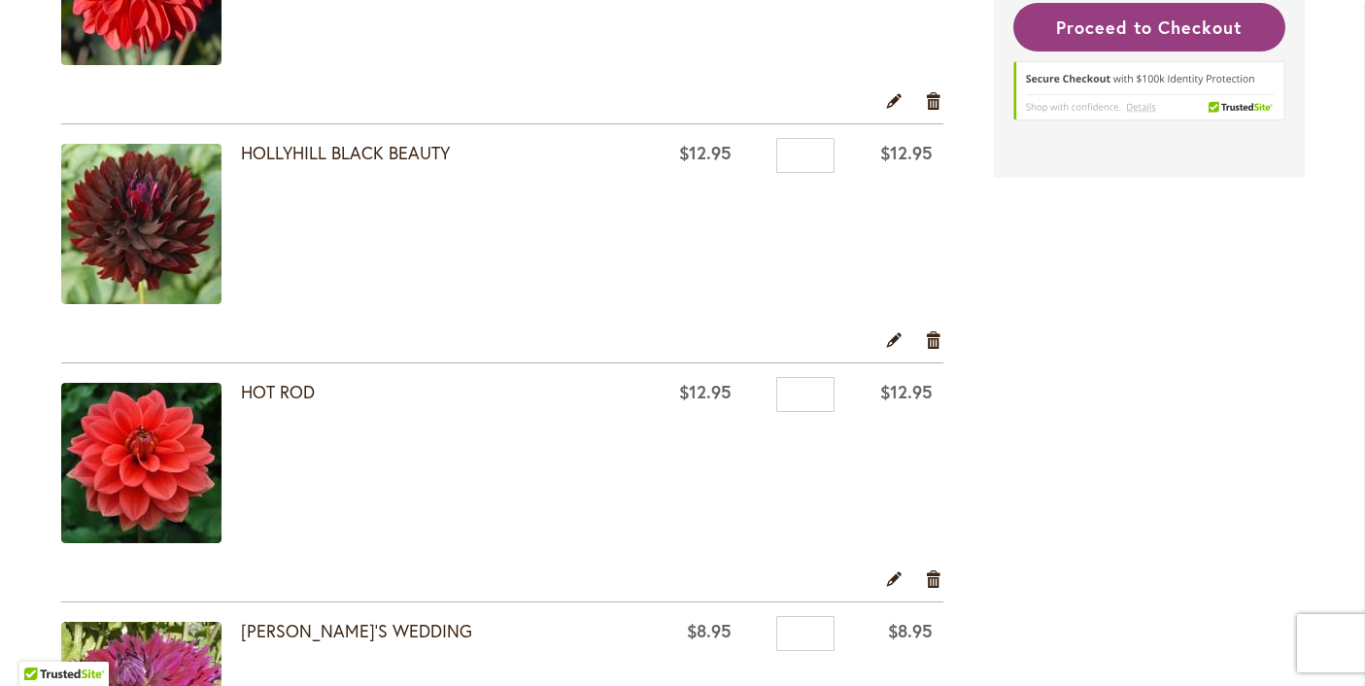
scroll to position [1944, 0]
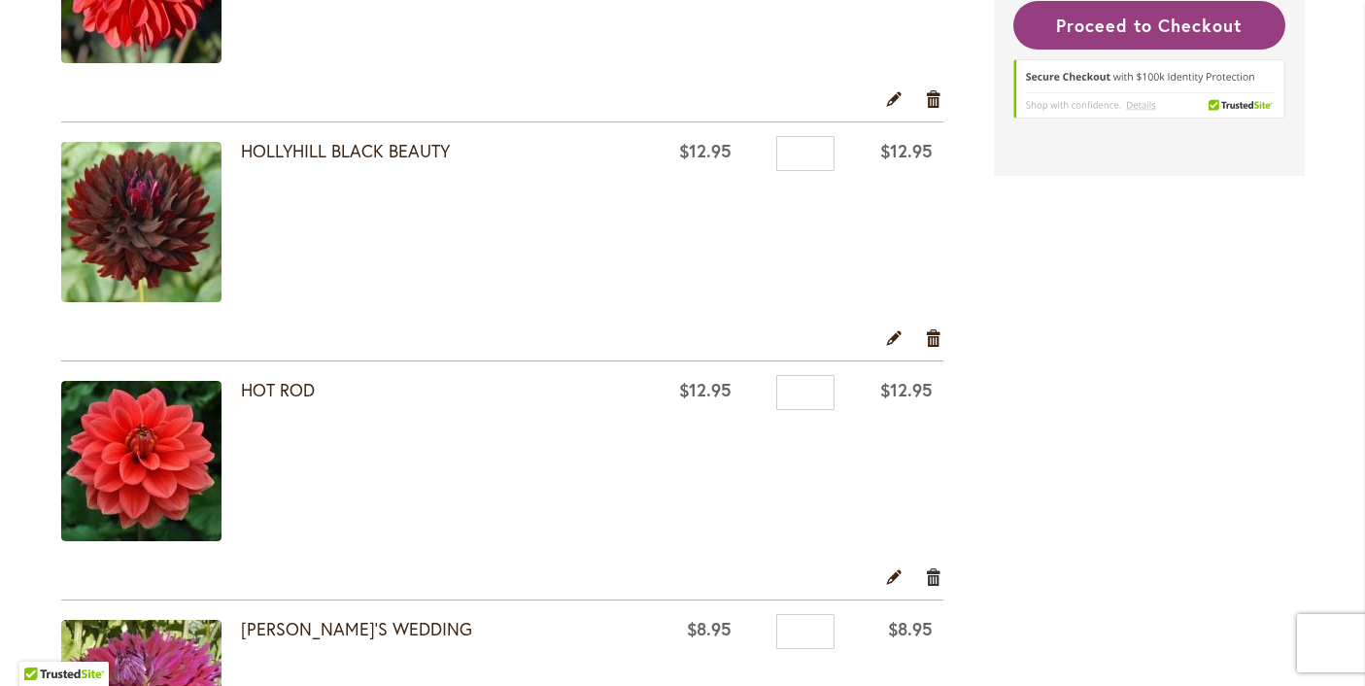
click at [935, 579] on link "Remove item" at bounding box center [934, 576] width 18 height 21
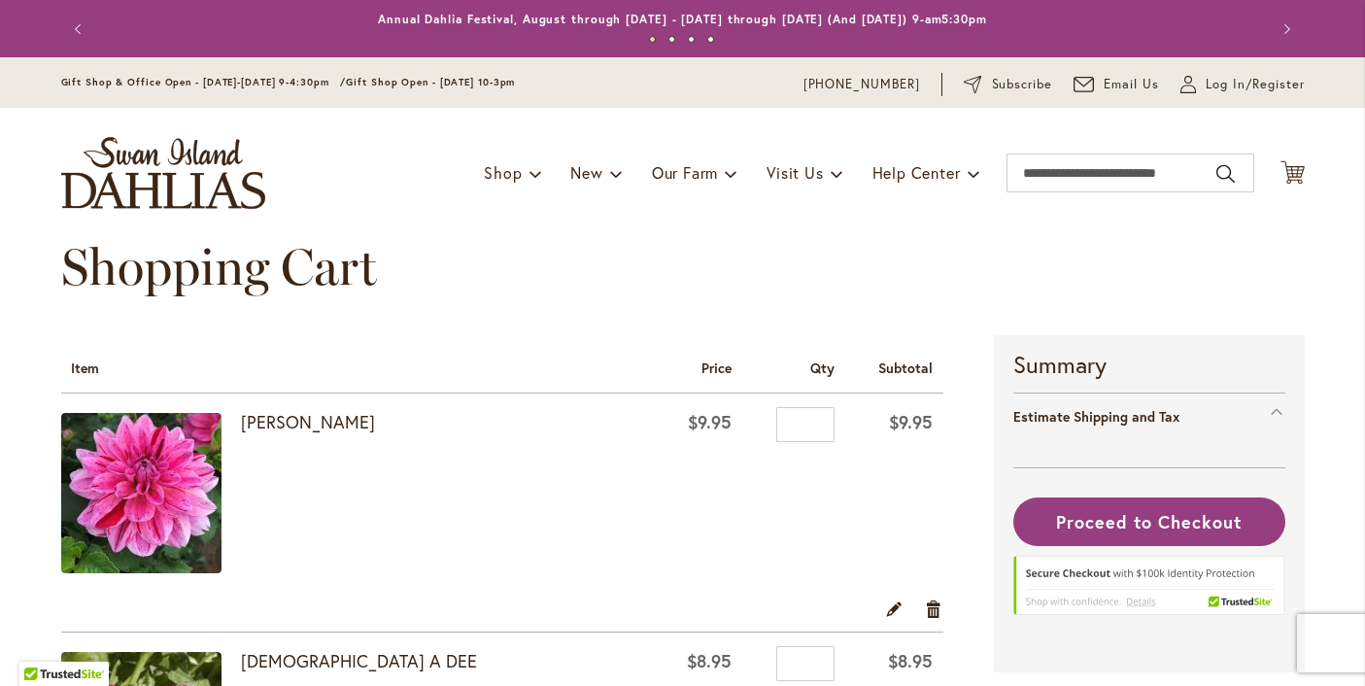
select select "**"
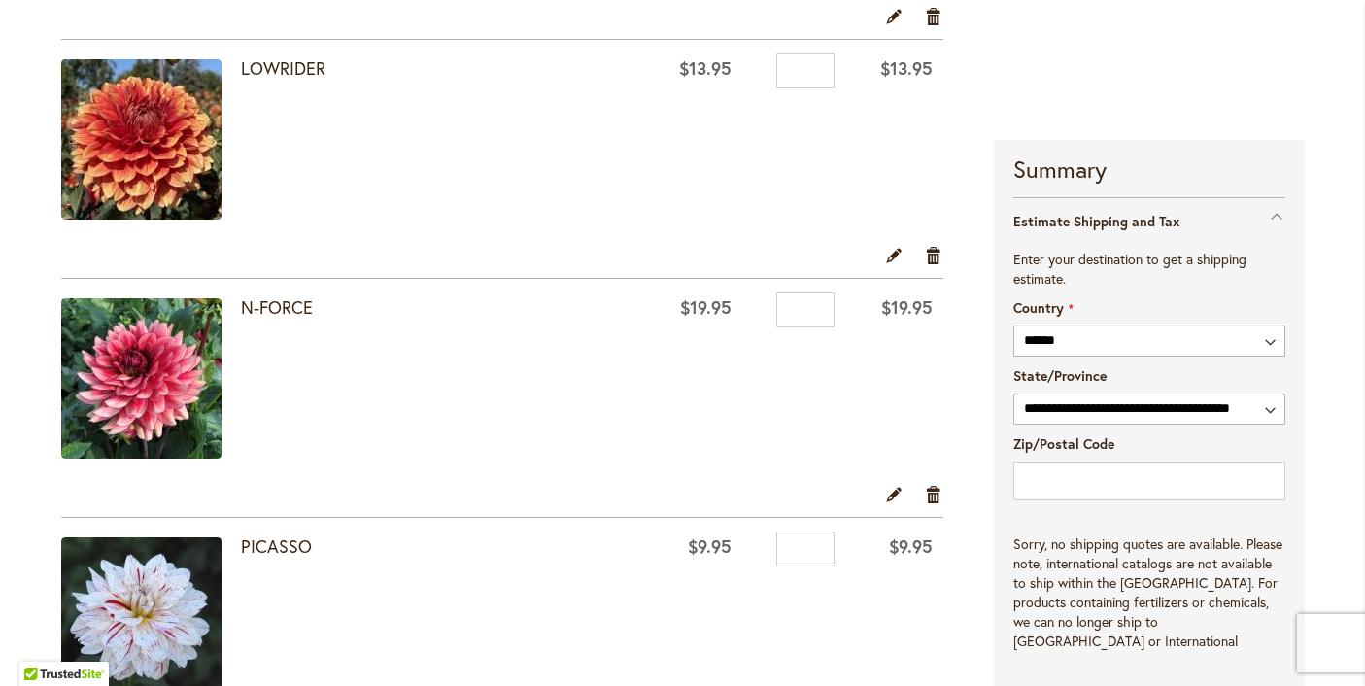
scroll to position [2729, 0]
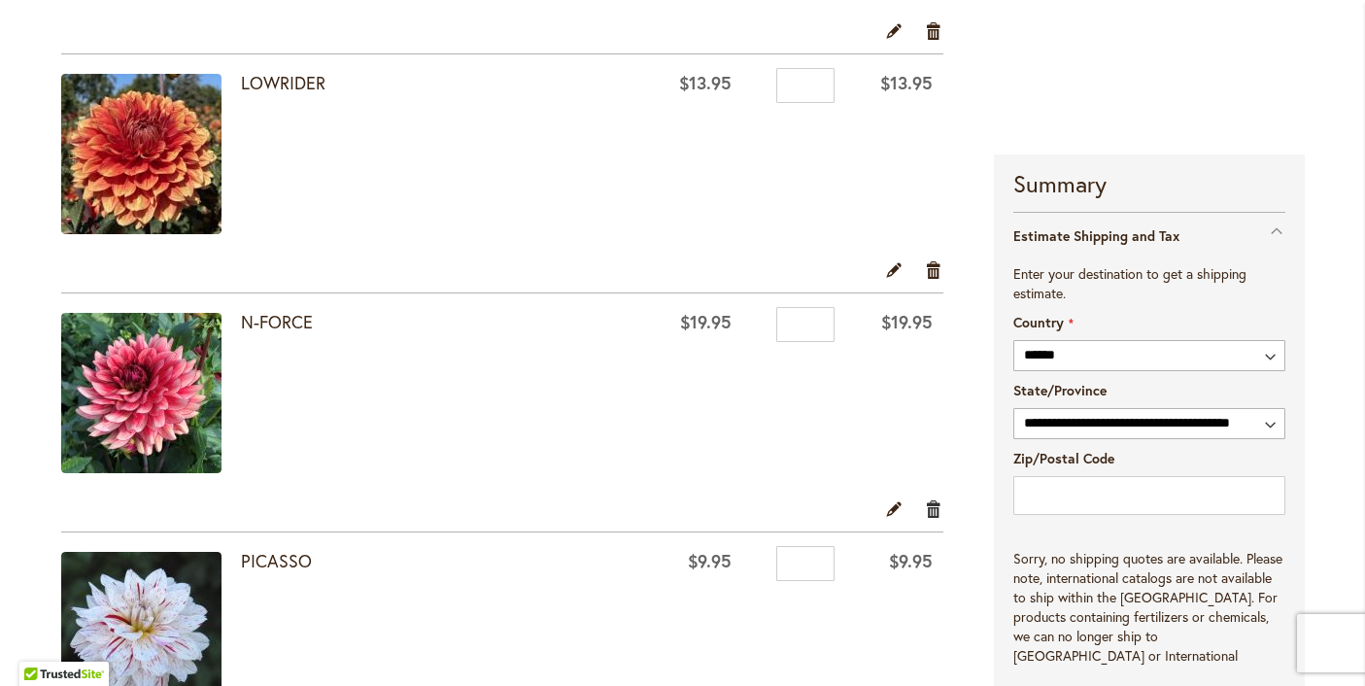
click at [935, 510] on link "Remove item" at bounding box center [934, 508] width 18 height 21
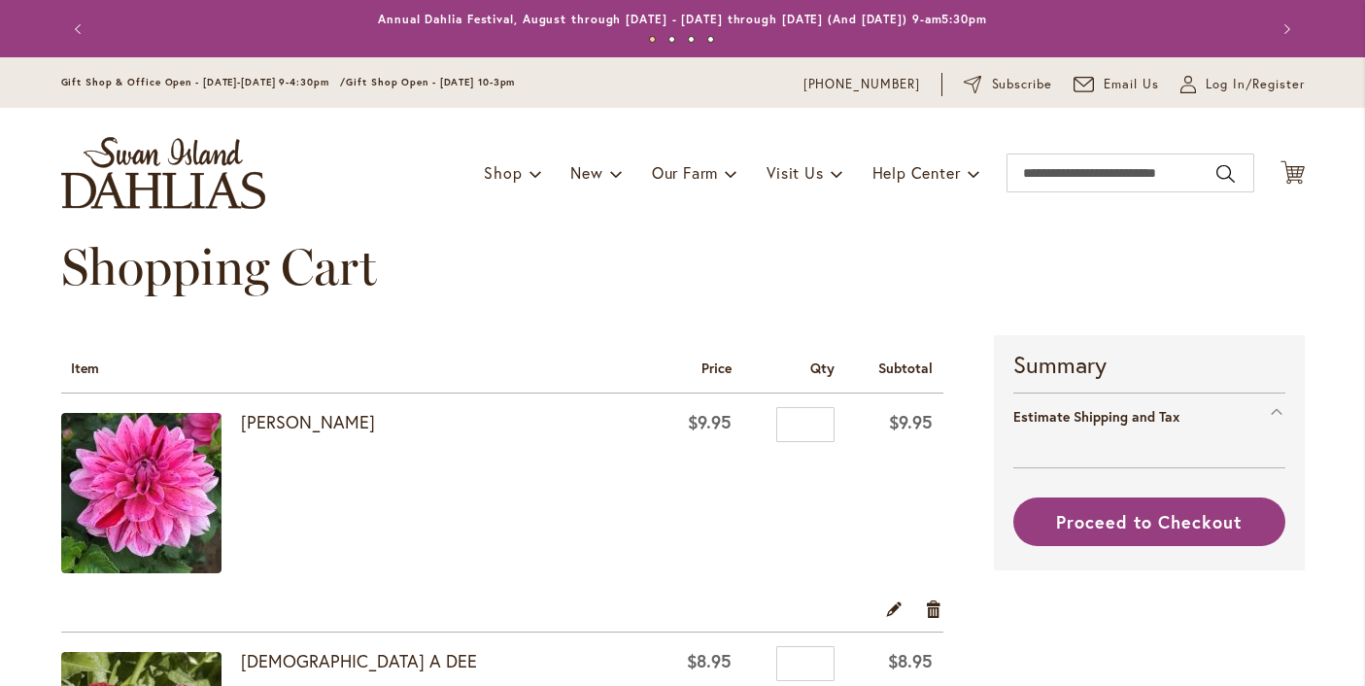
select select "**"
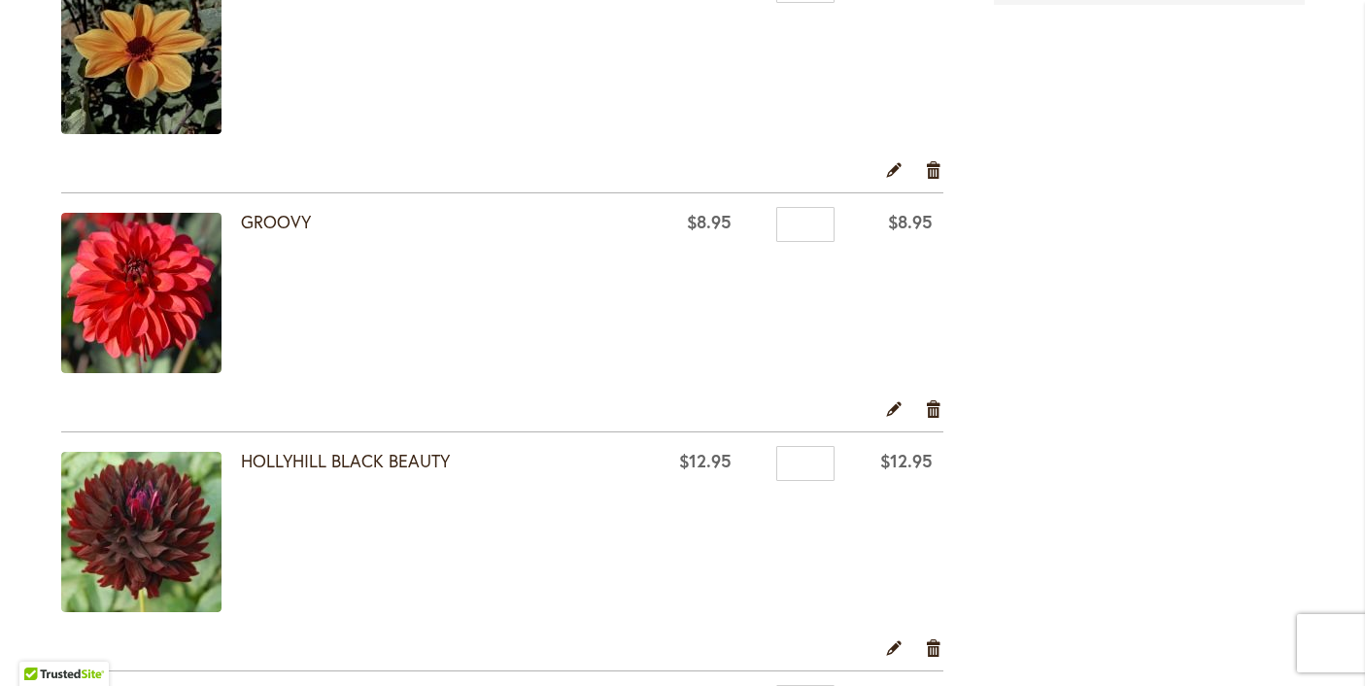
scroll to position [1636, 0]
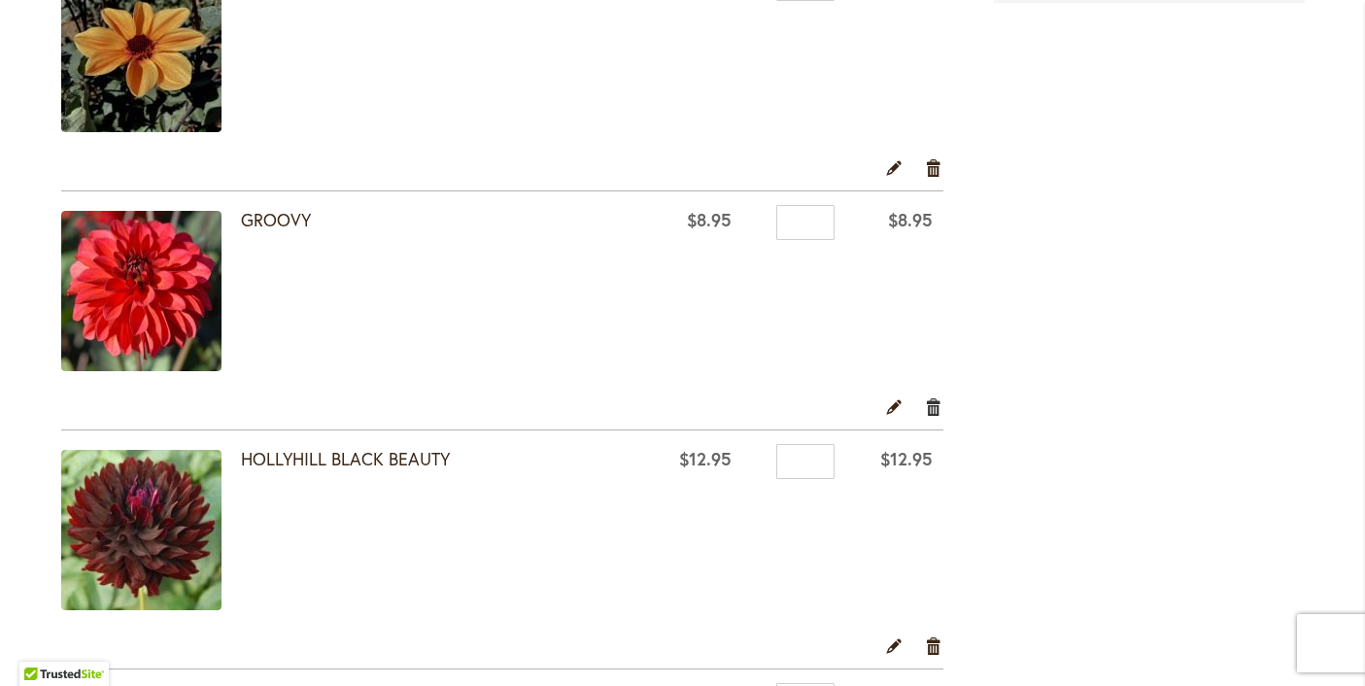
click at [935, 408] on link "Remove item" at bounding box center [934, 405] width 18 height 21
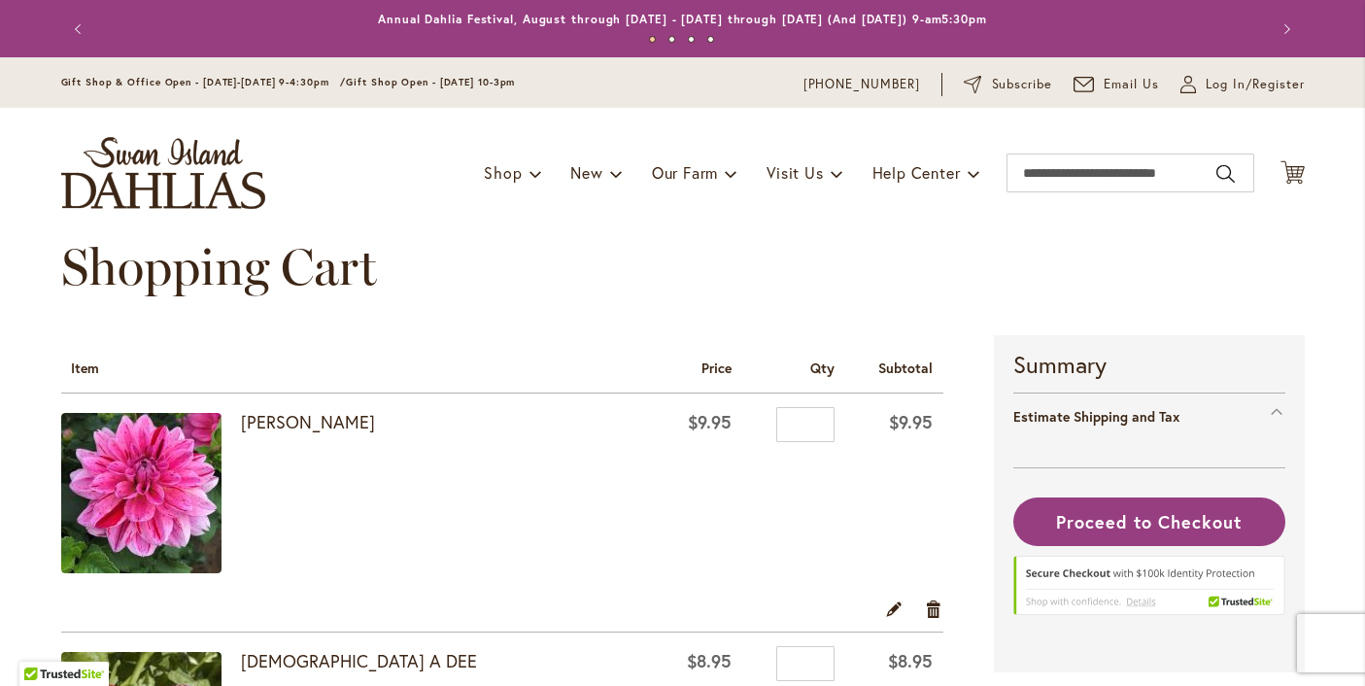
select select "**"
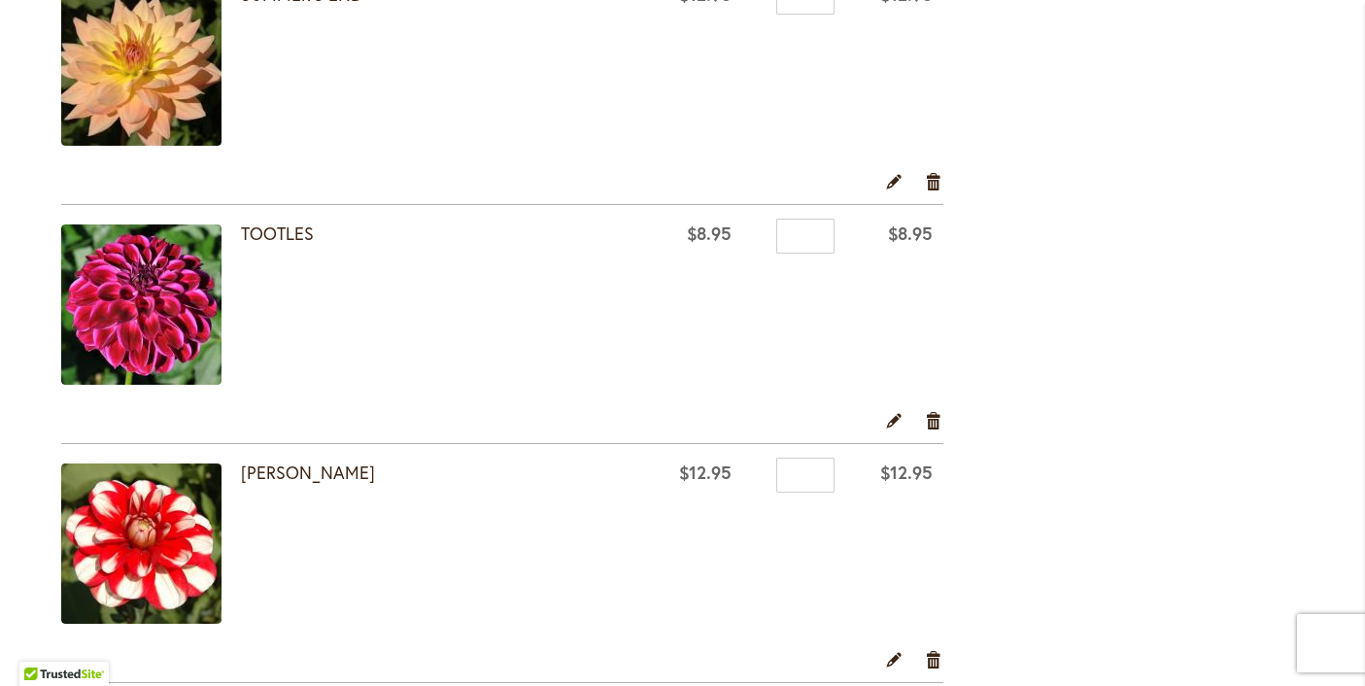
scroll to position [3046, 0]
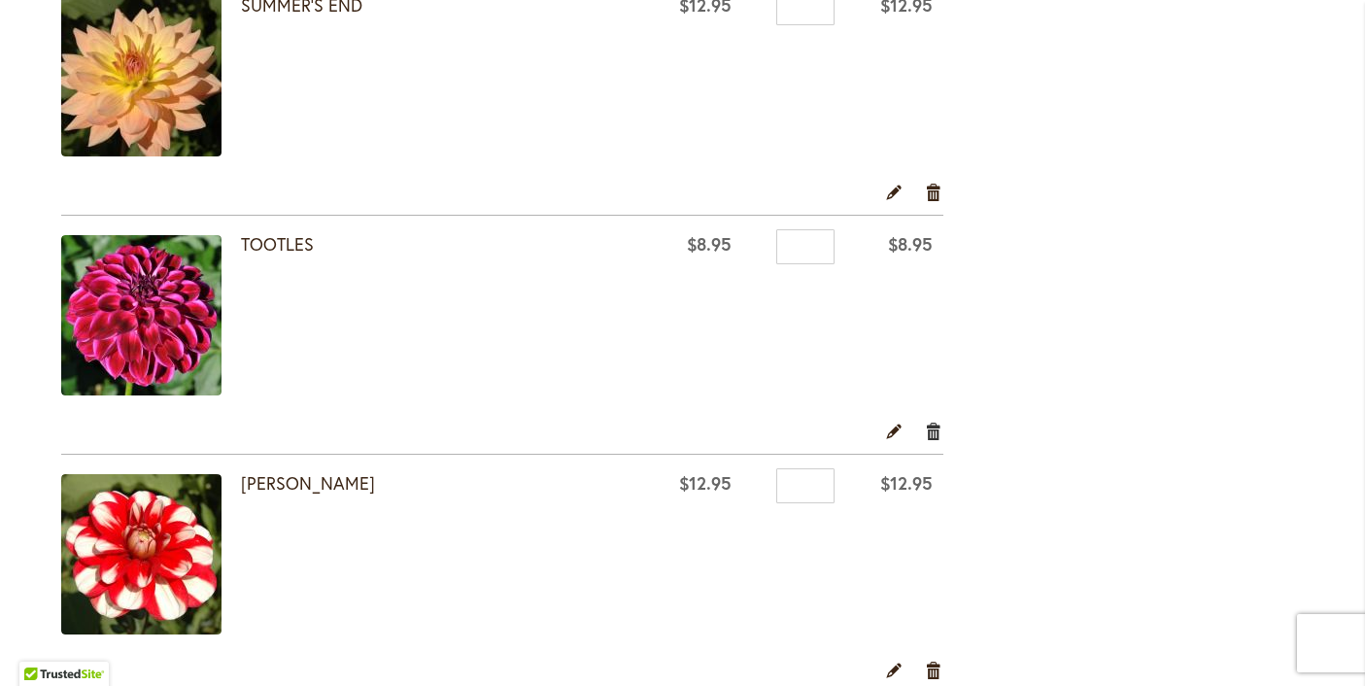
click at [939, 428] on link "Remove item" at bounding box center [934, 430] width 18 height 21
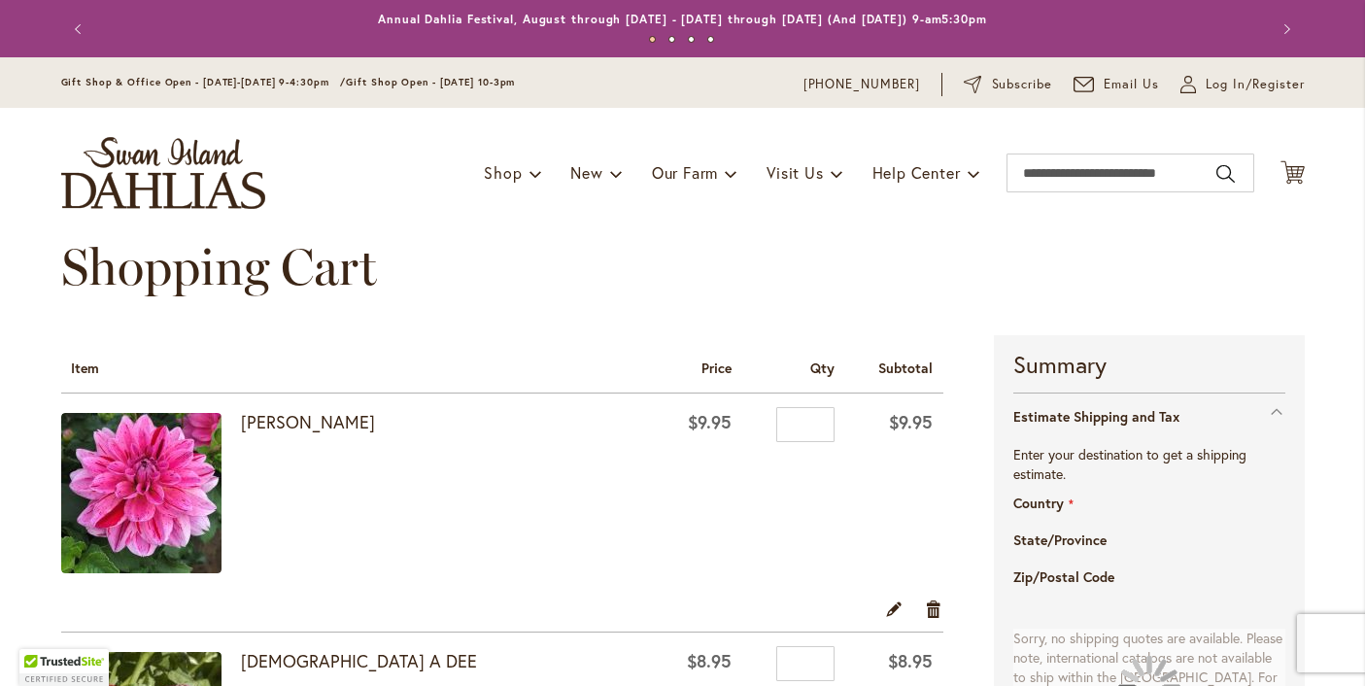
select select "**"
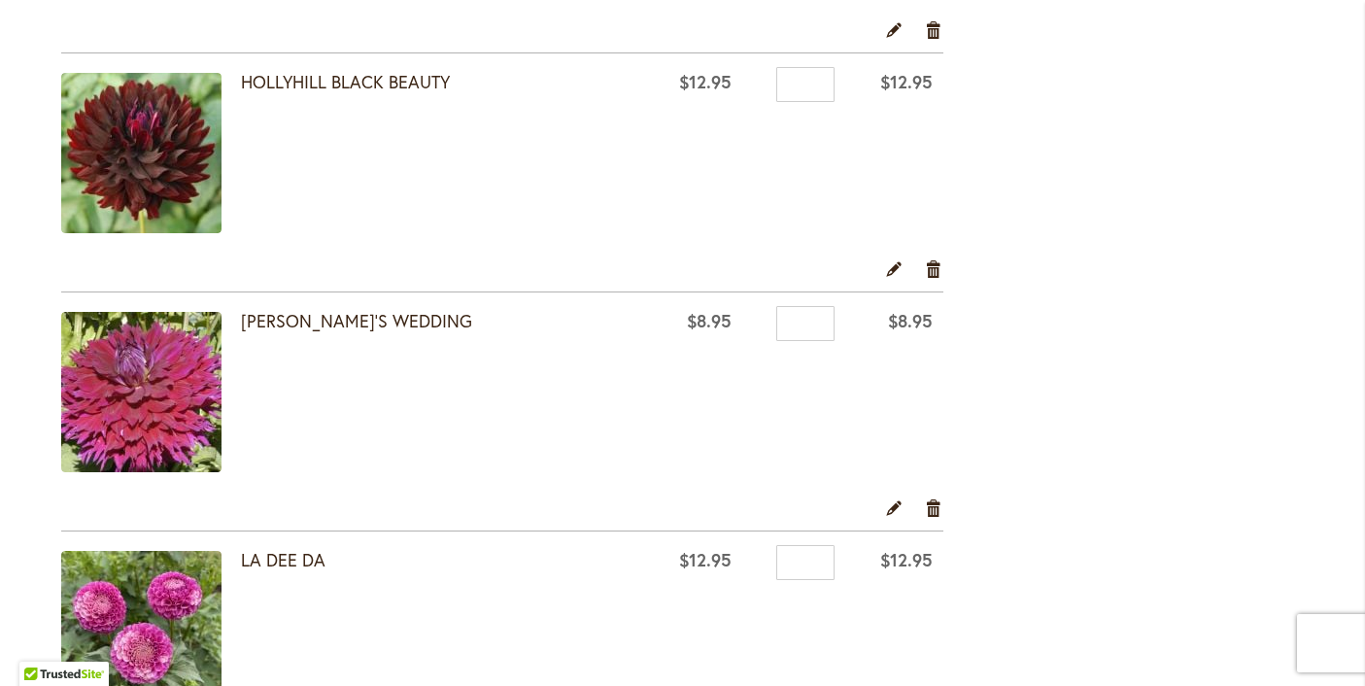
scroll to position [1772, 0]
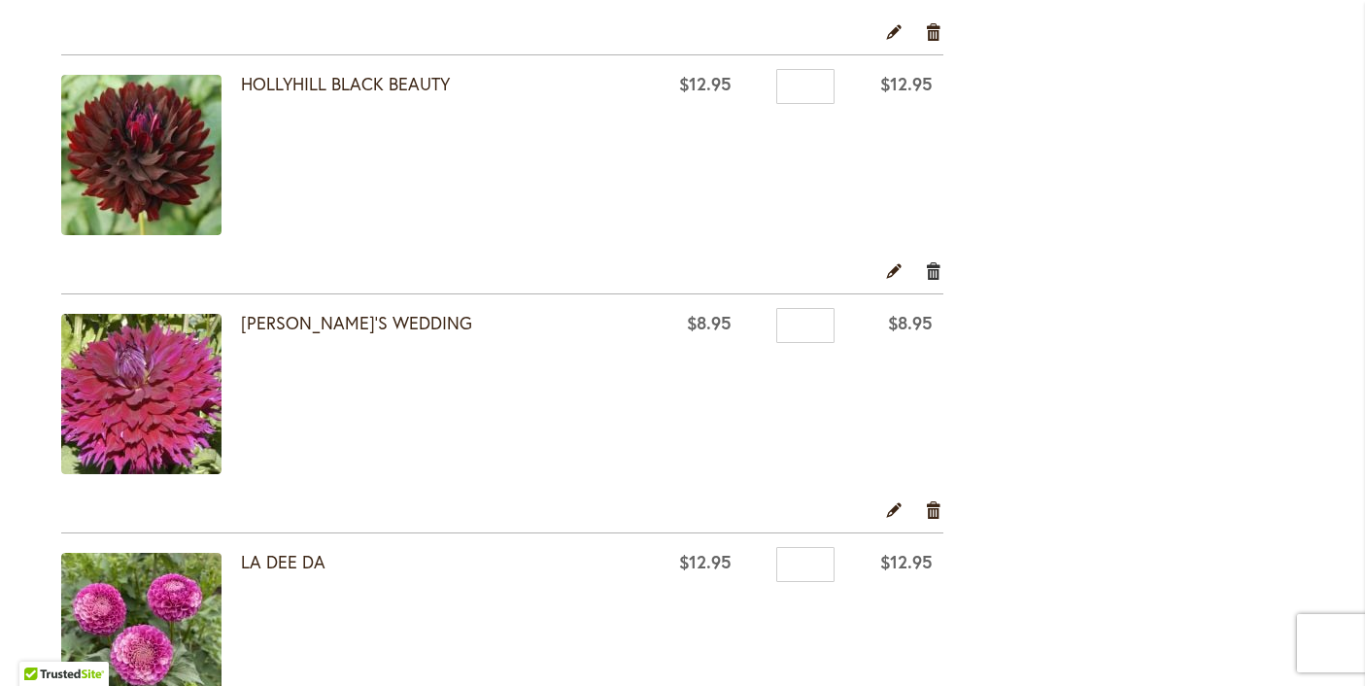
click at [935, 273] on link "Remove item" at bounding box center [934, 269] width 18 height 21
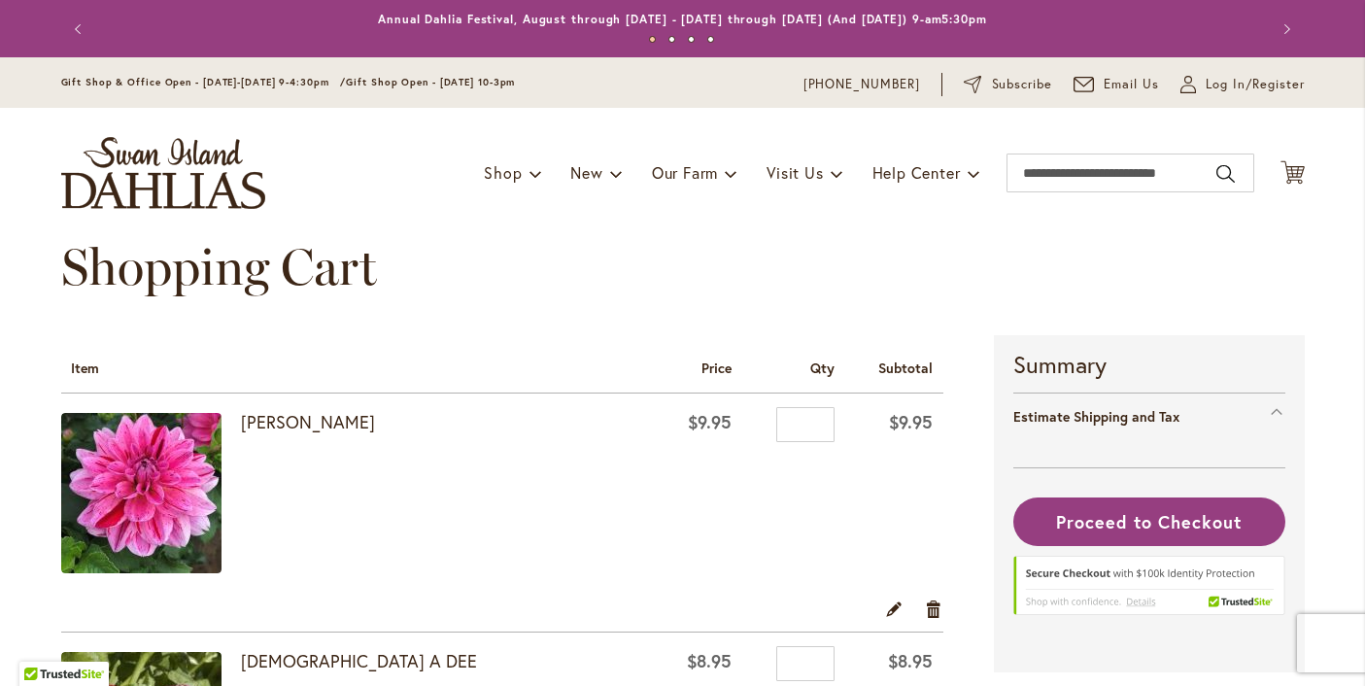
select select "**"
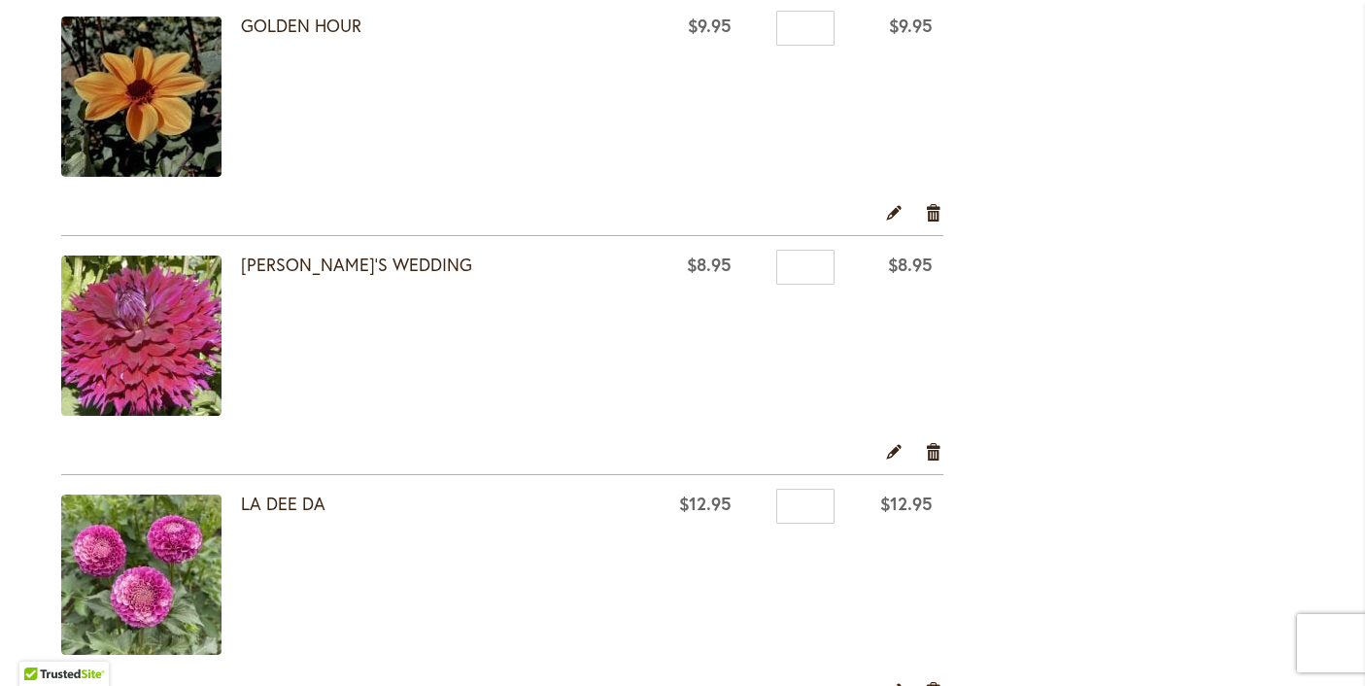
scroll to position [1595, 0]
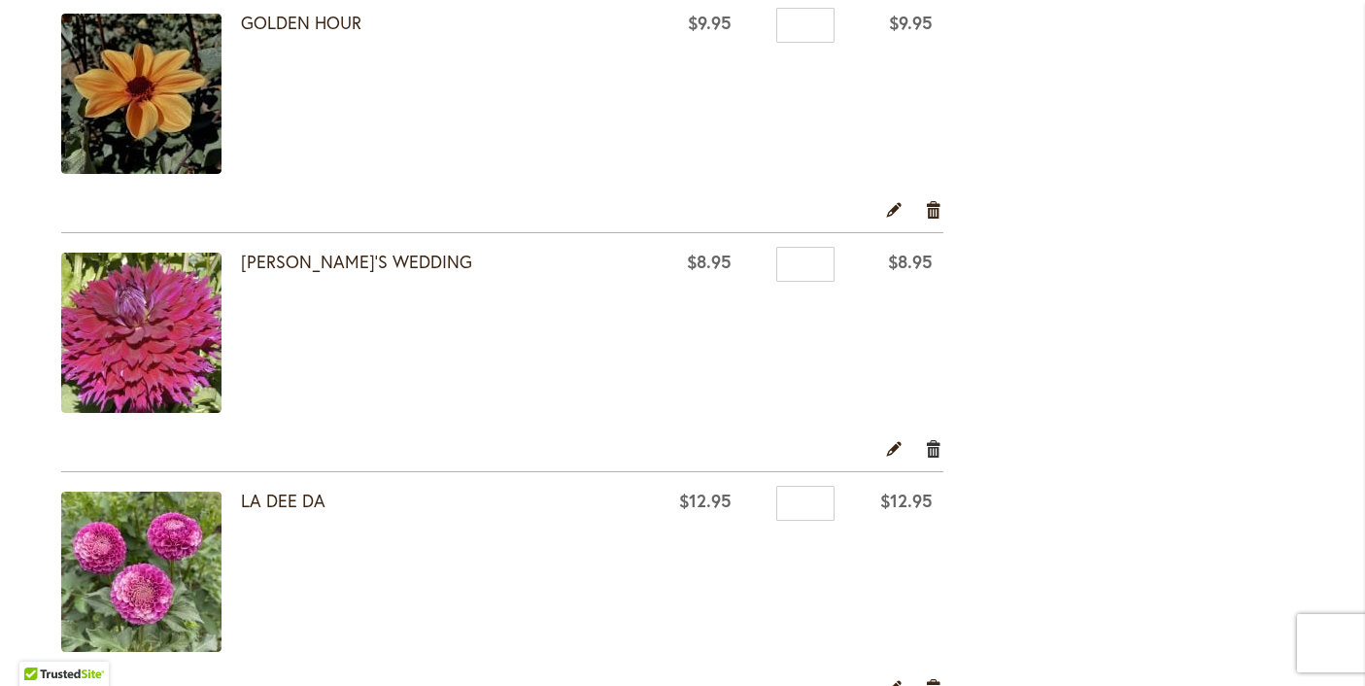
click at [936, 446] on link "Remove item" at bounding box center [934, 447] width 18 height 21
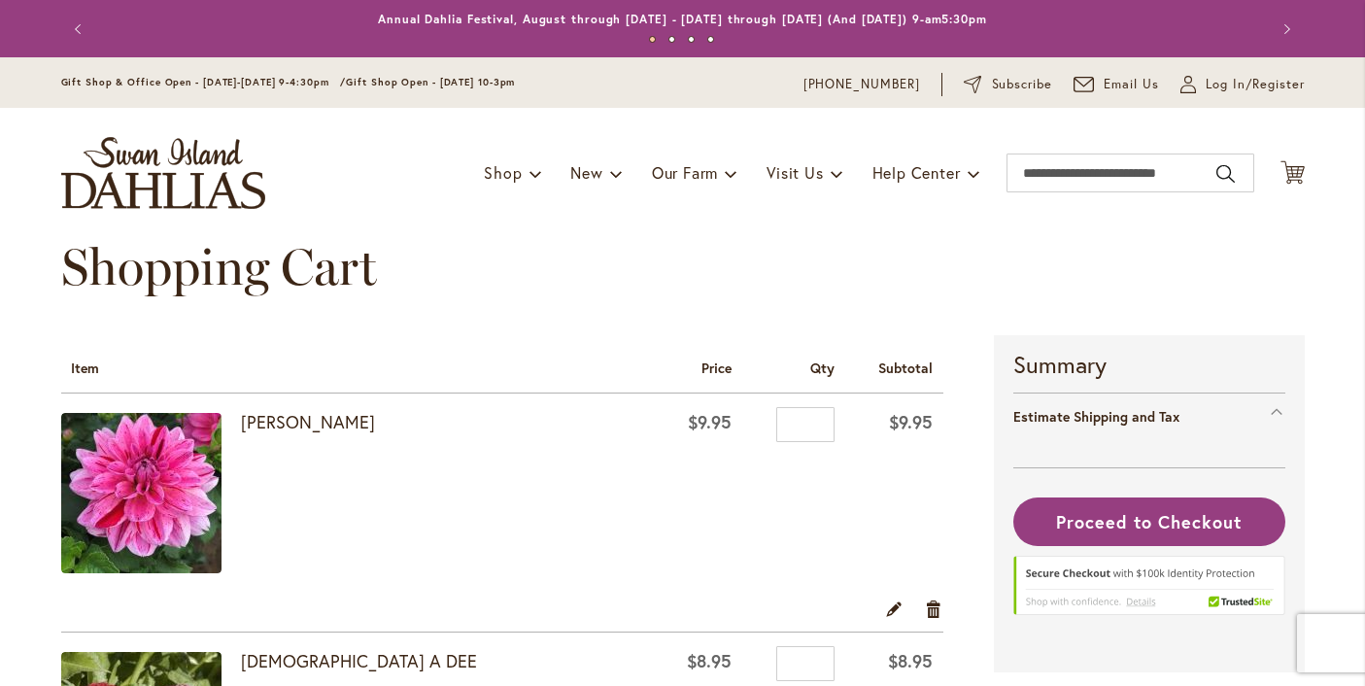
select select "**"
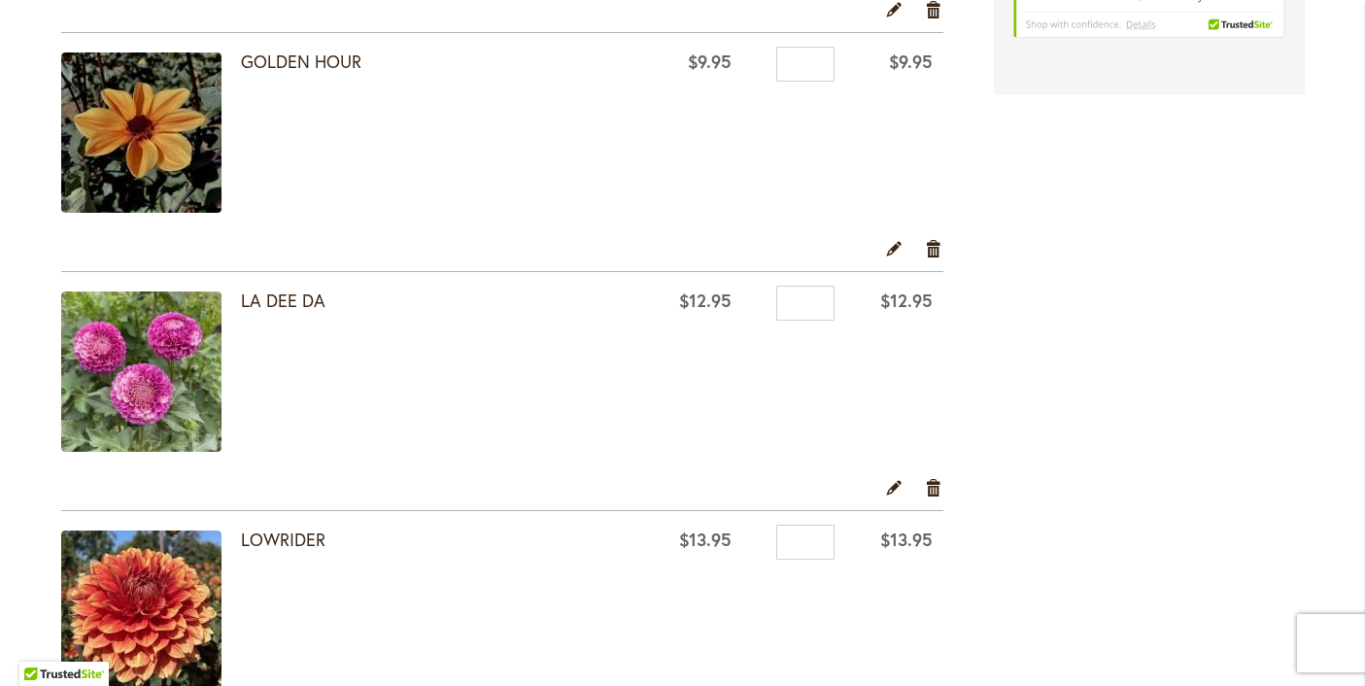
scroll to position [1562, 0]
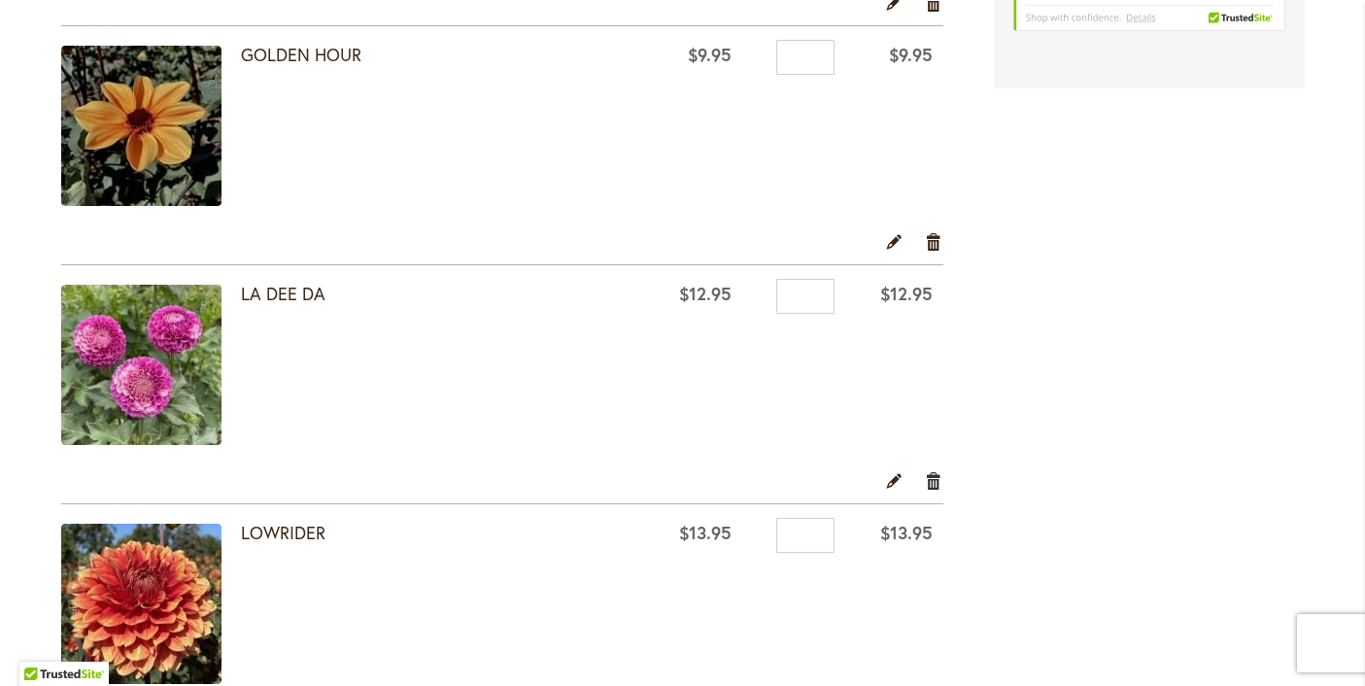
click at [932, 478] on link "Remove item" at bounding box center [934, 479] width 18 height 21
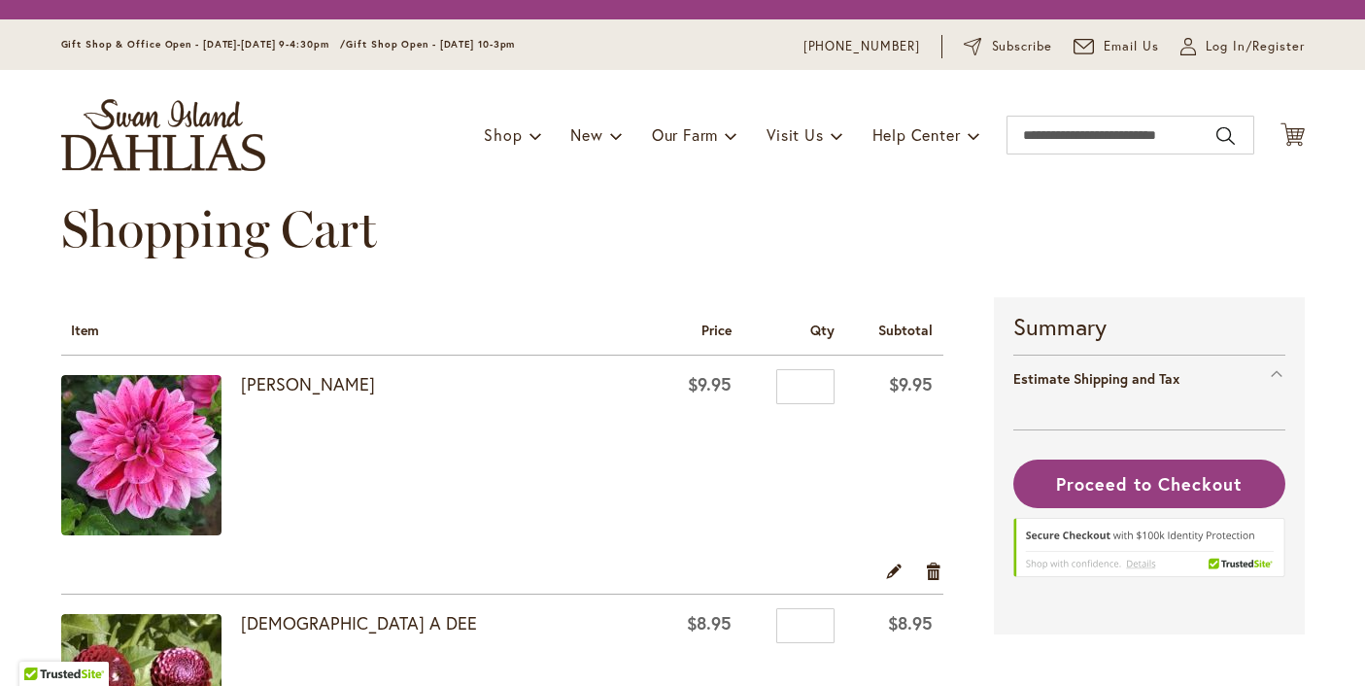
select select "**"
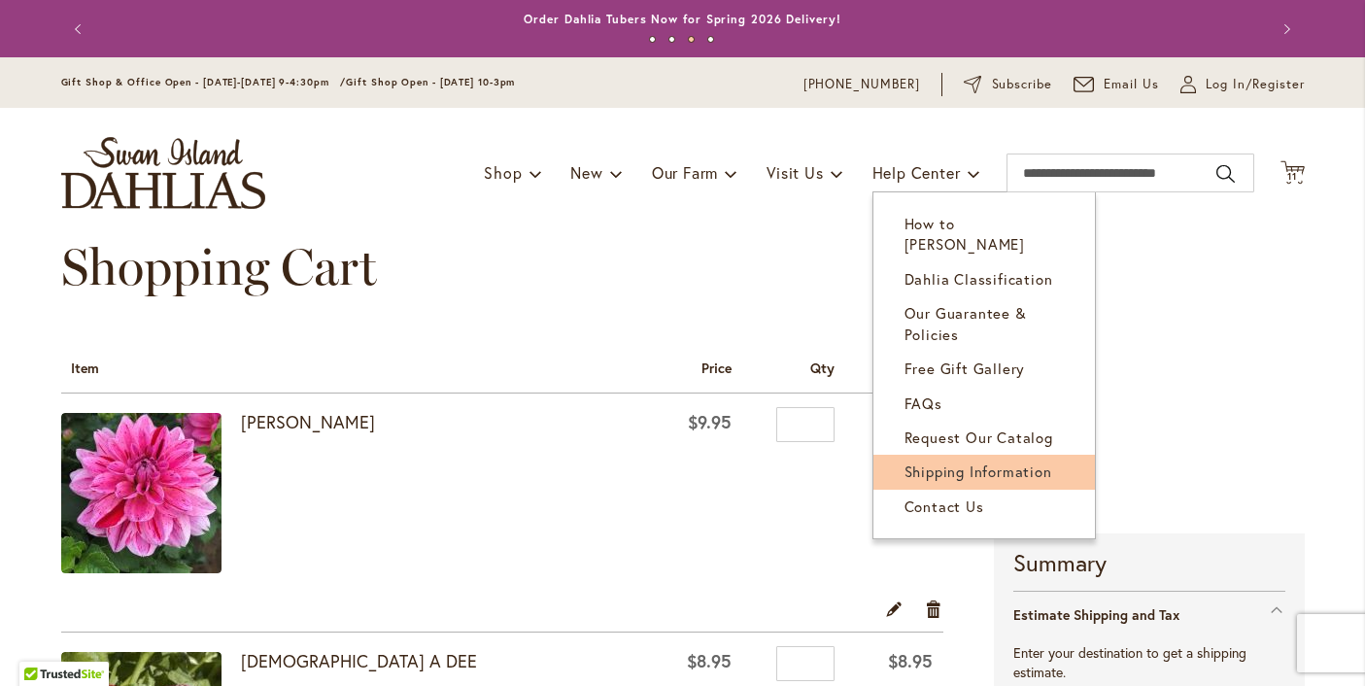
click at [931, 462] on span "Shipping Information" at bounding box center [979, 471] width 148 height 19
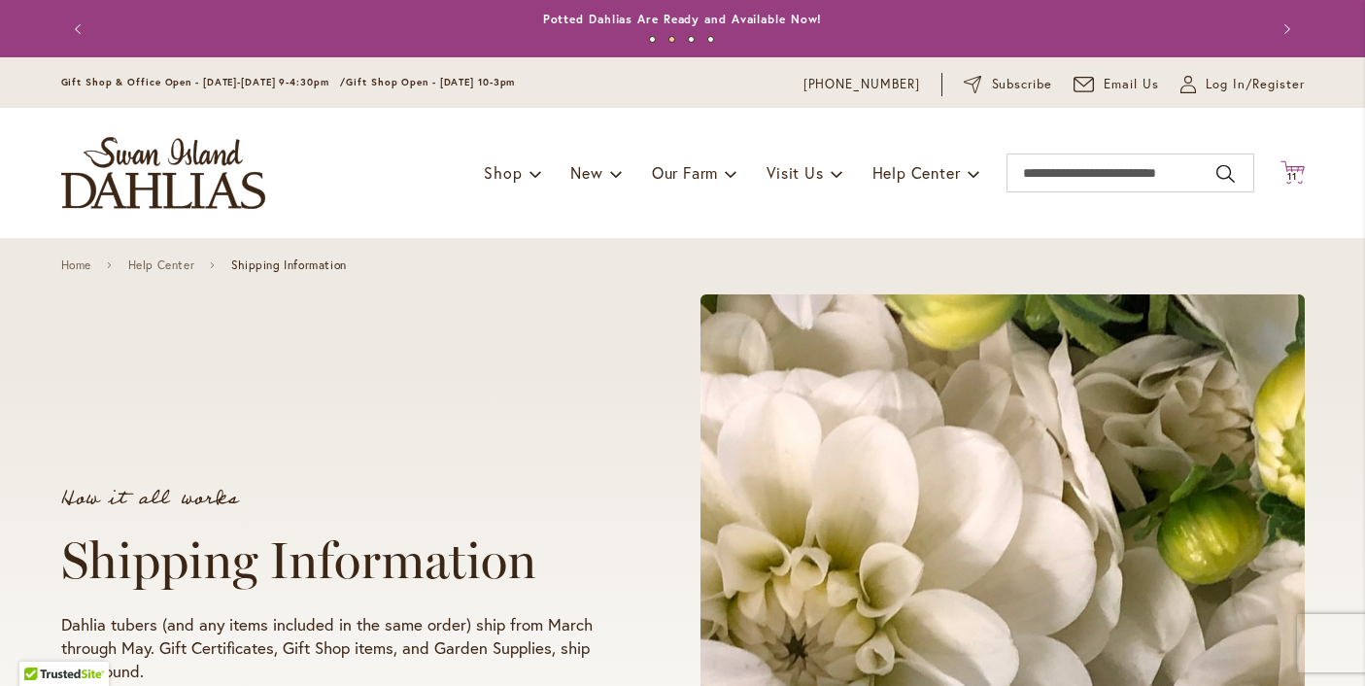
click at [1294, 173] on span "11" at bounding box center [1292, 176] width 10 height 13
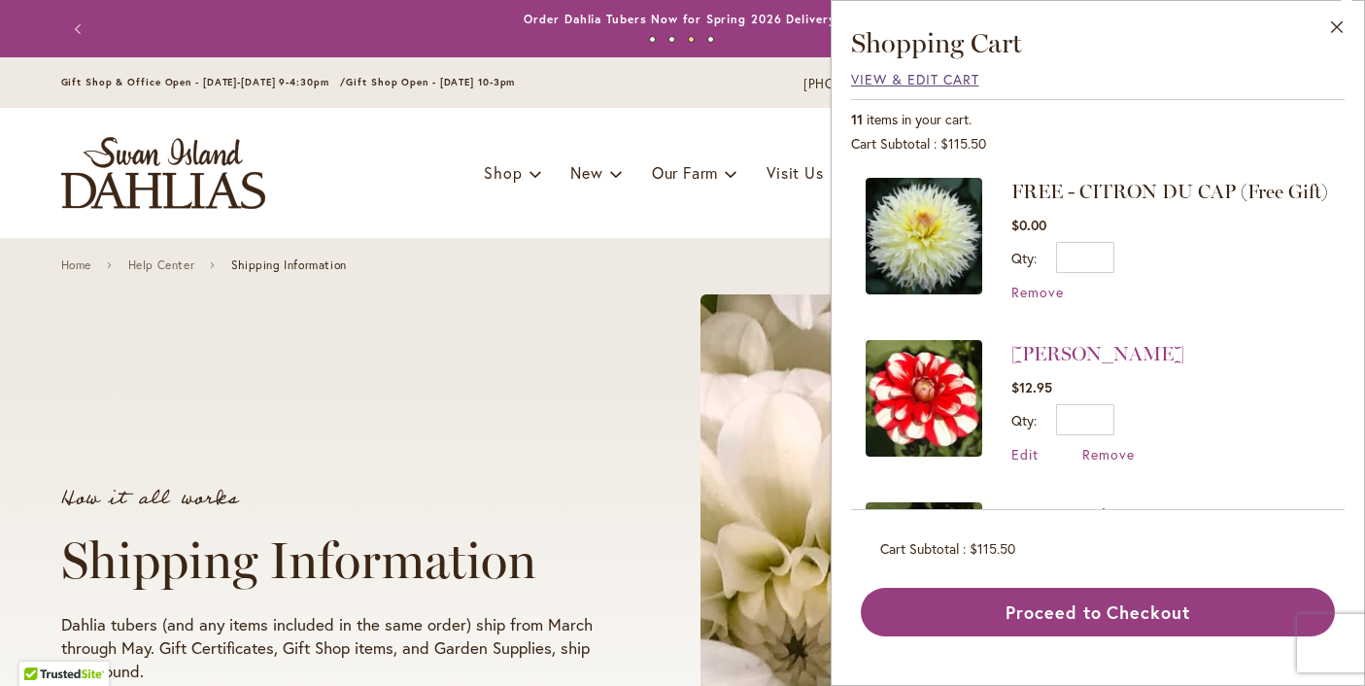
click at [933, 77] on span "View & Edit Cart" at bounding box center [915, 79] width 128 height 18
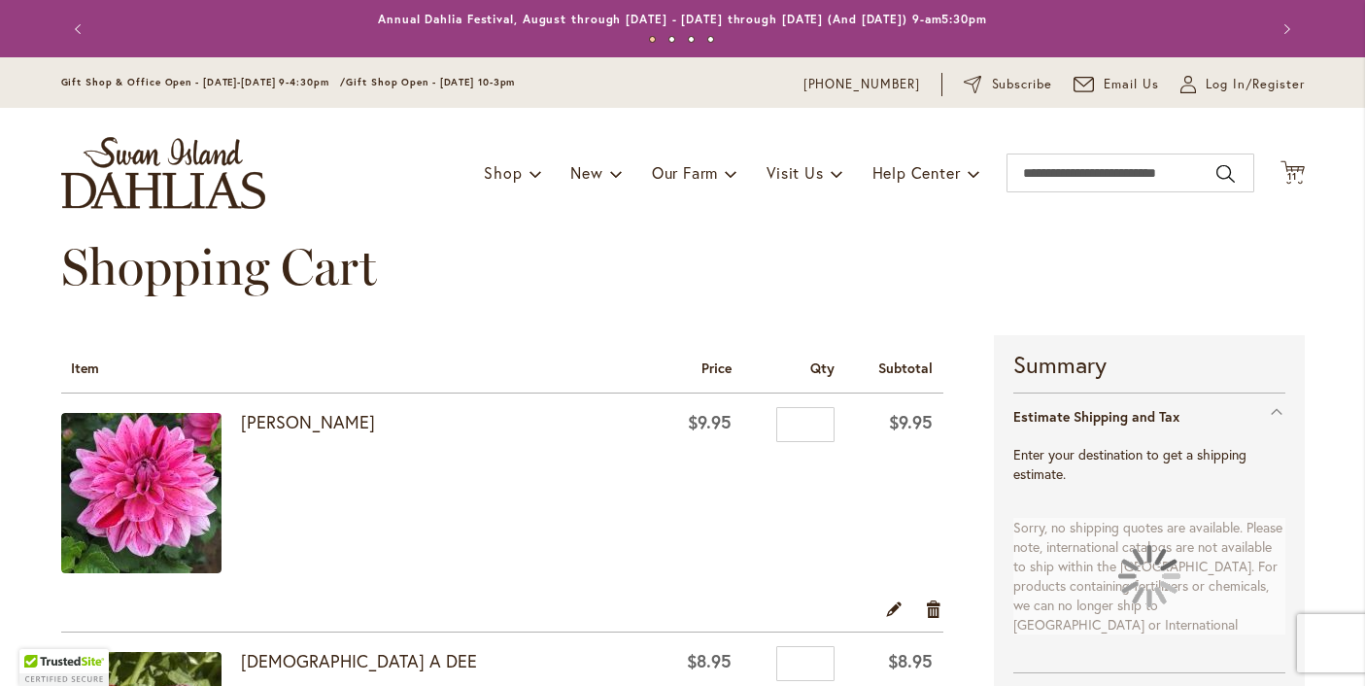
select select "**"
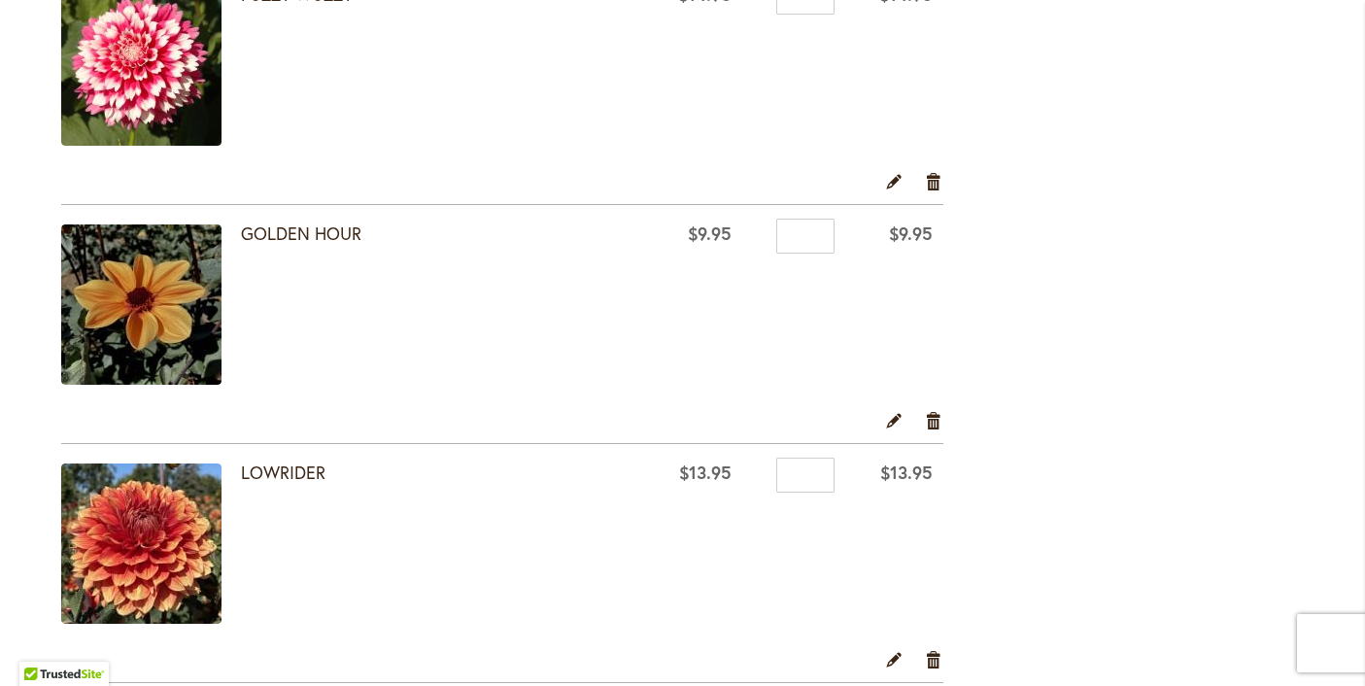
scroll to position [1389, 0]
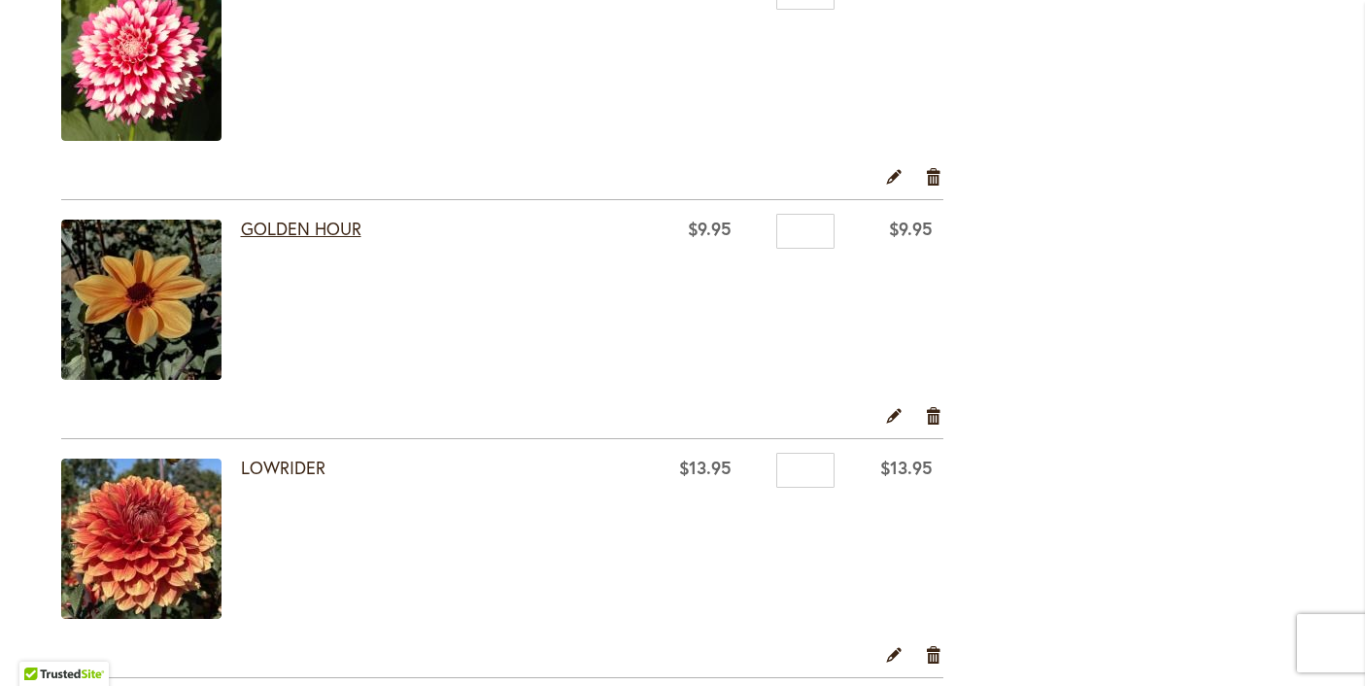
click at [328, 227] on link "GOLDEN HOUR" at bounding box center [301, 228] width 120 height 23
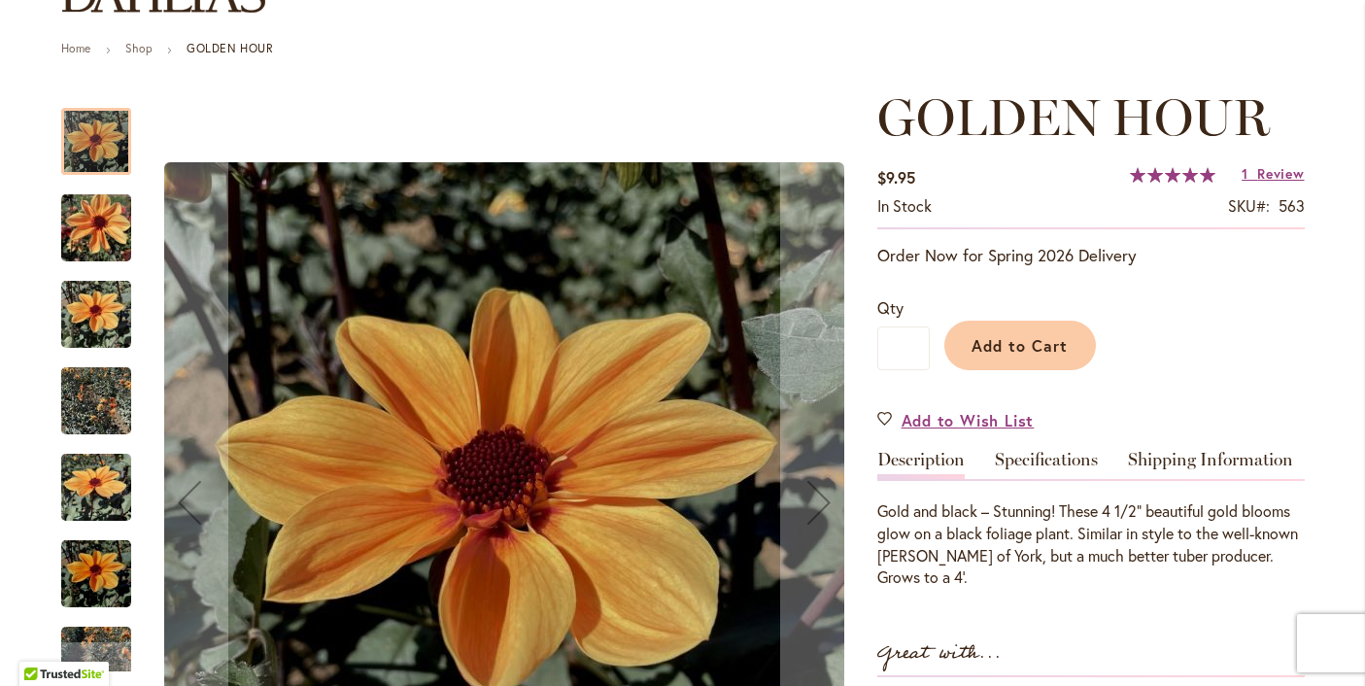
scroll to position [197, 0]
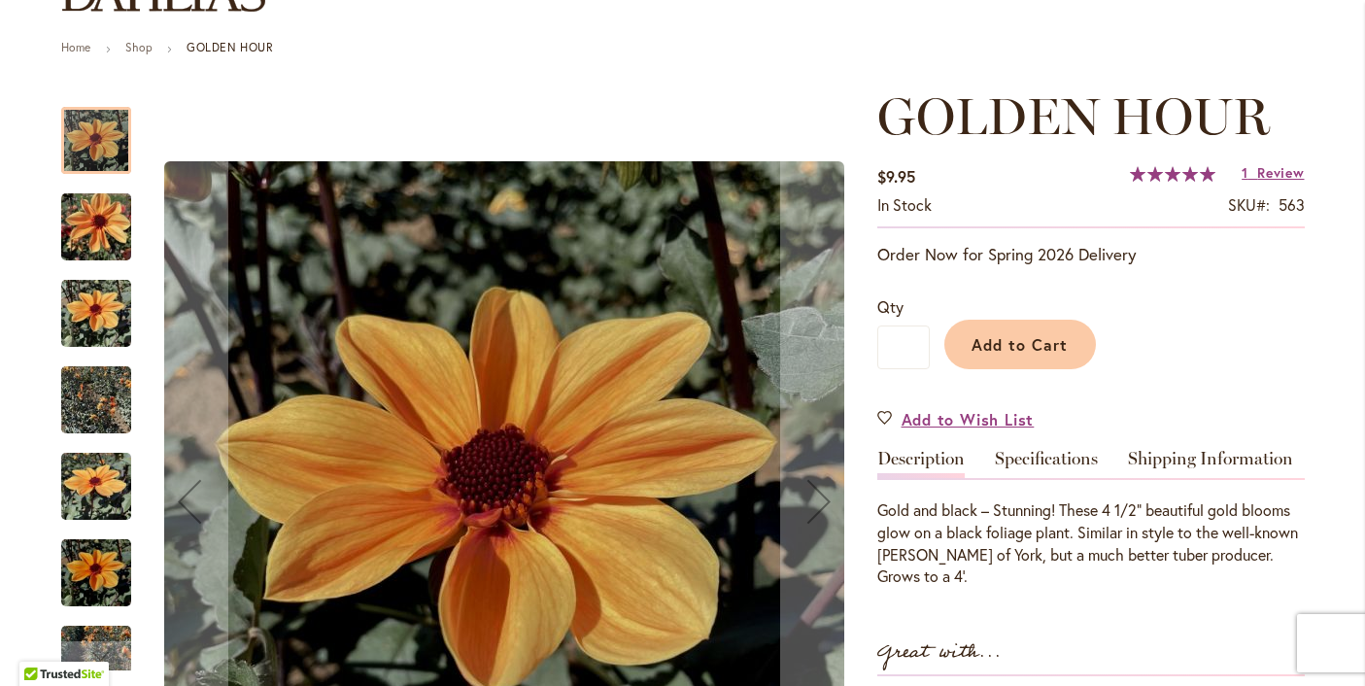
click at [87, 219] on img "Golden Hour" at bounding box center [96, 227] width 70 height 93
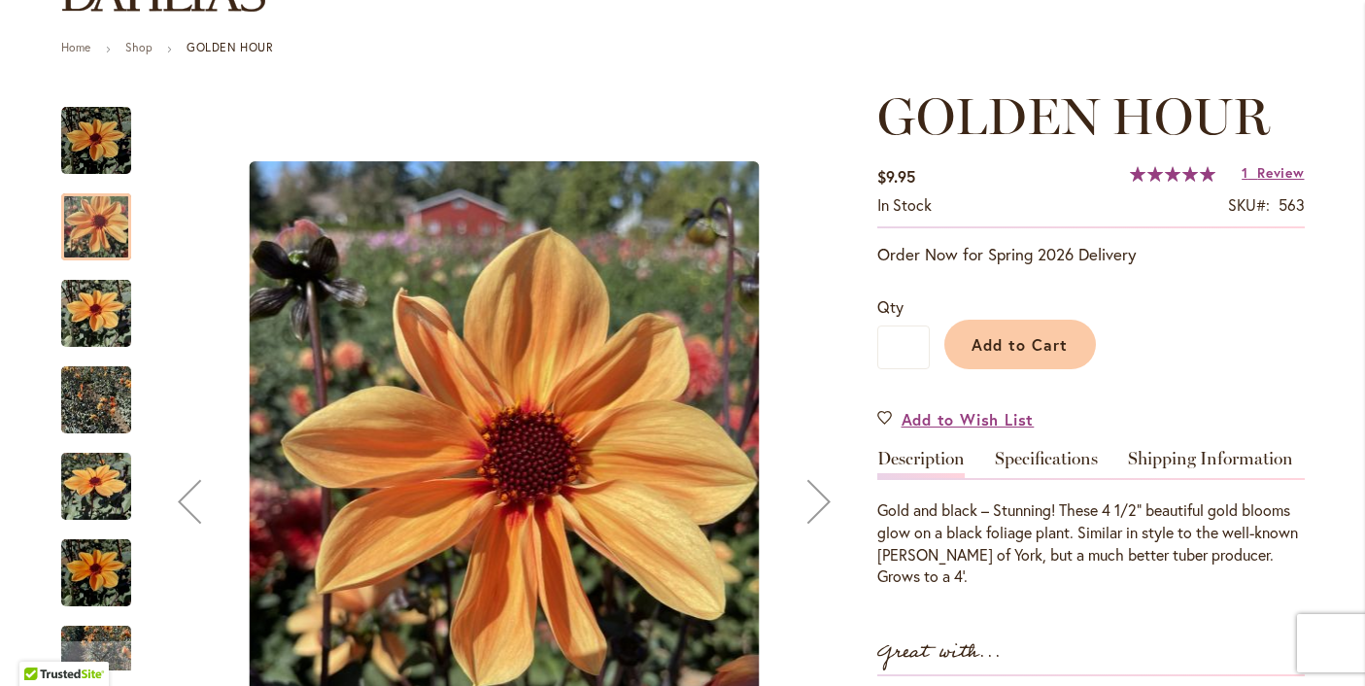
click at [85, 326] on img "Golden Hour" at bounding box center [96, 313] width 70 height 93
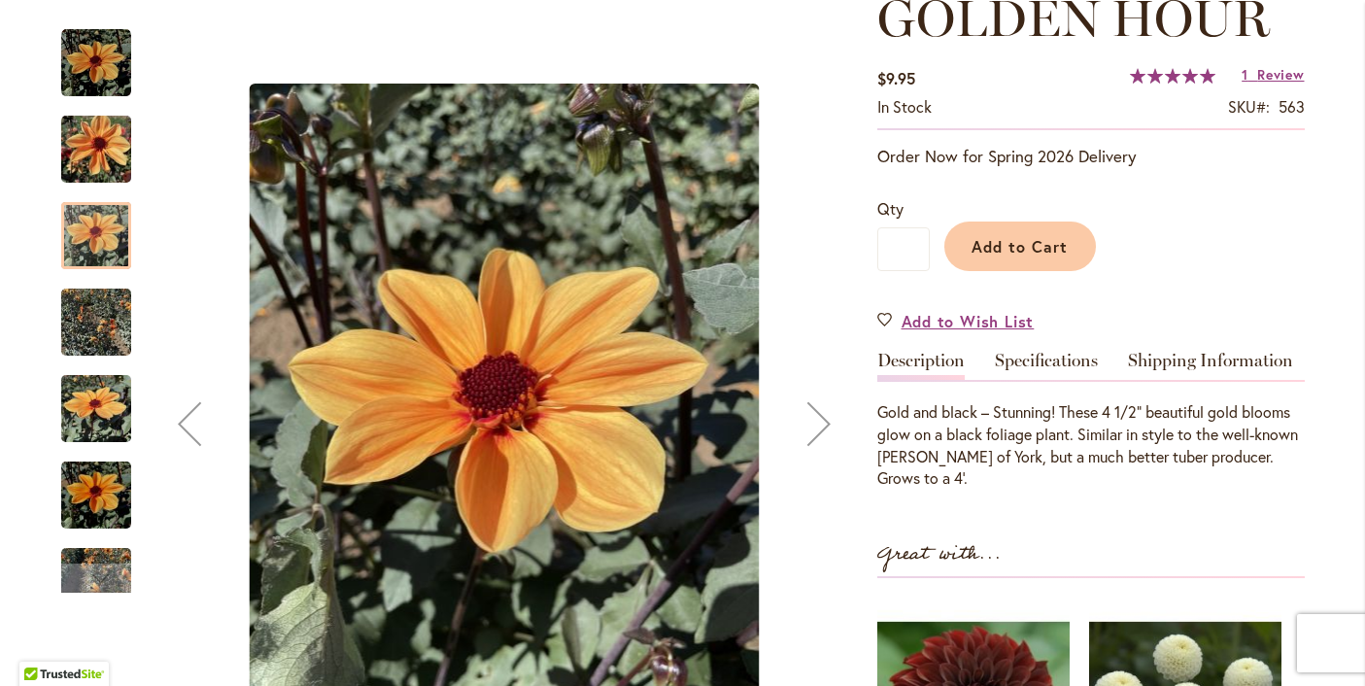
scroll to position [298, 0]
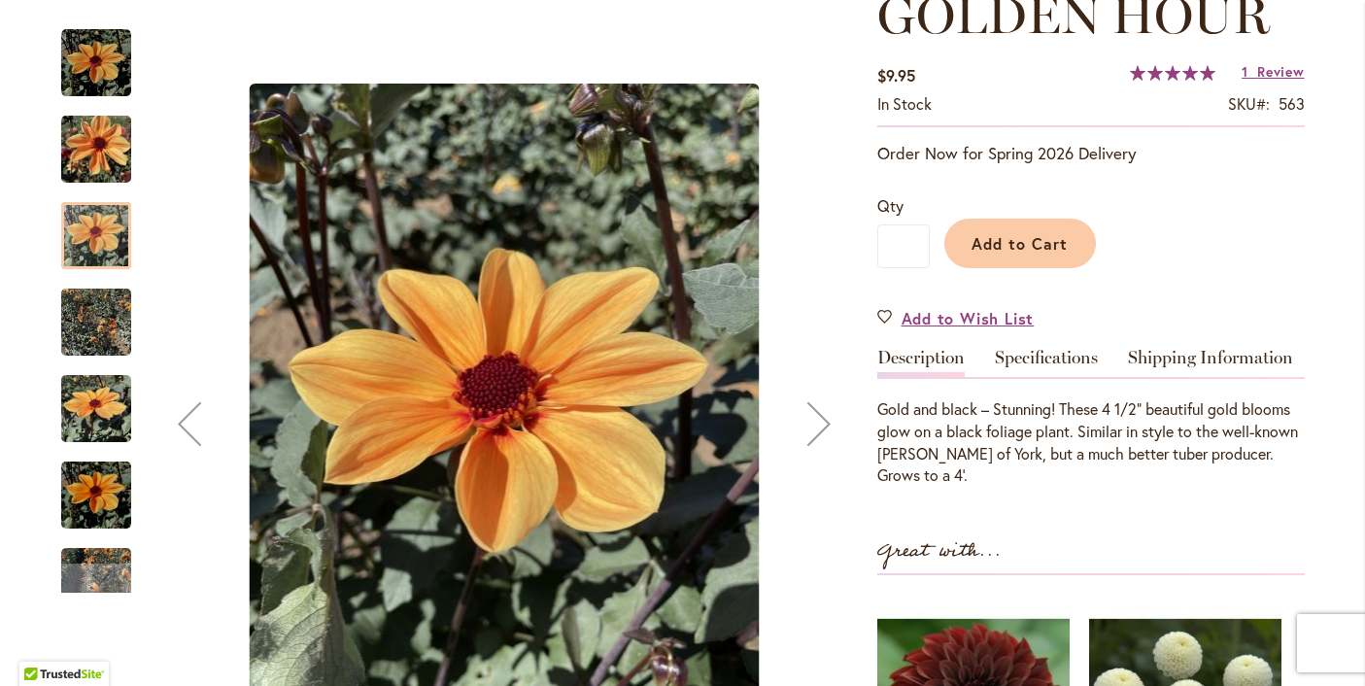
click at [85, 328] on img "Golden Hour" at bounding box center [96, 322] width 70 height 93
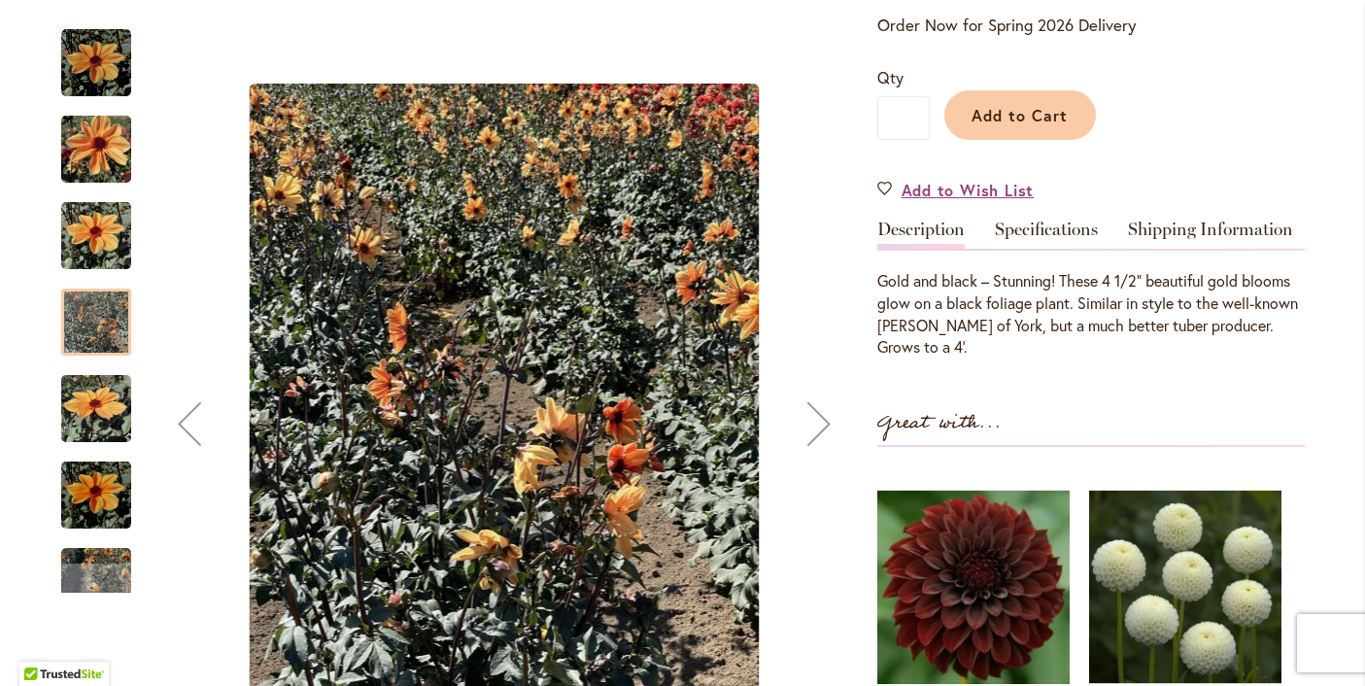
scroll to position [0, 0]
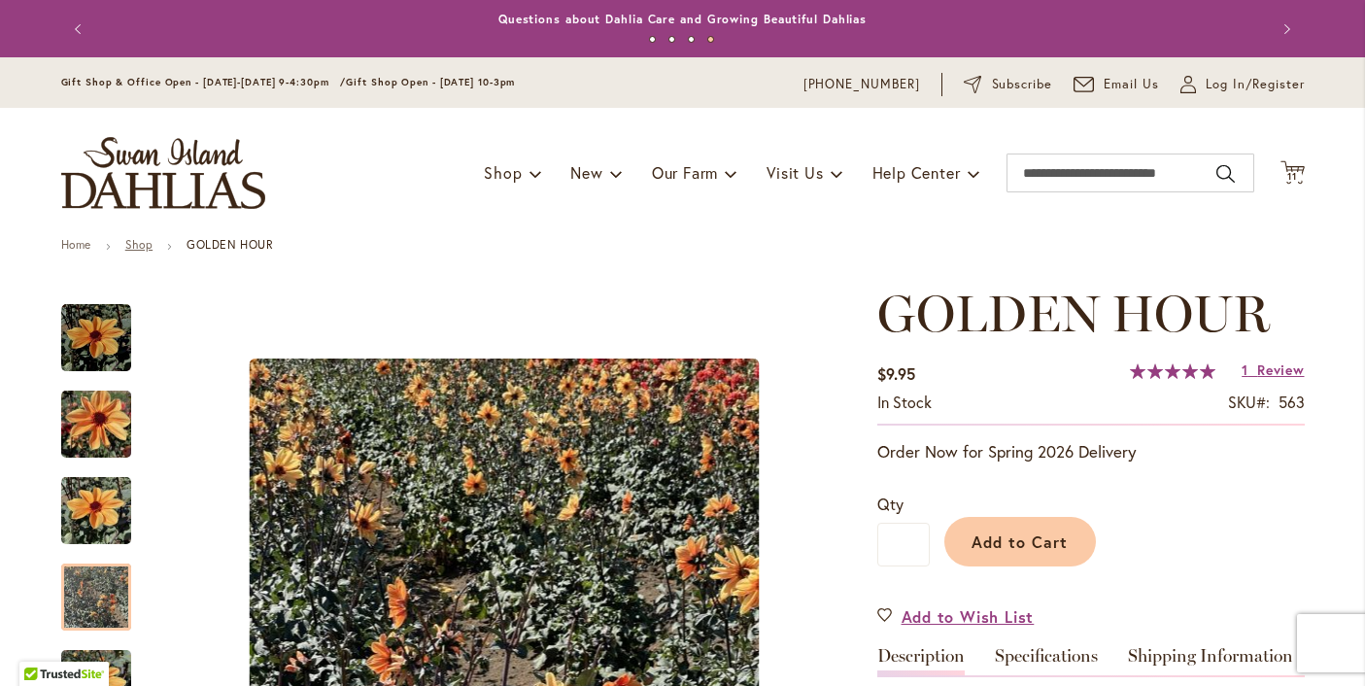
click at [142, 248] on link "Shop" at bounding box center [138, 244] width 27 height 15
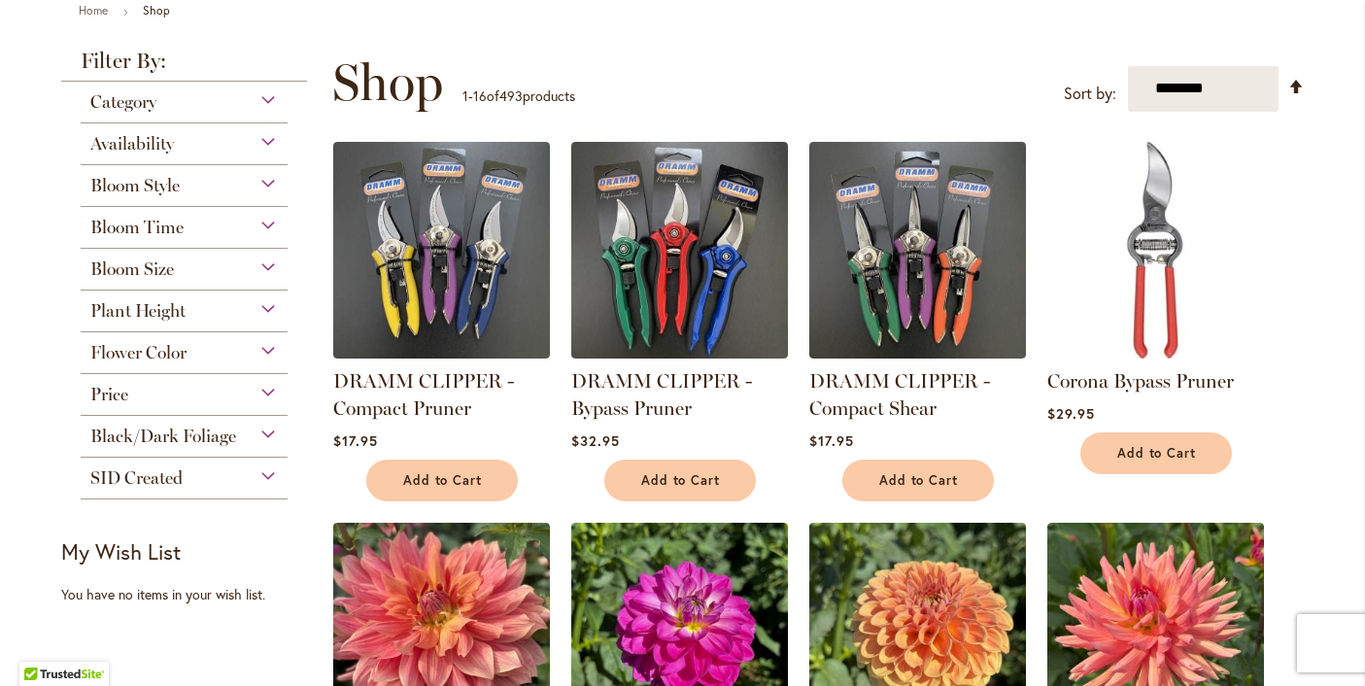
scroll to position [237, 0]
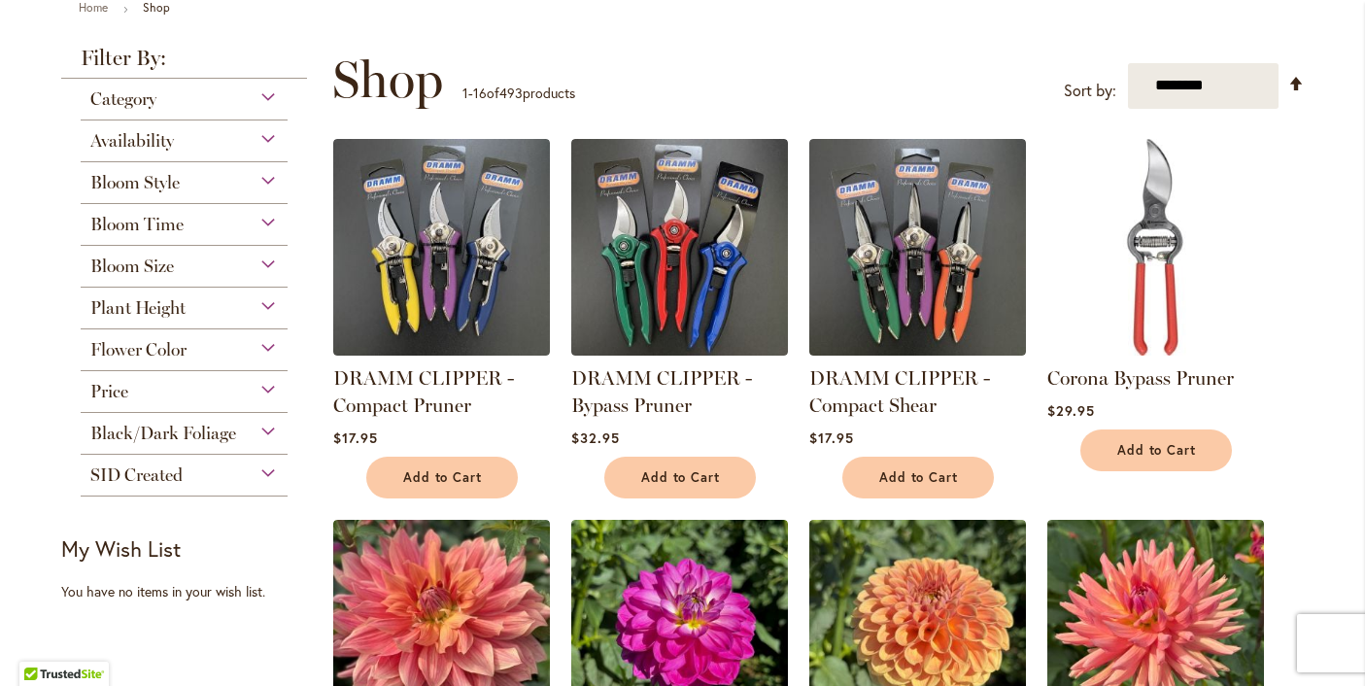
click at [143, 434] on span "Black/Dark Foliage" at bounding box center [163, 433] width 146 height 21
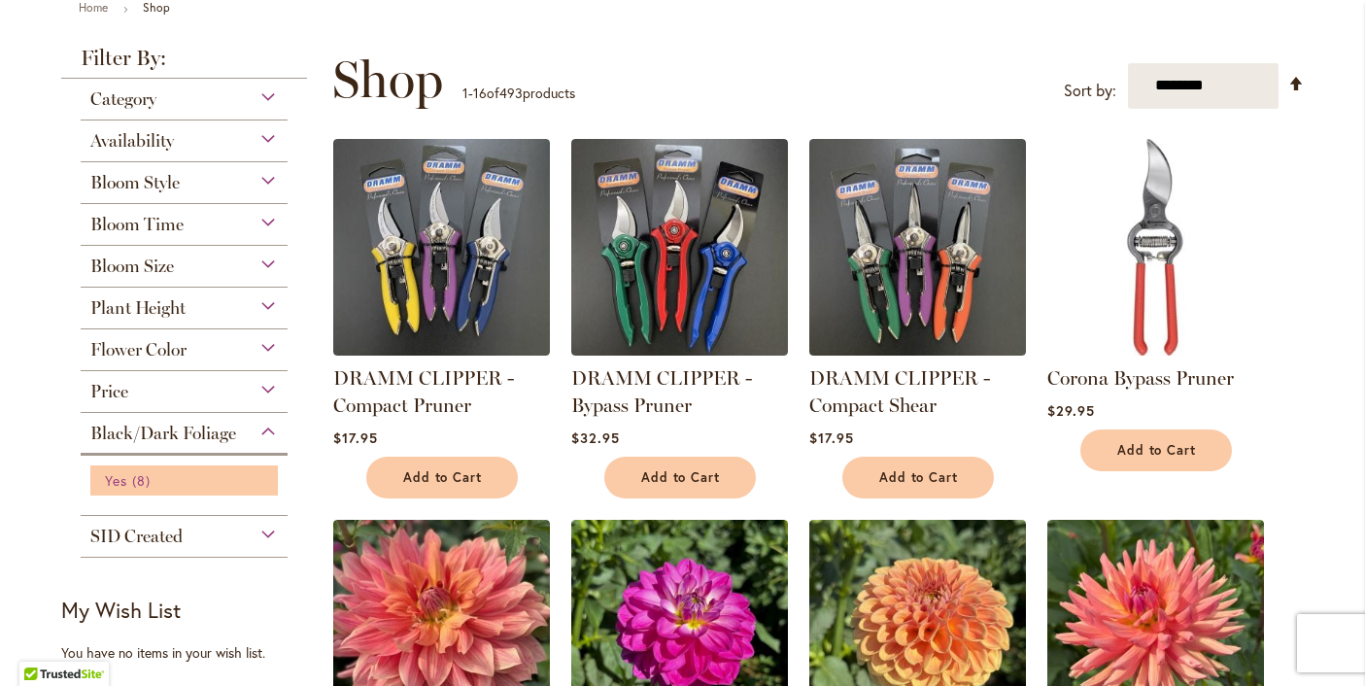
click at [115, 477] on span "Yes" at bounding box center [116, 480] width 22 height 18
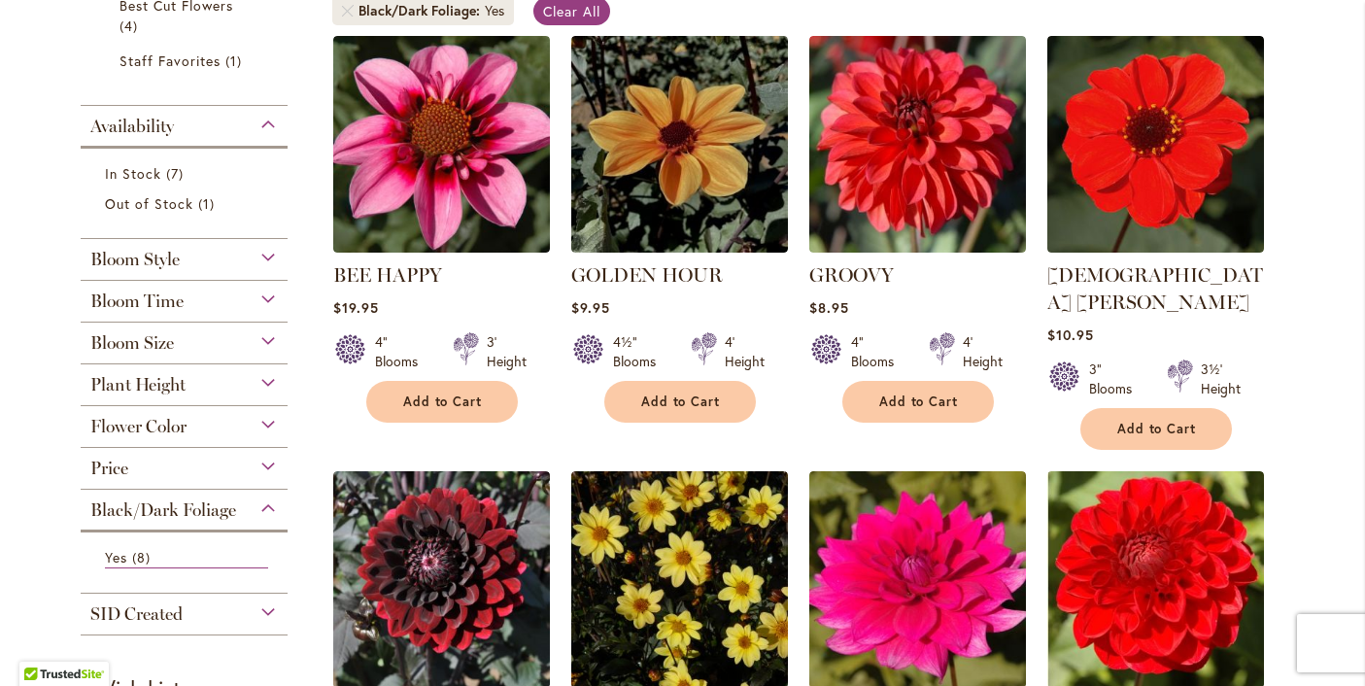
scroll to position [406, 0]
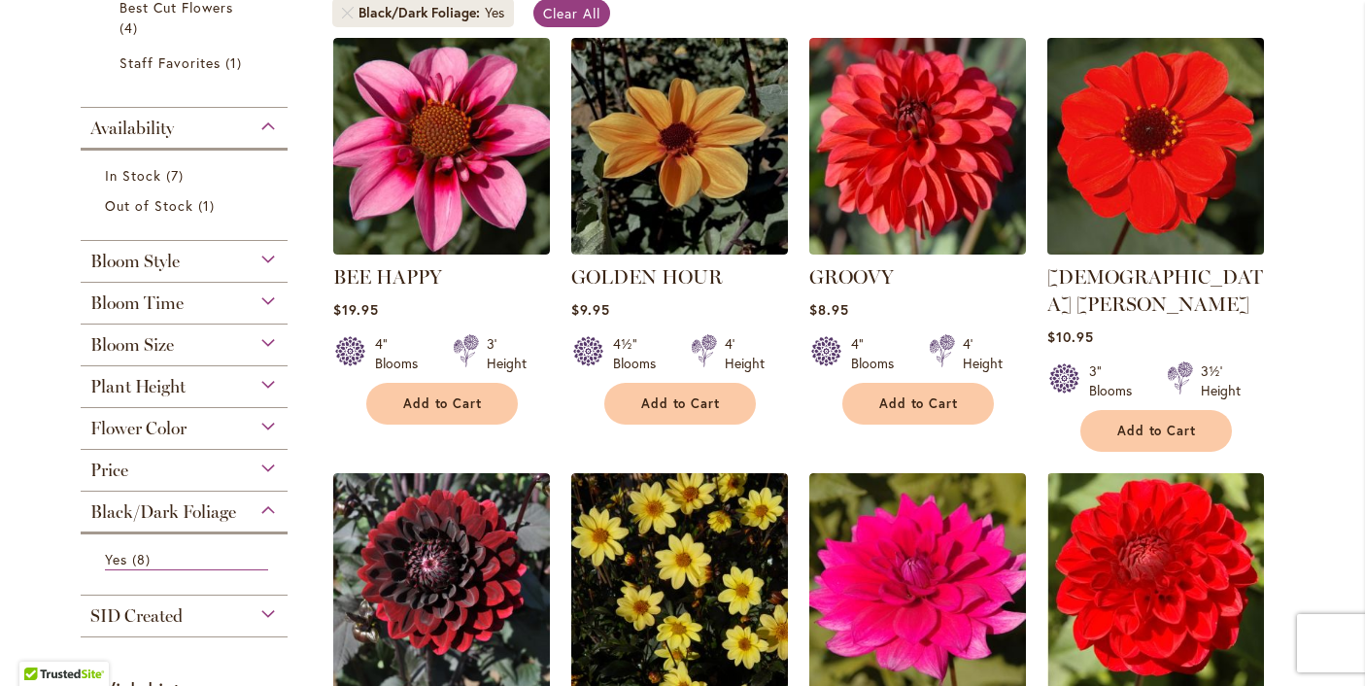
click at [1186, 189] on img at bounding box center [1155, 145] width 227 height 227
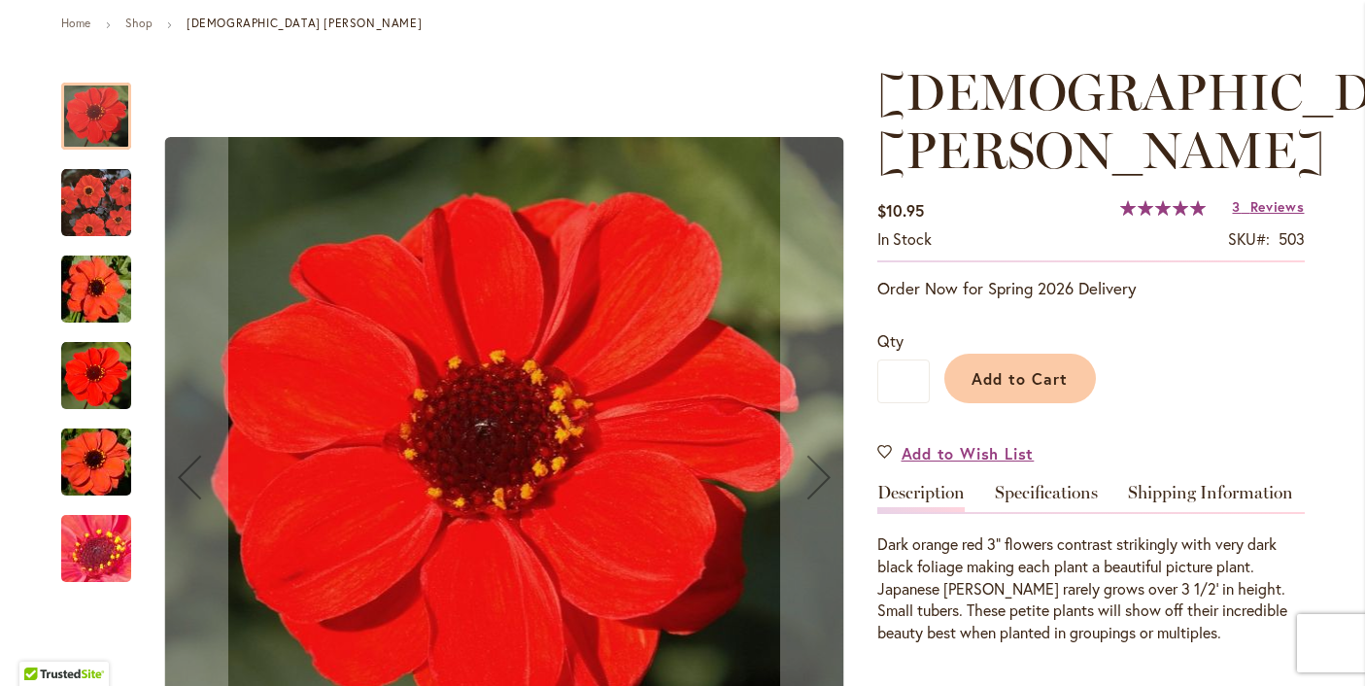
scroll to position [227, 0]
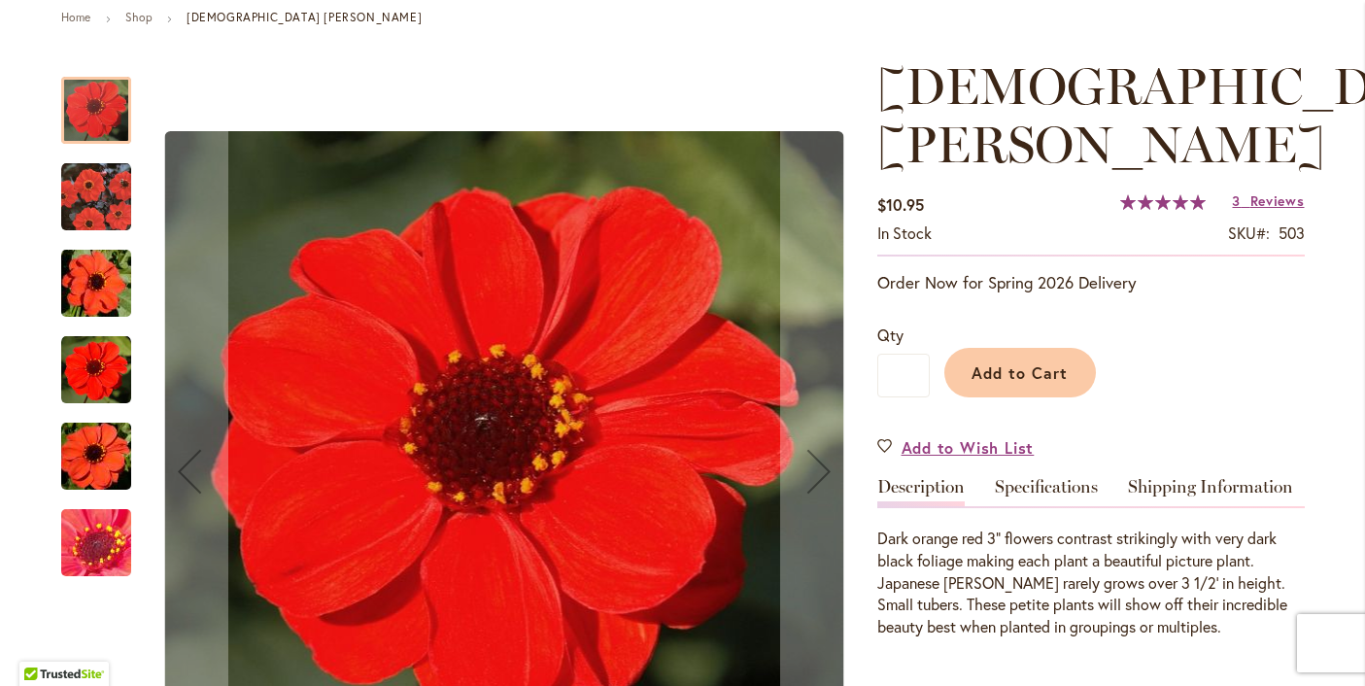
click at [106, 190] on img "JAPANESE BISHOP" at bounding box center [96, 197] width 70 height 70
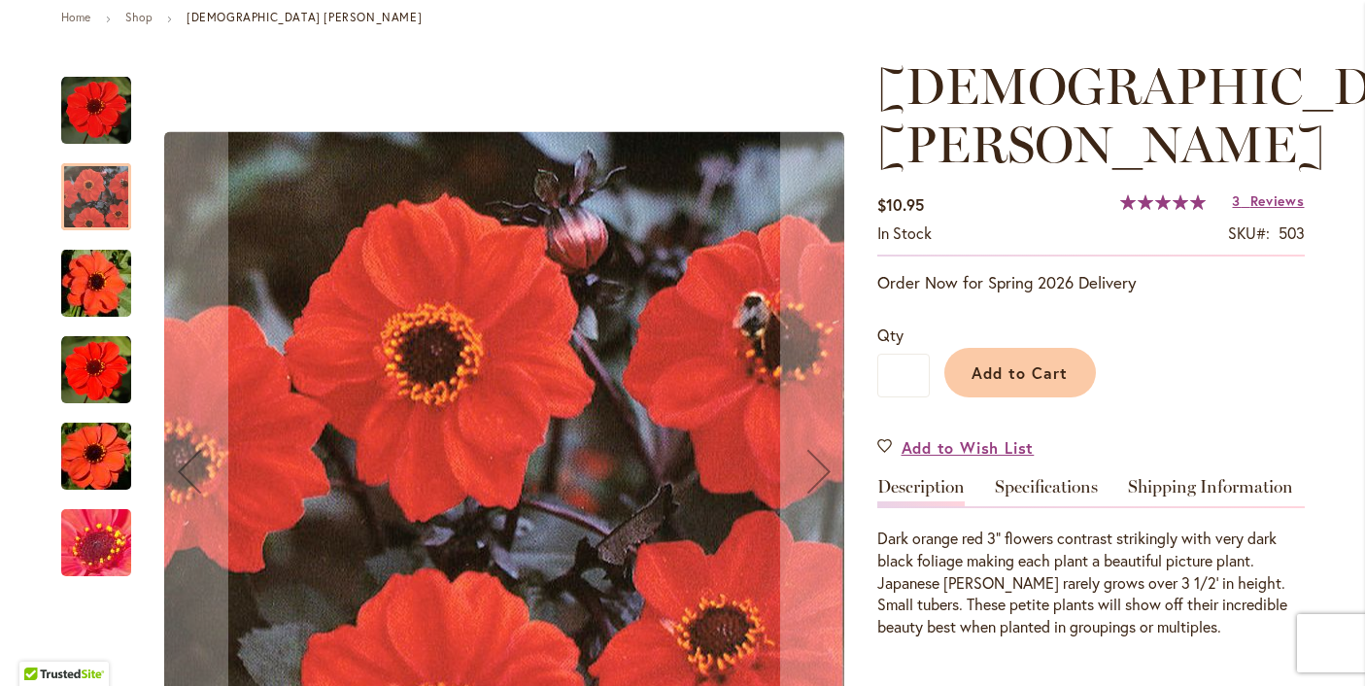
click at [96, 283] on img "JAPANESE BISHOP" at bounding box center [96, 283] width 140 height 93
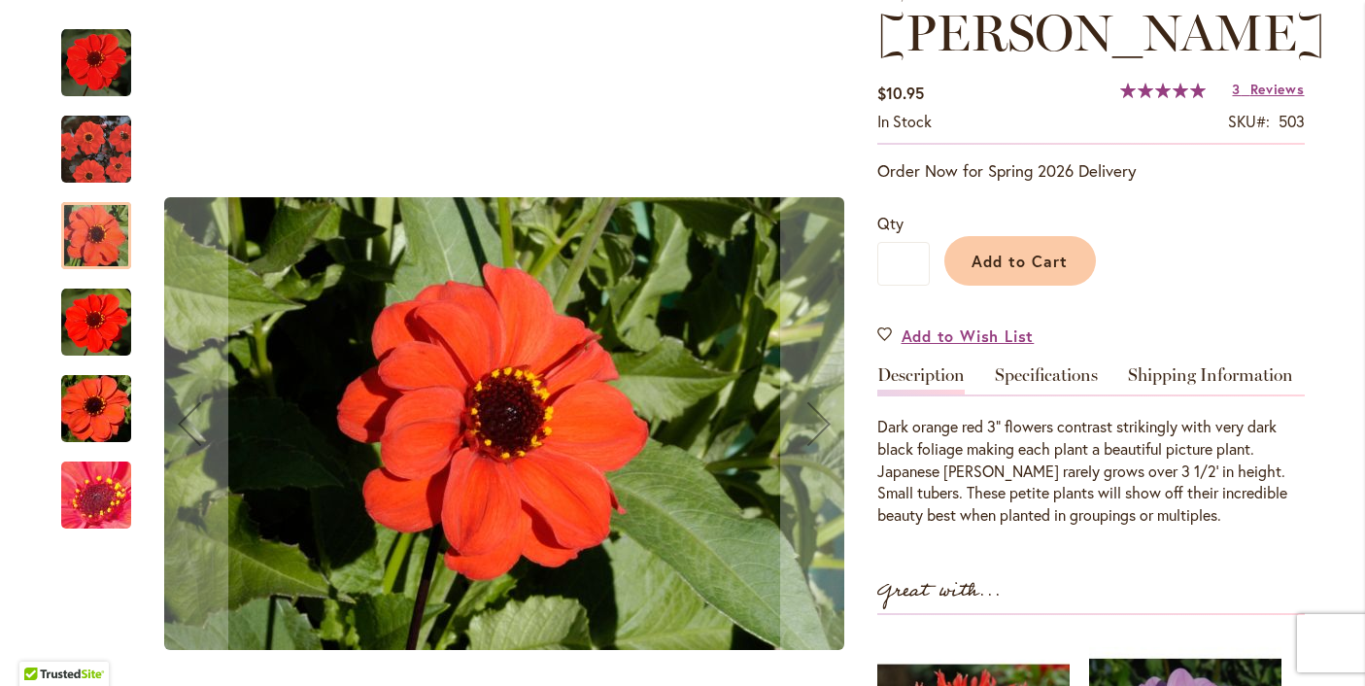
scroll to position [341, 0]
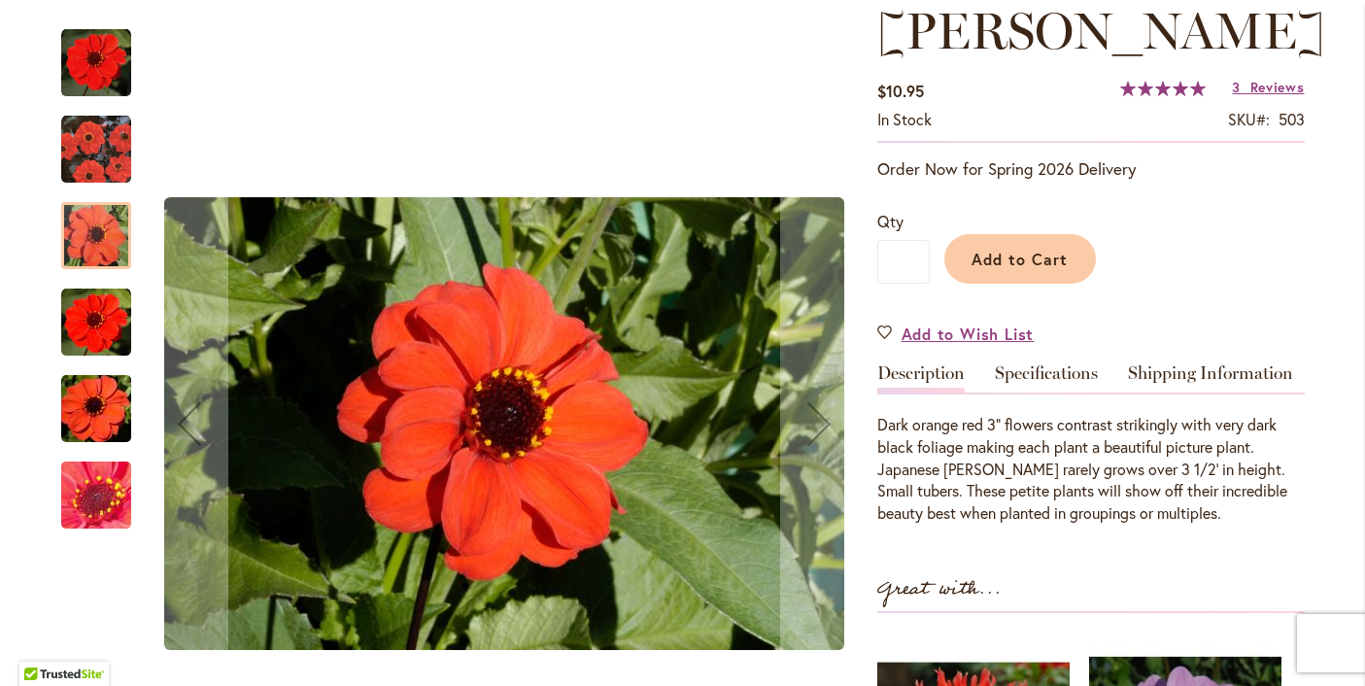
click at [94, 320] on img "JAPANESE BISHOP" at bounding box center [96, 323] width 70 height 70
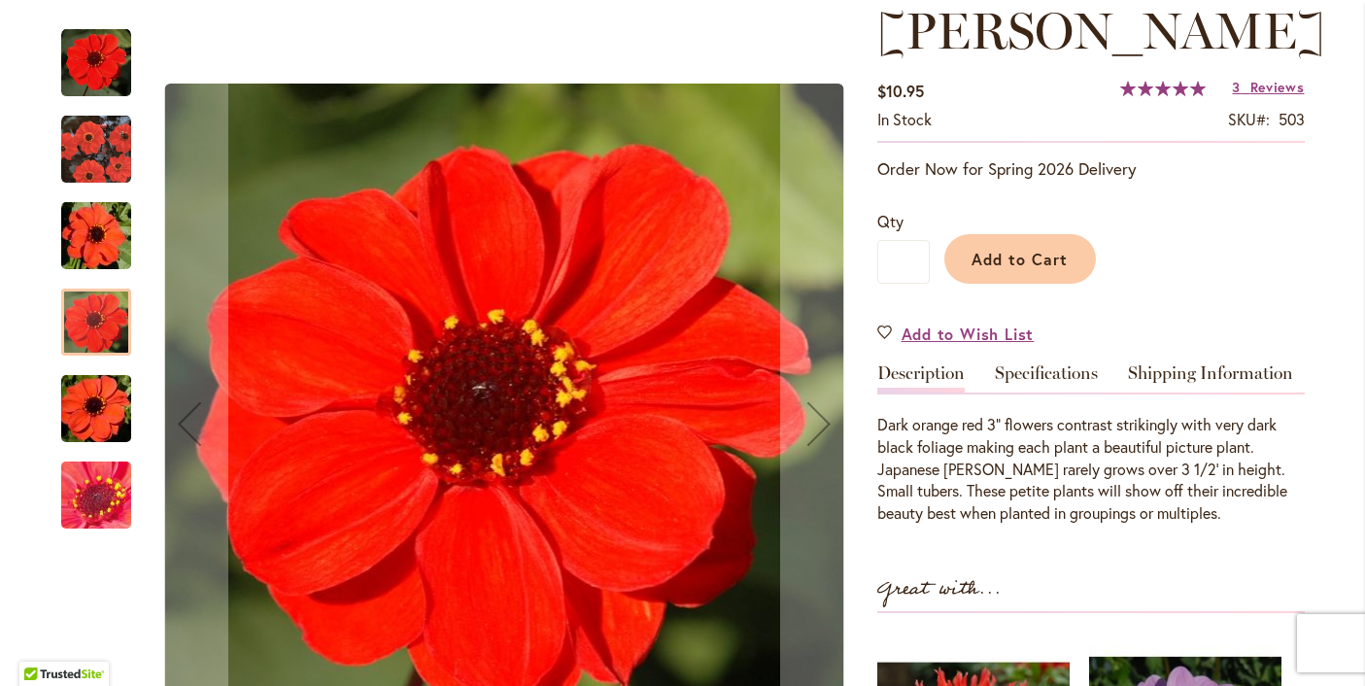
click at [91, 408] on img "JAPANESE BISHOP" at bounding box center [96, 408] width 140 height 93
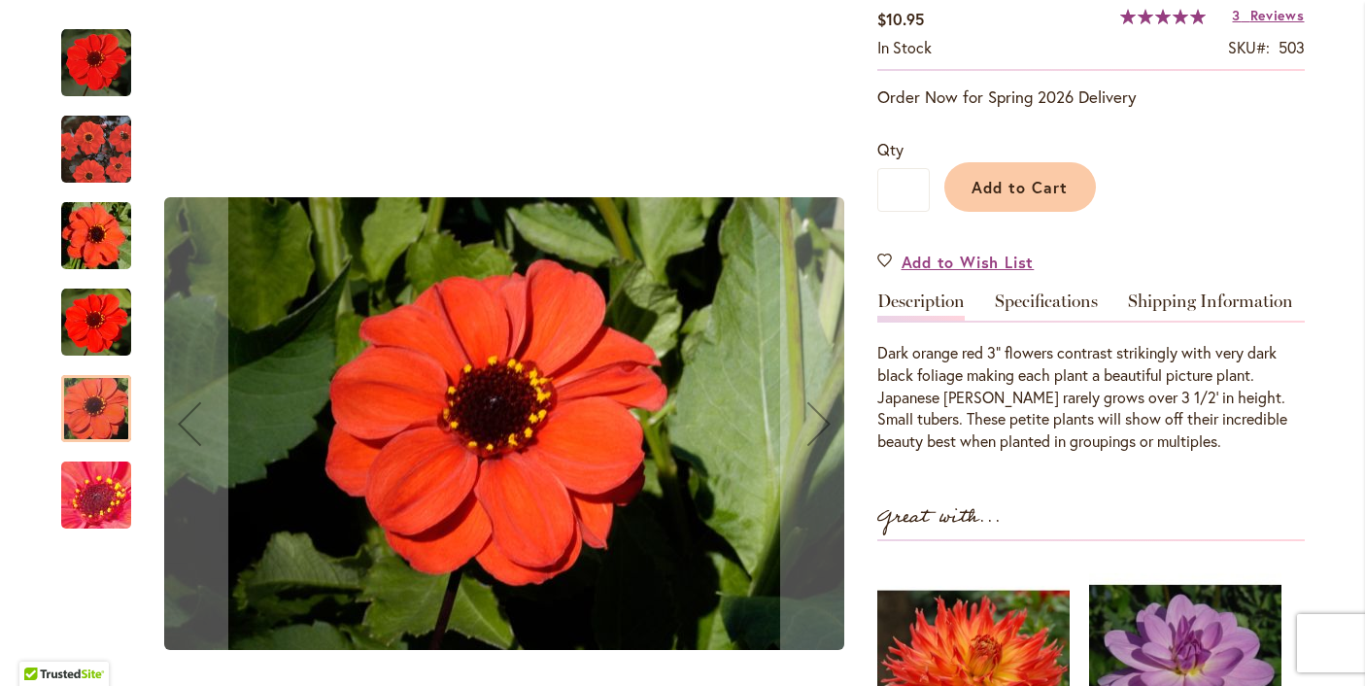
scroll to position [418, 0]
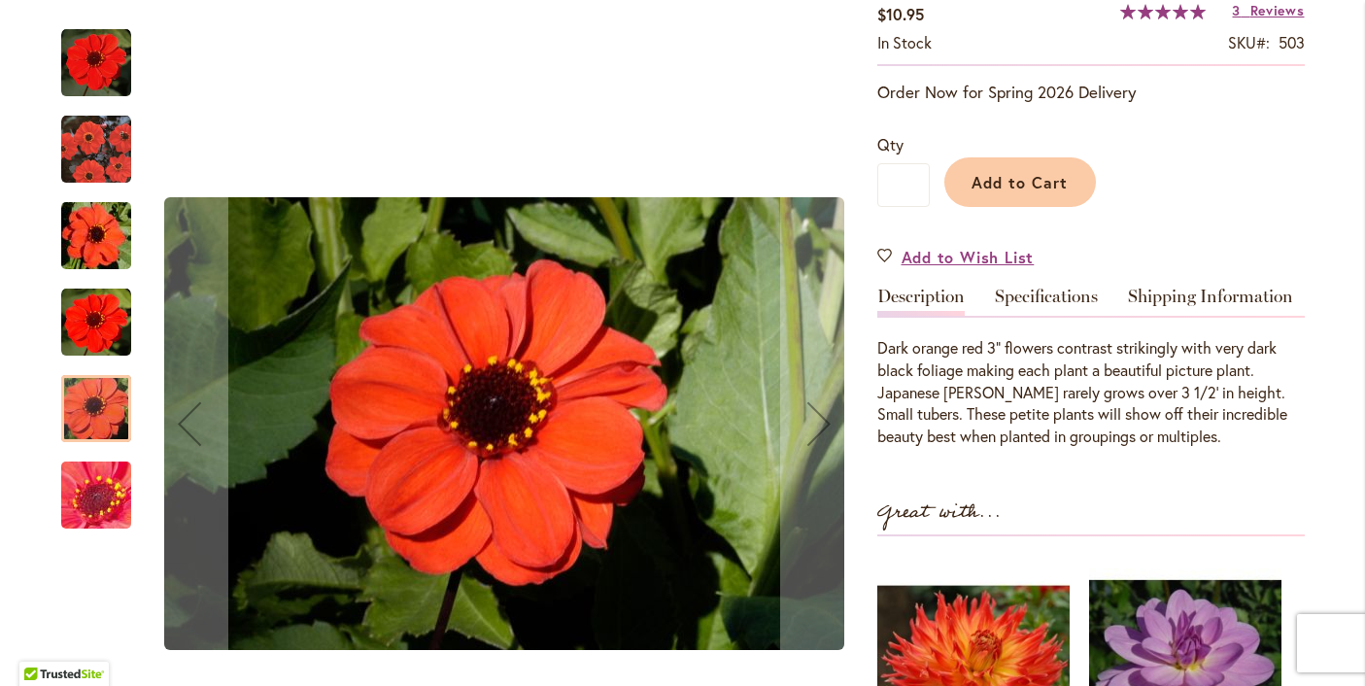
click at [94, 490] on img "JAPANESE BISHOP" at bounding box center [96, 495] width 140 height 105
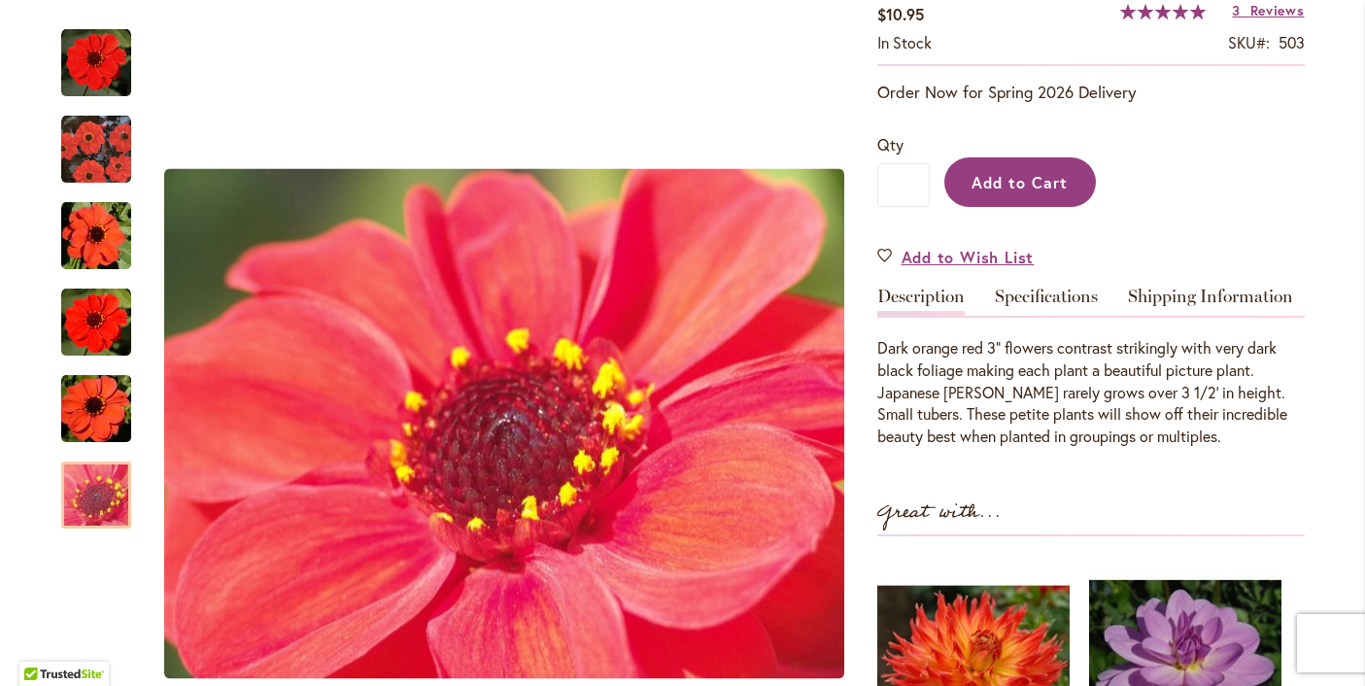
click at [1019, 185] on span "Add to Cart" at bounding box center [1020, 182] width 96 height 20
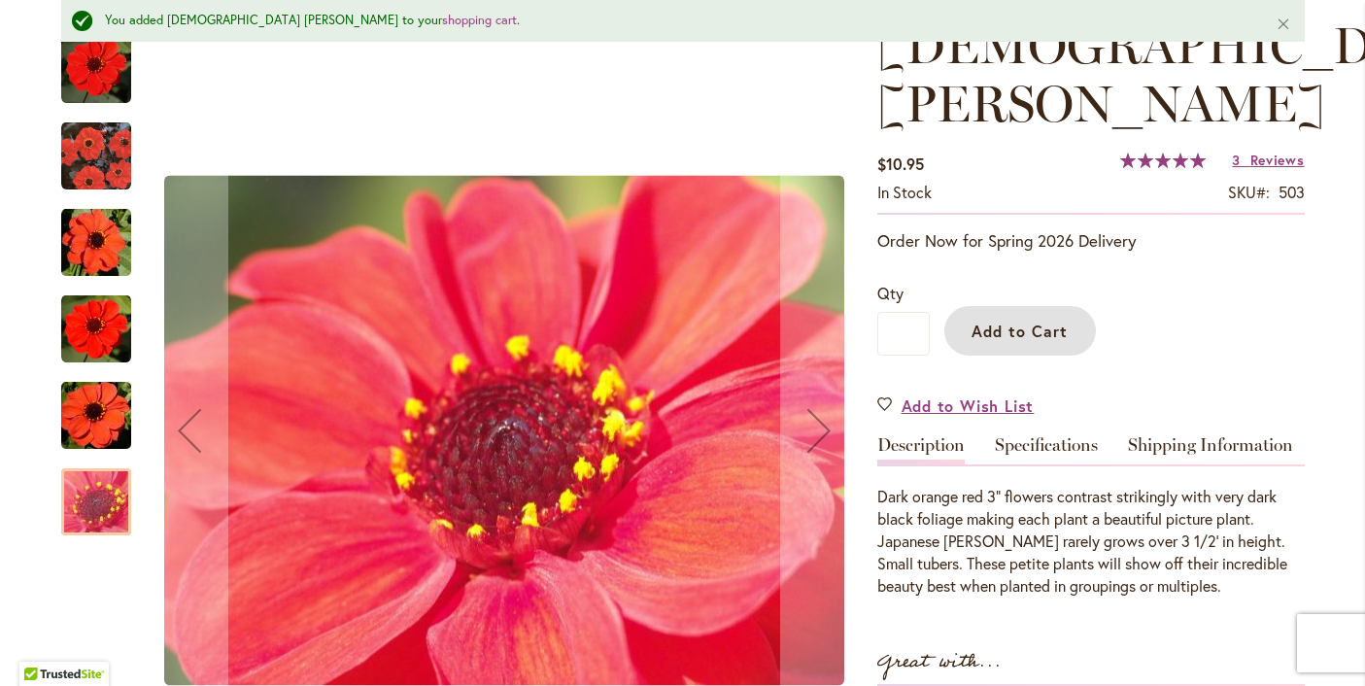
scroll to position [0, 0]
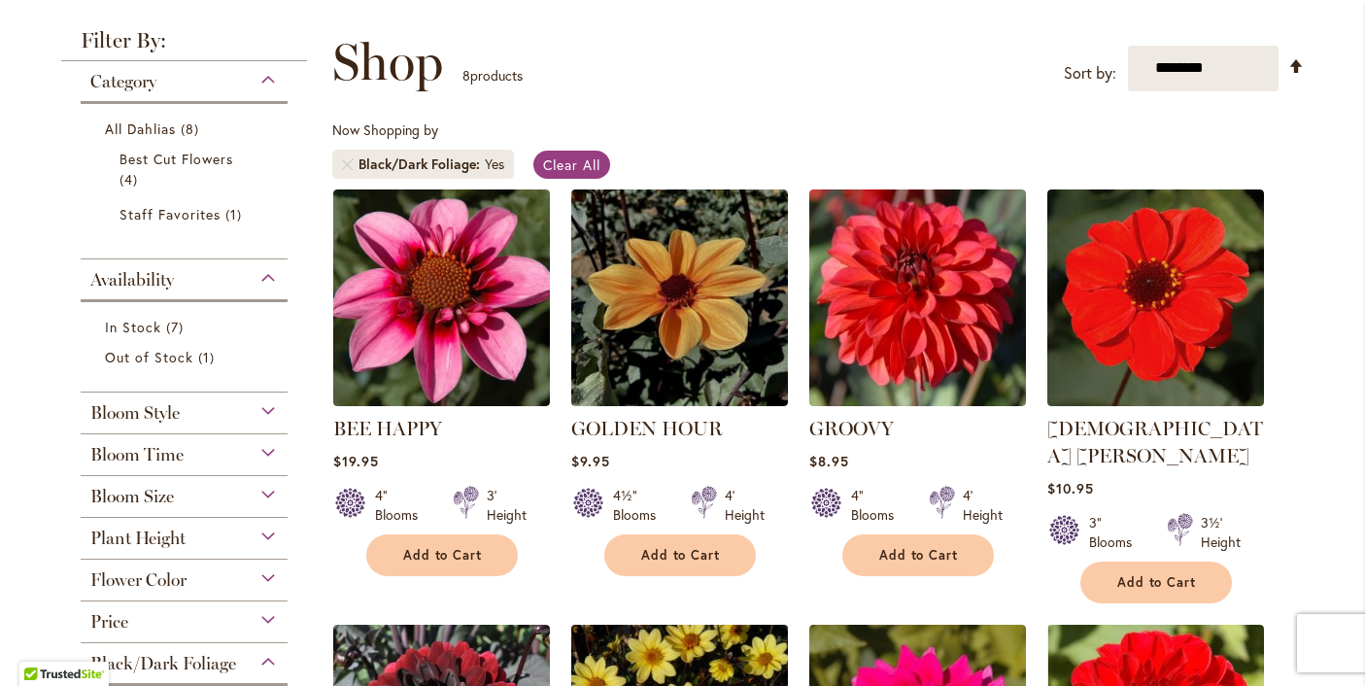
scroll to position [253, 0]
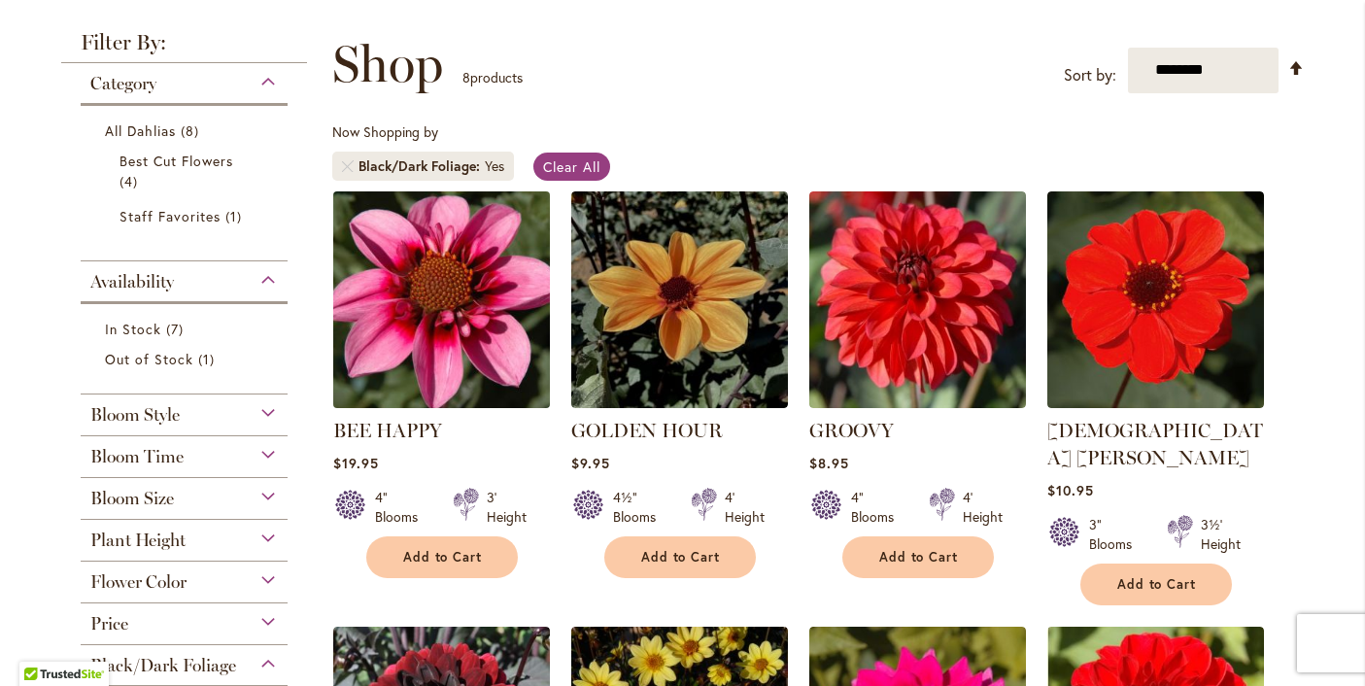
click at [455, 287] on img at bounding box center [440, 299] width 227 height 227
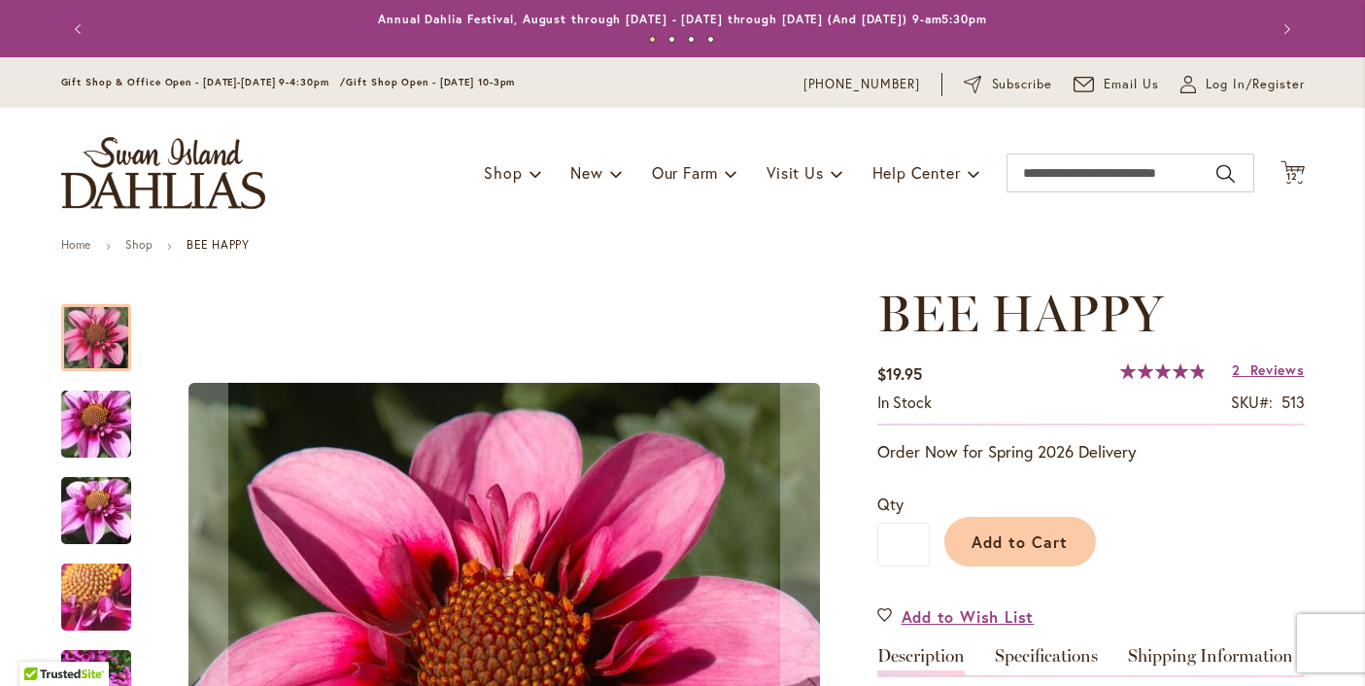
click at [97, 435] on img "BEE HAPPY" at bounding box center [96, 424] width 140 height 105
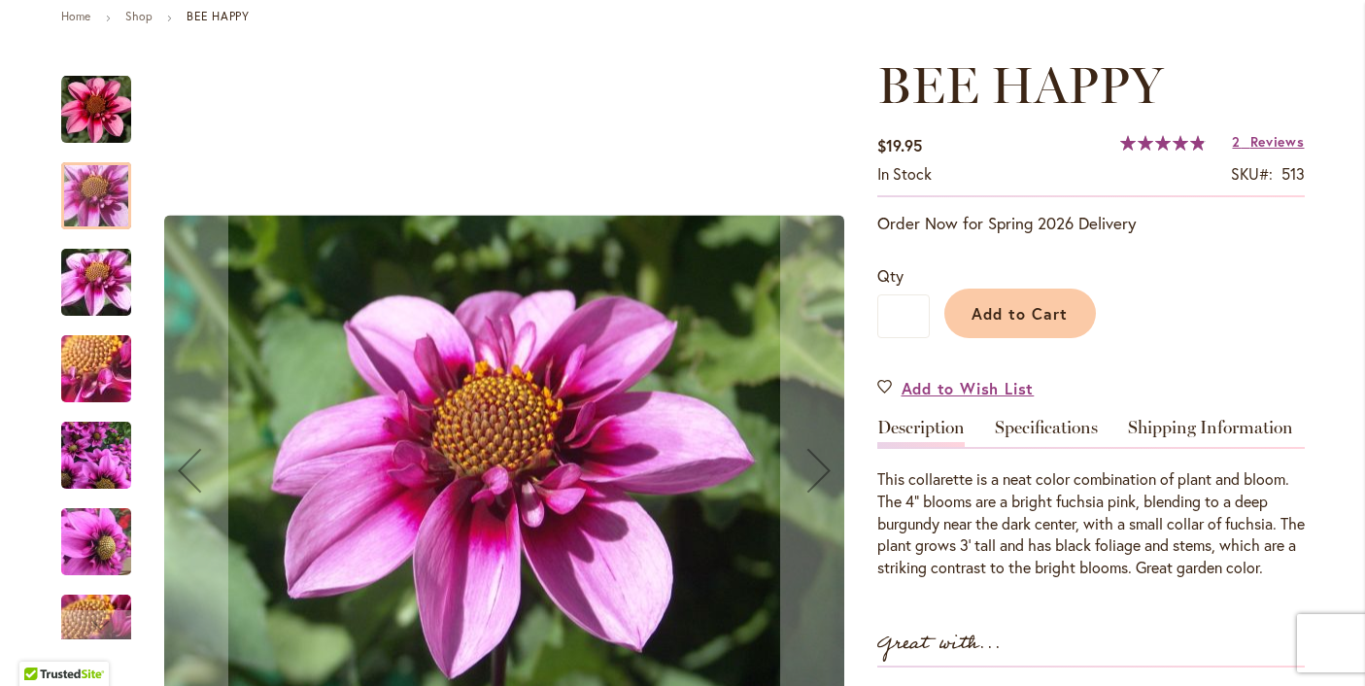
scroll to position [237, 0]
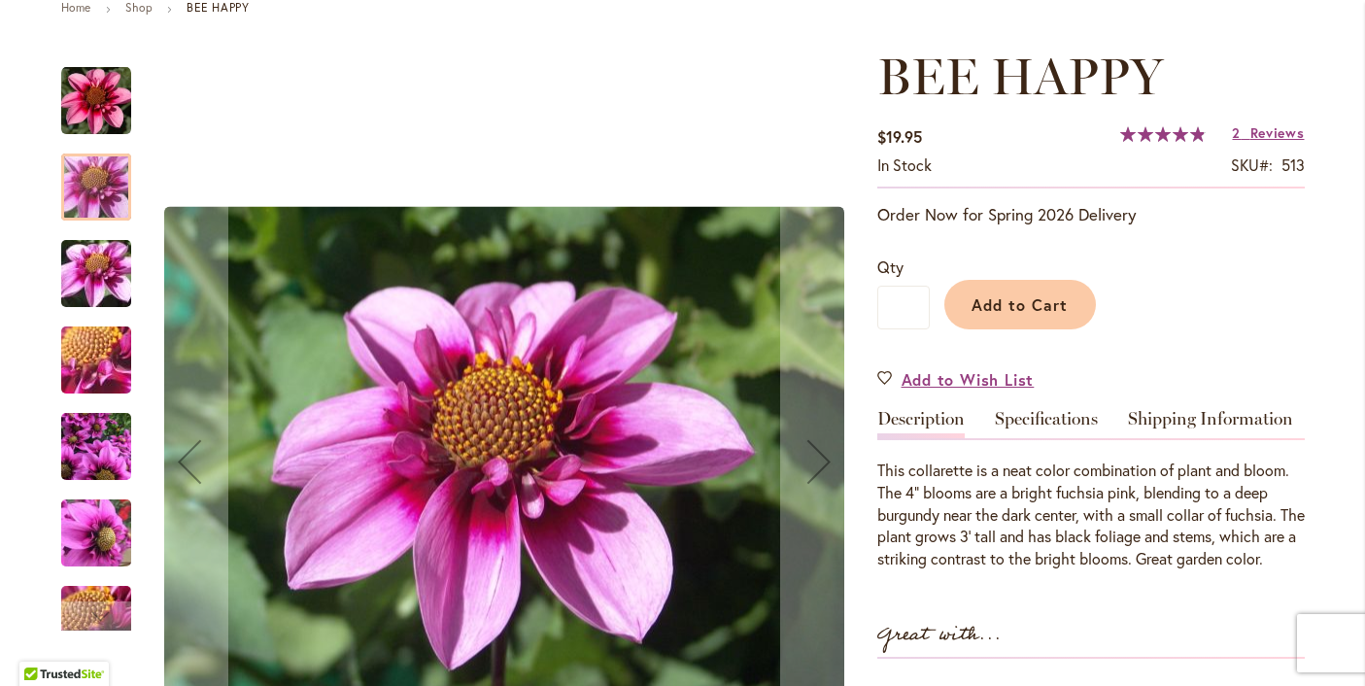
click at [102, 377] on img "BEE HAPPY" at bounding box center [96, 360] width 140 height 105
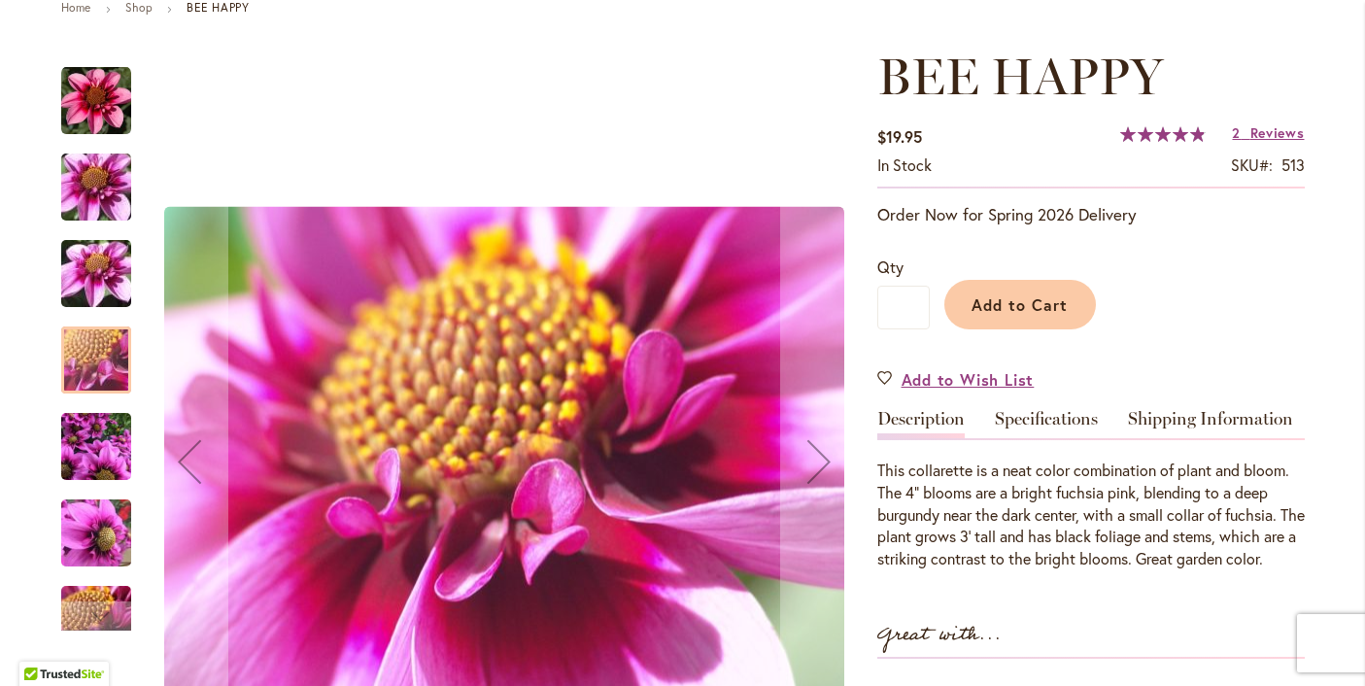
click at [104, 452] on img "BEE HAPPY" at bounding box center [96, 446] width 70 height 93
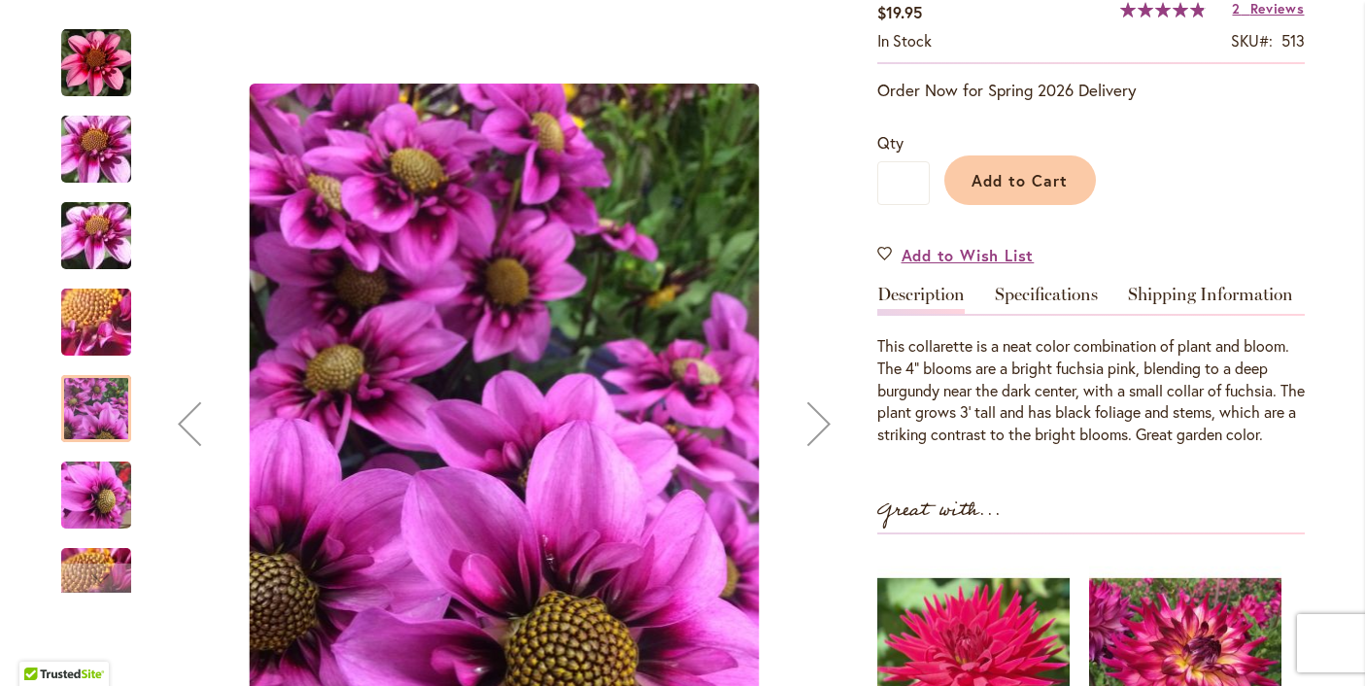
scroll to position [363, 0]
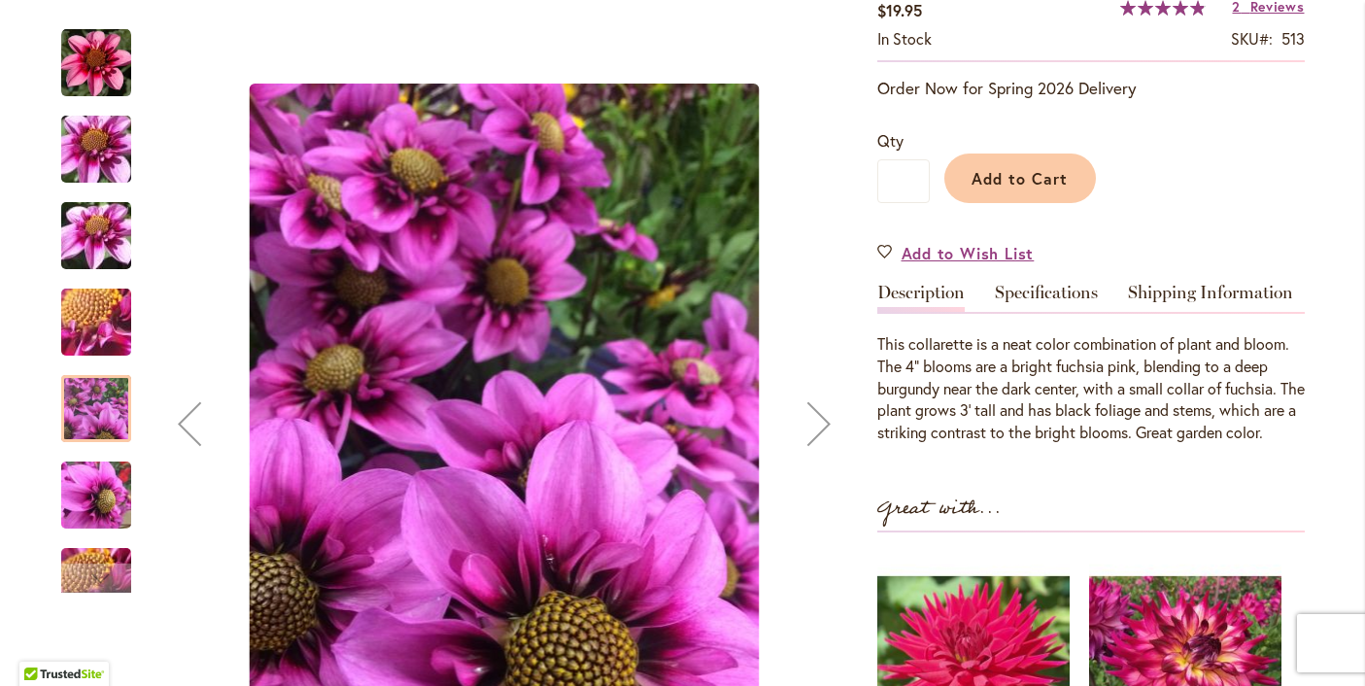
click at [105, 516] on img "BEE HAPPY" at bounding box center [96, 495] width 70 height 93
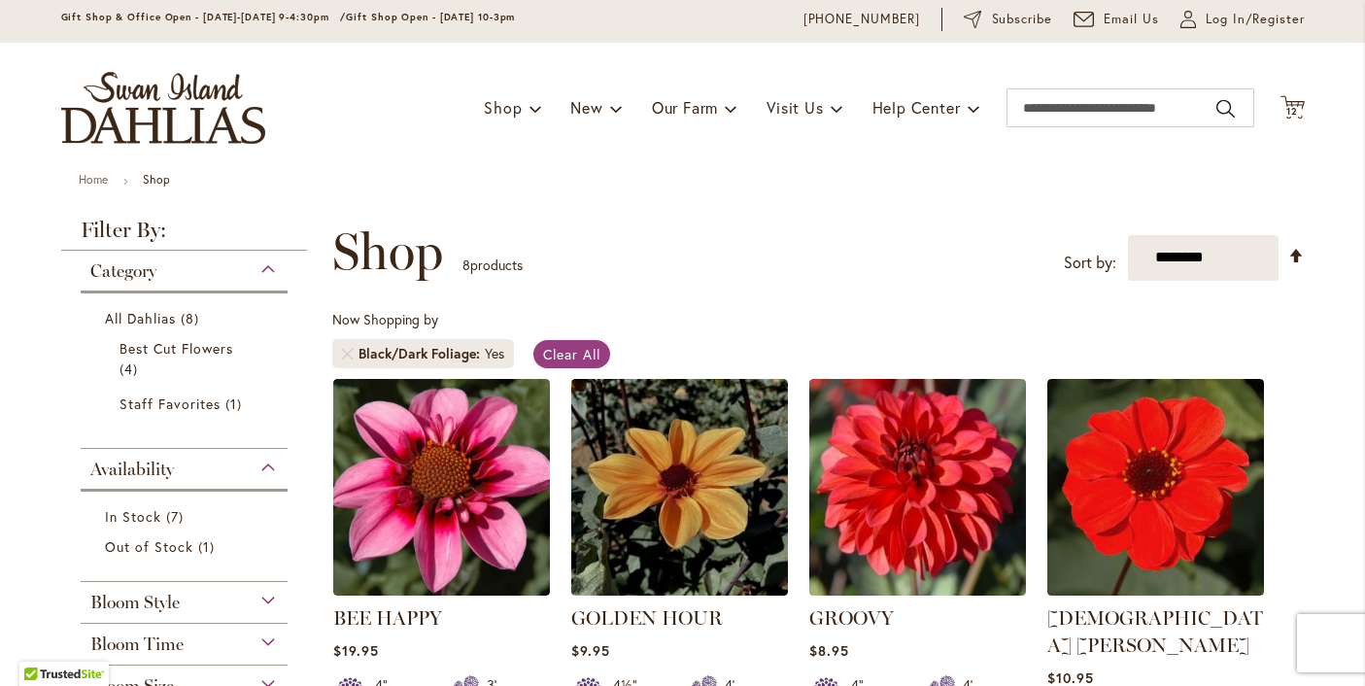
scroll to position [64, 0]
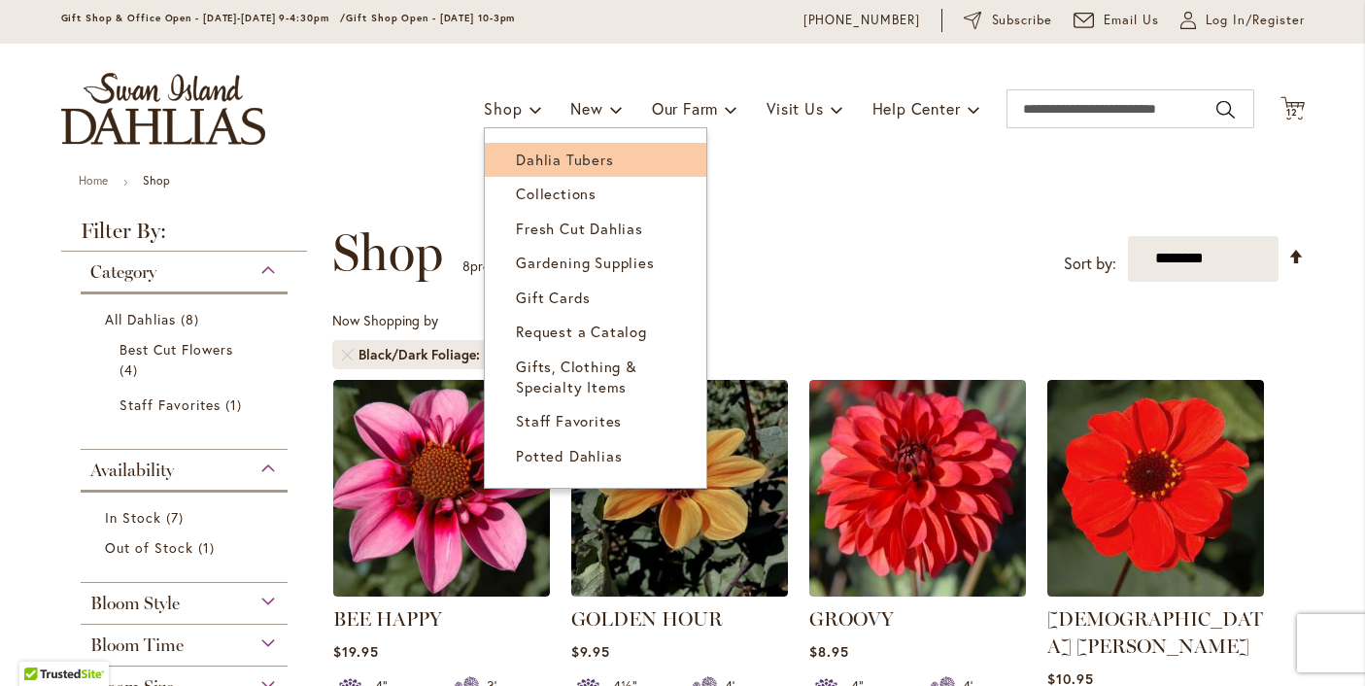
click at [529, 160] on span "Dahlia Tubers" at bounding box center [564, 159] width 97 height 19
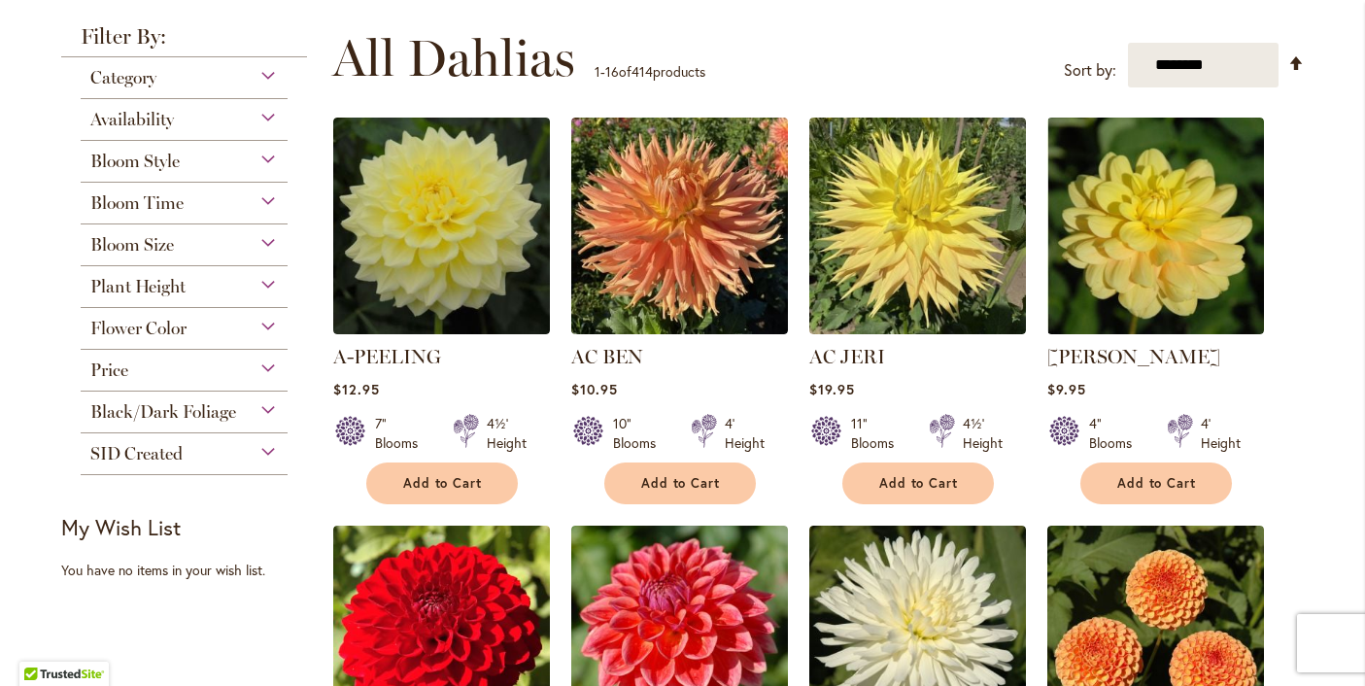
scroll to position [371, 0]
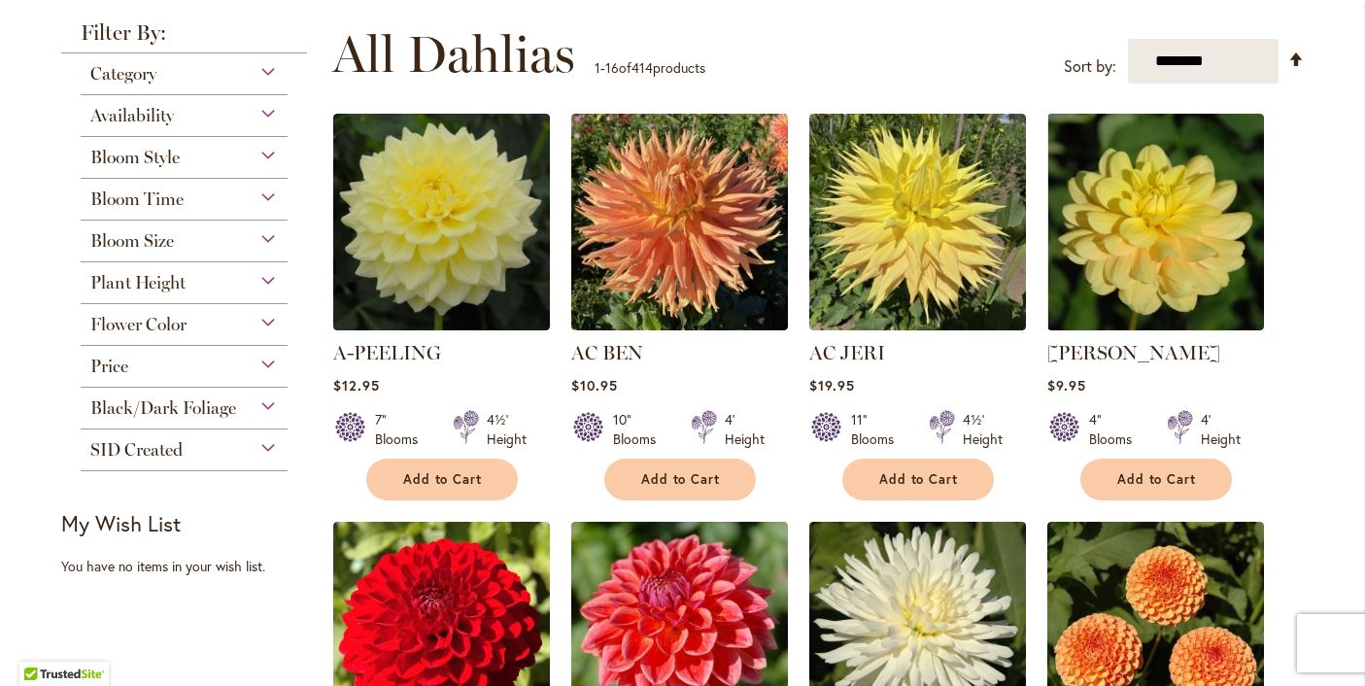
click at [154, 155] on span "Bloom Style" at bounding box center [134, 157] width 89 height 21
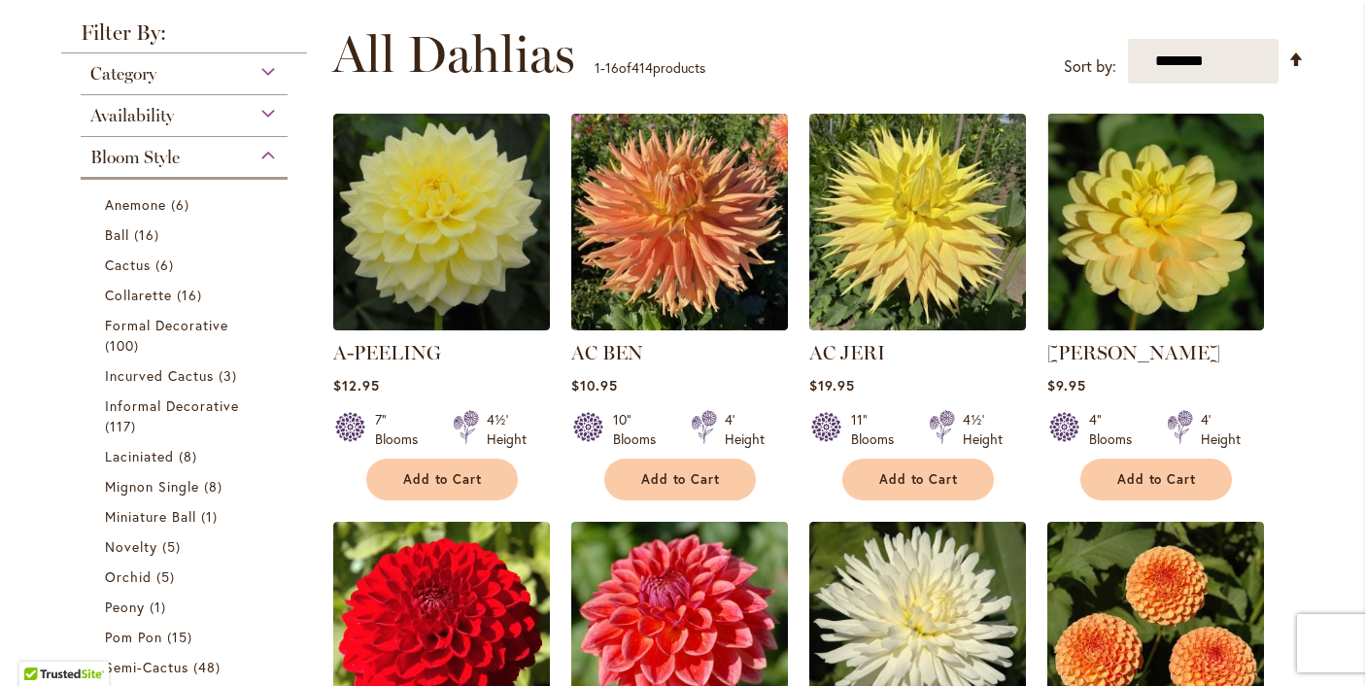
scroll to position [507, 0]
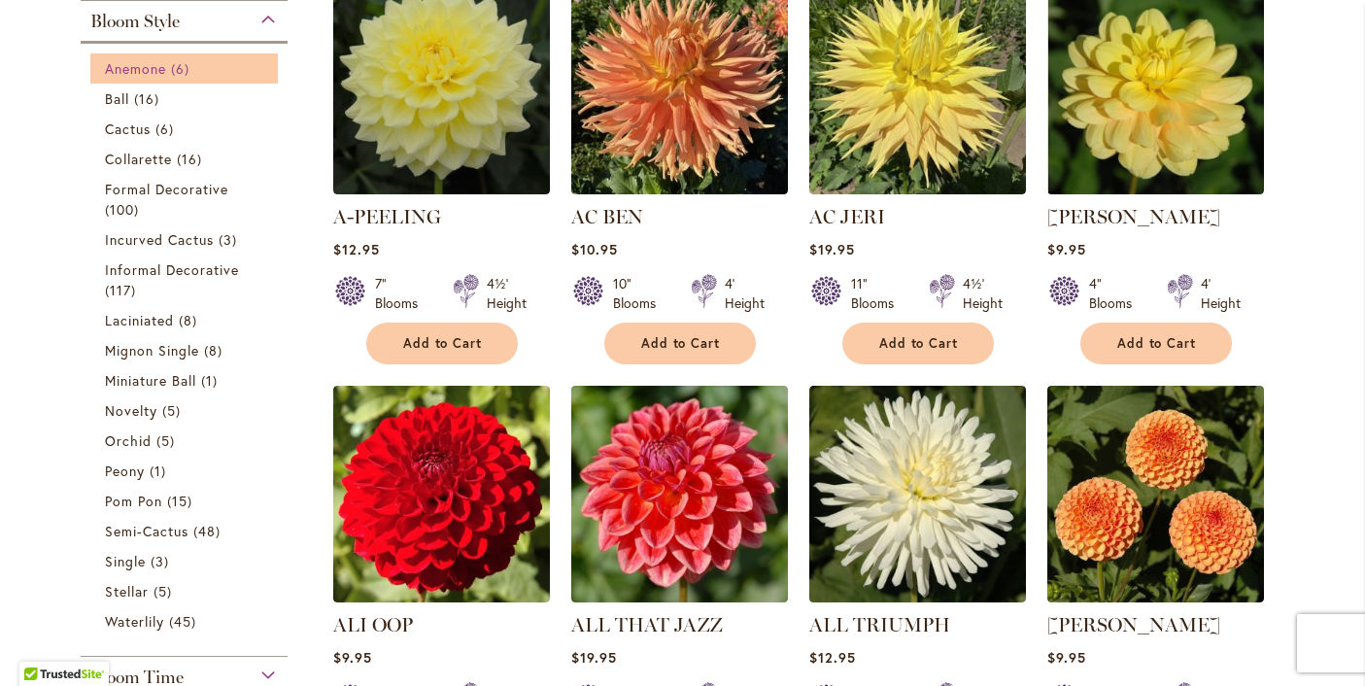
click at [141, 70] on span "Anemone" at bounding box center [135, 68] width 61 height 18
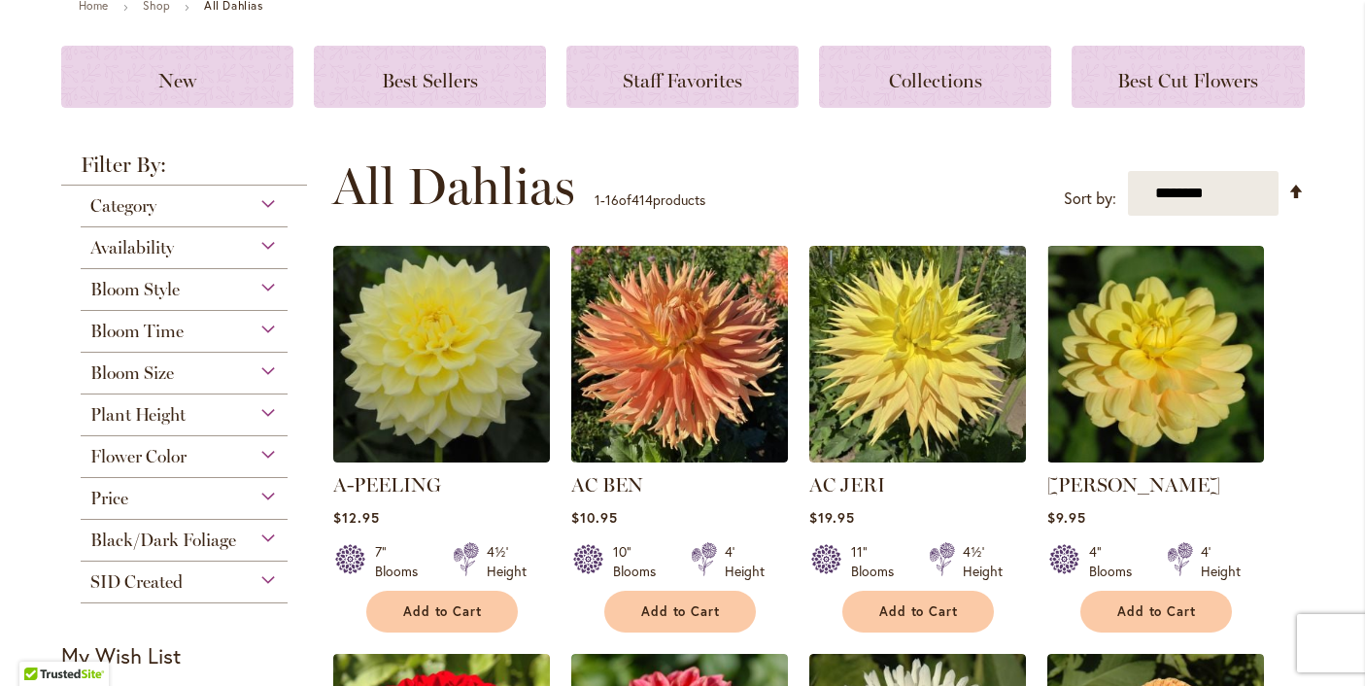
scroll to position [240, 0]
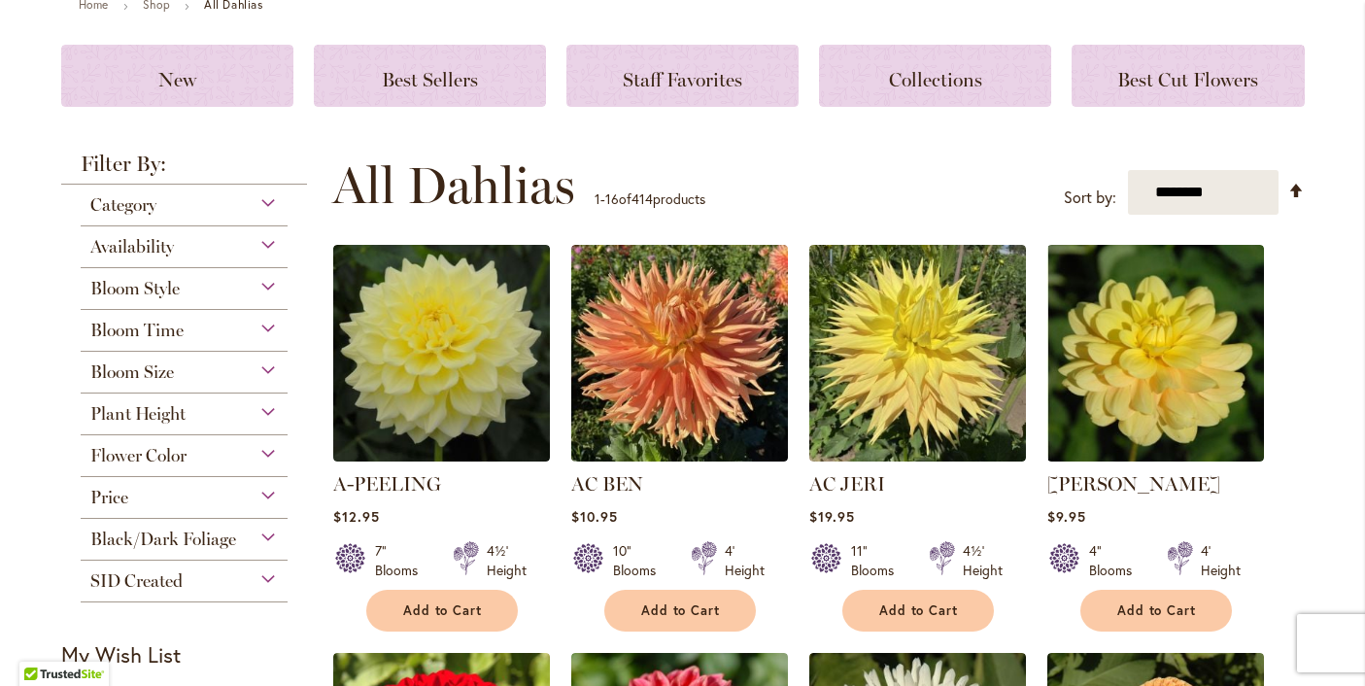
click at [166, 286] on span "Bloom Style" at bounding box center [134, 288] width 89 height 21
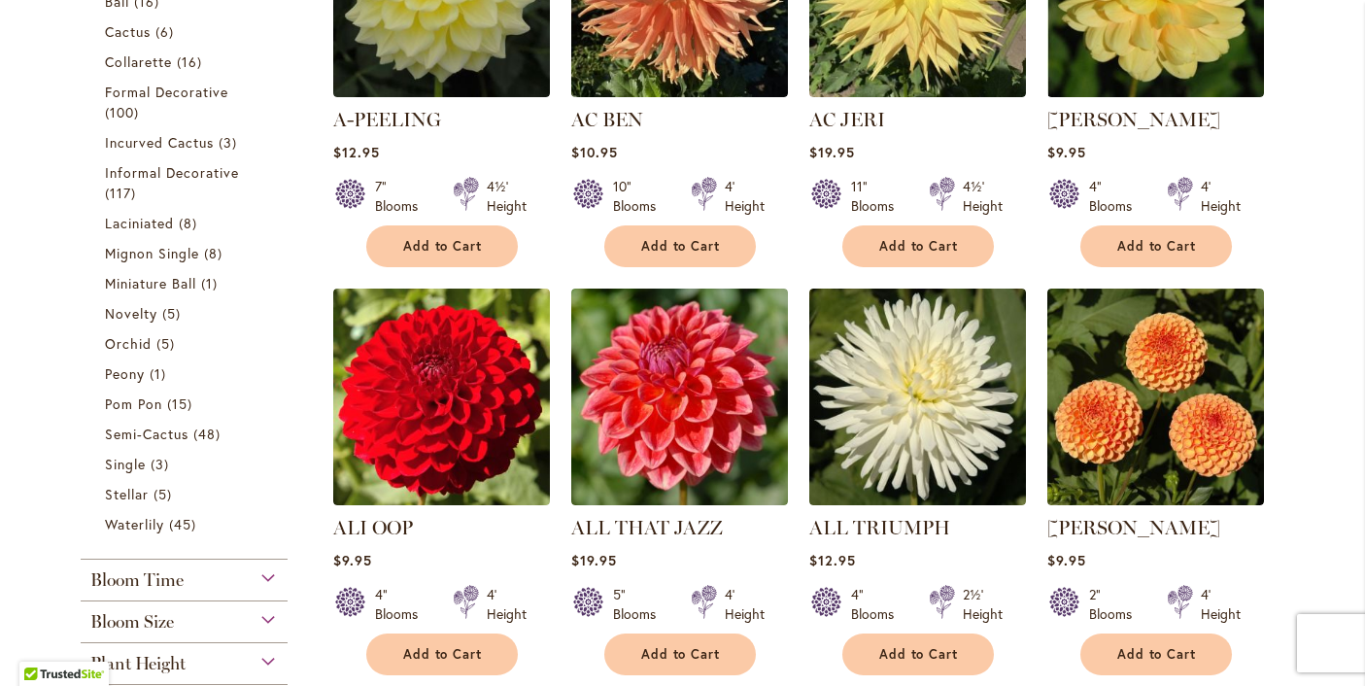
scroll to position [611, 0]
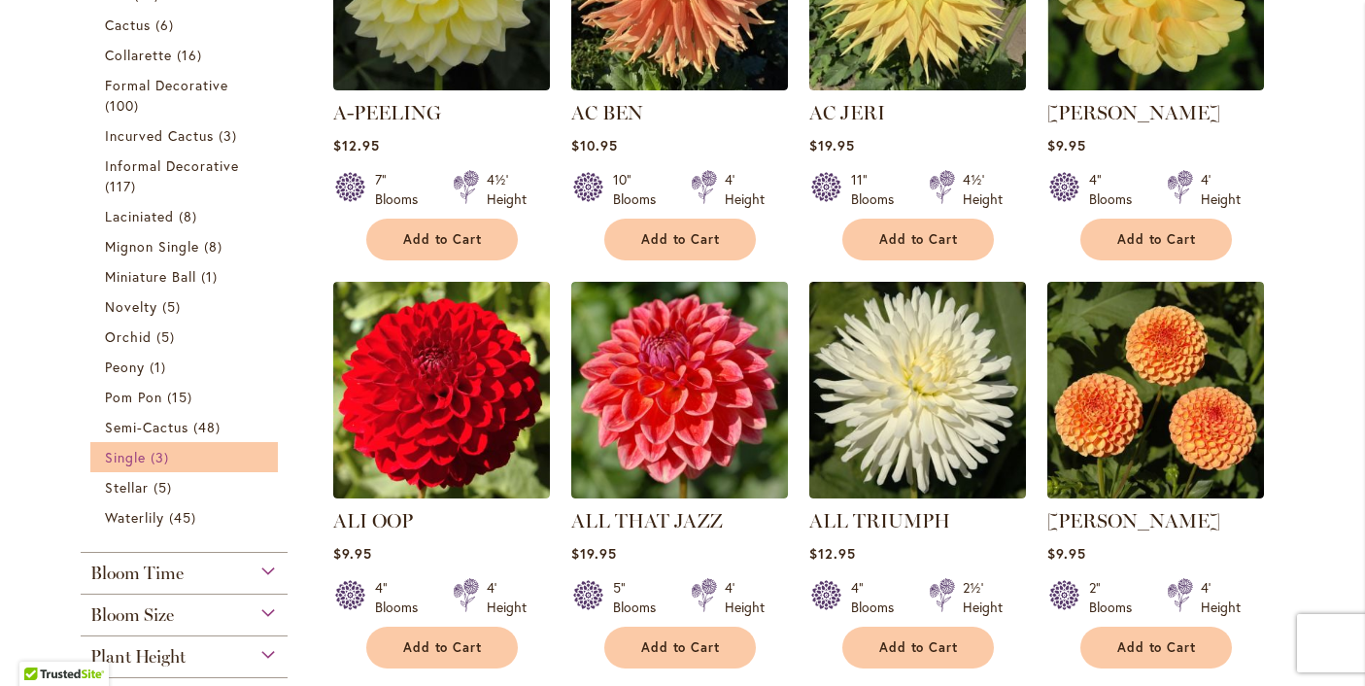
click at [127, 456] on span "Single" at bounding box center [125, 457] width 41 height 18
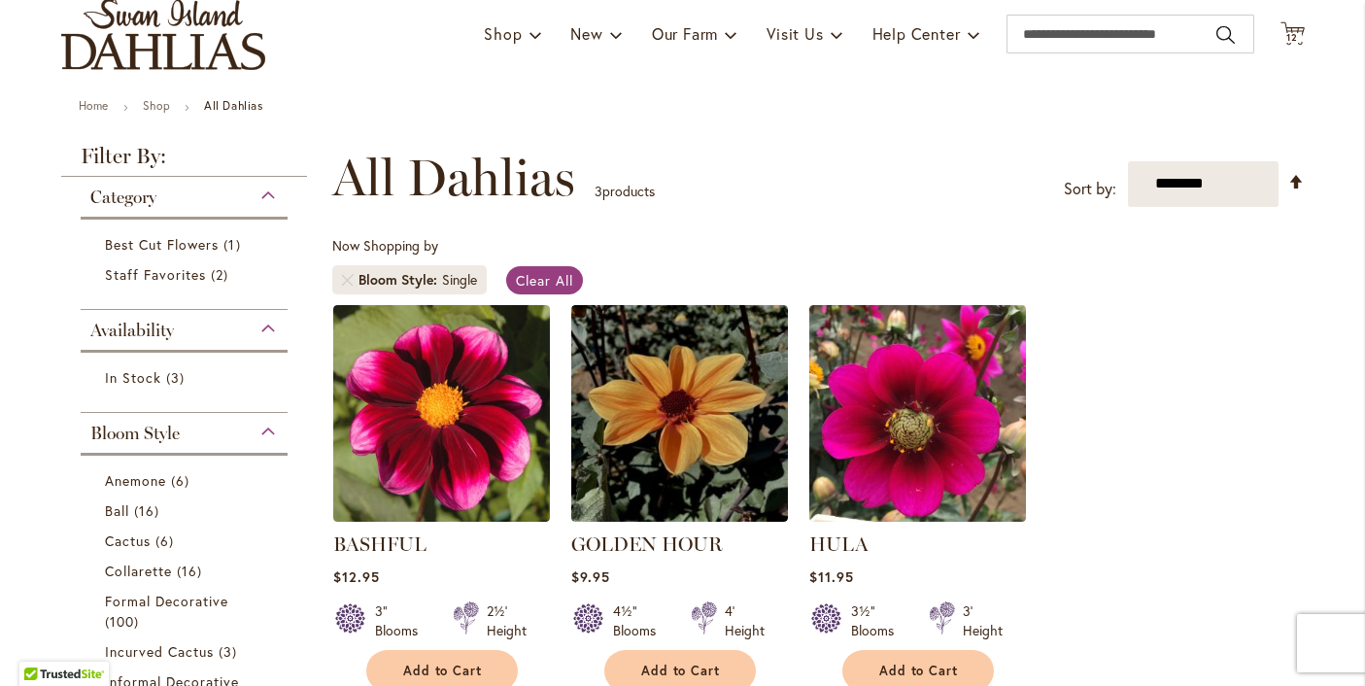
scroll to position [143, 0]
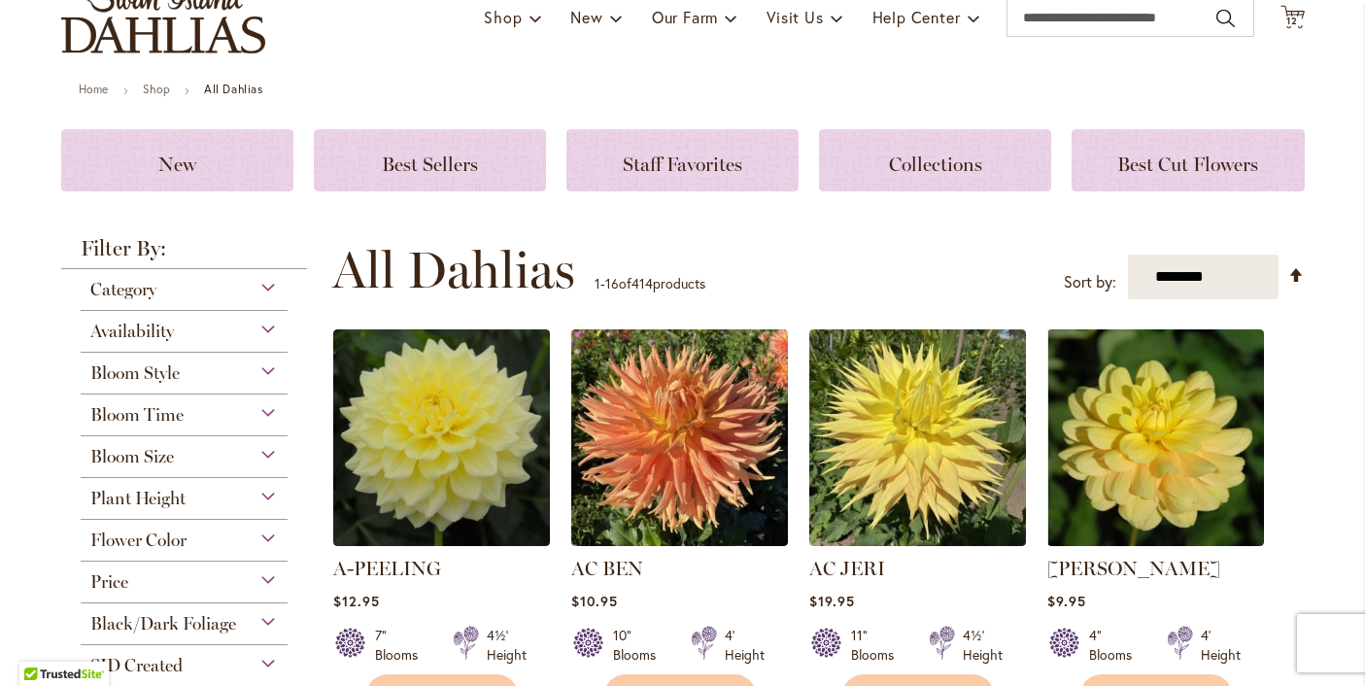
scroll to position [171, 0]
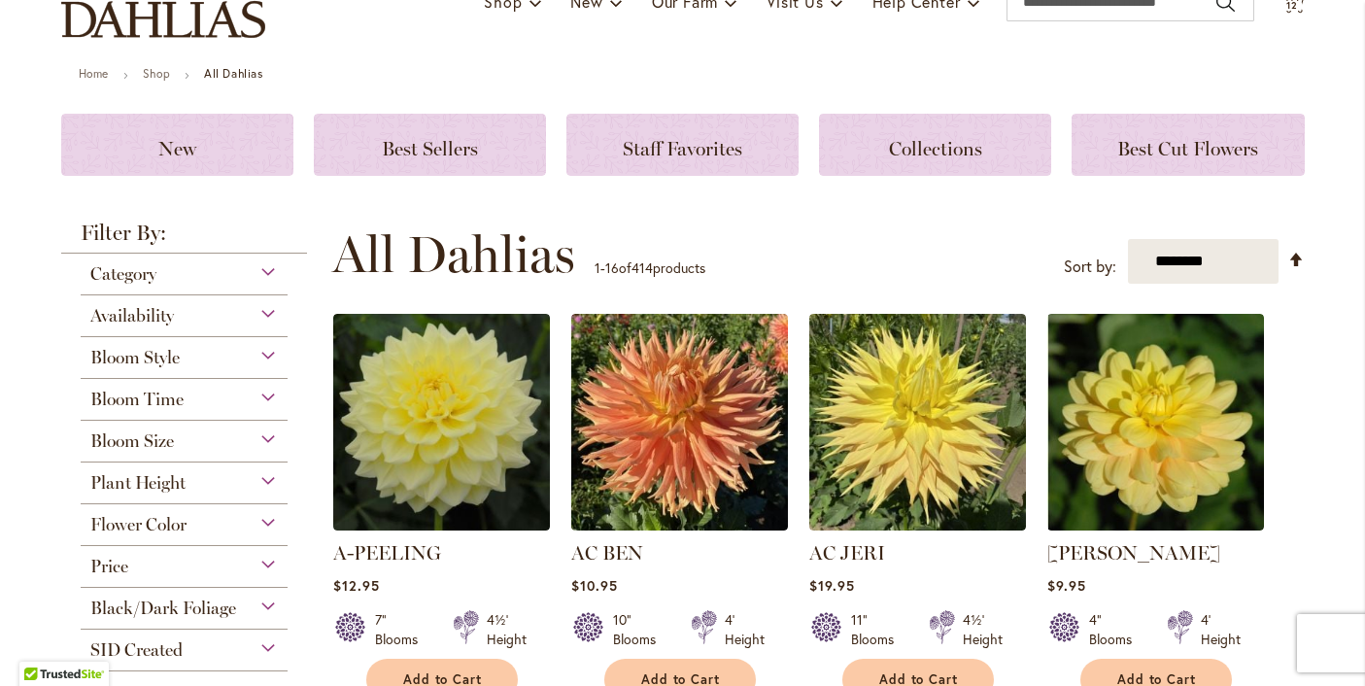
click at [167, 353] on span "Bloom Style" at bounding box center [134, 357] width 89 height 21
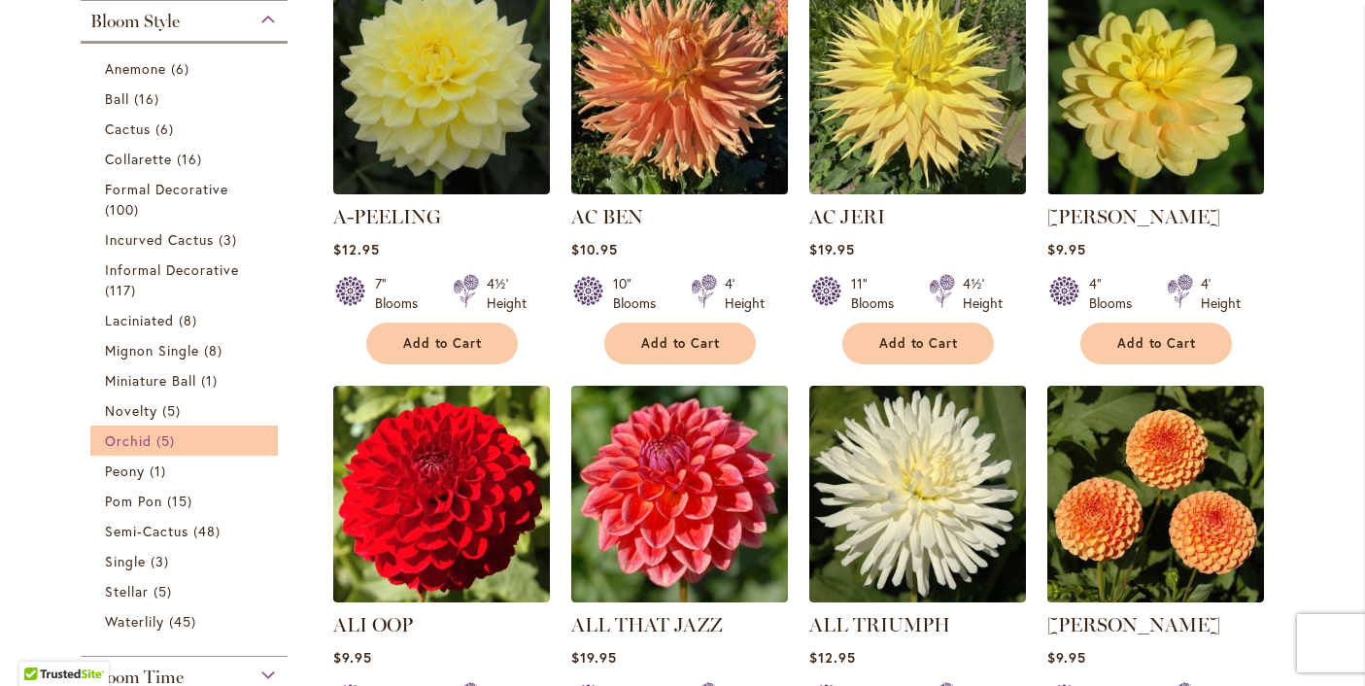
click at [128, 440] on span "Orchid" at bounding box center [128, 440] width 47 height 18
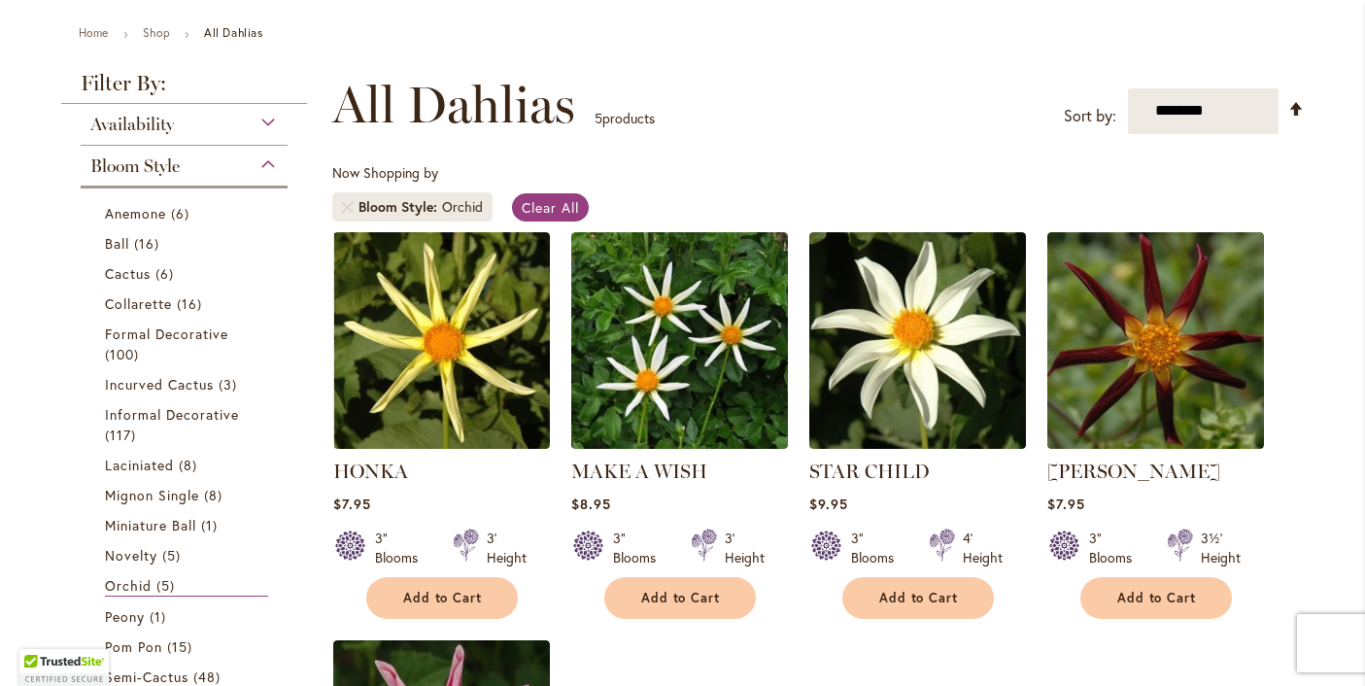
scroll to position [210, 0]
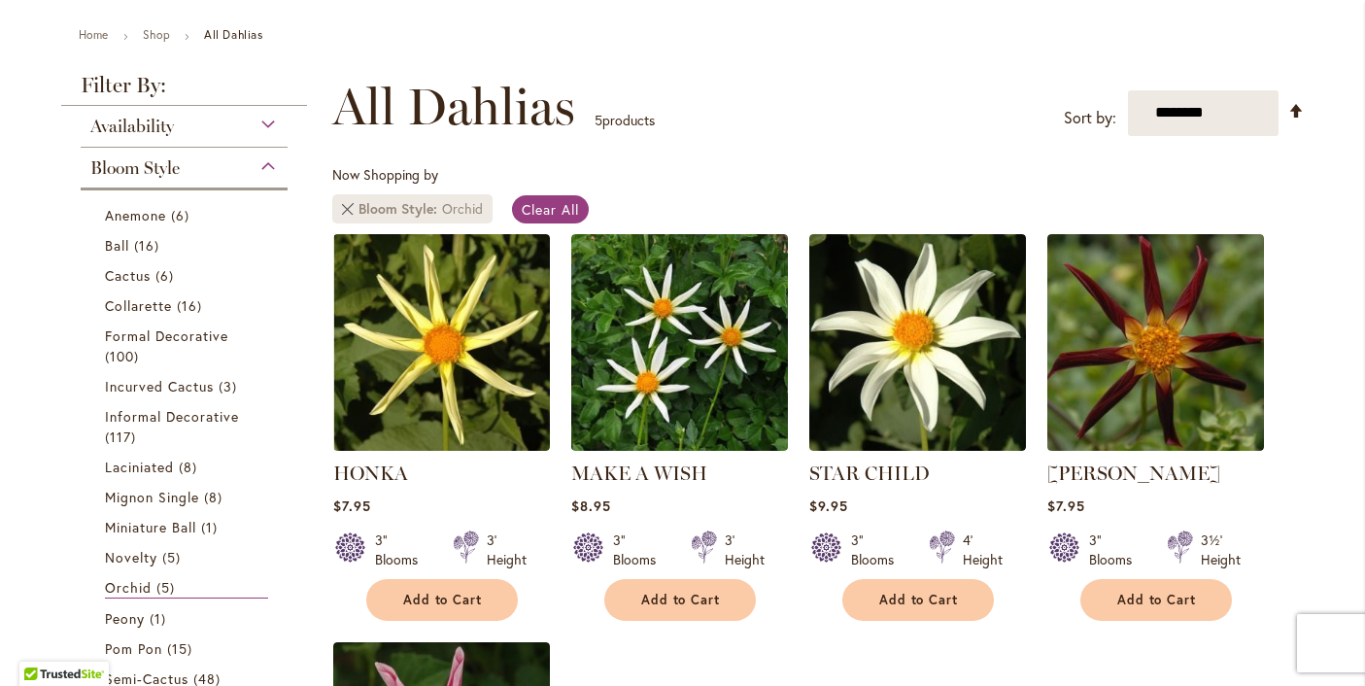
click at [348, 212] on link "Remove Bloom Style Orchid" at bounding box center [348, 209] width 12 height 12
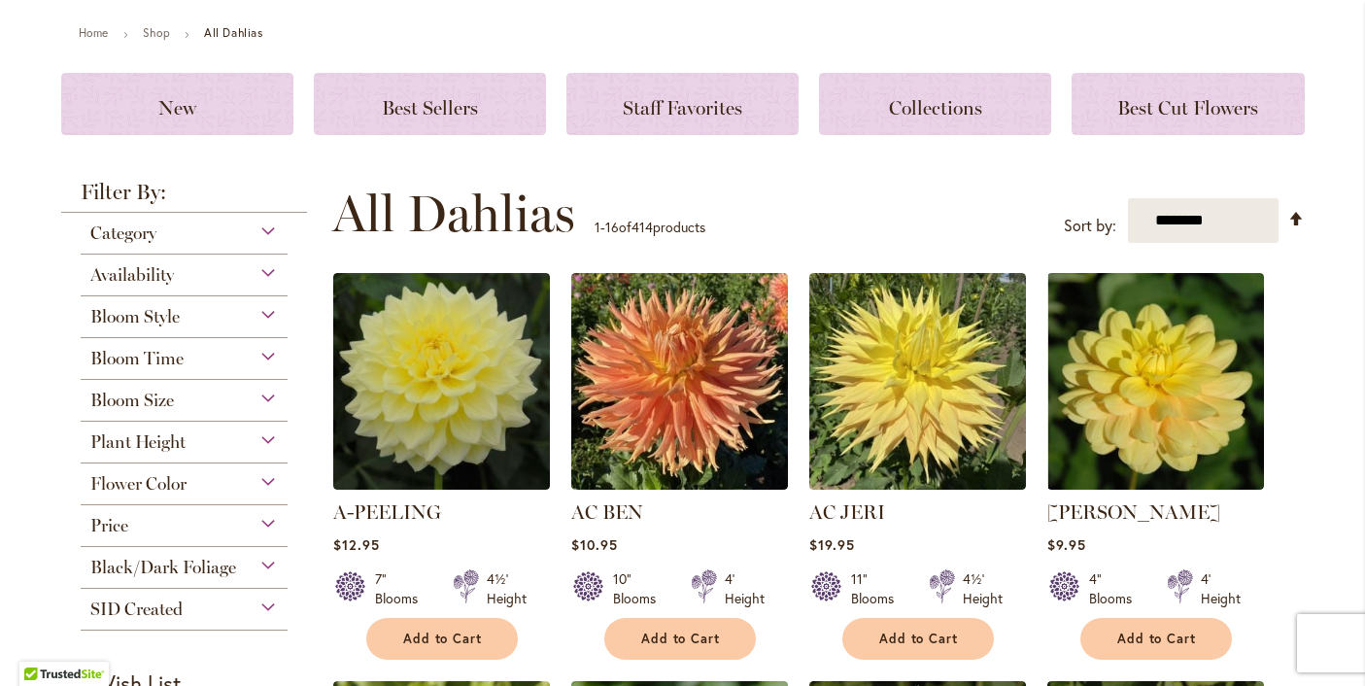
scroll to position [238, 0]
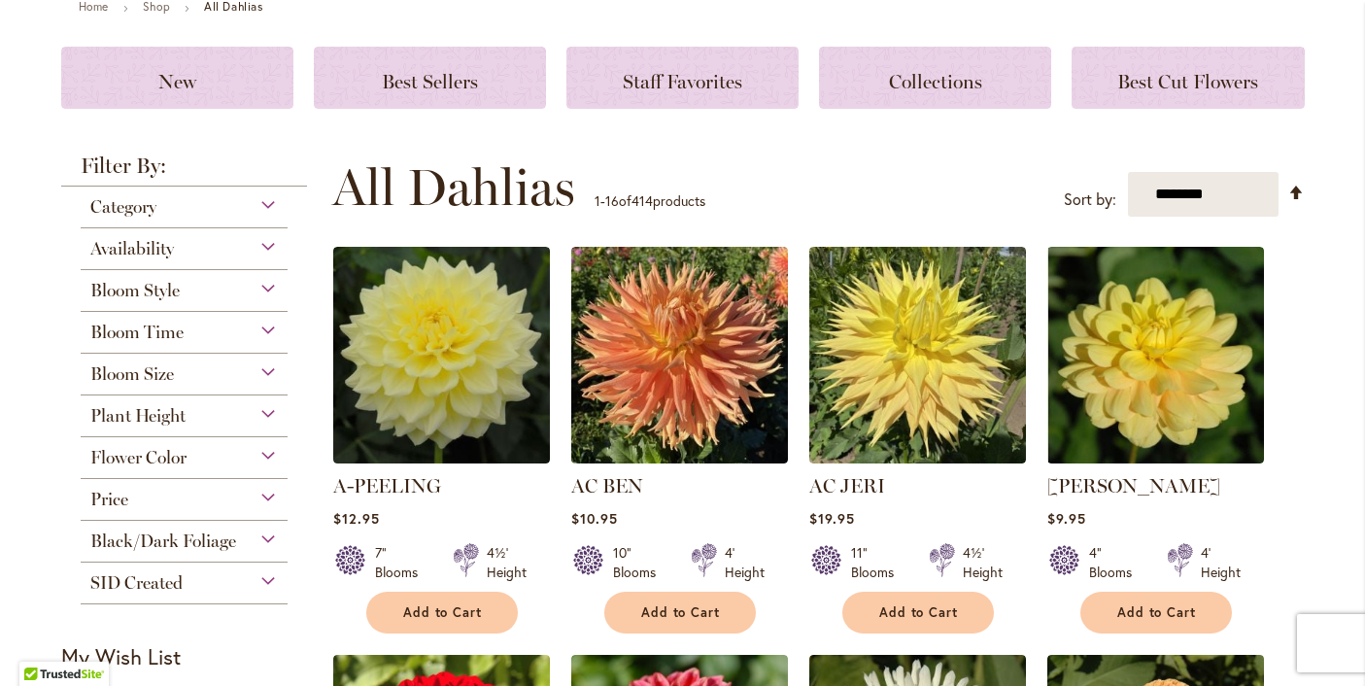
click at [154, 289] on span "Bloom Style" at bounding box center [134, 290] width 89 height 21
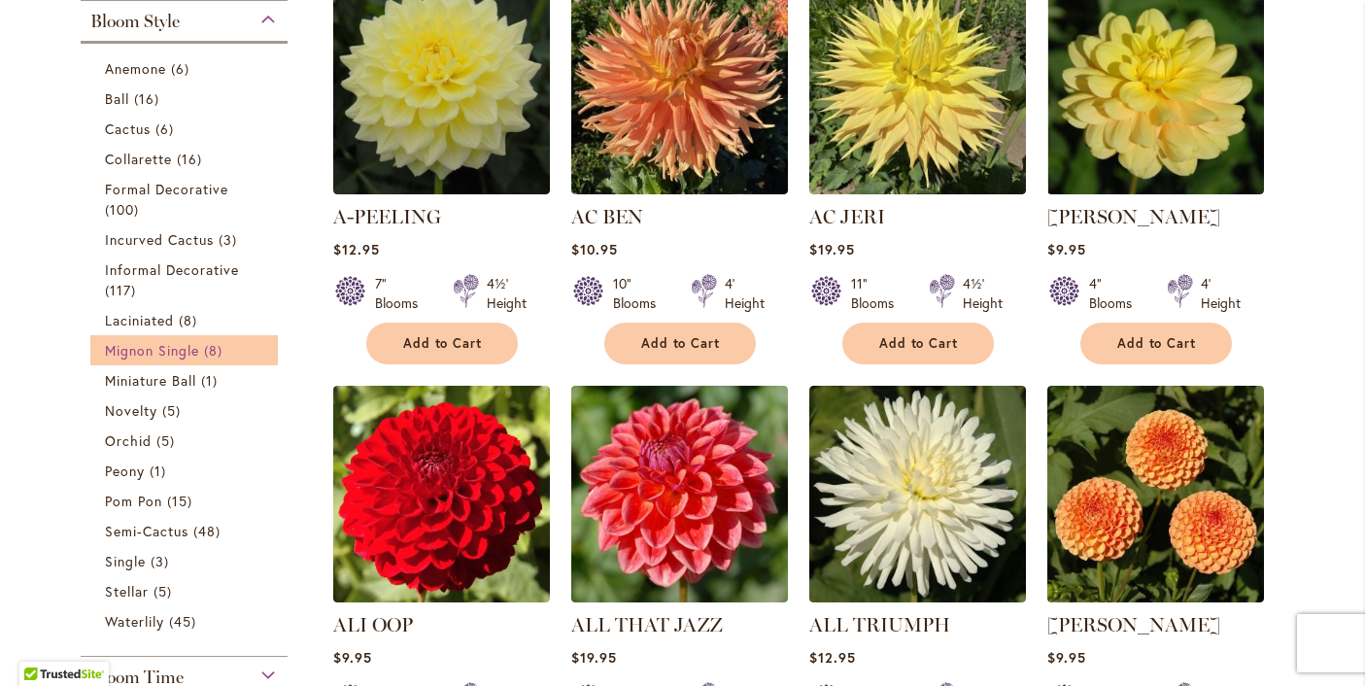
click at [130, 351] on span "Mignon Single" at bounding box center [152, 350] width 95 height 18
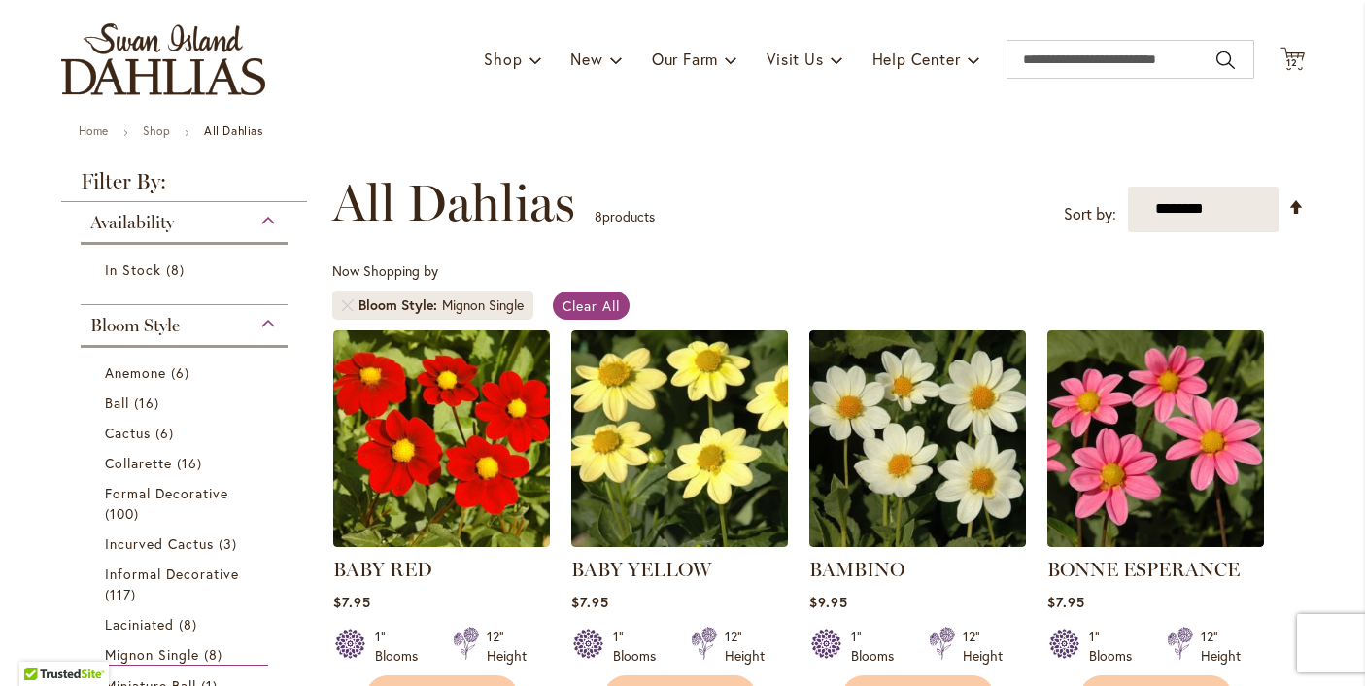
scroll to position [153, 0]
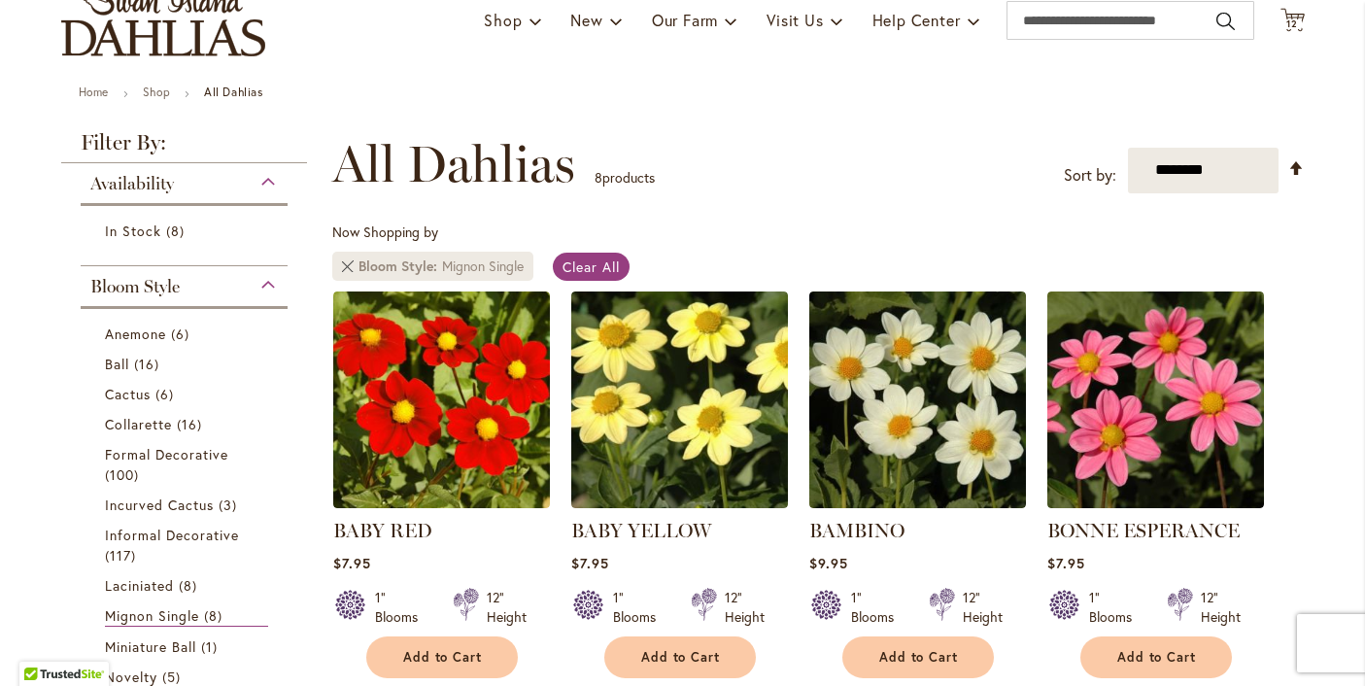
click at [346, 265] on link "Remove Bloom Style Mignon Single" at bounding box center [348, 266] width 12 height 12
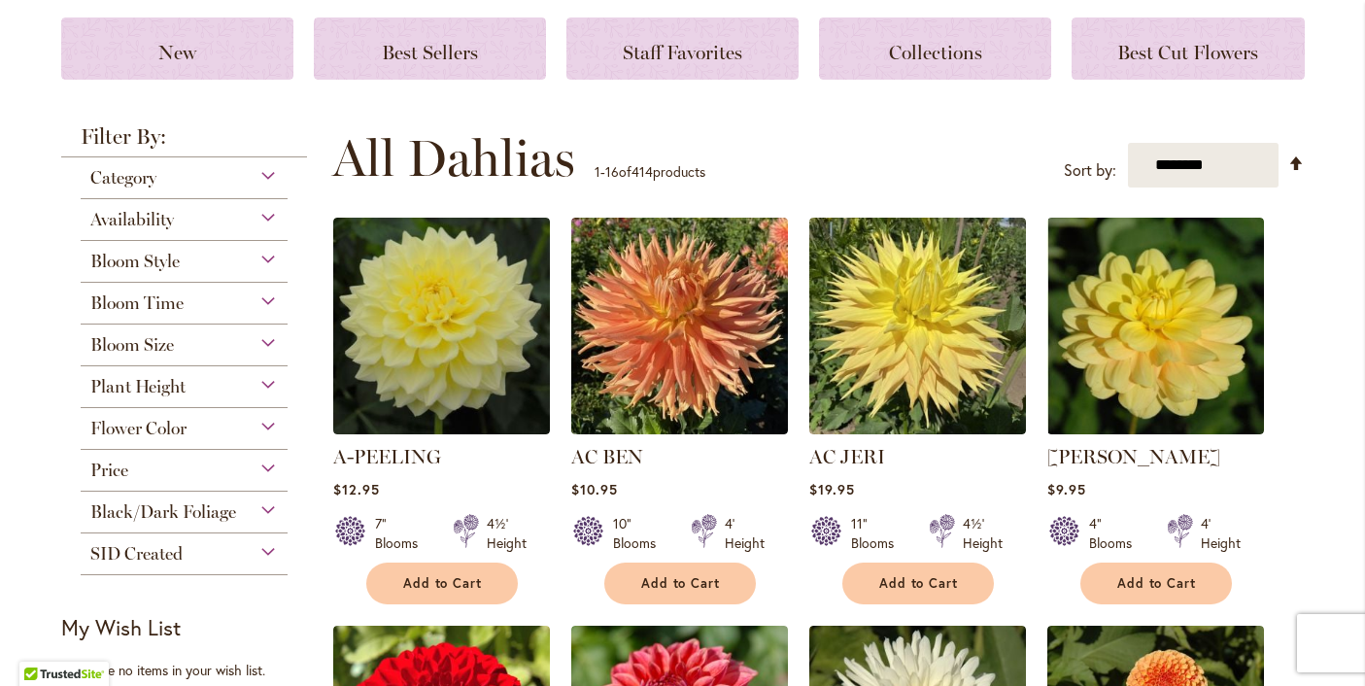
scroll to position [283, 0]
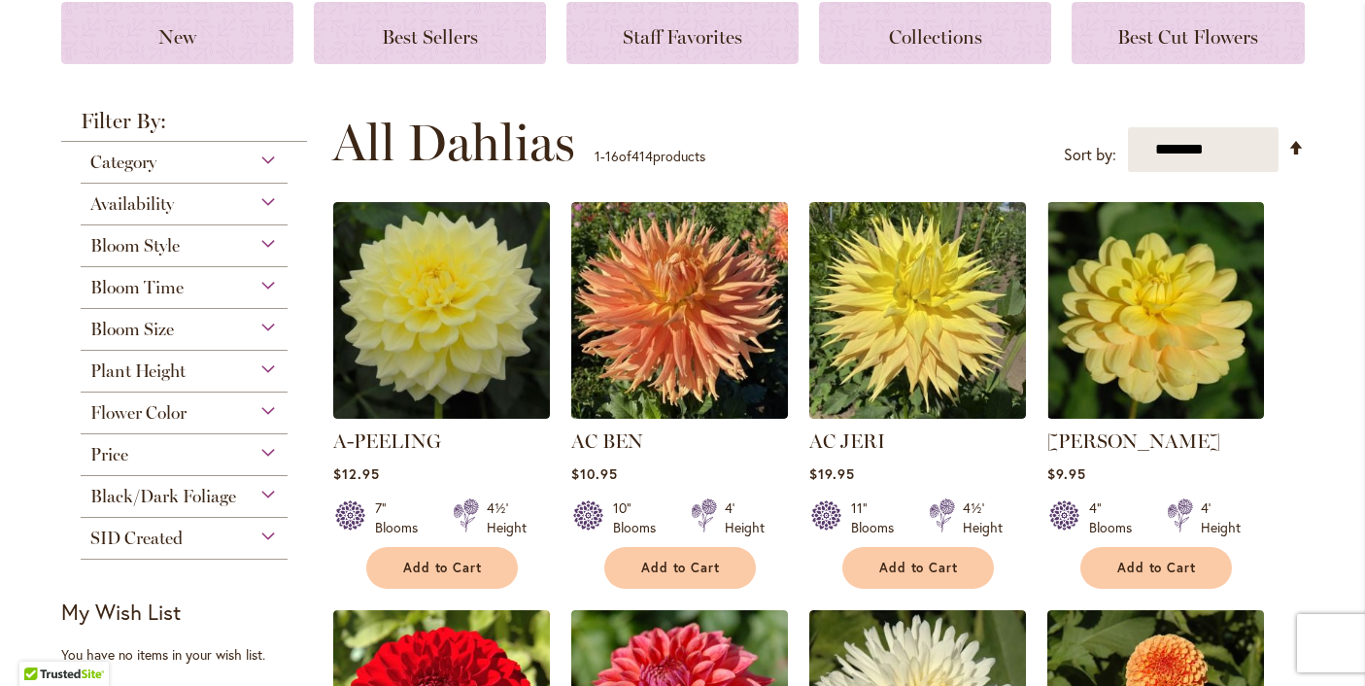
click at [164, 249] on span "Bloom Style" at bounding box center [134, 245] width 89 height 21
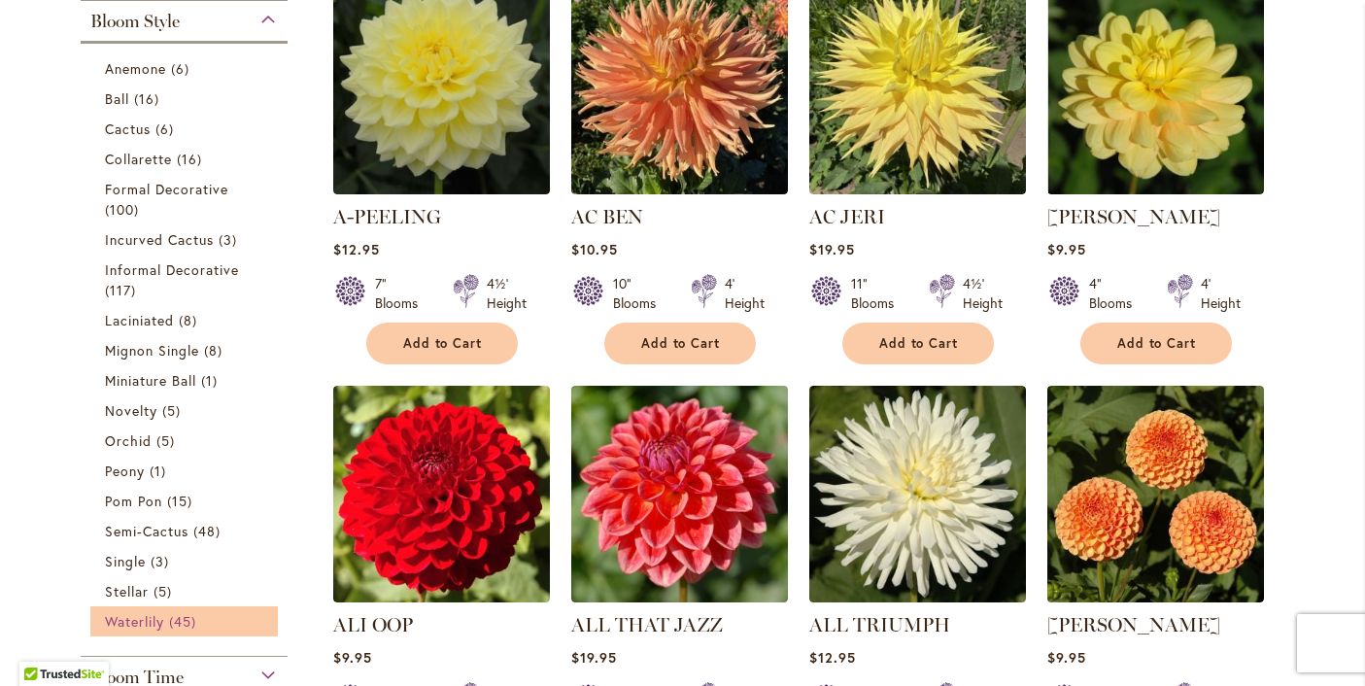
click at [148, 625] on span "Waterlily" at bounding box center [134, 621] width 59 height 18
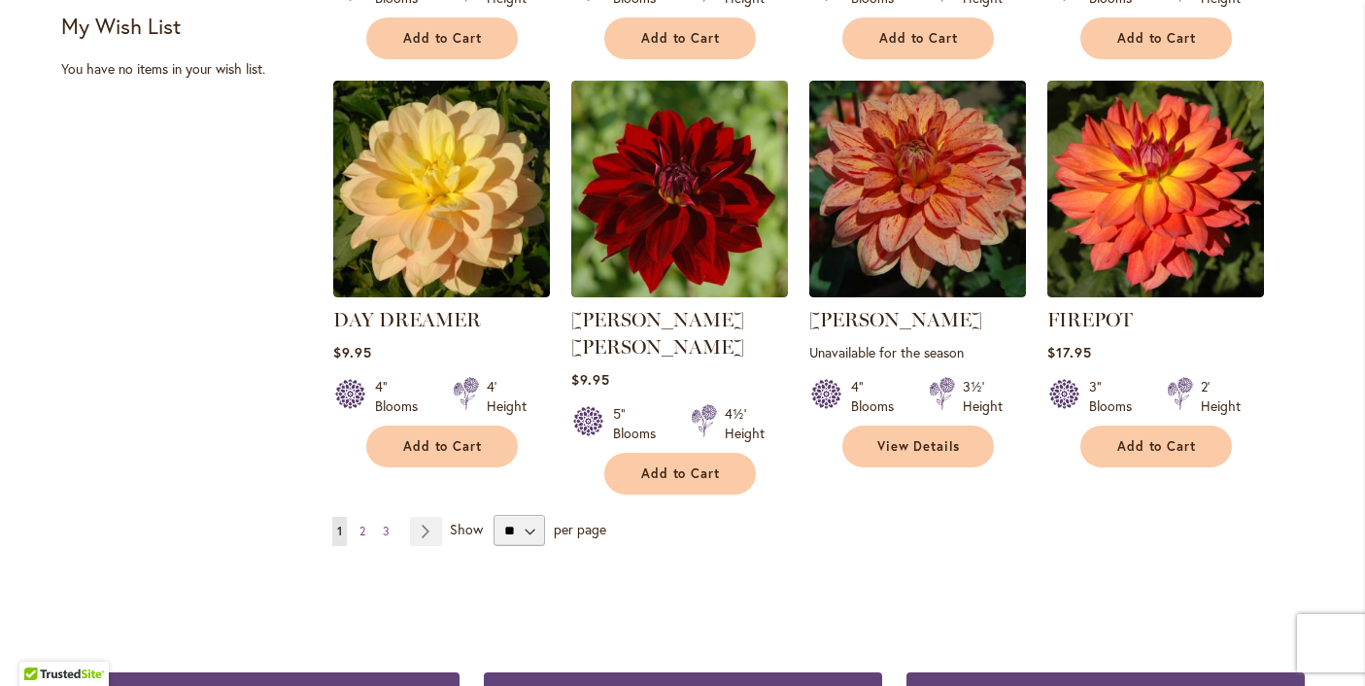
scroll to position [1592, 0]
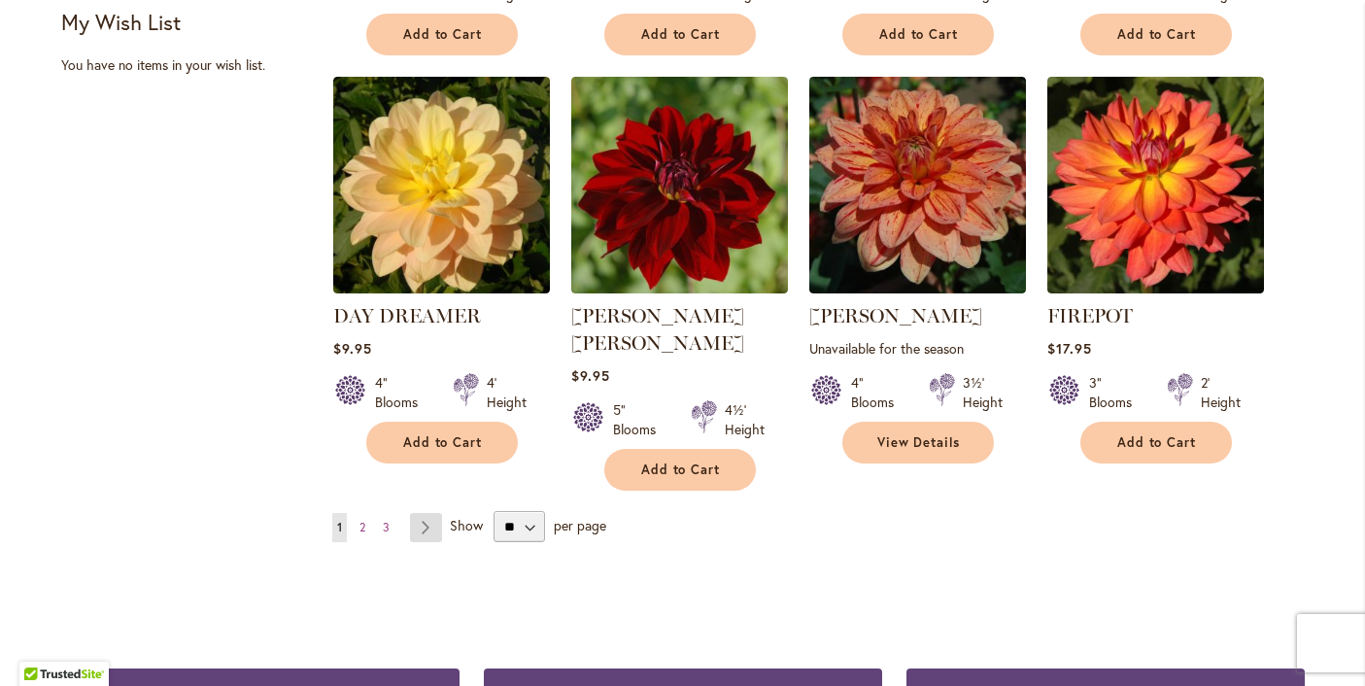
click at [424, 513] on link "Page Next" at bounding box center [426, 527] width 32 height 29
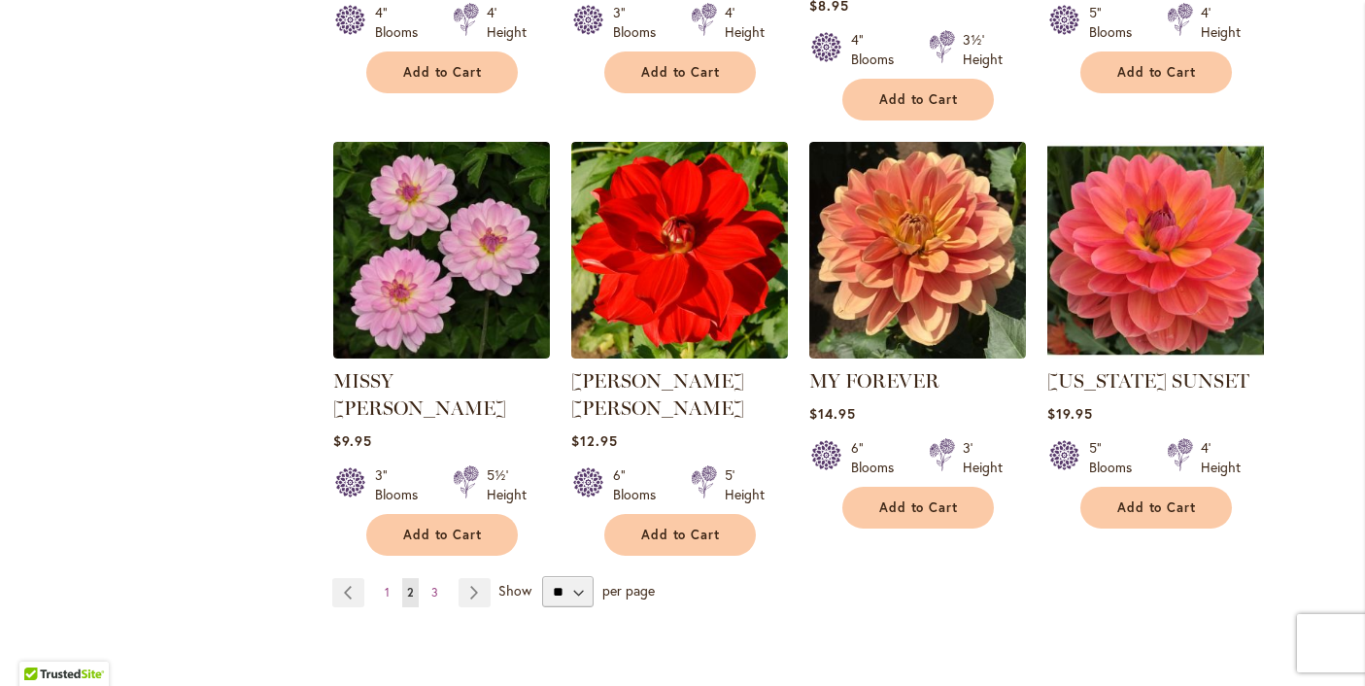
scroll to position [1556, 0]
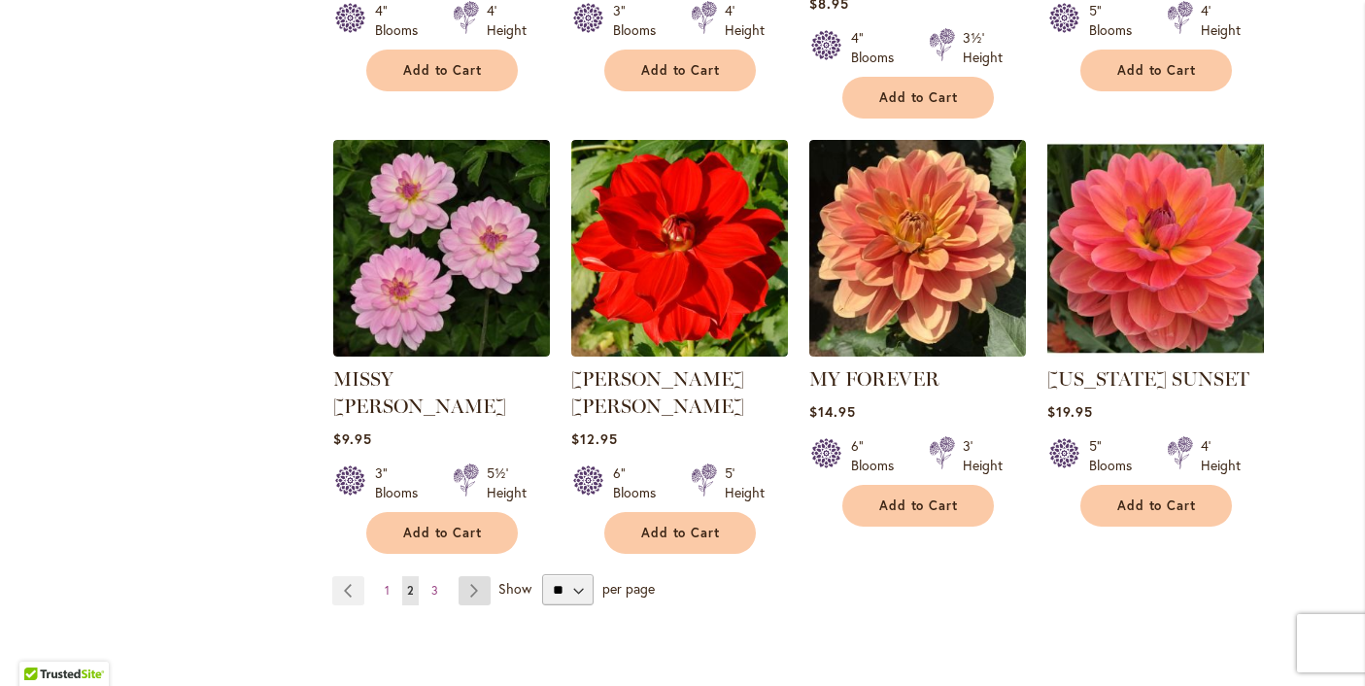
click at [478, 576] on link "Page Next" at bounding box center [475, 590] width 32 height 29
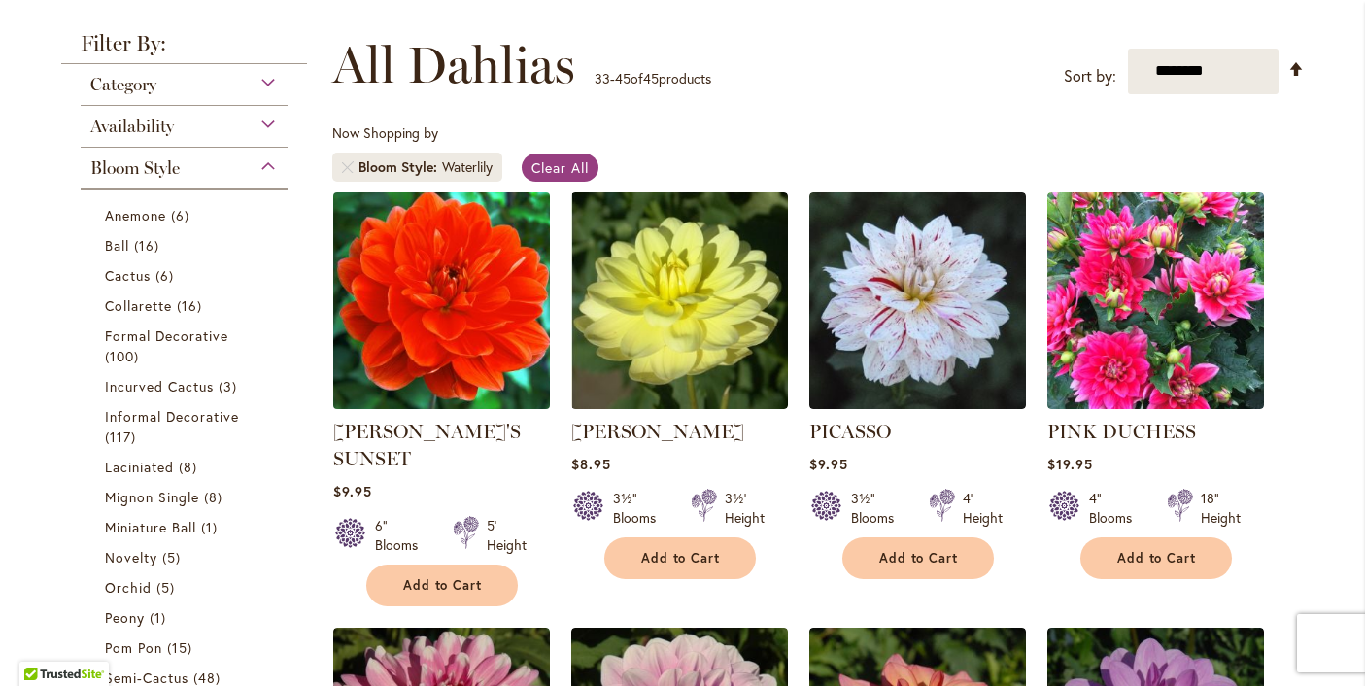
scroll to position [259, 0]
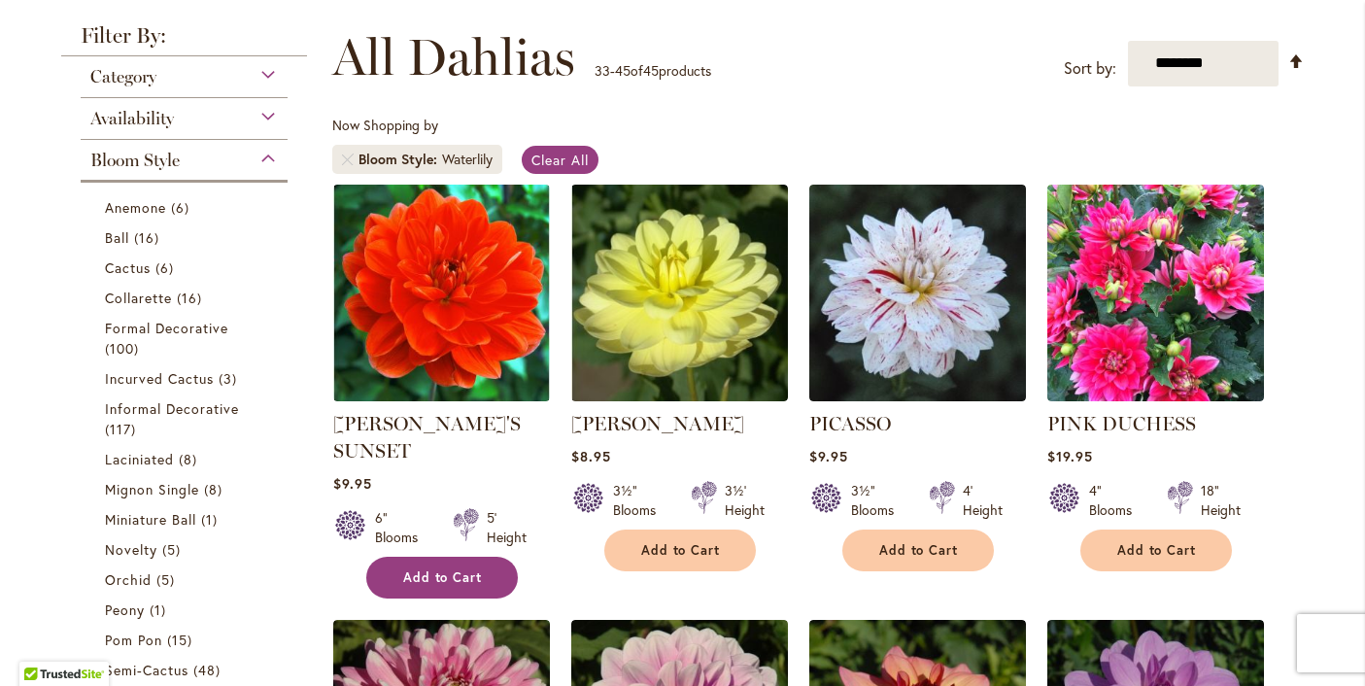
click at [440, 575] on span "Add to Cart" at bounding box center [443, 577] width 80 height 17
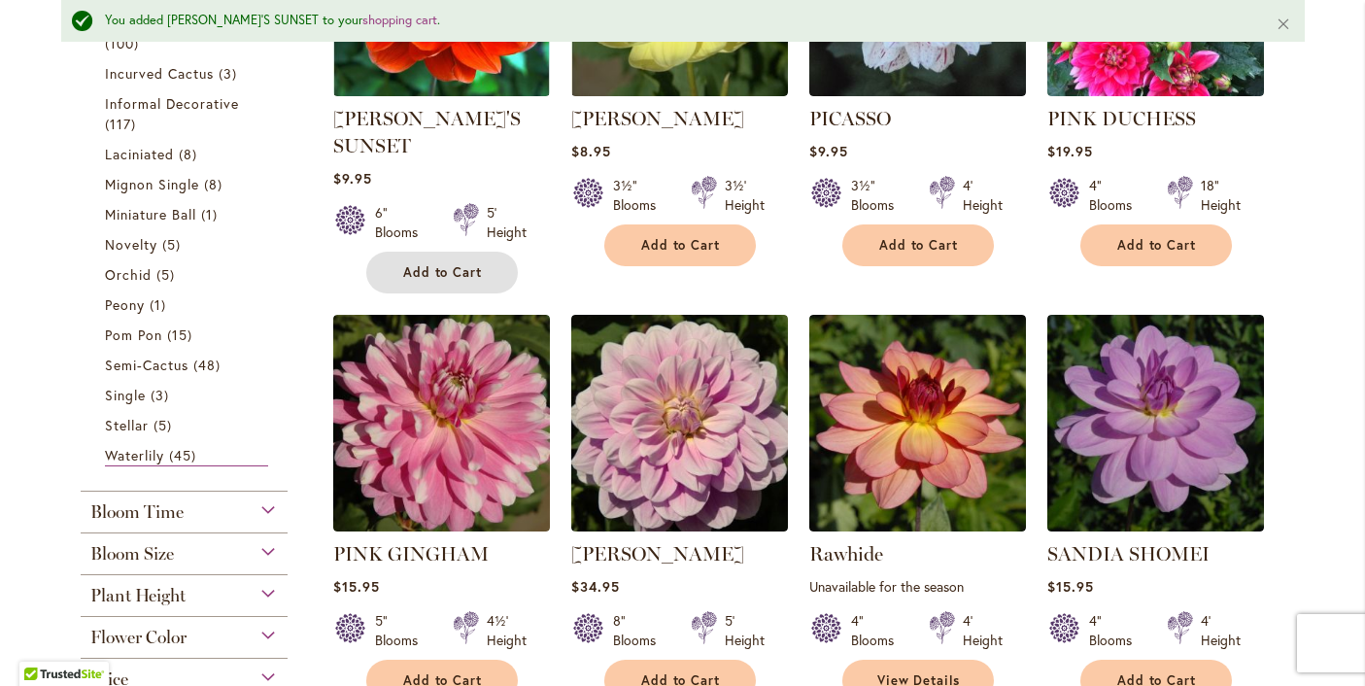
scroll to position [0, 0]
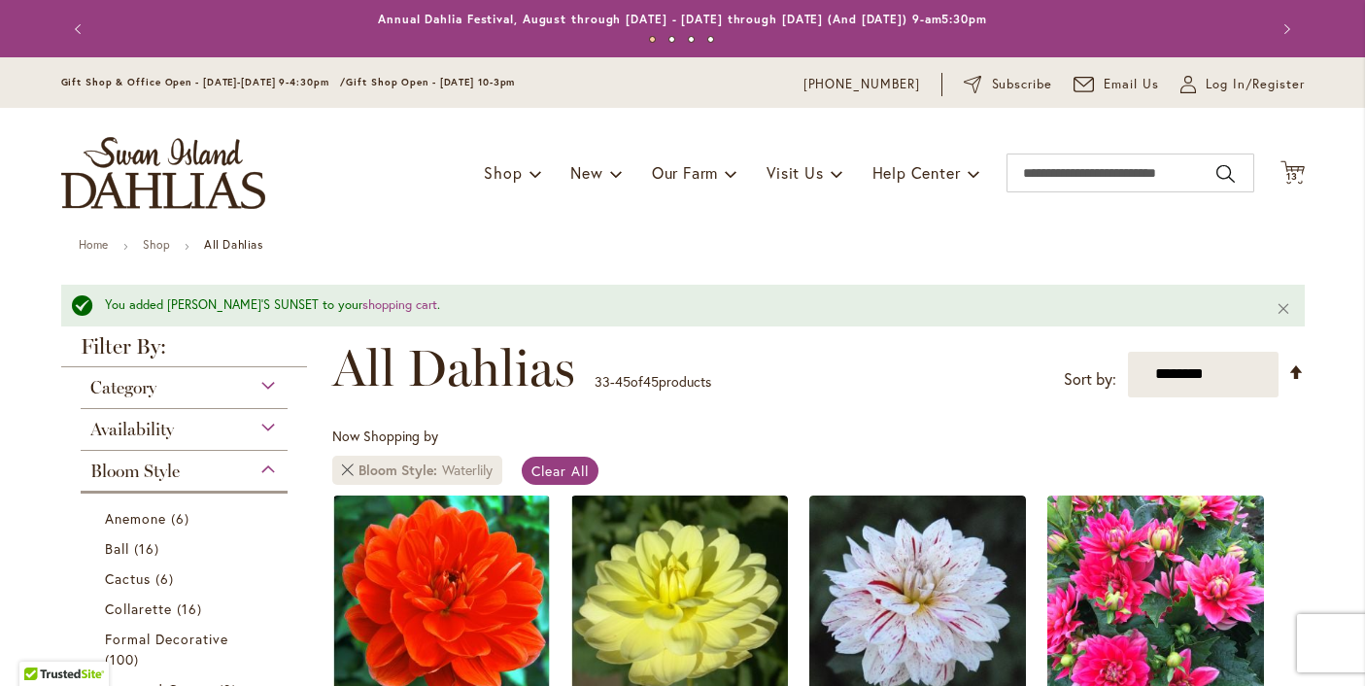
click at [345, 466] on link "Remove Bloom Style Waterlily" at bounding box center [348, 470] width 12 height 12
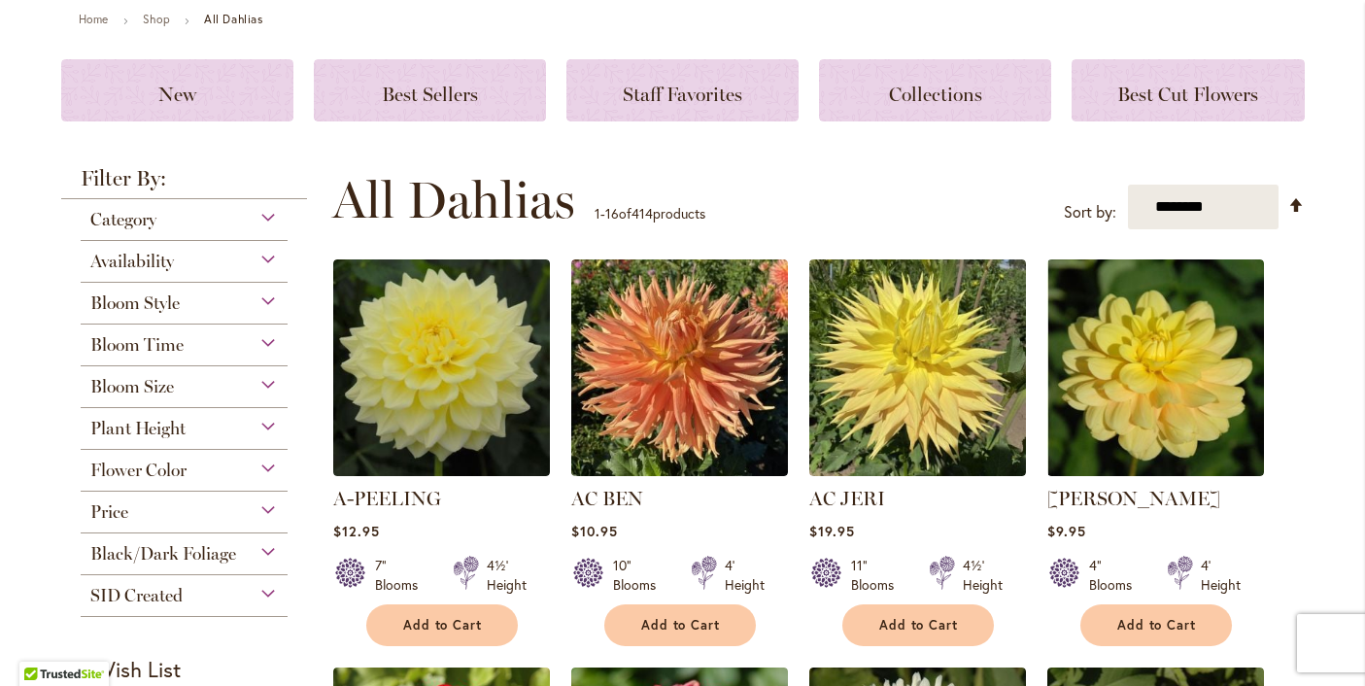
scroll to position [229, 0]
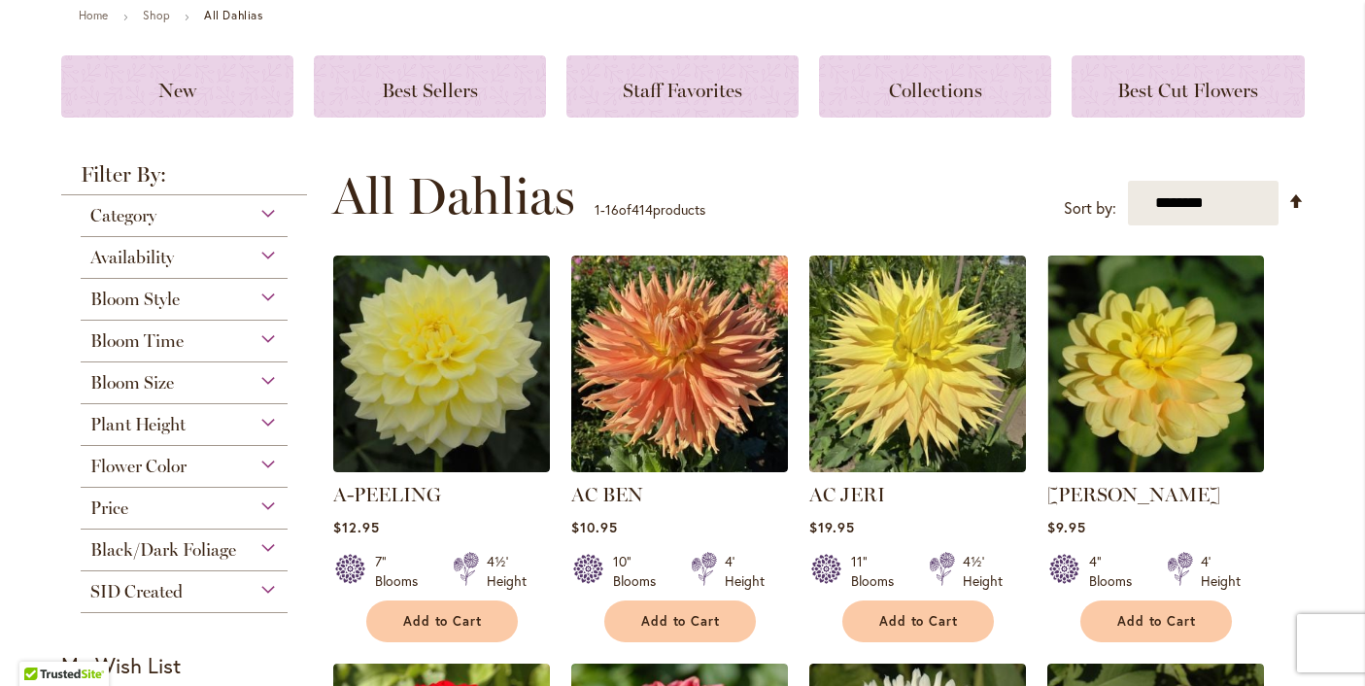
click at [160, 300] on span "Bloom Style" at bounding box center [134, 299] width 89 height 21
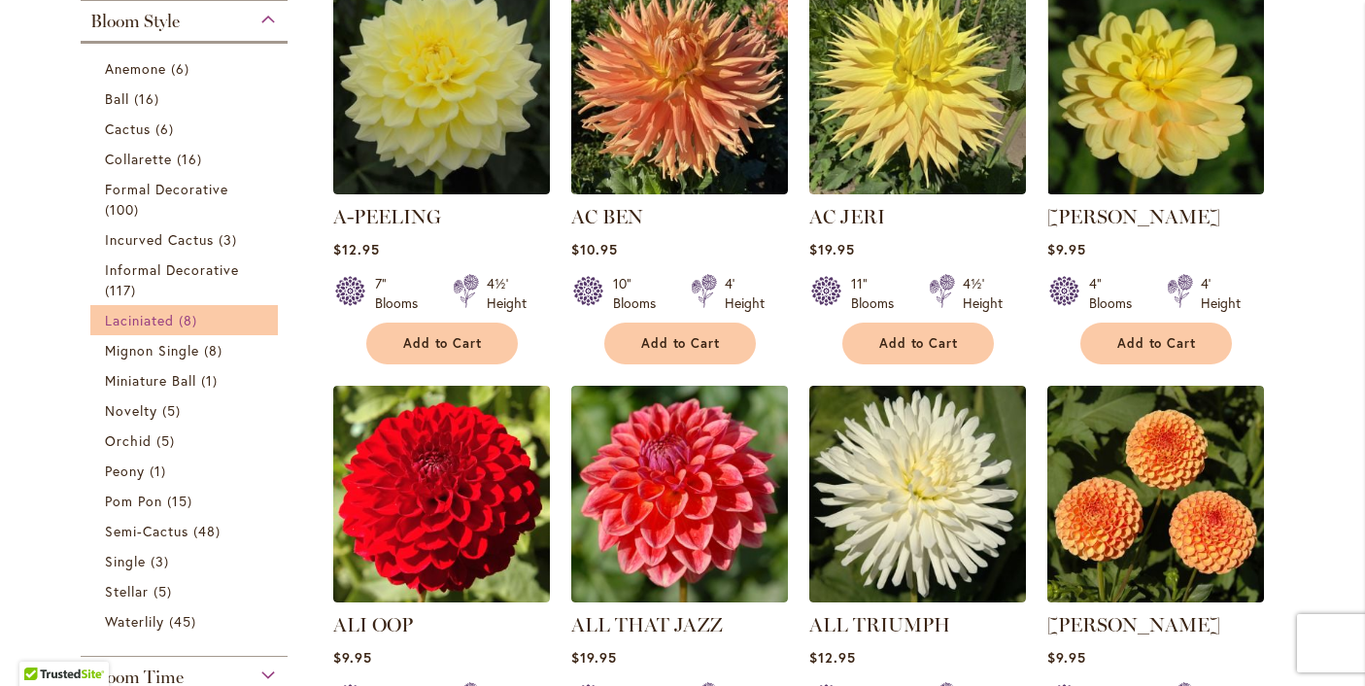
click at [139, 324] on span "Laciniated" at bounding box center [140, 320] width 70 height 18
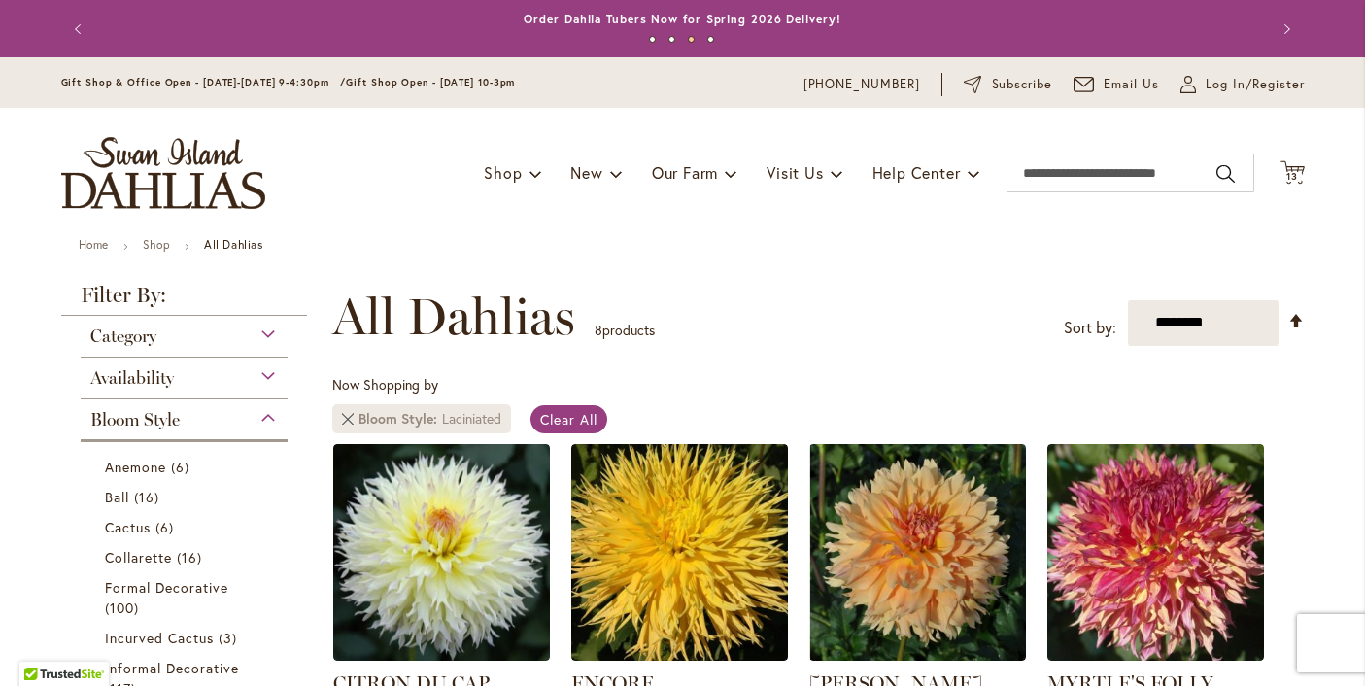
click at [347, 415] on link "Remove Bloom Style Laciniated" at bounding box center [348, 419] width 12 height 12
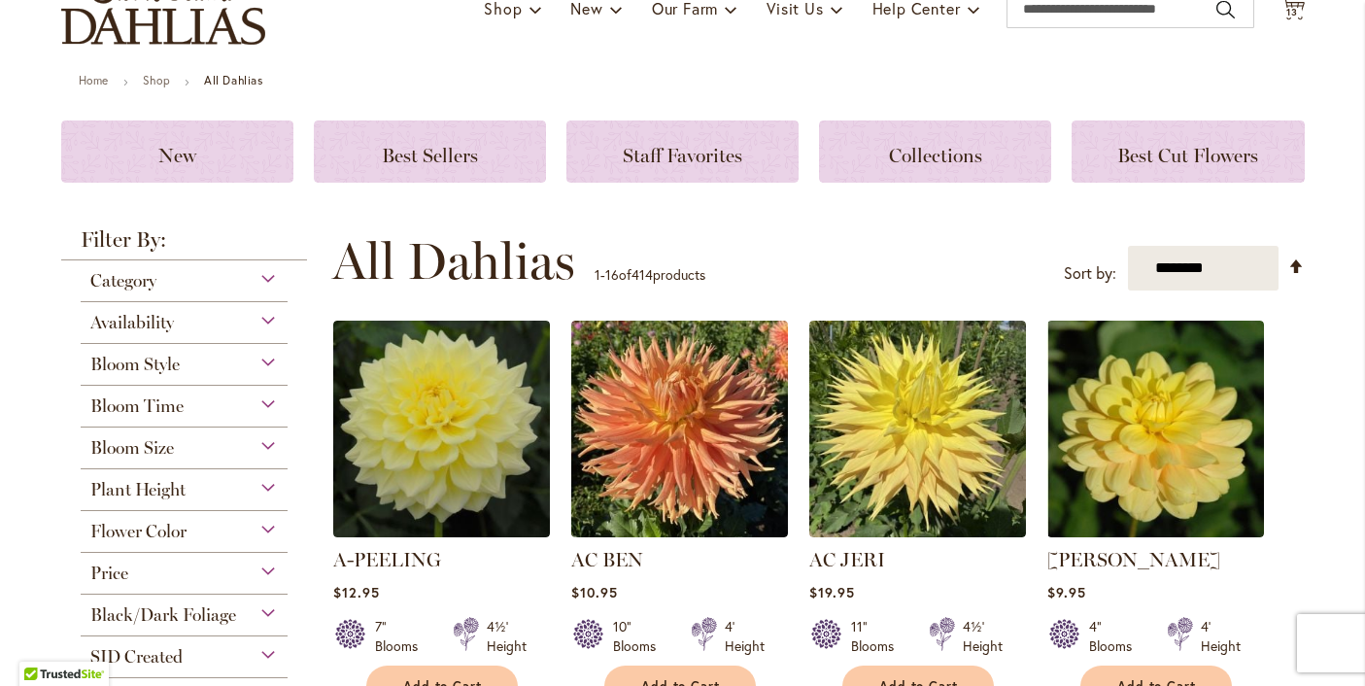
scroll to position [165, 0]
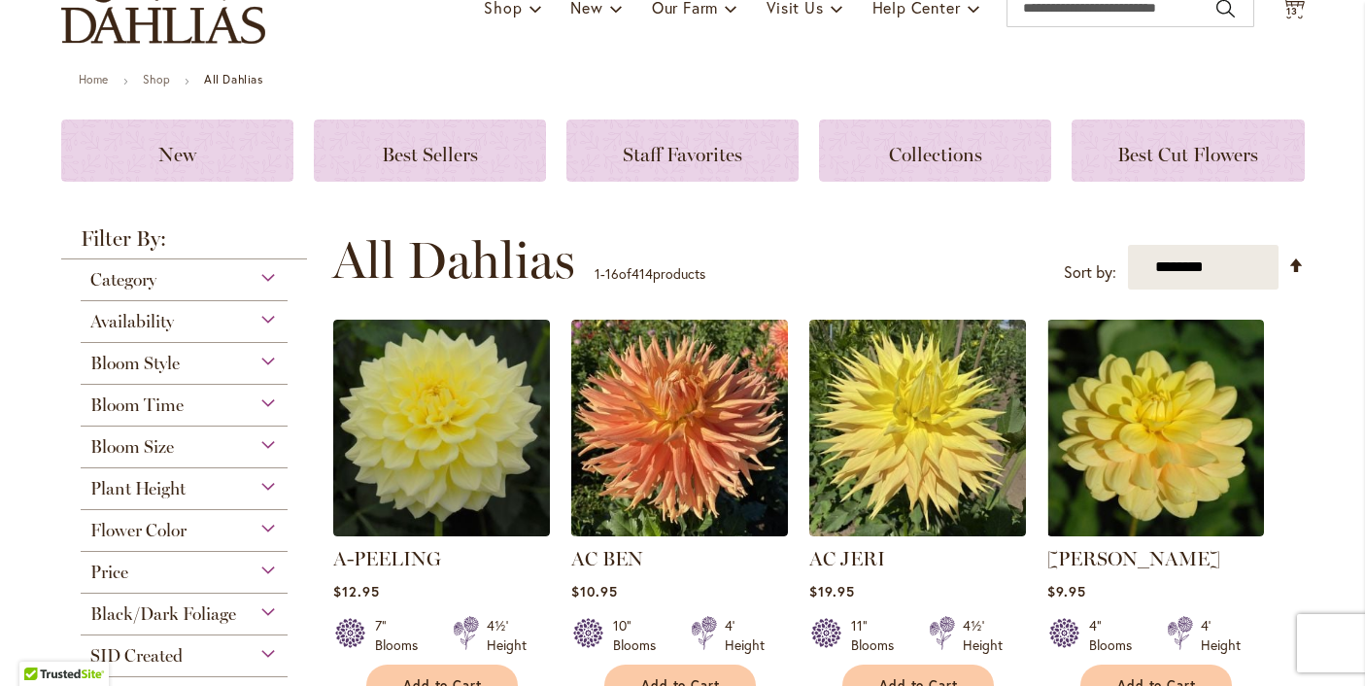
click at [148, 366] on span "Bloom Style" at bounding box center [134, 363] width 89 height 21
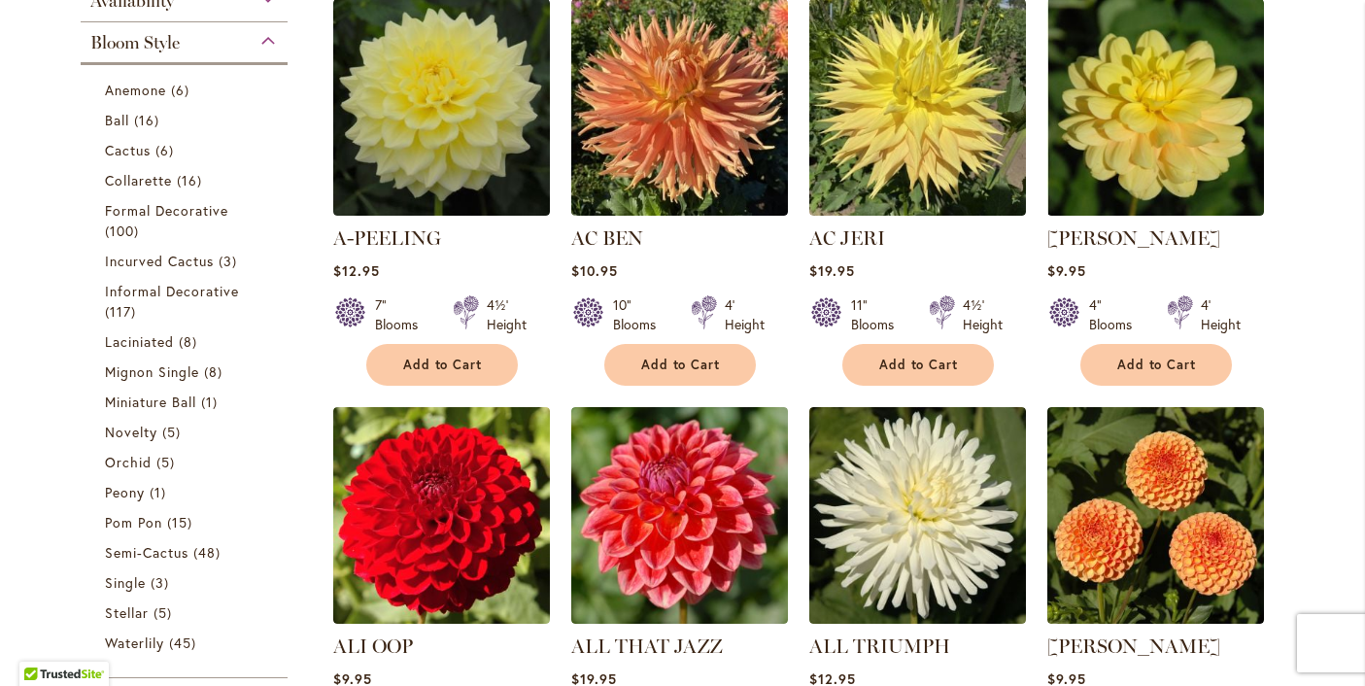
scroll to position [482, 0]
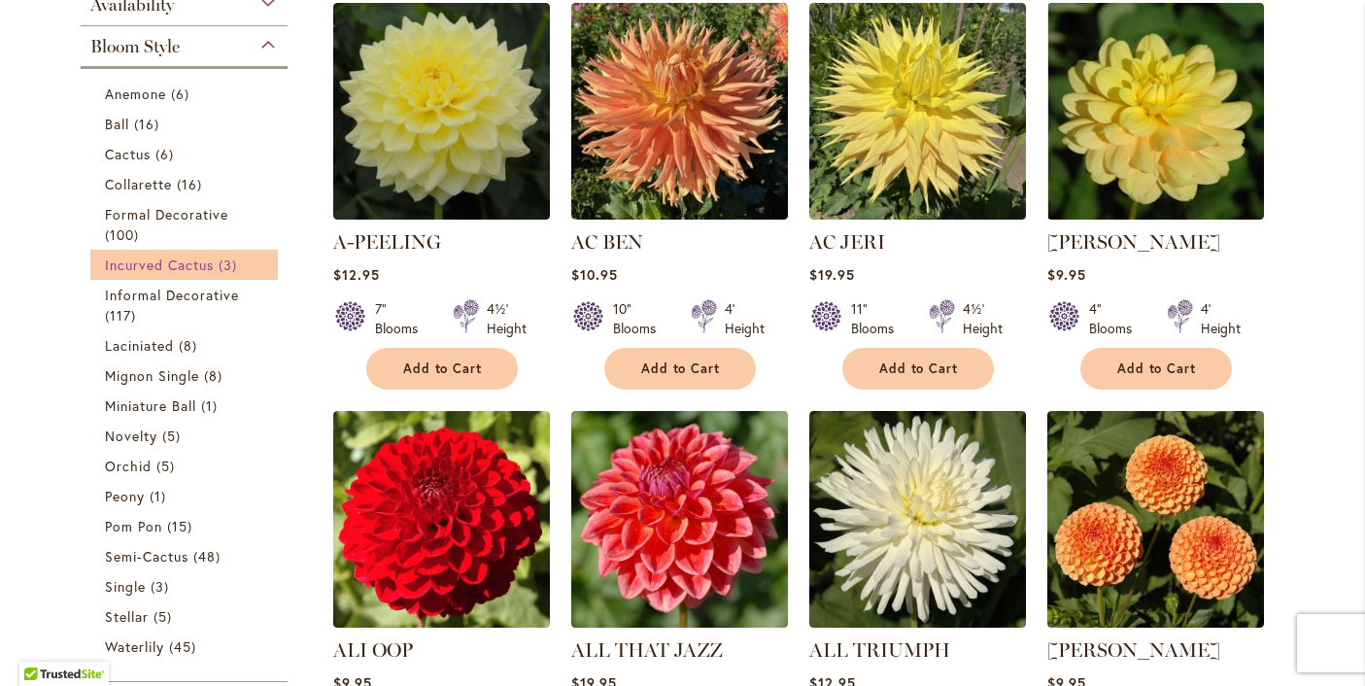
click at [123, 262] on span "Incurved Cactus" at bounding box center [160, 265] width 110 height 18
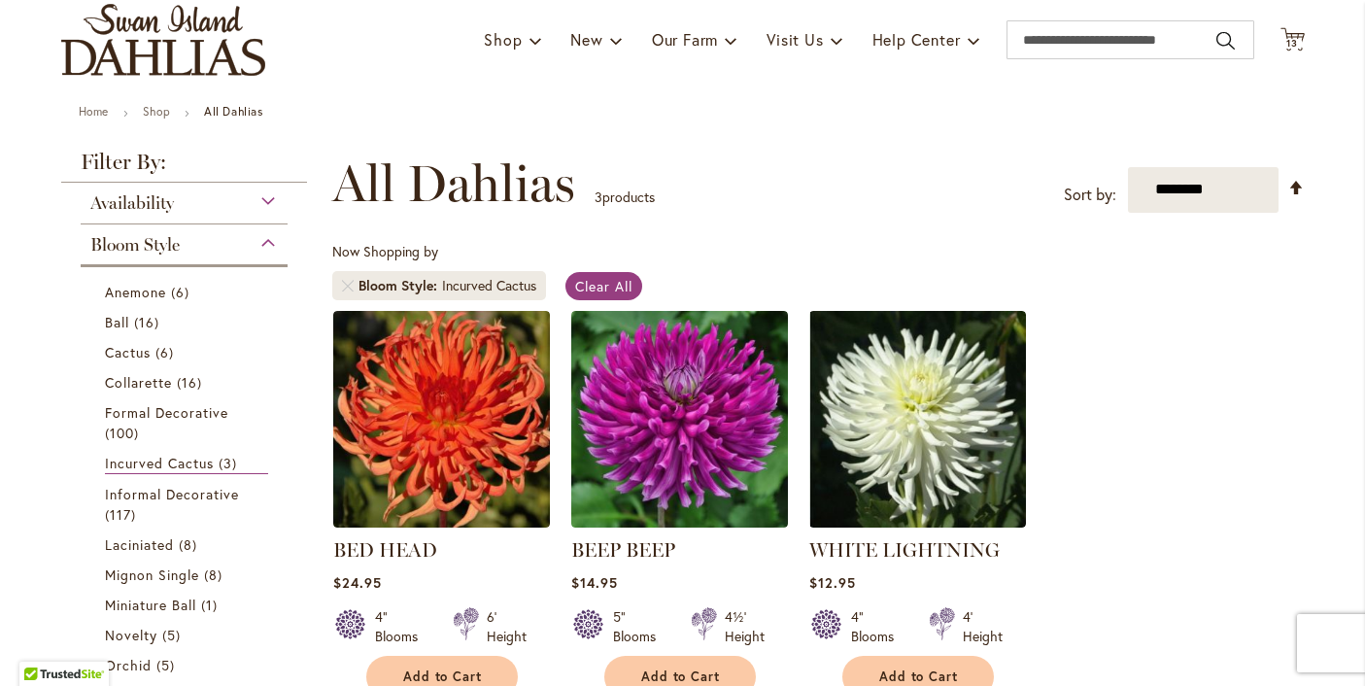
scroll to position [135, 0]
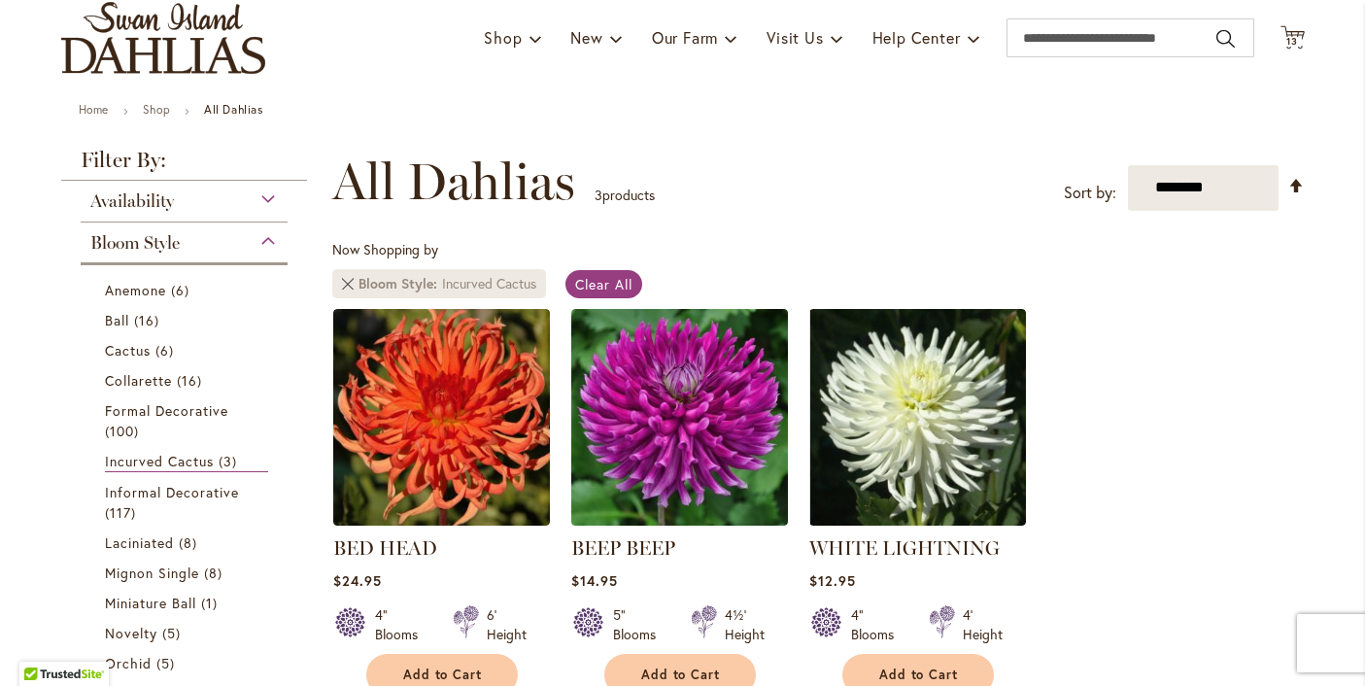
click at [348, 283] on link "Remove Bloom Style Incurved Cactus" at bounding box center [348, 284] width 12 height 12
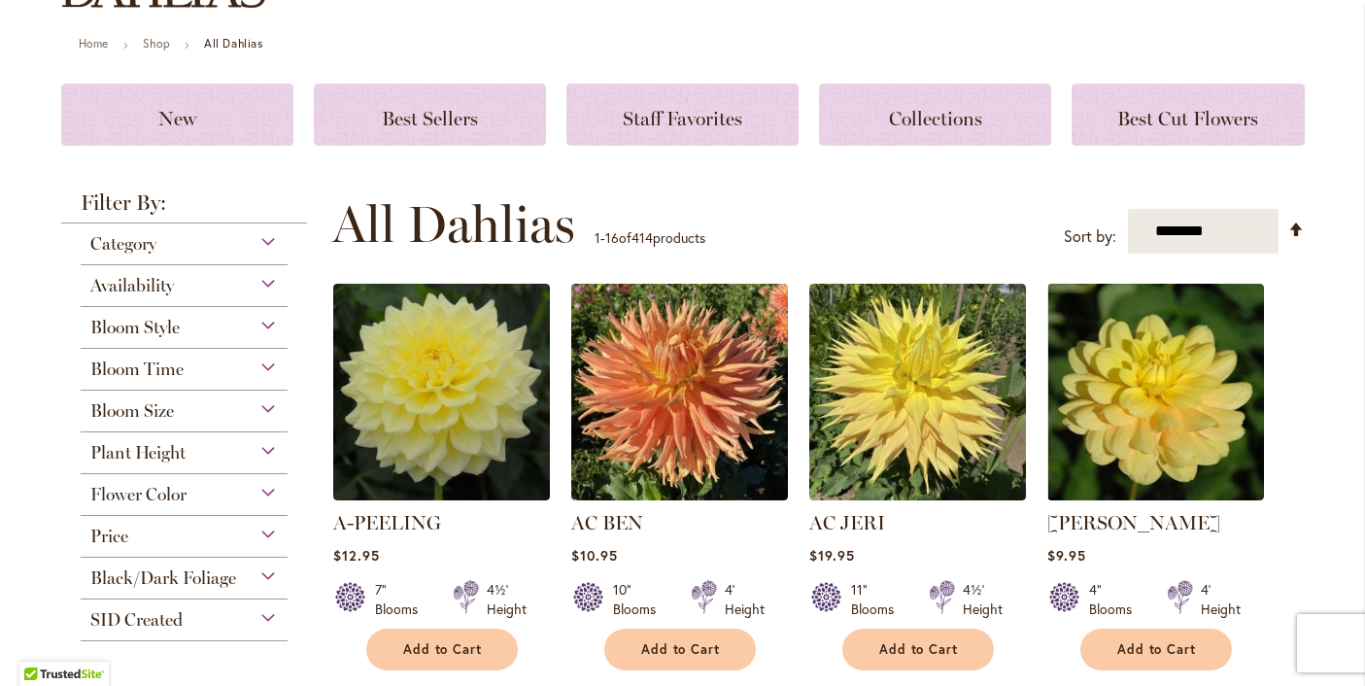
scroll to position [205, 0]
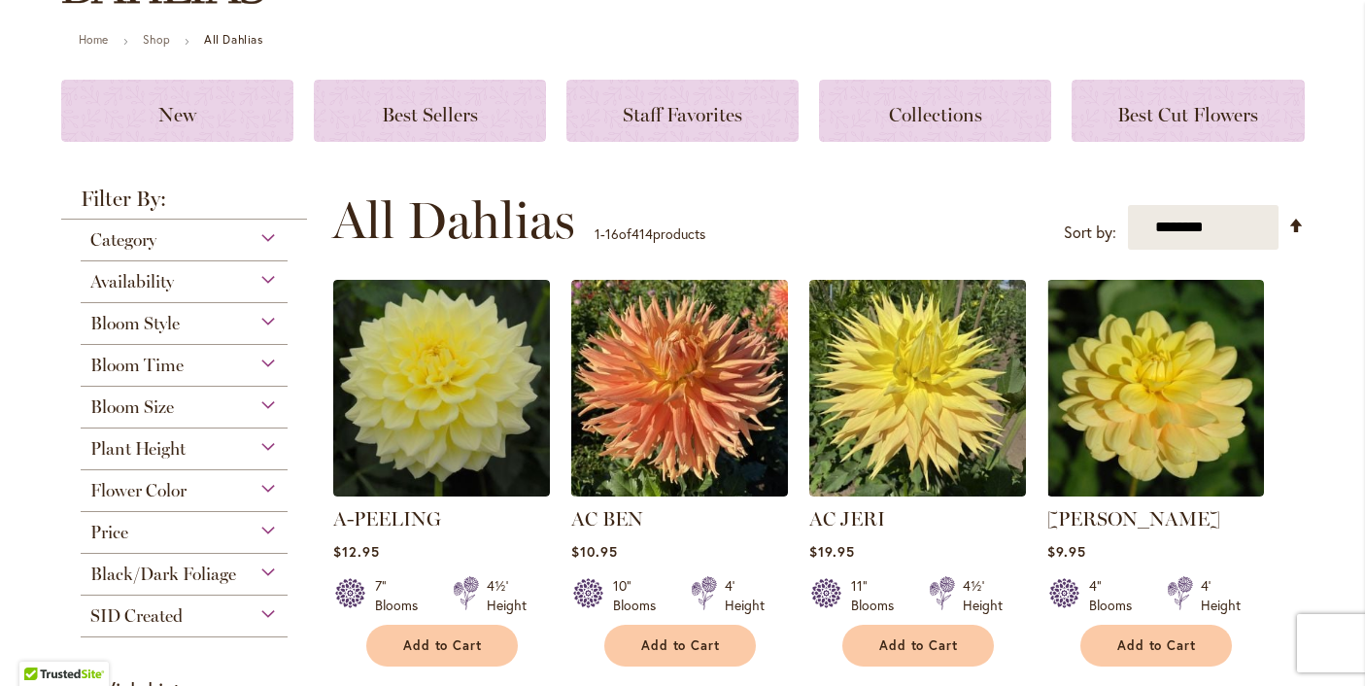
click at [170, 321] on span "Bloom Style" at bounding box center [134, 323] width 89 height 21
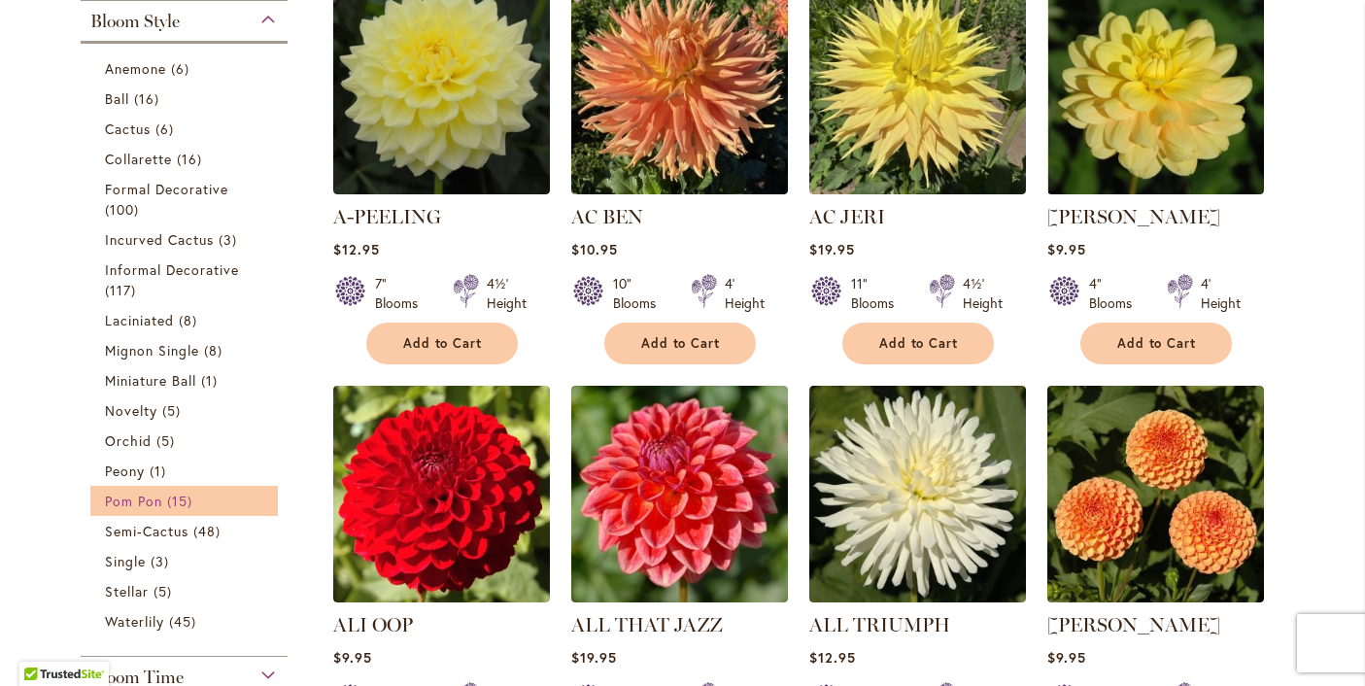
click at [118, 499] on span "Pom Pon" at bounding box center [133, 501] width 57 height 18
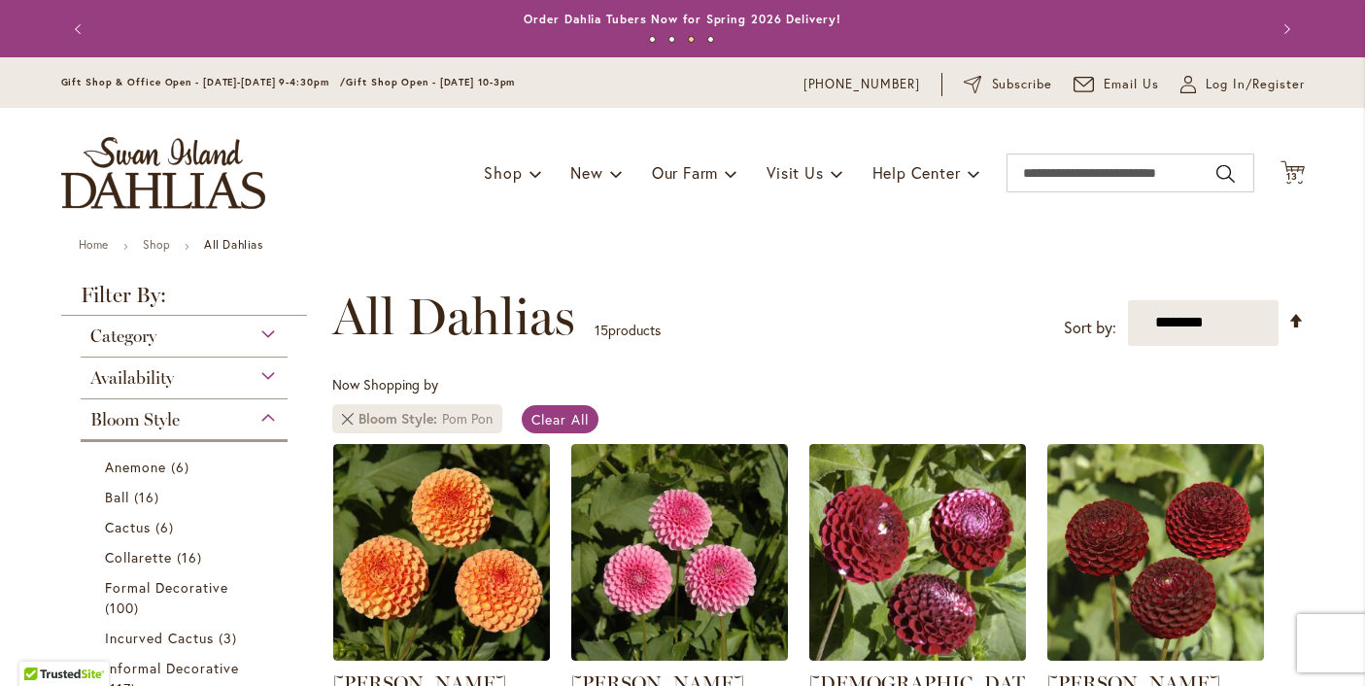
click at [346, 418] on link "Remove Bloom Style Pom Pon" at bounding box center [348, 419] width 12 height 12
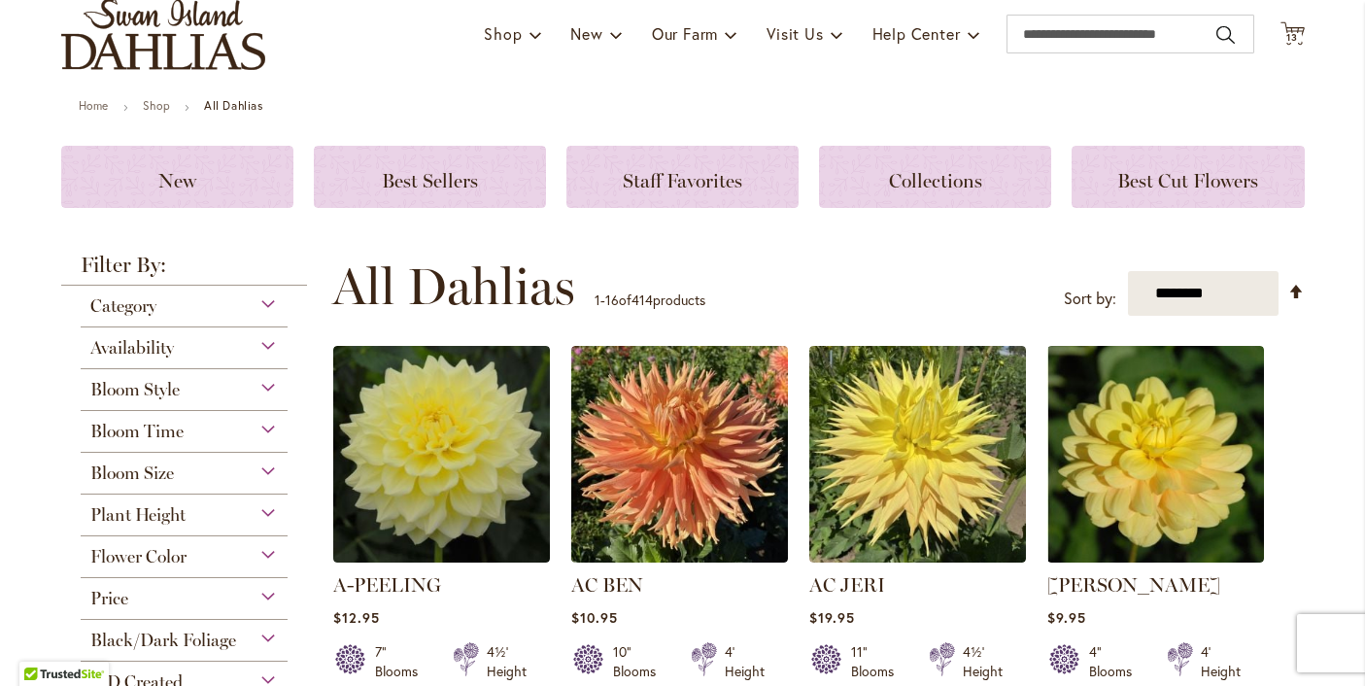
click at [158, 388] on span "Bloom Style" at bounding box center [134, 389] width 89 height 21
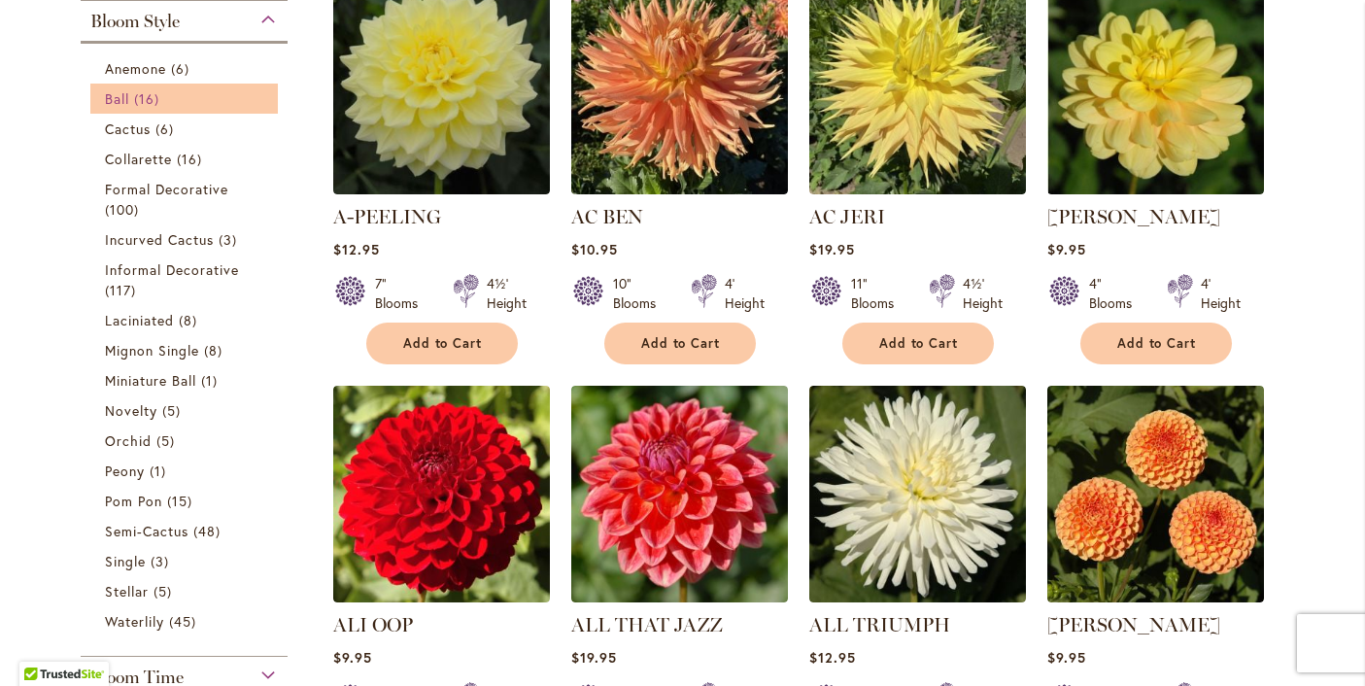
click at [120, 94] on span "Ball" at bounding box center [117, 98] width 24 height 18
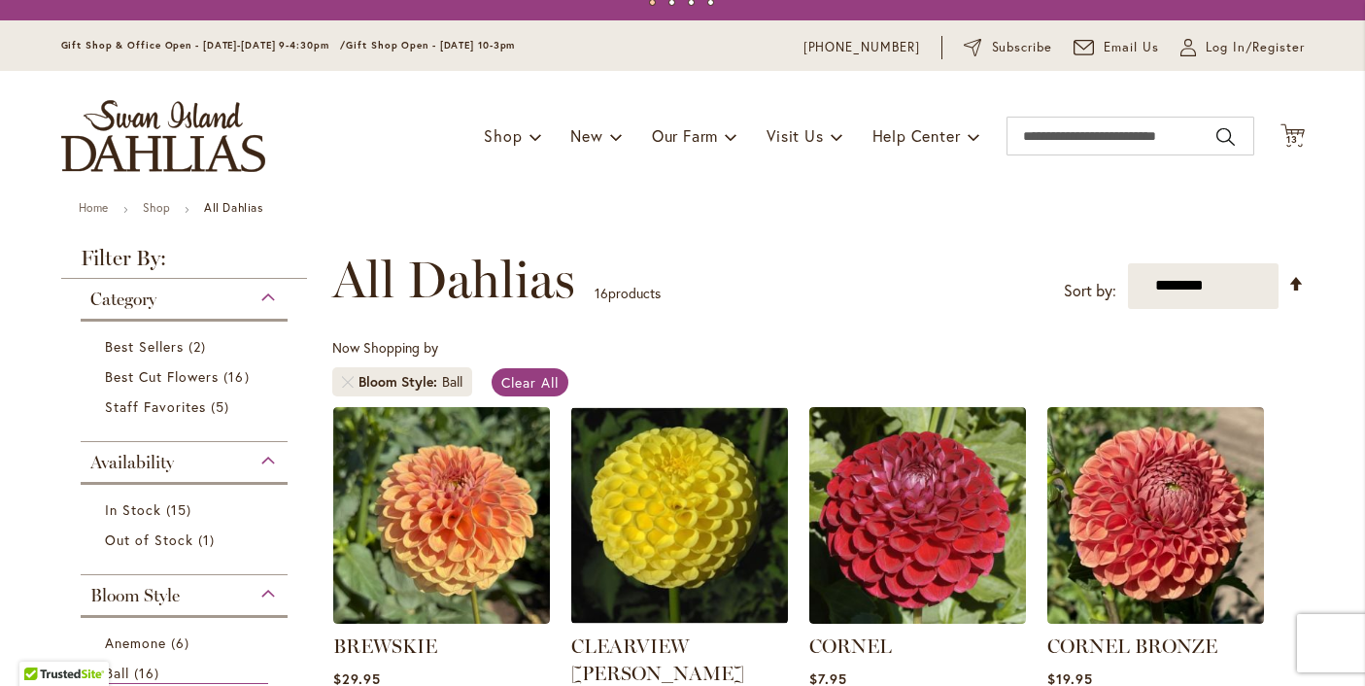
scroll to position [20, 0]
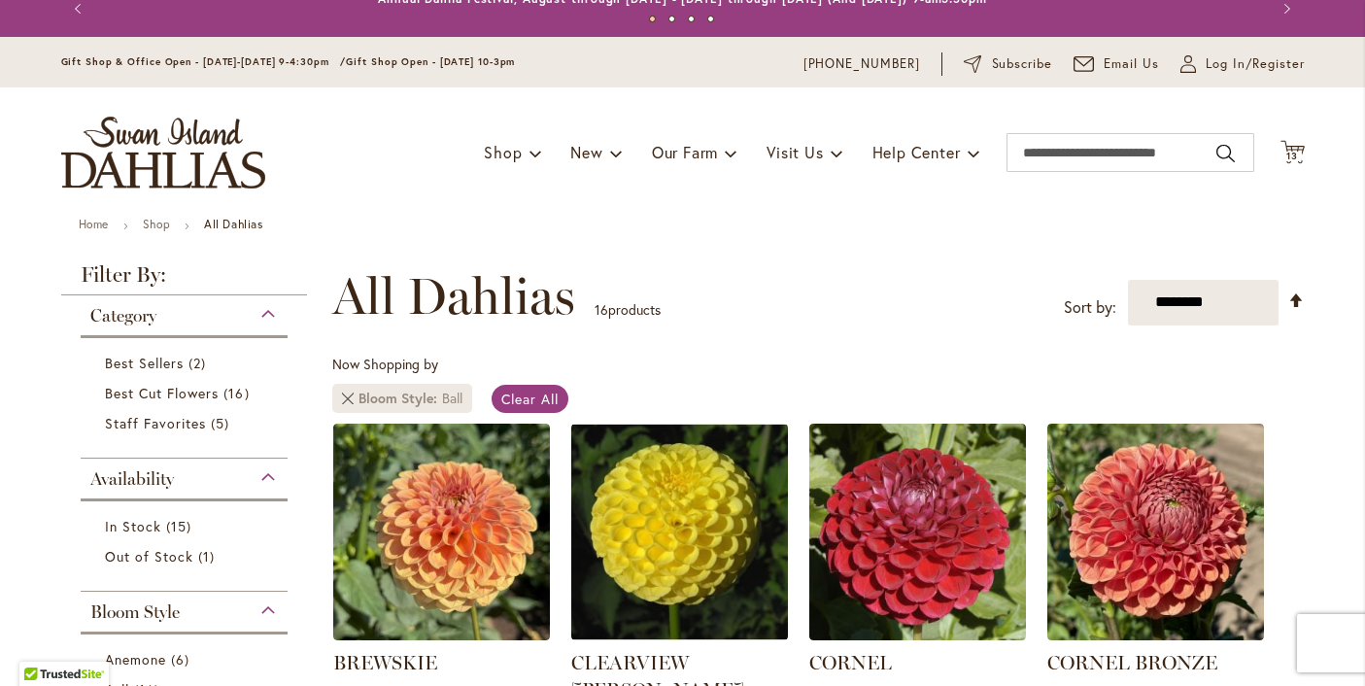
click at [348, 398] on link "Remove Bloom Style Ball" at bounding box center [348, 399] width 12 height 12
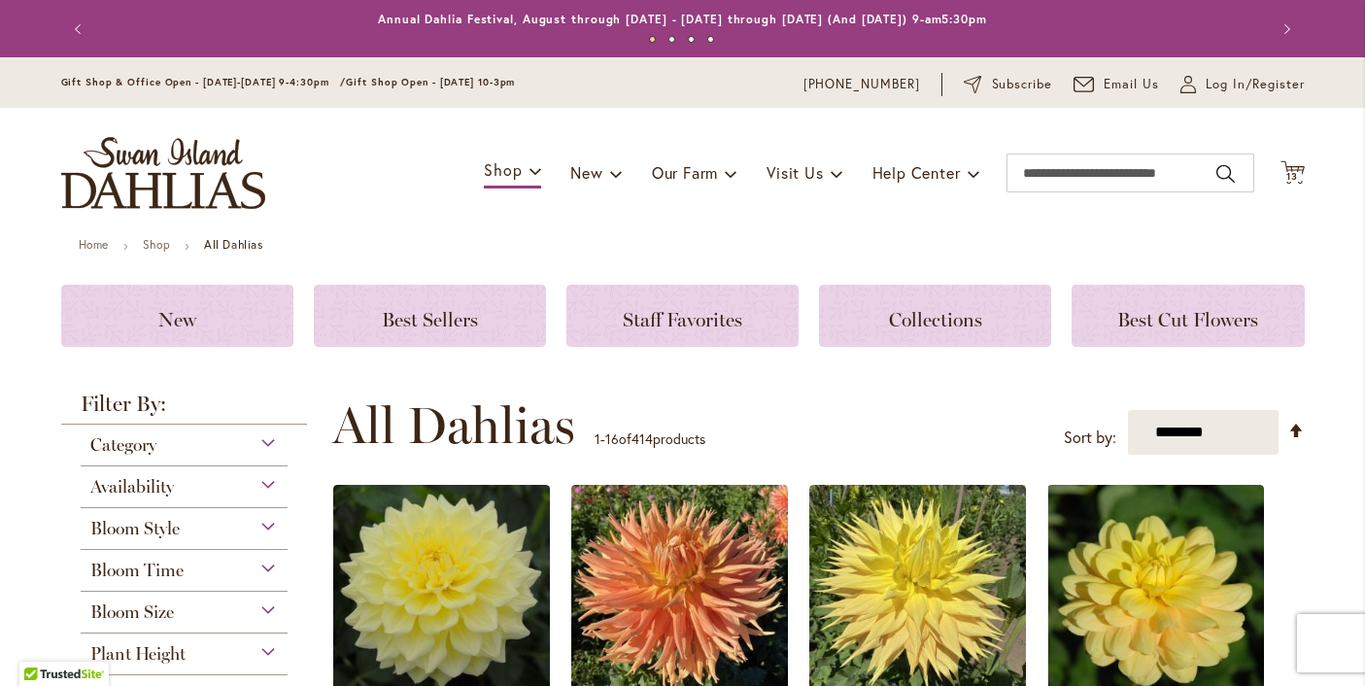
click at [112, 524] on span "Bloom Style" at bounding box center [134, 528] width 89 height 21
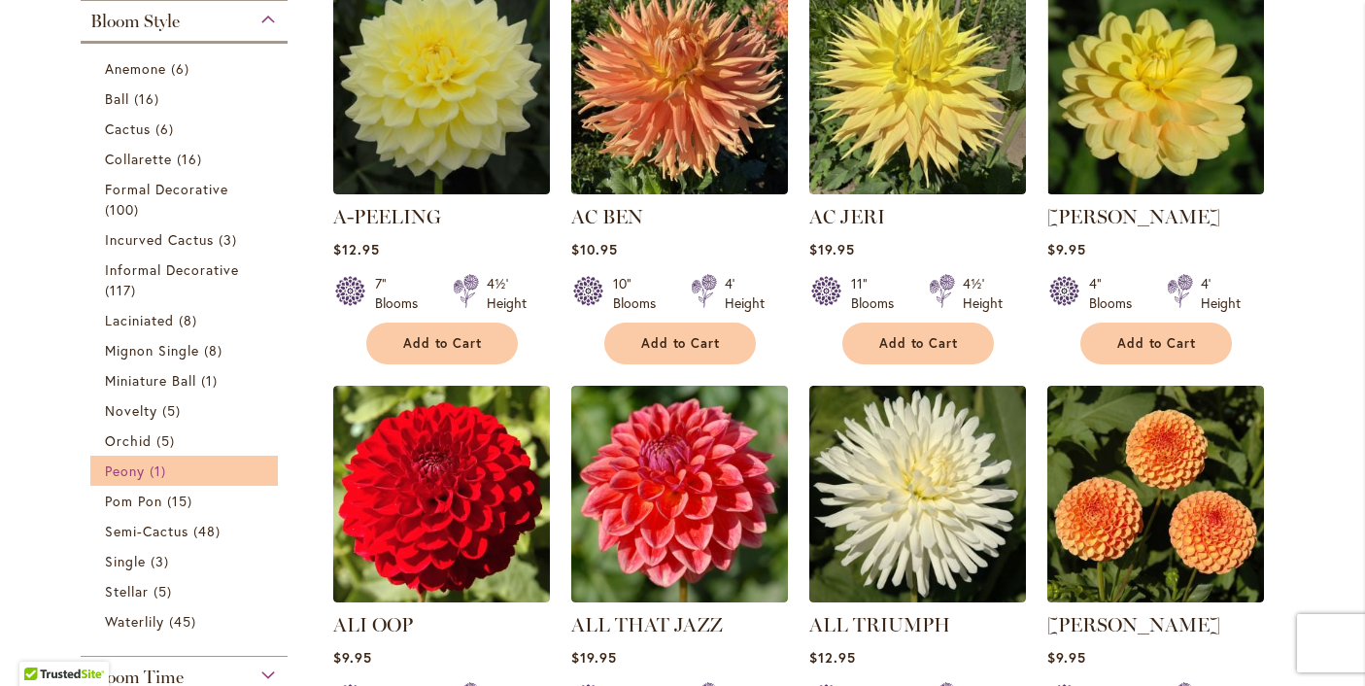
click at [116, 476] on span "Peony" at bounding box center [125, 471] width 40 height 18
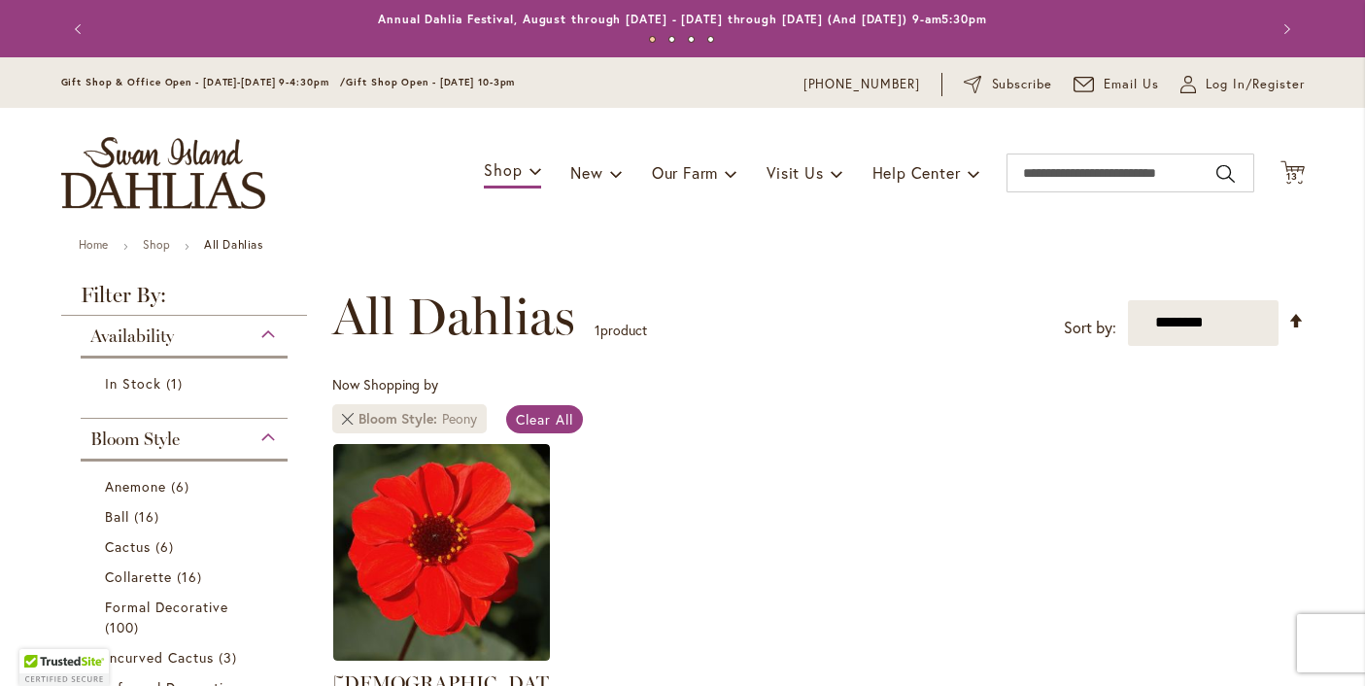
click at [348, 417] on link "Remove Bloom Style Peony" at bounding box center [348, 419] width 12 height 12
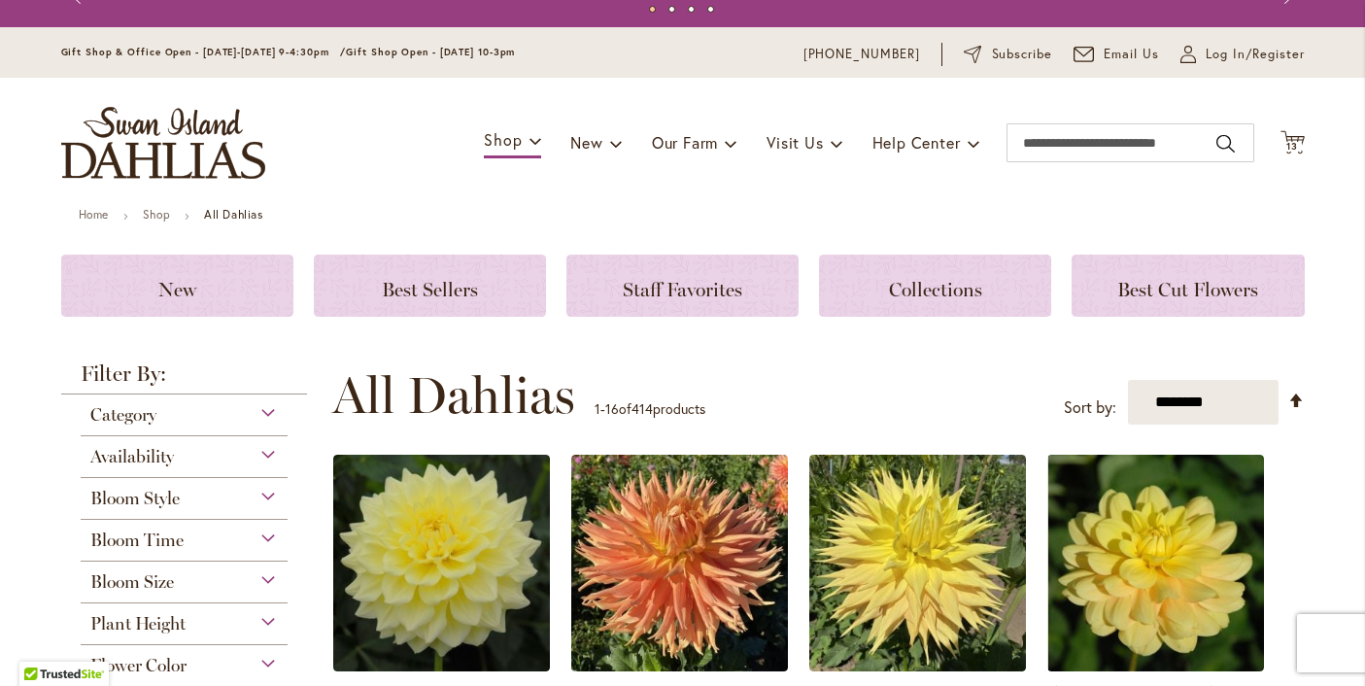
click at [132, 498] on span "Bloom Style" at bounding box center [134, 498] width 89 height 21
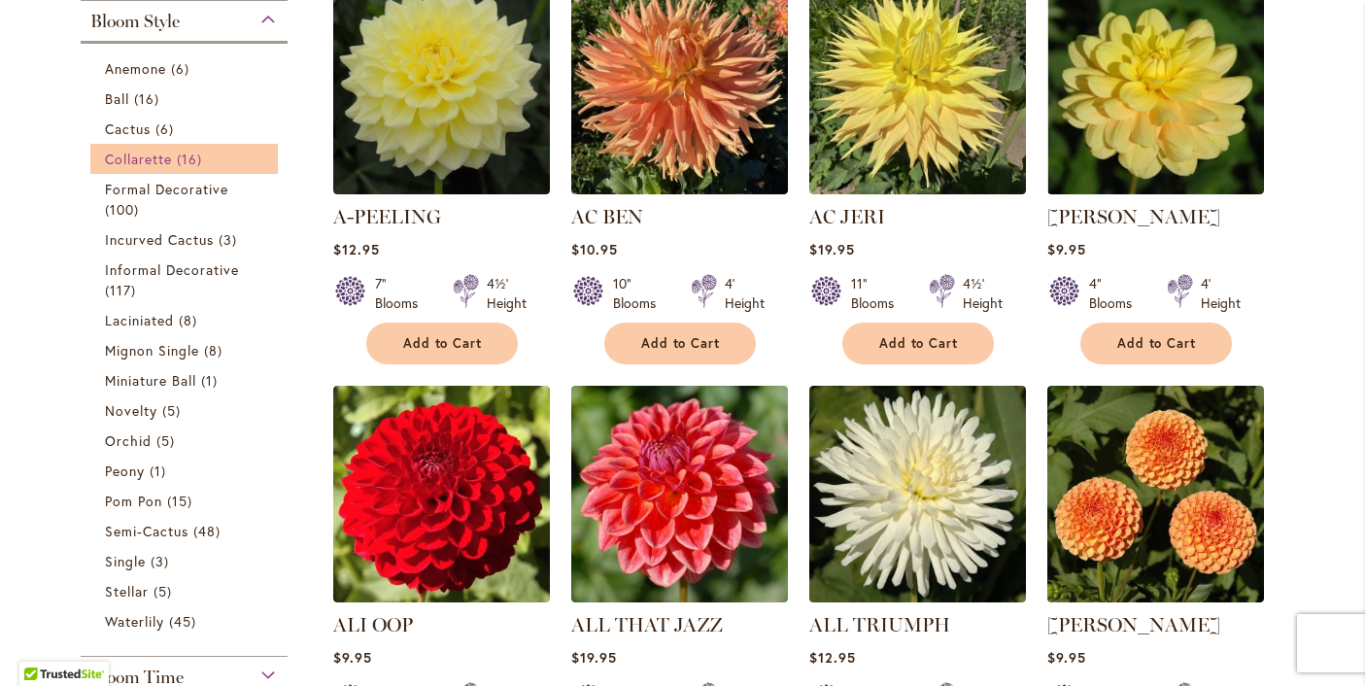
click at [135, 160] on span "Collarette" at bounding box center [139, 159] width 68 height 18
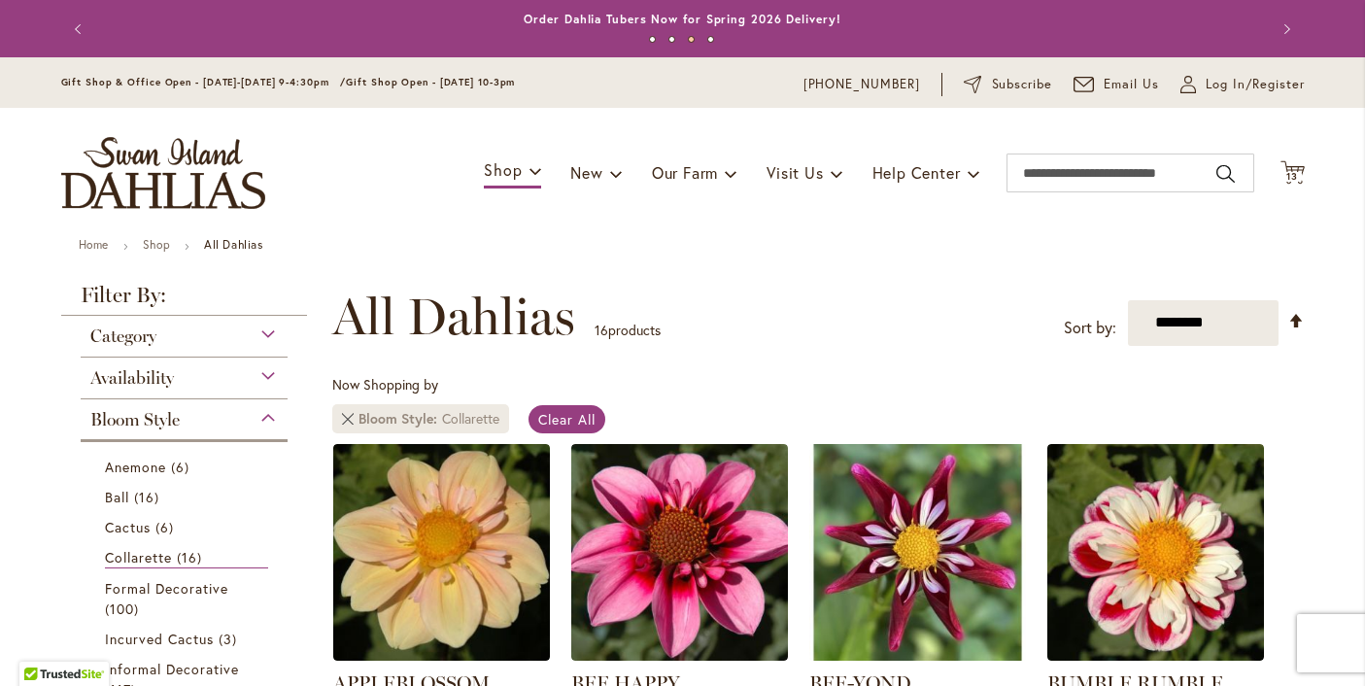
click at [348, 417] on link "Remove Bloom Style Collarette" at bounding box center [348, 419] width 12 height 12
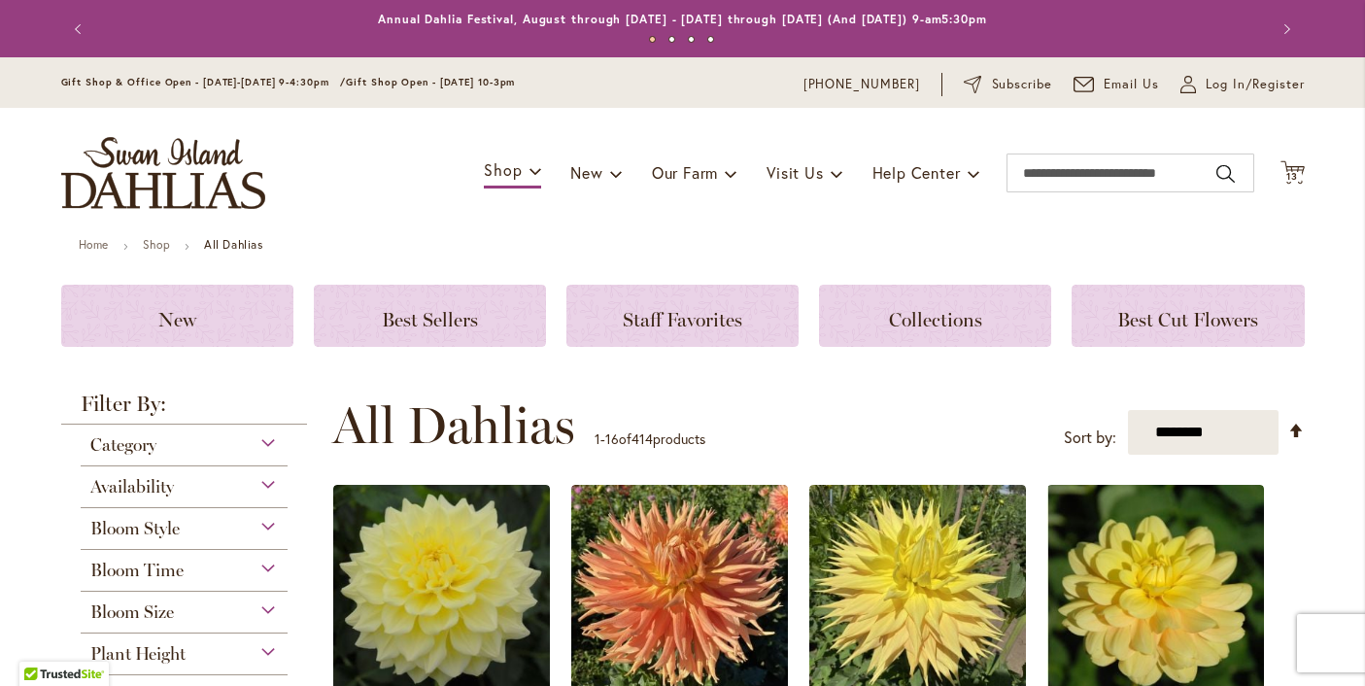
click at [113, 528] on span "Bloom Style" at bounding box center [134, 528] width 89 height 21
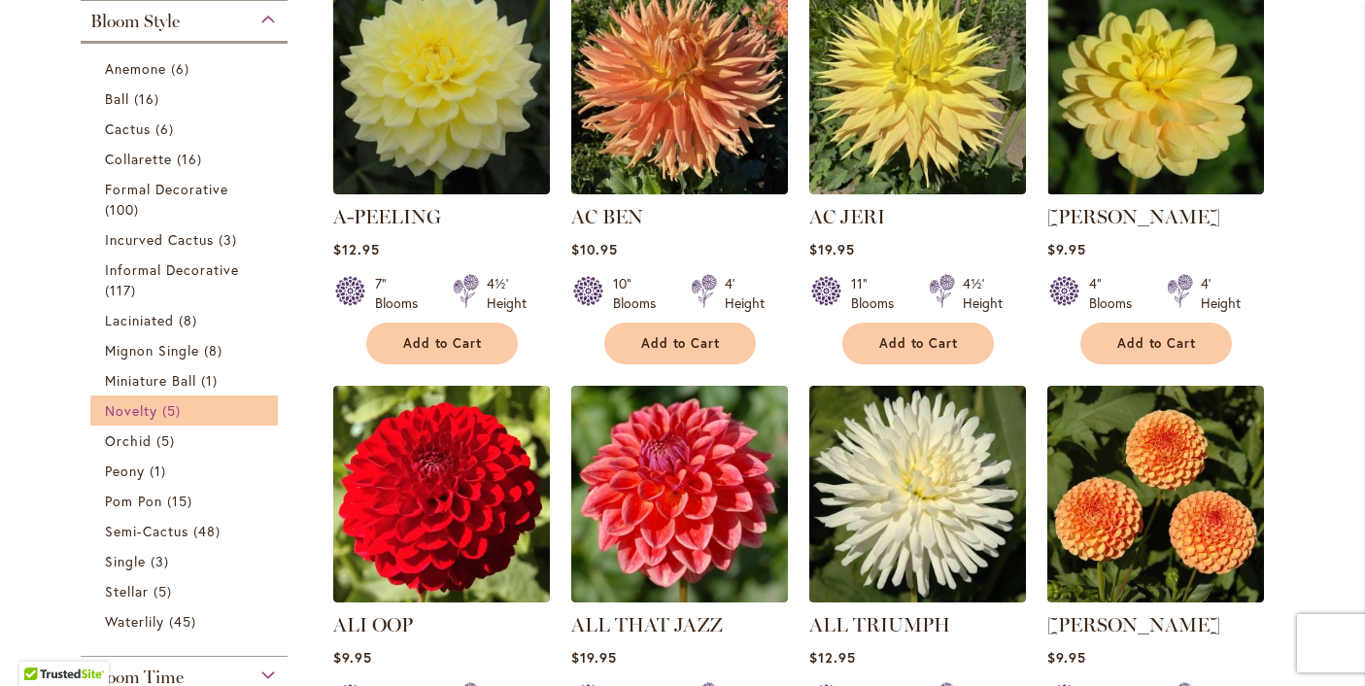
click at [128, 410] on span "Novelty" at bounding box center [131, 410] width 52 height 18
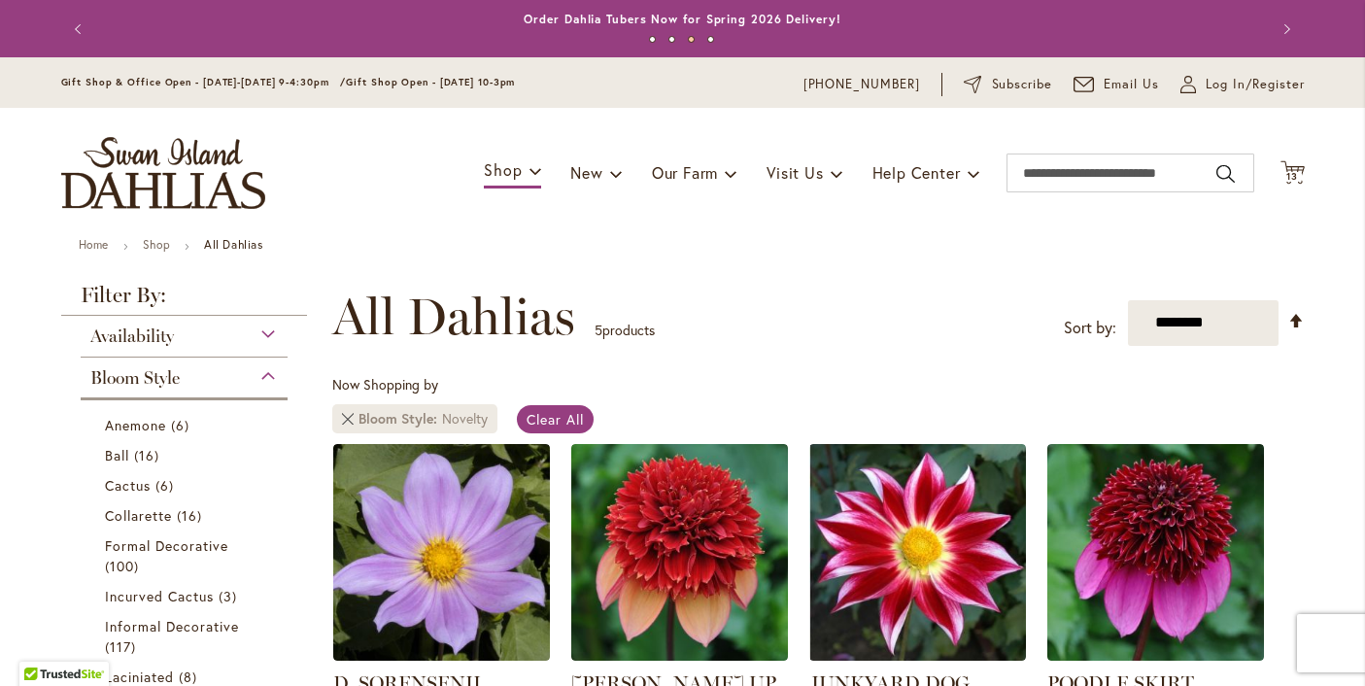
click at [349, 419] on link "Remove Bloom Style Novelty" at bounding box center [348, 419] width 12 height 12
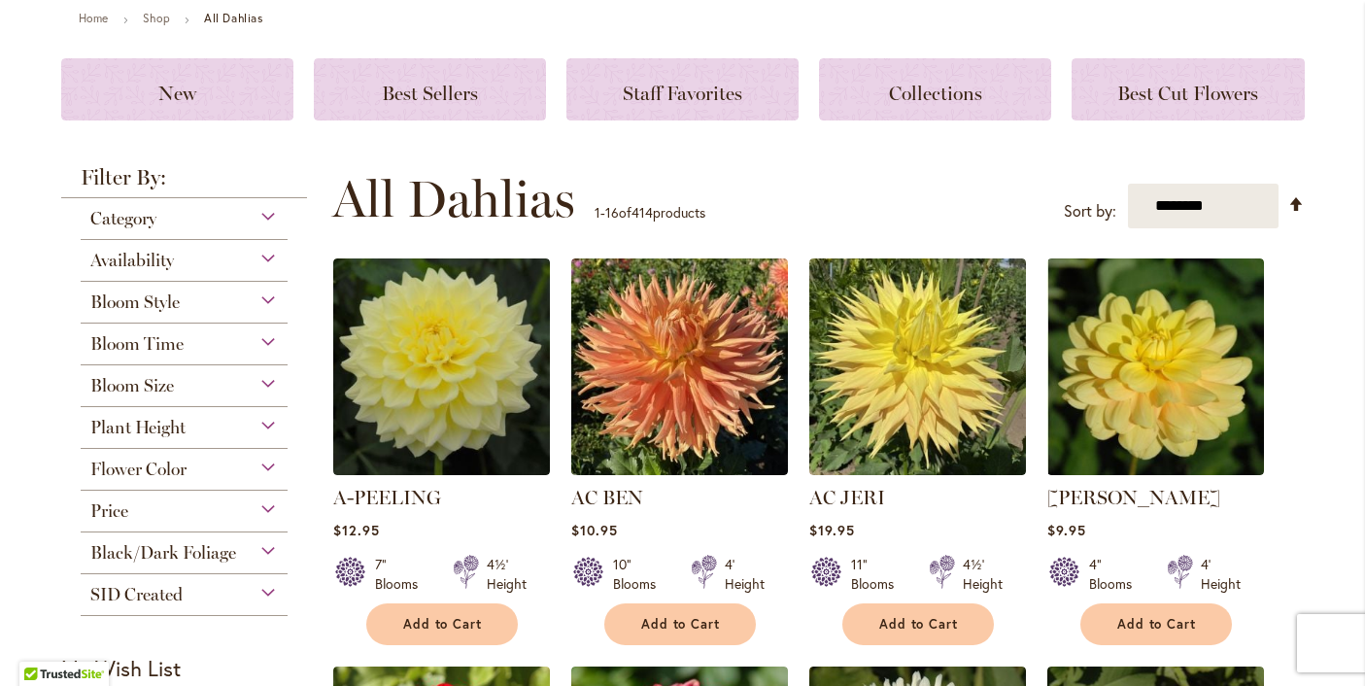
scroll to position [229, 0]
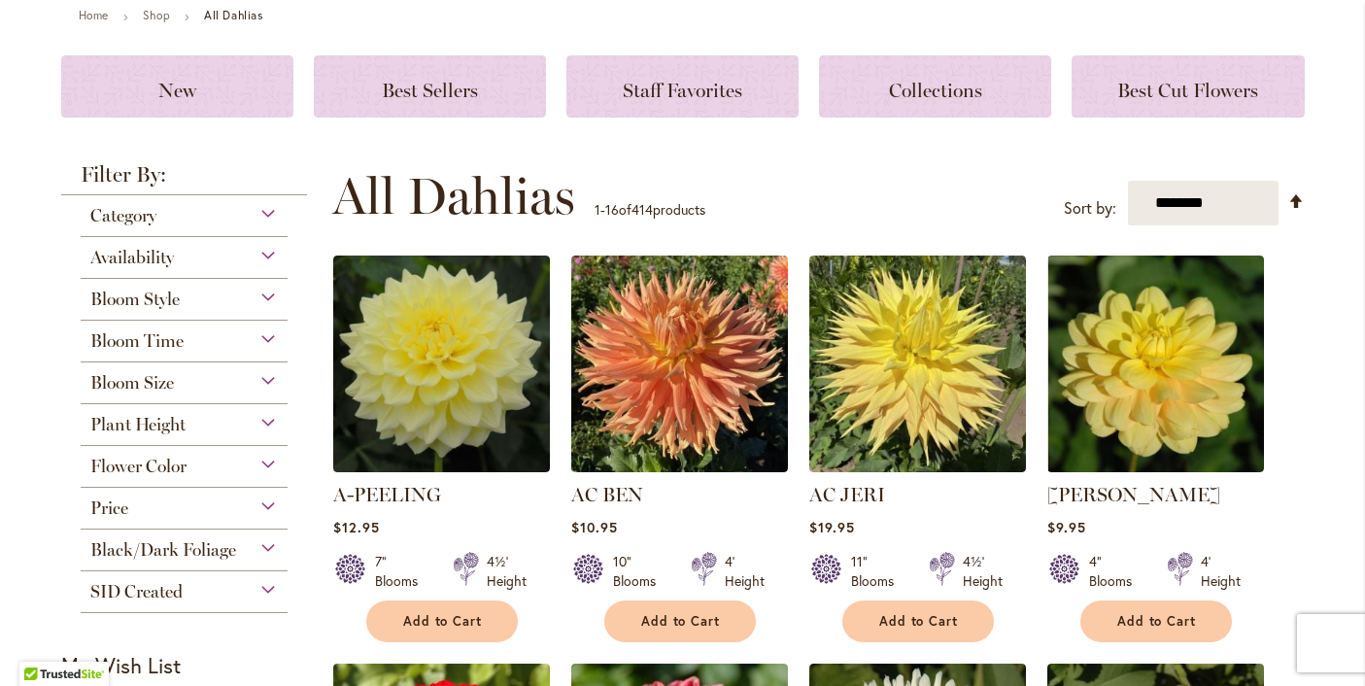
click at [147, 341] on span "Bloom Time" at bounding box center [136, 340] width 93 height 21
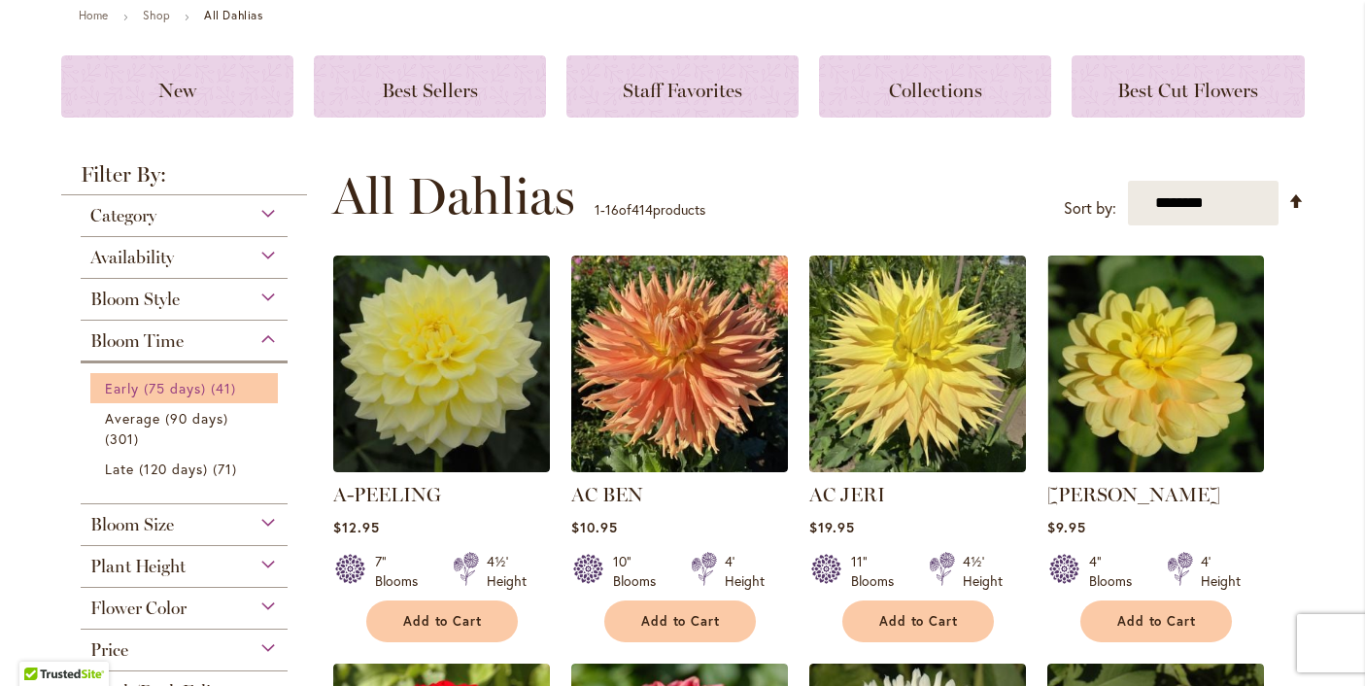
click at [123, 385] on span "Early (75 days)" at bounding box center [156, 388] width 102 height 18
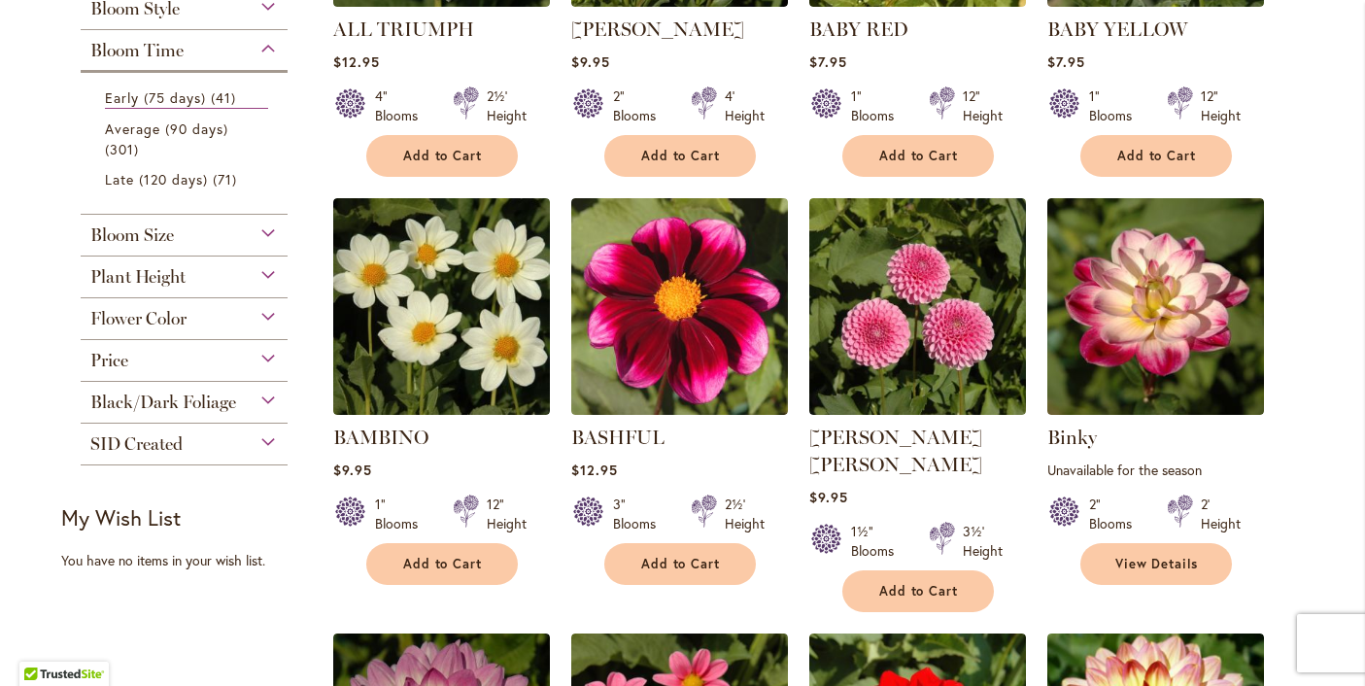
scroll to position [655, 0]
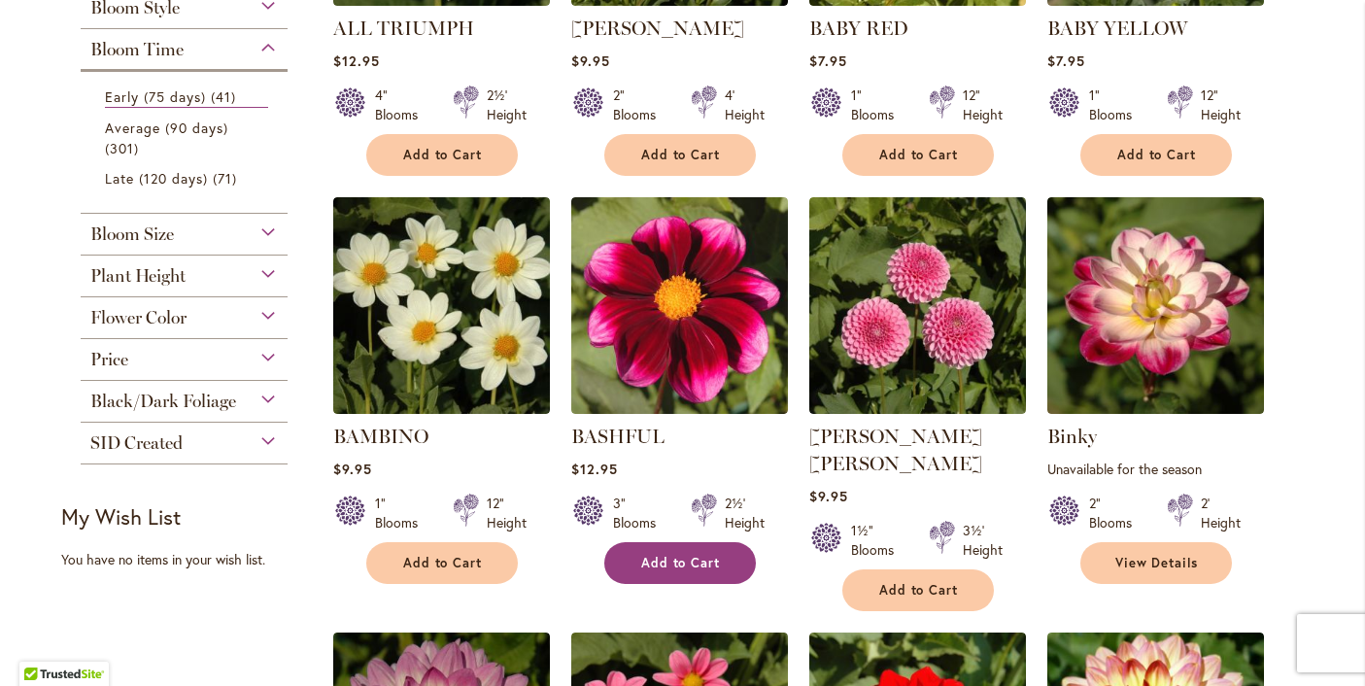
click at [692, 560] on span "Add to Cart" at bounding box center [681, 563] width 80 height 17
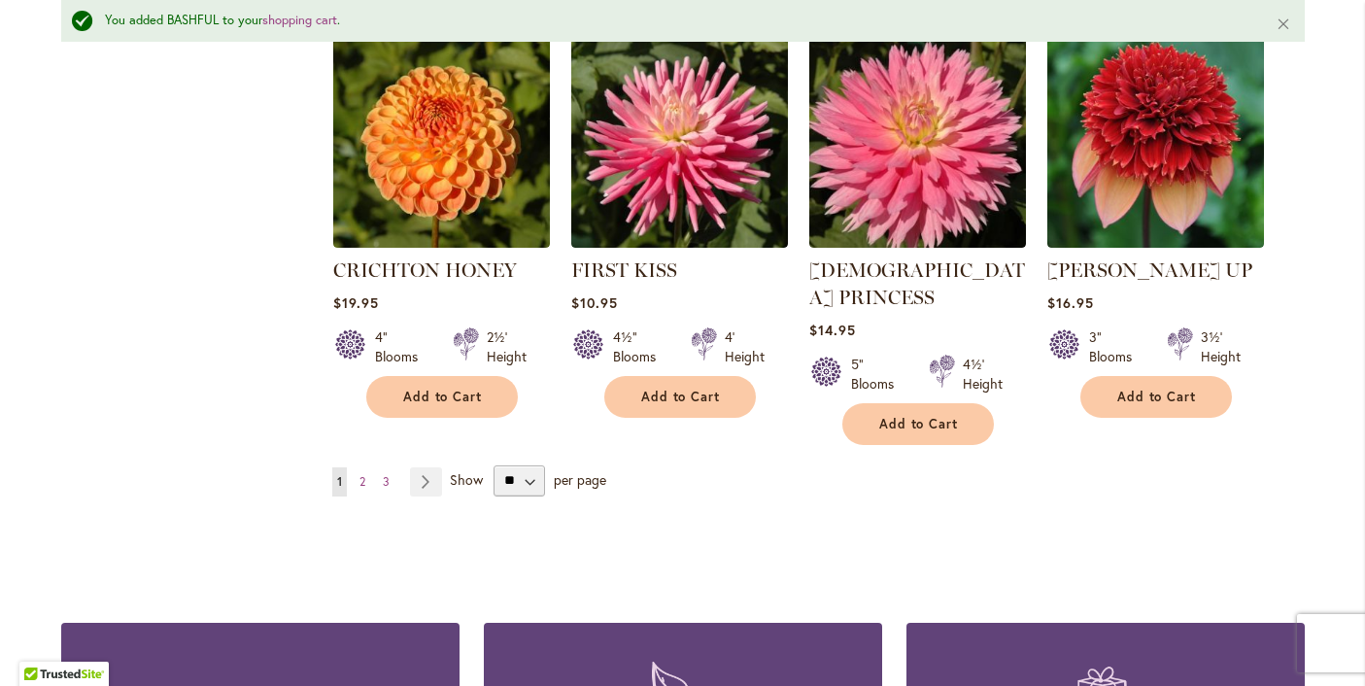
scroll to position [1722, 0]
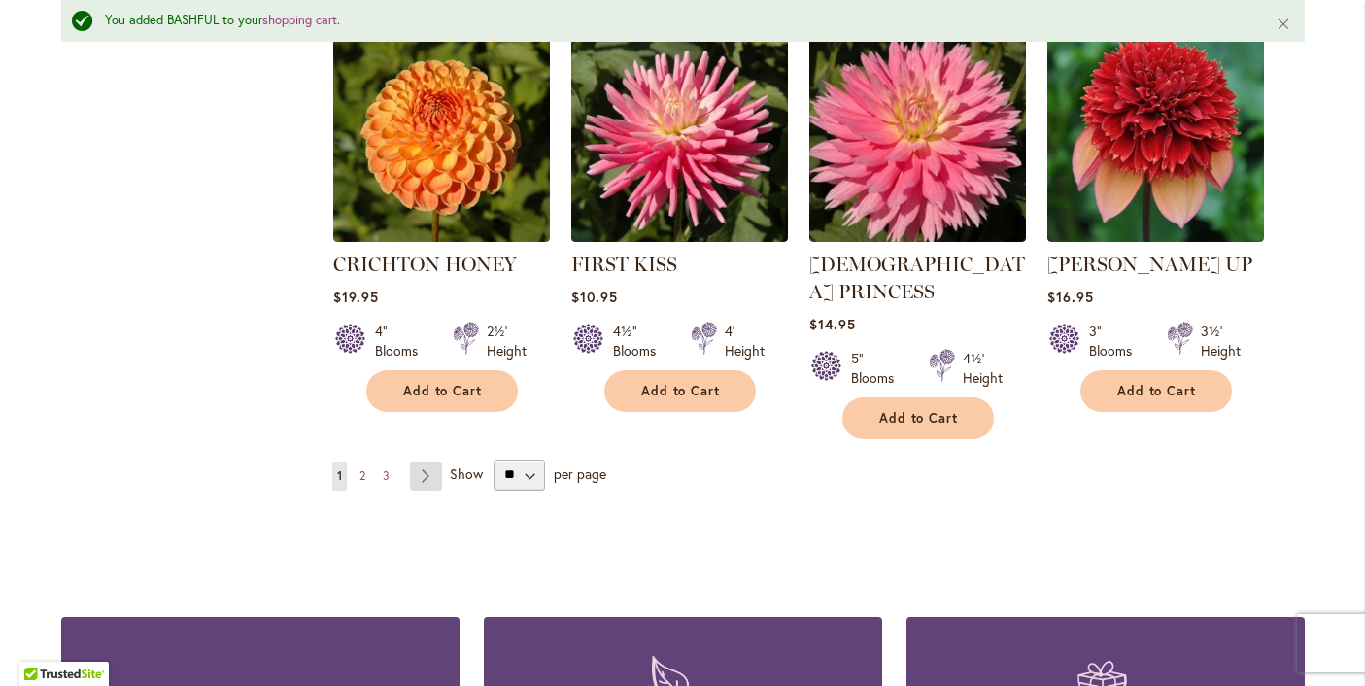
click at [427, 462] on link "Page Next" at bounding box center [426, 476] width 32 height 29
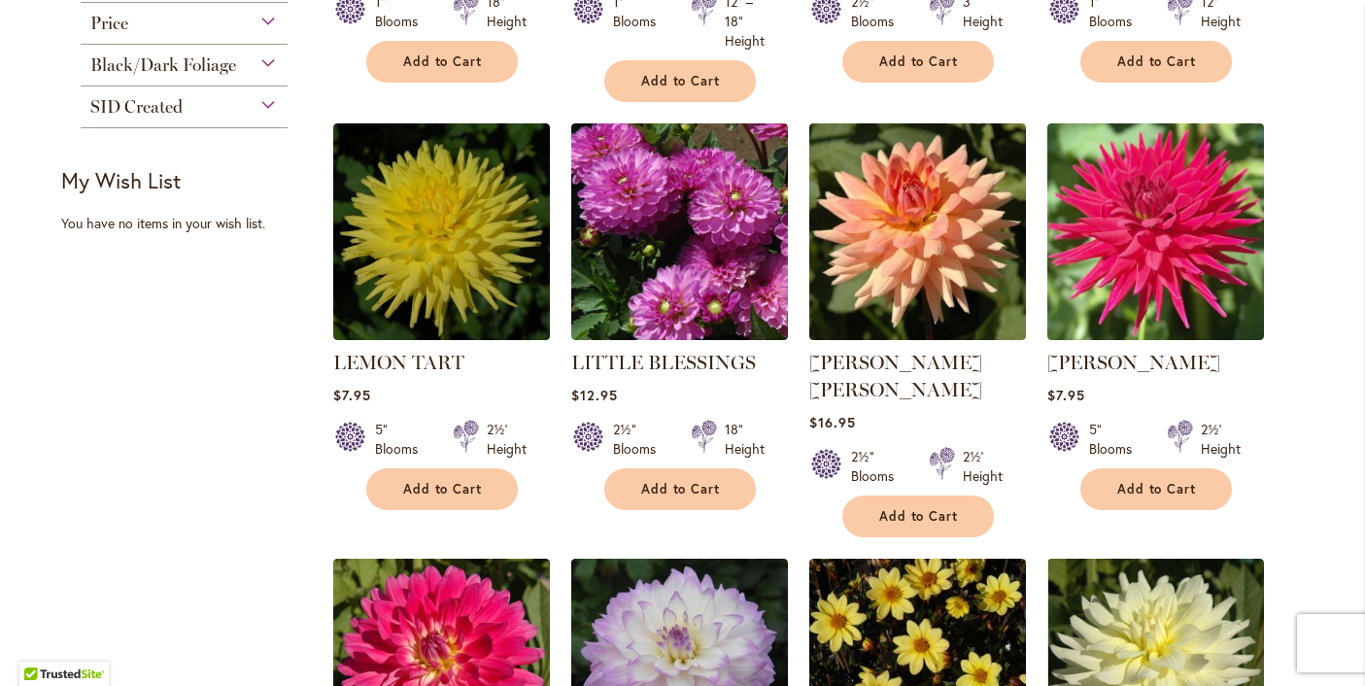
scroll to position [750, 0]
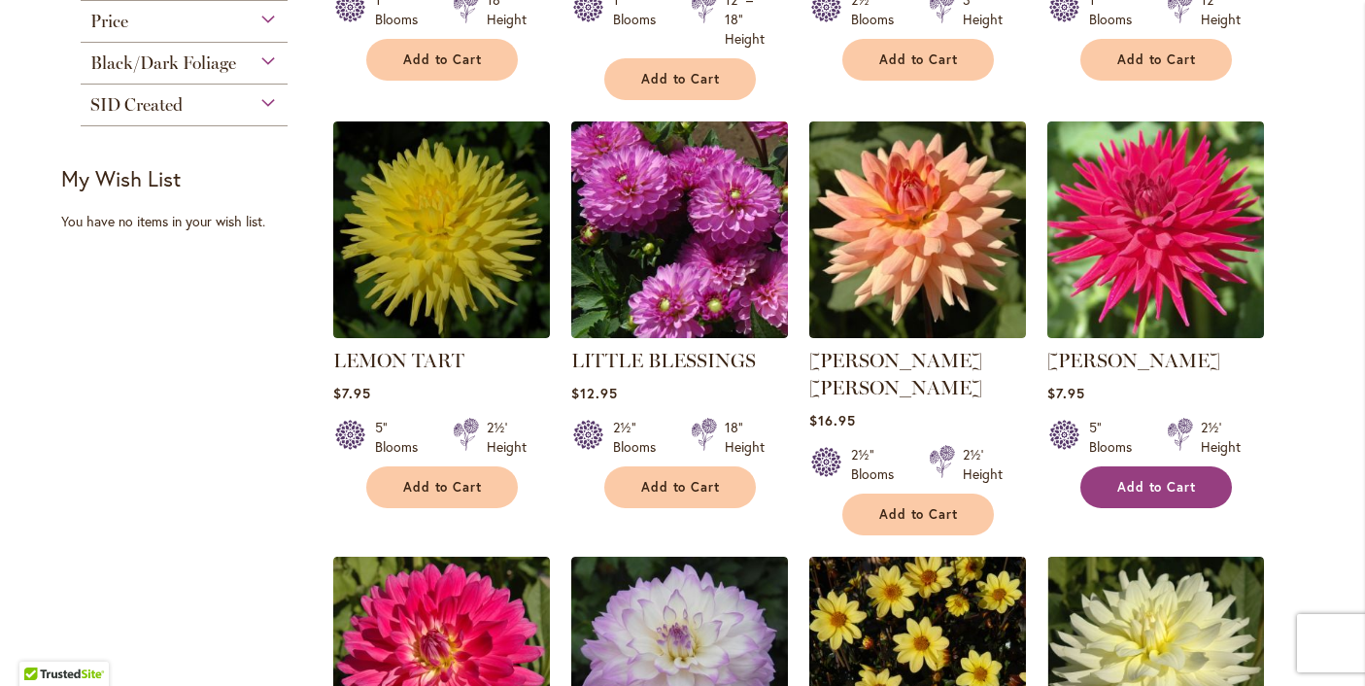
click at [1147, 482] on span "Add to Cart" at bounding box center [1157, 487] width 80 height 17
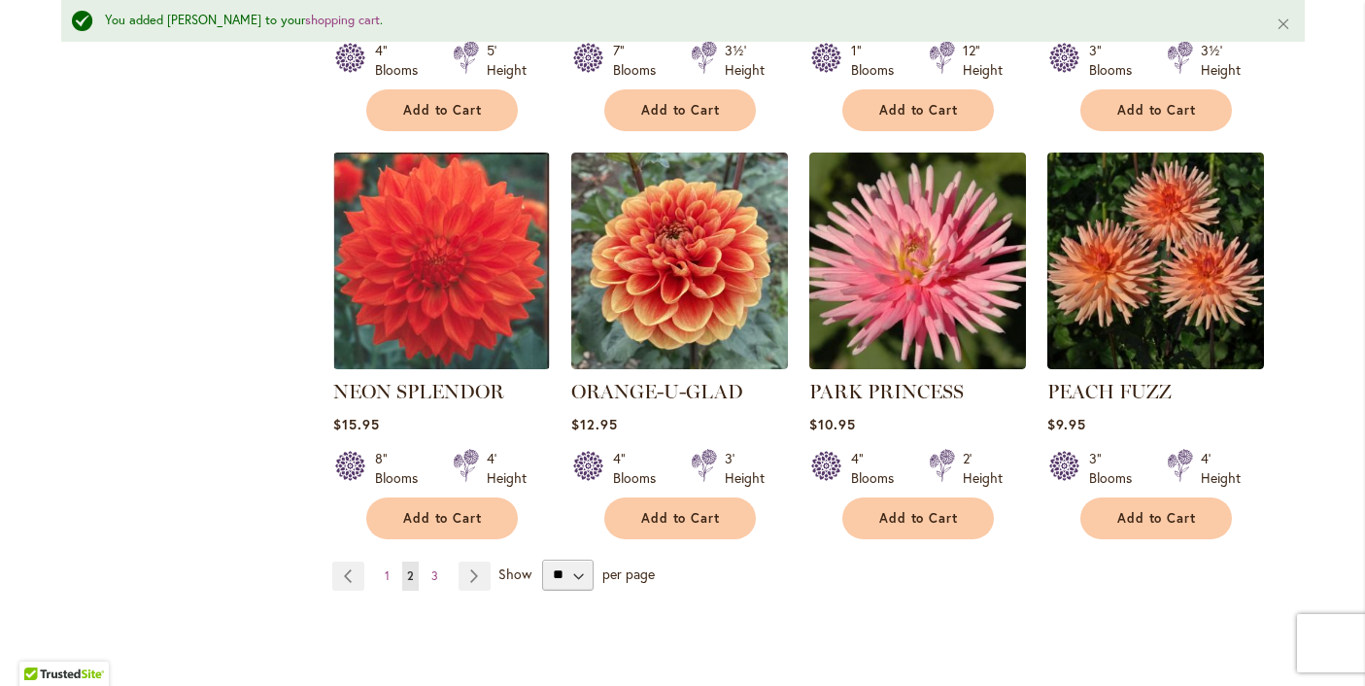
scroll to position [1617, 0]
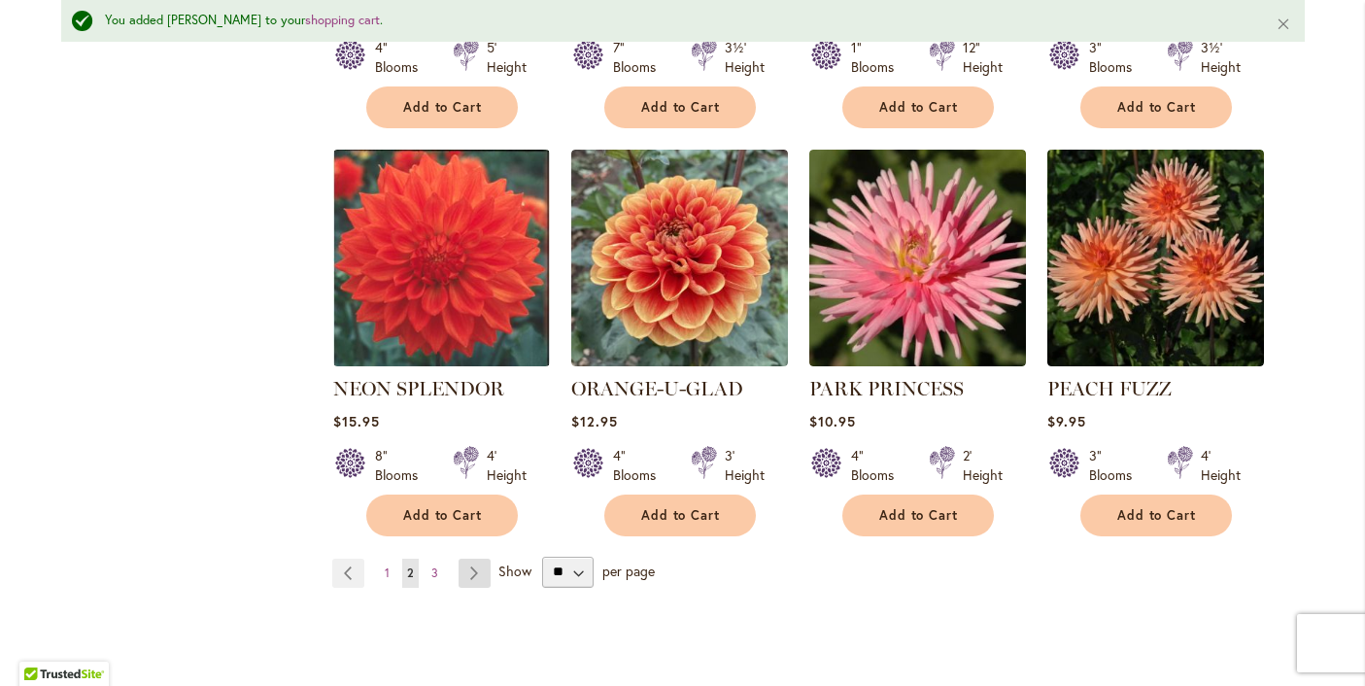
click at [472, 559] on link "Page Next" at bounding box center [475, 573] width 32 height 29
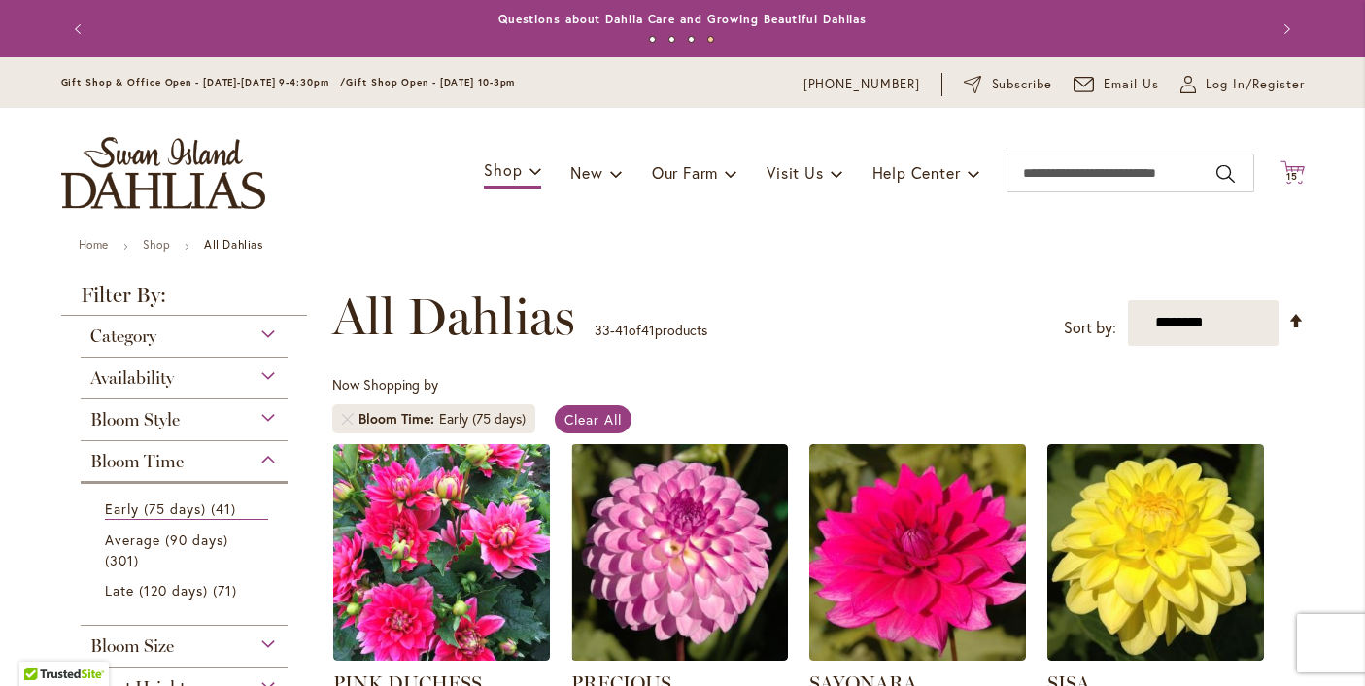
click at [1291, 176] on span "15" at bounding box center [1293, 176] width 12 height 13
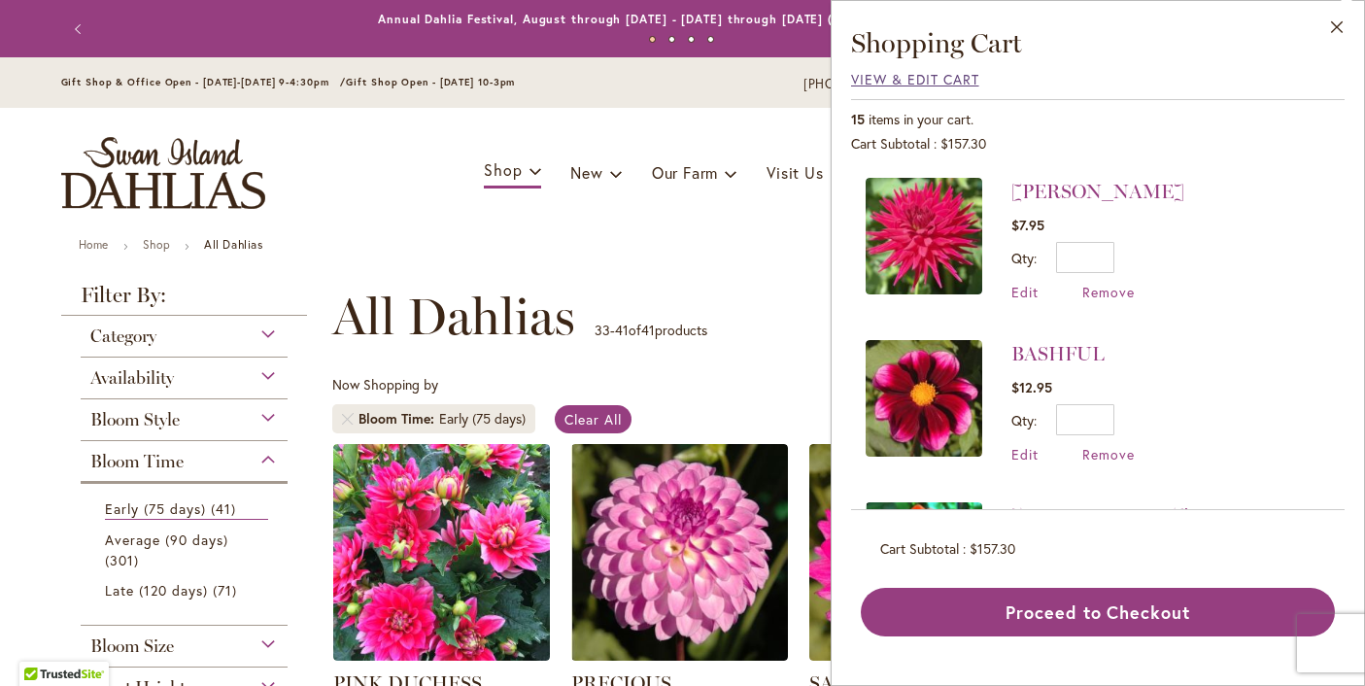
click at [914, 80] on span "View & Edit Cart" at bounding box center [915, 79] width 128 height 18
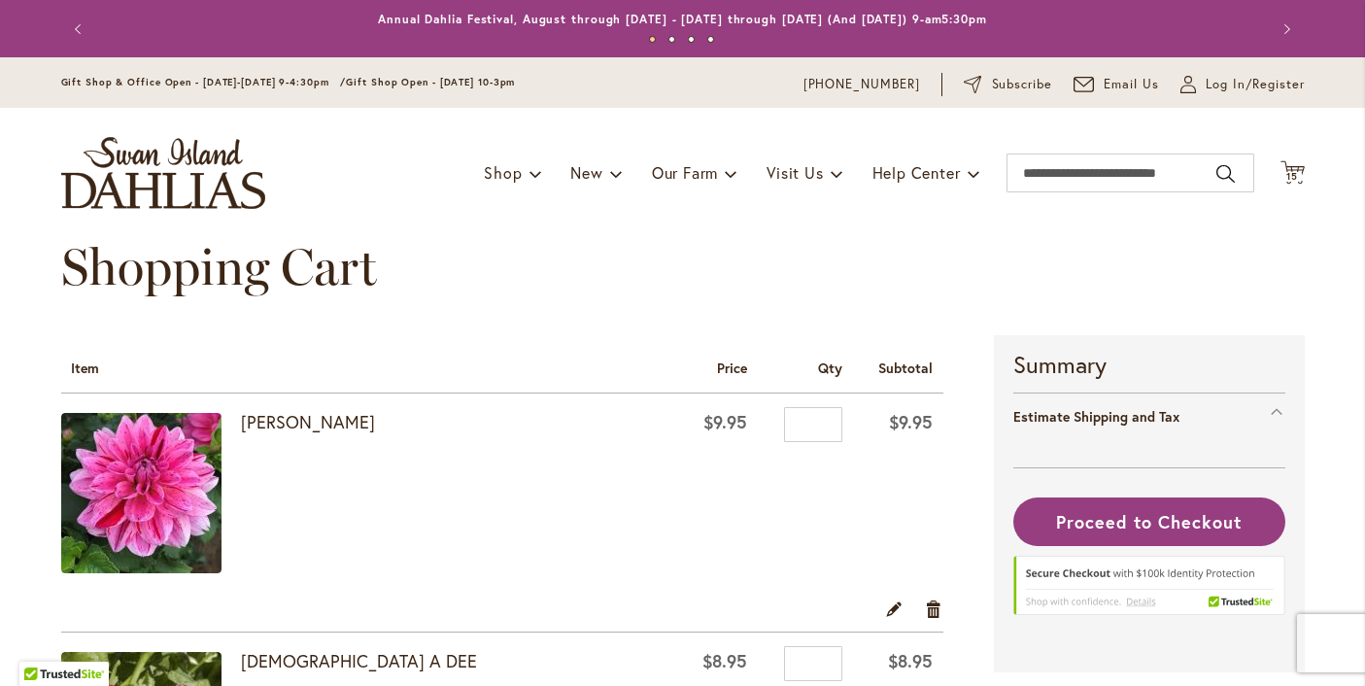
select select "**"
